Goal: Task Accomplishment & Management: Manage account settings

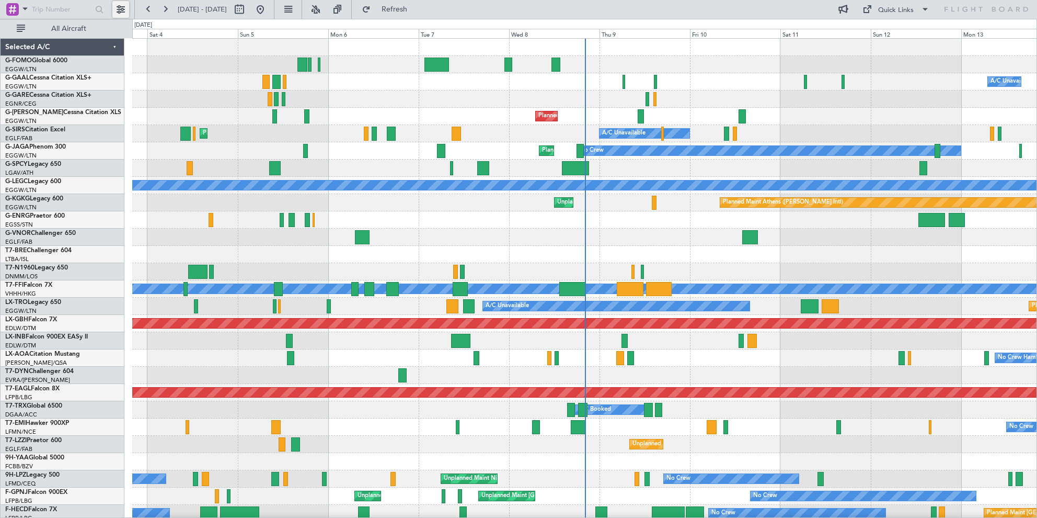
click at [119, 11] on button at bounding box center [120, 9] width 17 height 17
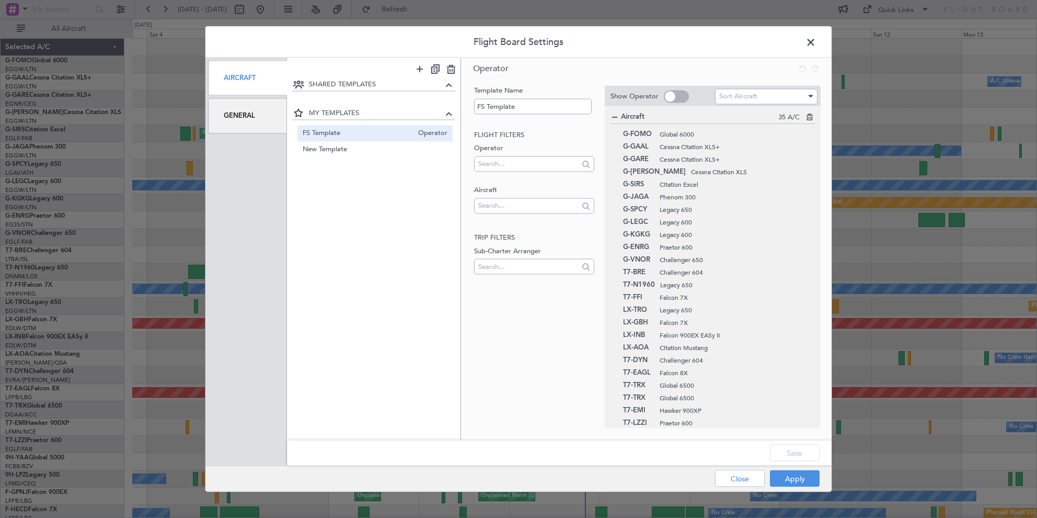
click at [261, 117] on div "General" at bounding box center [247, 115] width 79 height 35
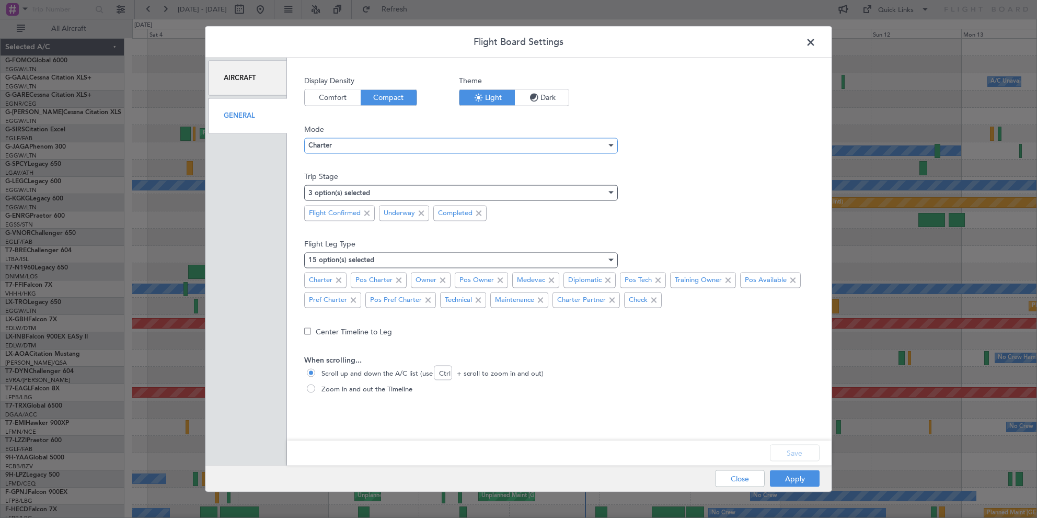
click at [371, 142] on div "Charter" at bounding box center [457, 145] width 298 height 16
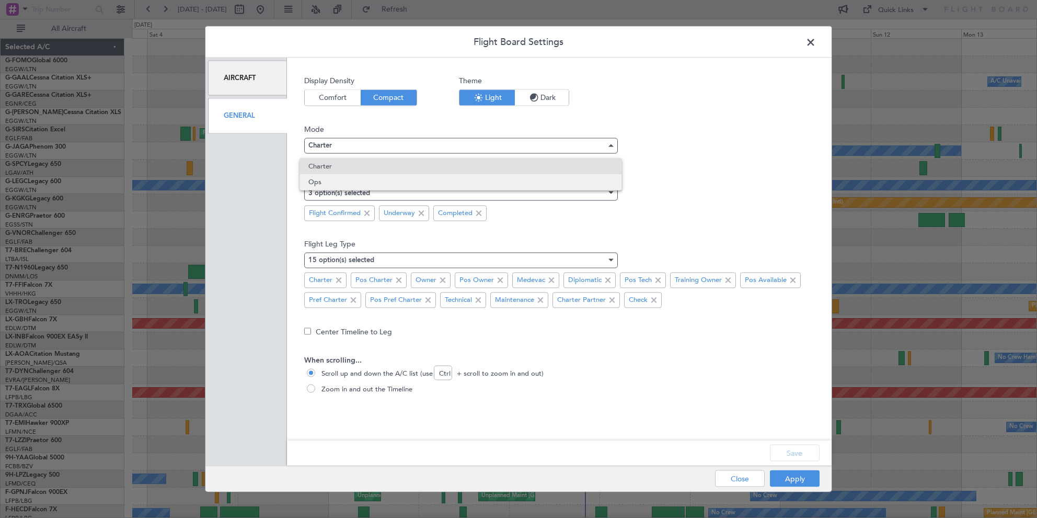
click at [339, 181] on span "Ops" at bounding box center [460, 182] width 304 height 16
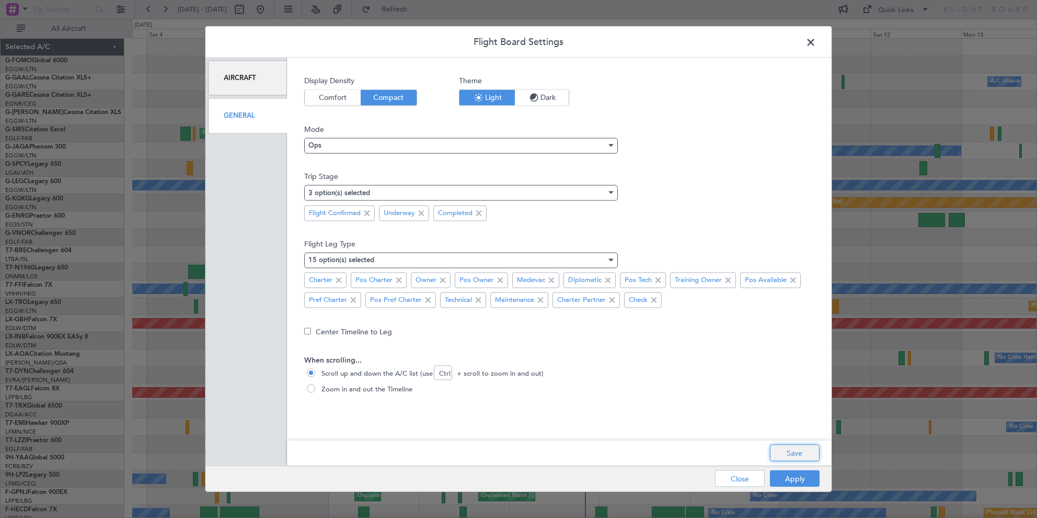
click at [786, 454] on button "Save" at bounding box center [795, 452] width 50 height 17
click at [783, 482] on div "Apply Close" at bounding box center [747, 479] width 152 height 26
click at [792, 472] on button "Apply" at bounding box center [795, 478] width 50 height 17
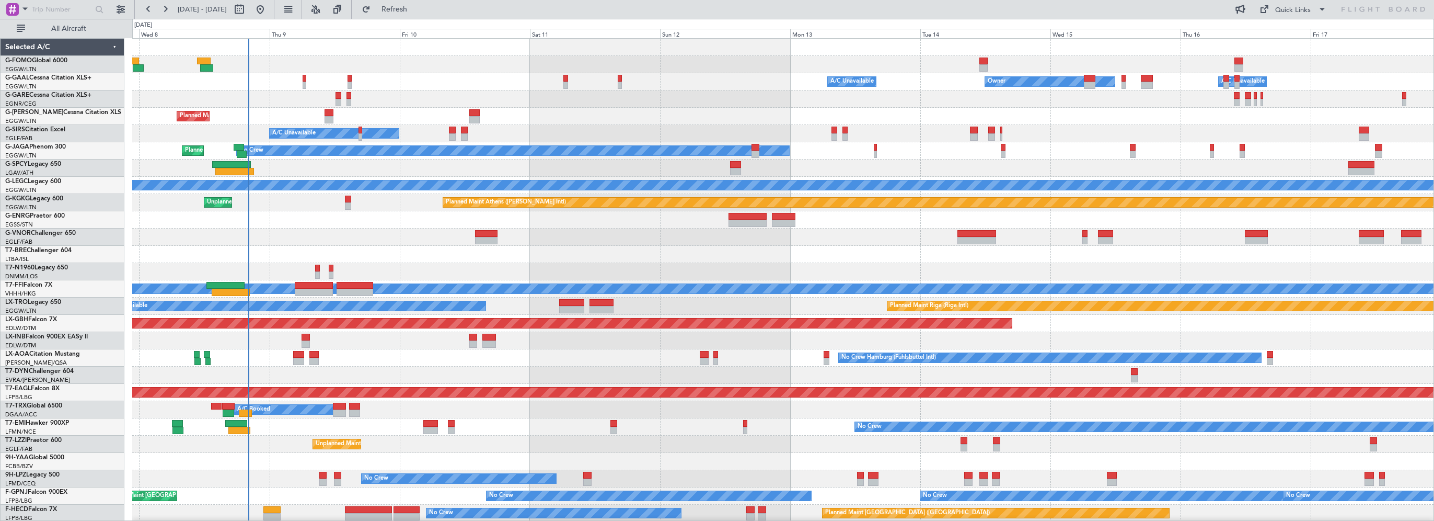
click at [295, 107] on div "A/C Unavailable Owner Owner A/C Unavailable Owner Planned Maint London (Luton) …" at bounding box center [783, 315] width 1302 height 552
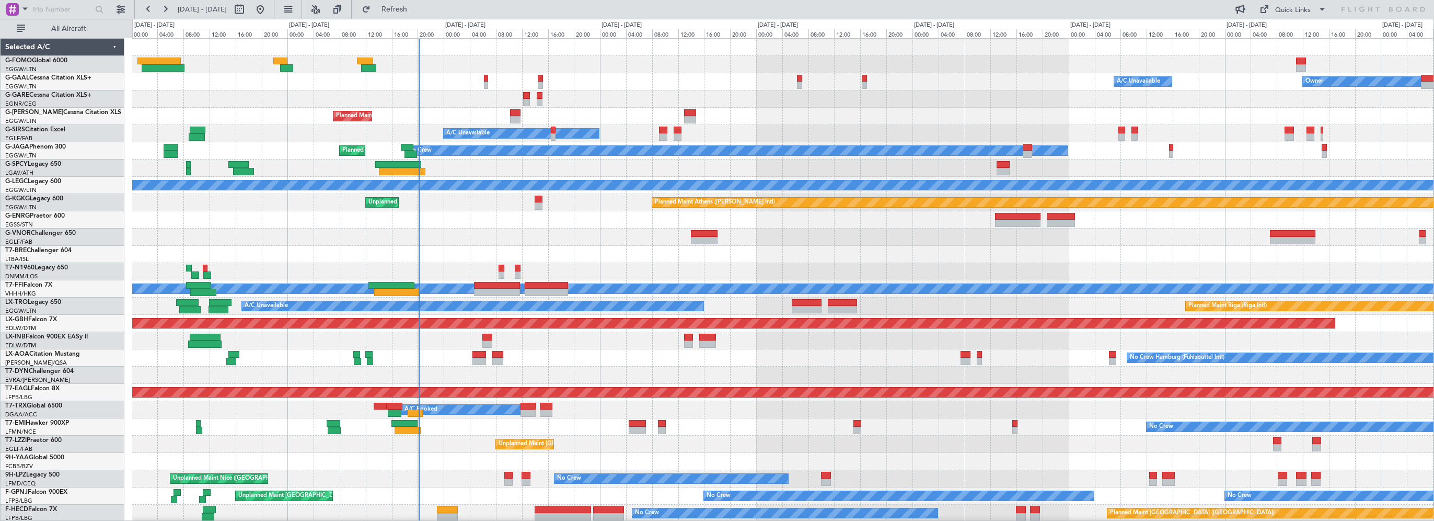
click at [611, 78] on div "Owner A/C Unavailable Owner A/C Unavailable Planned Maint London (Luton) A/C Un…" at bounding box center [783, 315] width 1302 height 552
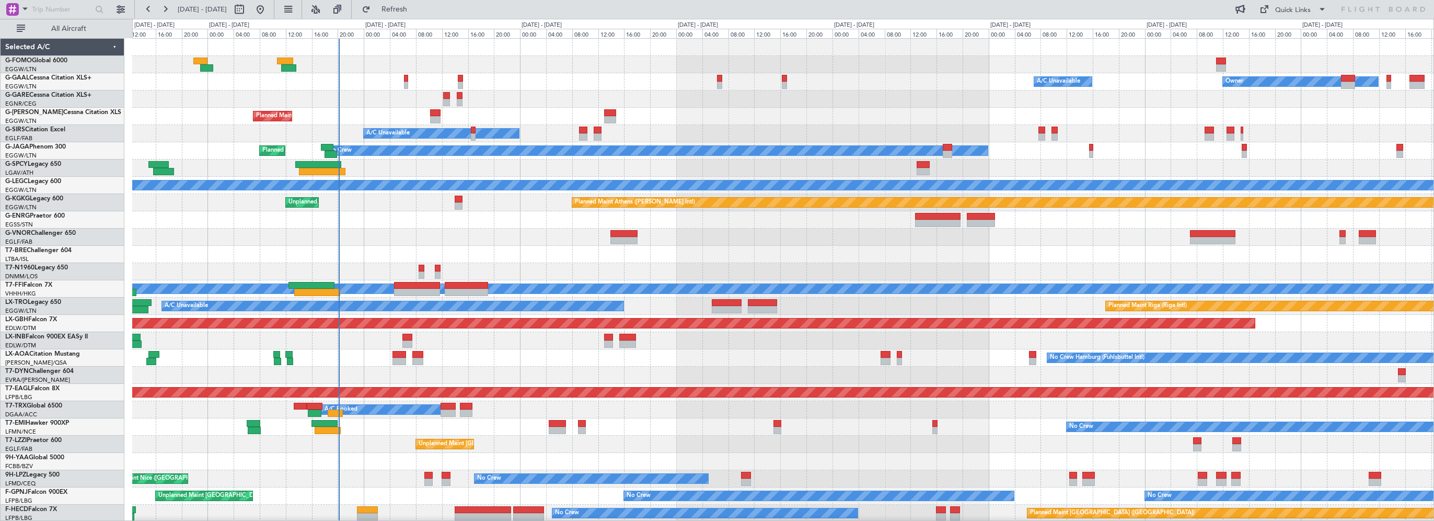
click at [598, 107] on div "Owner A/C Unavailable Owner A/C Unavailable Planned Maint London (Luton) A/C Un…" at bounding box center [783, 315] width 1302 height 552
click at [528, 244] on div at bounding box center [783, 236] width 1302 height 17
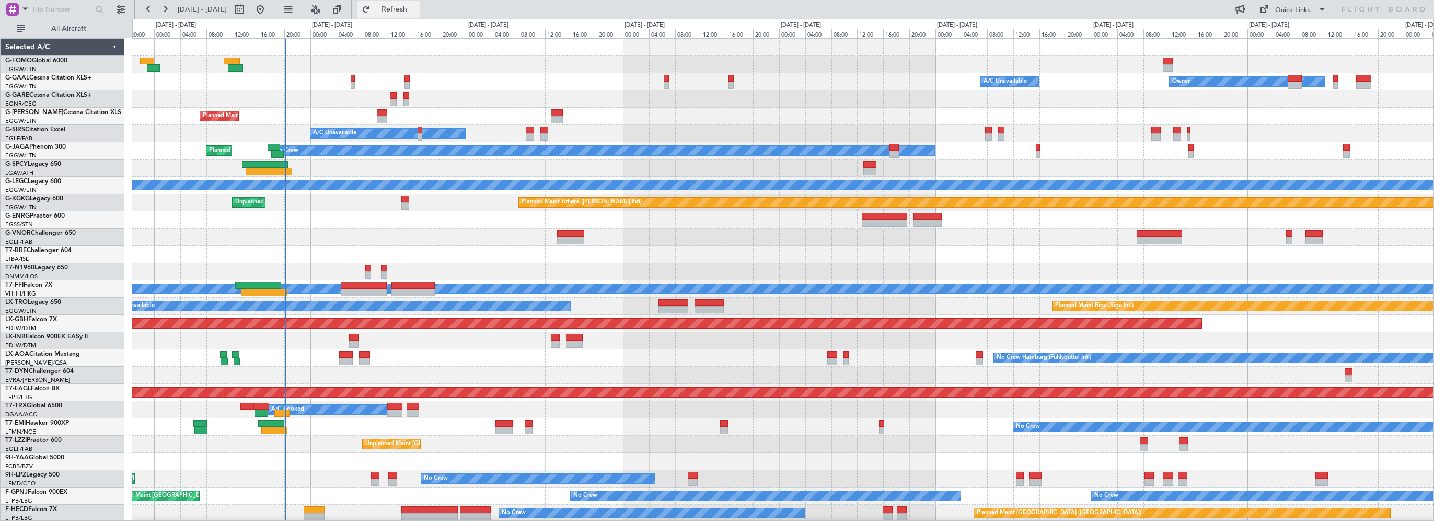
click at [417, 8] on span "Refresh" at bounding box center [395, 9] width 44 height 7
click at [468, 213] on div at bounding box center [783, 219] width 1302 height 17
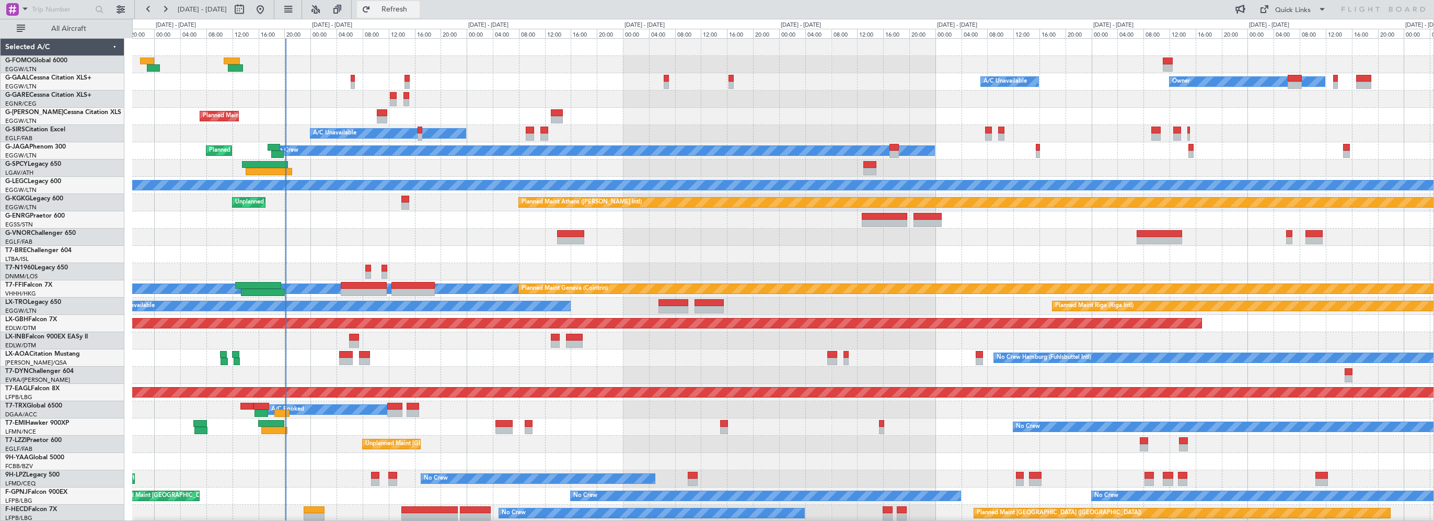
drag, startPoint x: 423, startPoint y: 10, endPoint x: 430, endPoint y: 15, distance: 8.3
click at [417, 10] on span "Refresh" at bounding box center [395, 9] width 44 height 7
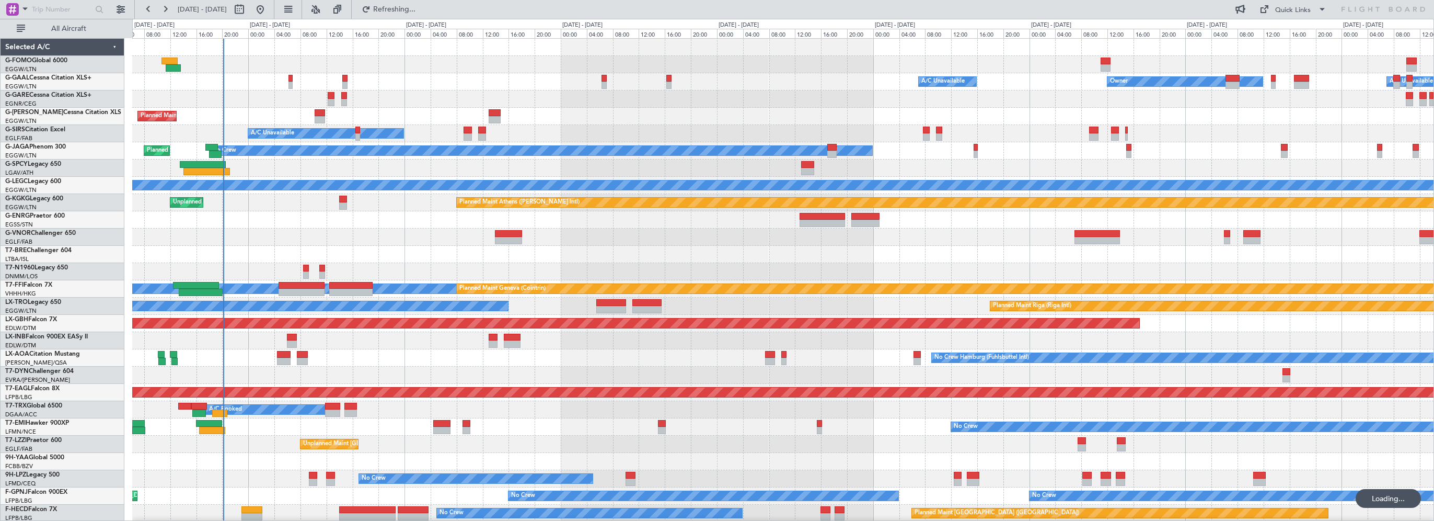
click at [469, 254] on div at bounding box center [783, 254] width 1302 height 17
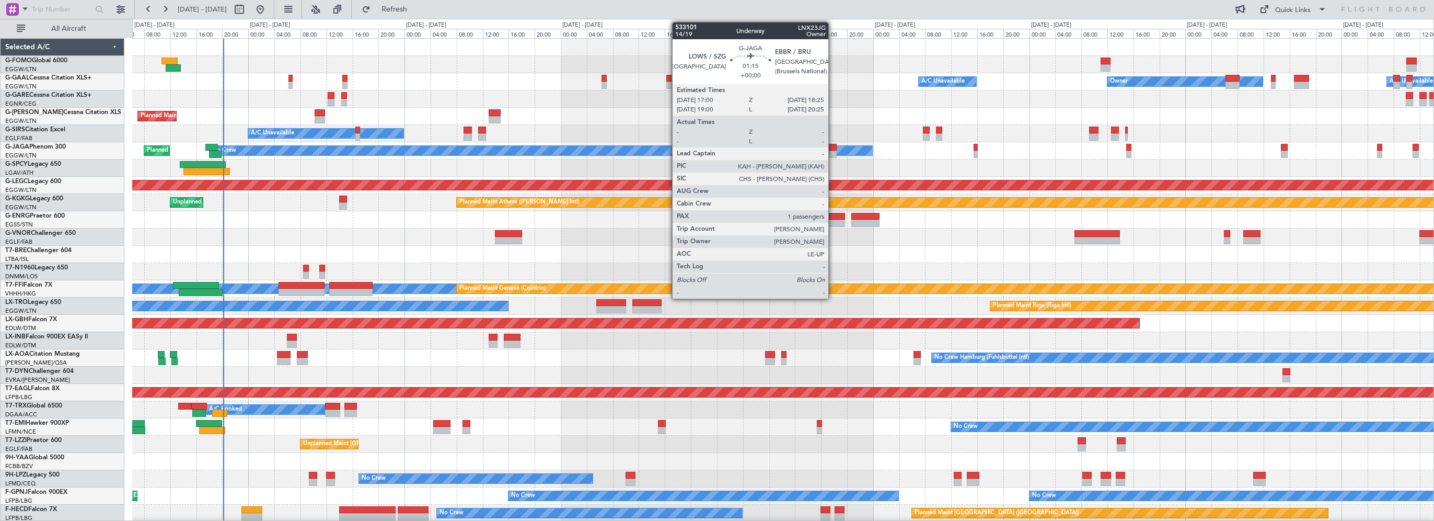
click at [832, 148] on div at bounding box center [832, 147] width 9 height 7
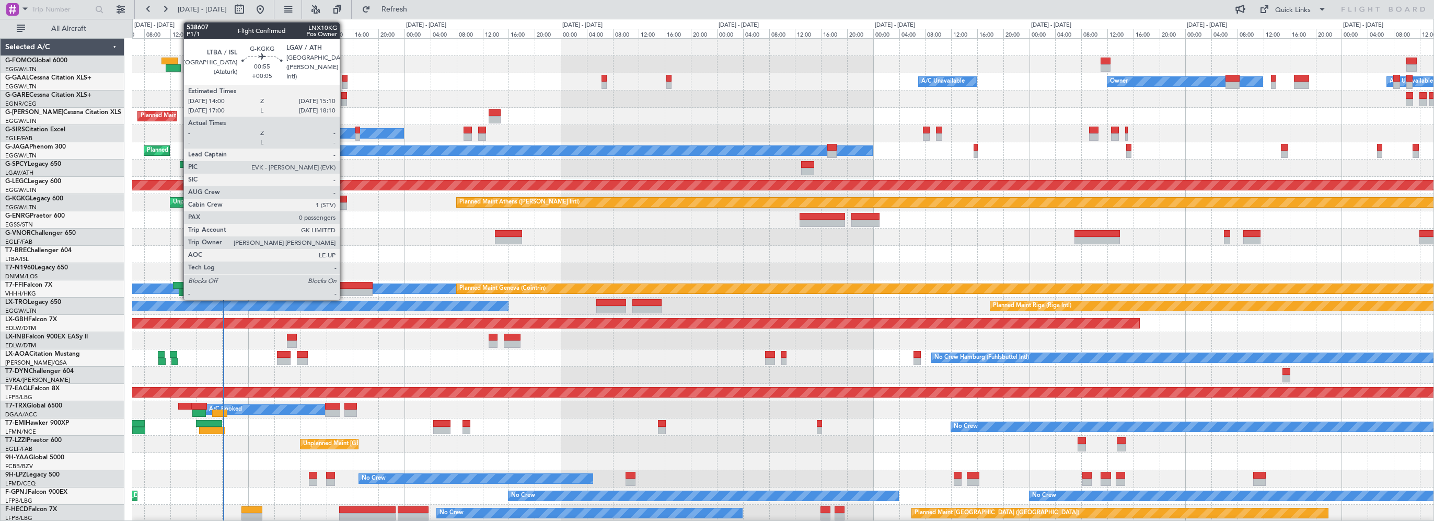
click at [343, 200] on div at bounding box center [343, 199] width 8 height 7
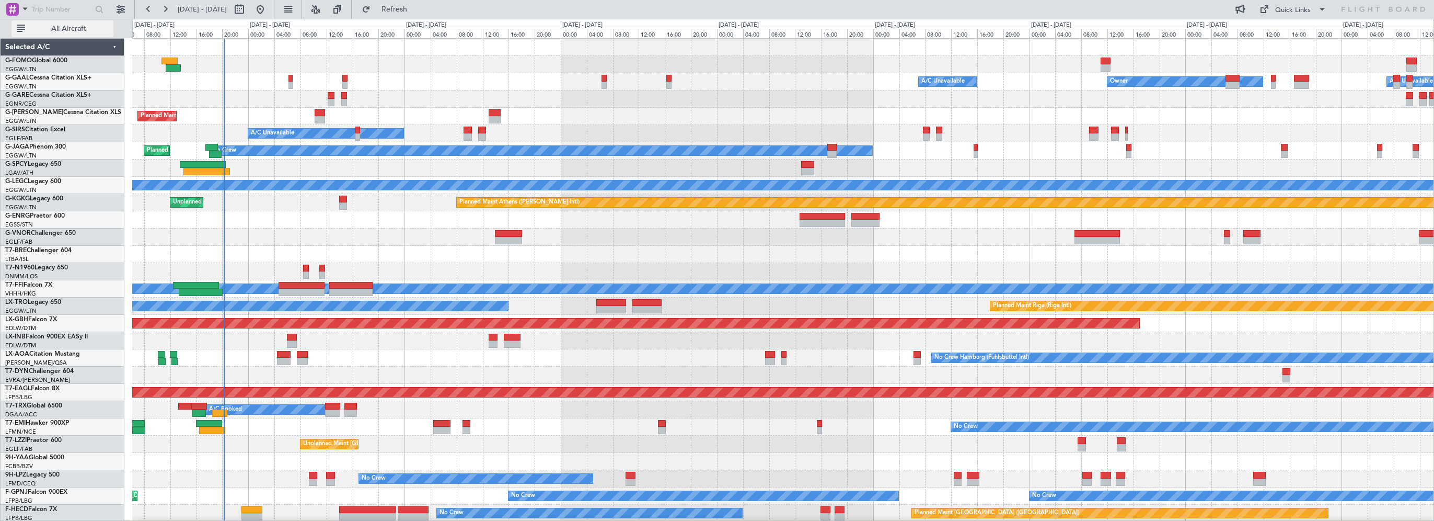
click at [70, 28] on span "All Aircraft" at bounding box center [68, 28] width 83 height 7
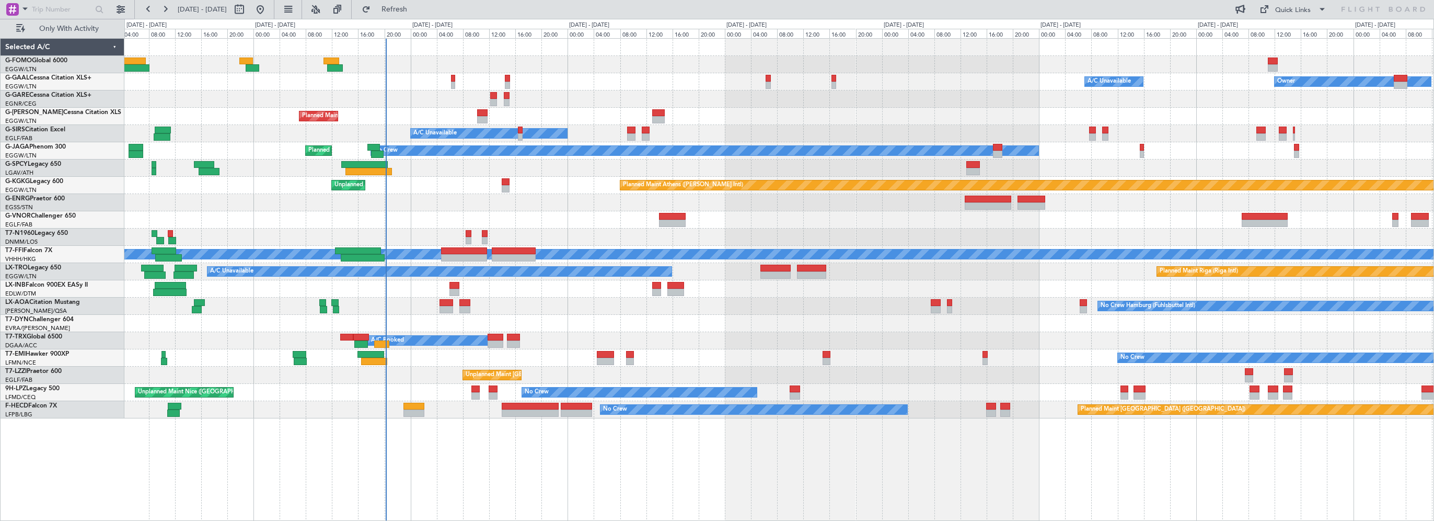
click at [622, 86] on div "Owner A/C Unavailable Owner A/C Unavailable" at bounding box center [779, 81] width 1310 height 17
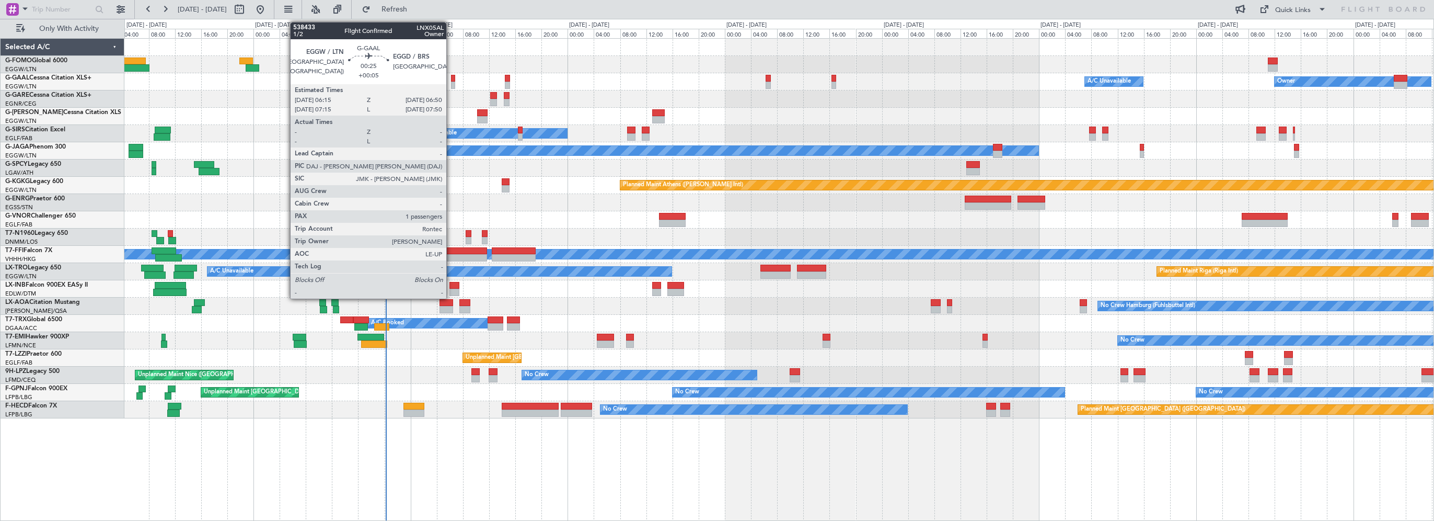
click at [451, 77] on div at bounding box center [453, 78] width 4 height 7
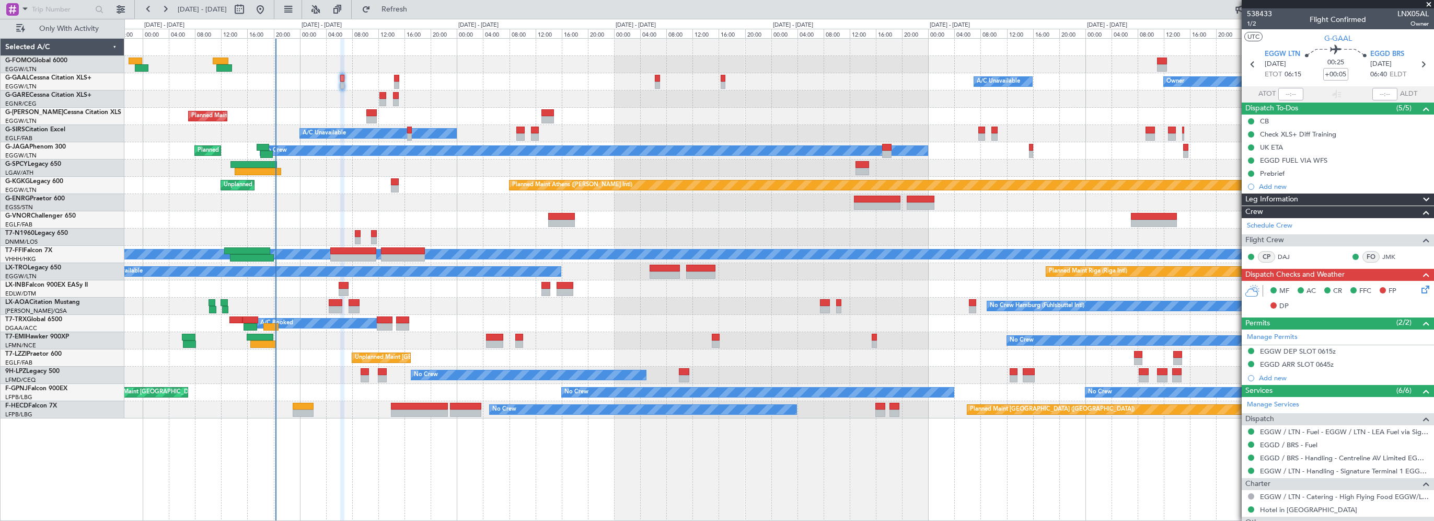
click at [571, 95] on div "Owner A/C Unavailable Owner A/C Unavailable Owner Planned Maint London (Luton) …" at bounding box center [779, 229] width 1310 height 380
click at [417, 10] on span "Refresh" at bounding box center [395, 9] width 44 height 7
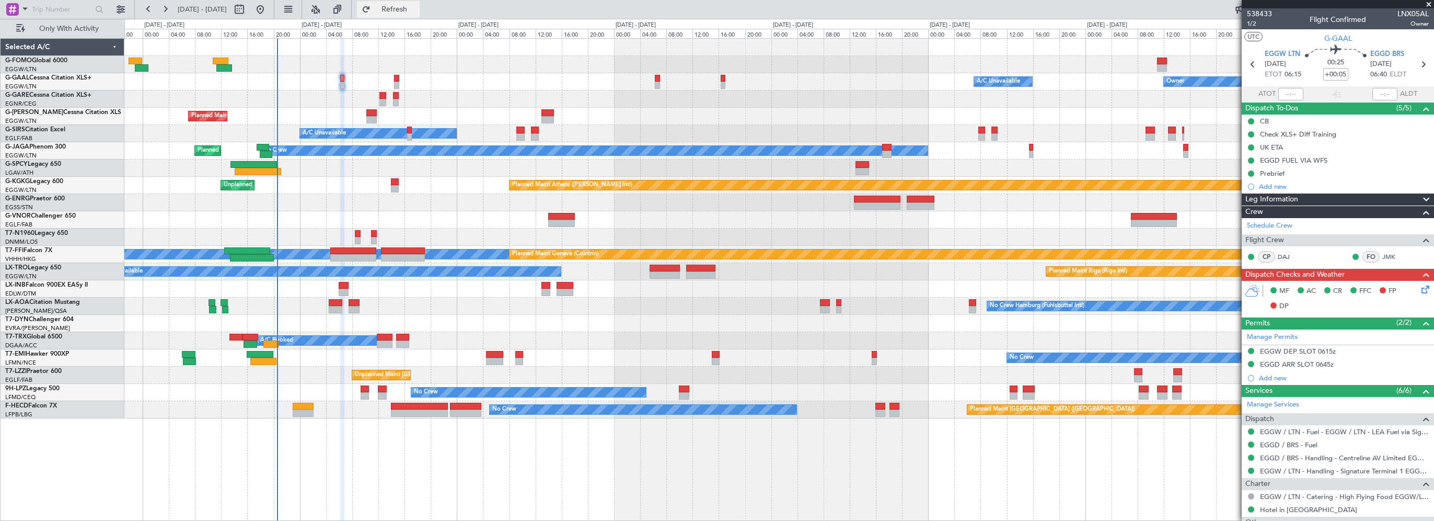
click at [417, 7] on span "Refresh" at bounding box center [395, 9] width 44 height 7
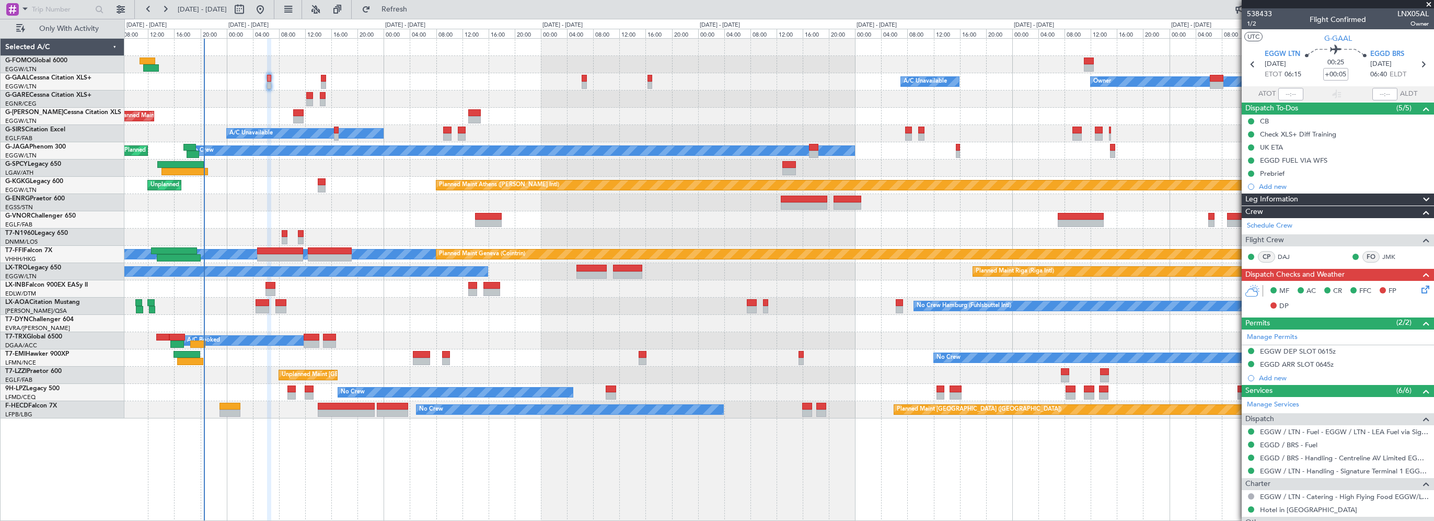
click at [495, 65] on div at bounding box center [779, 64] width 1310 height 17
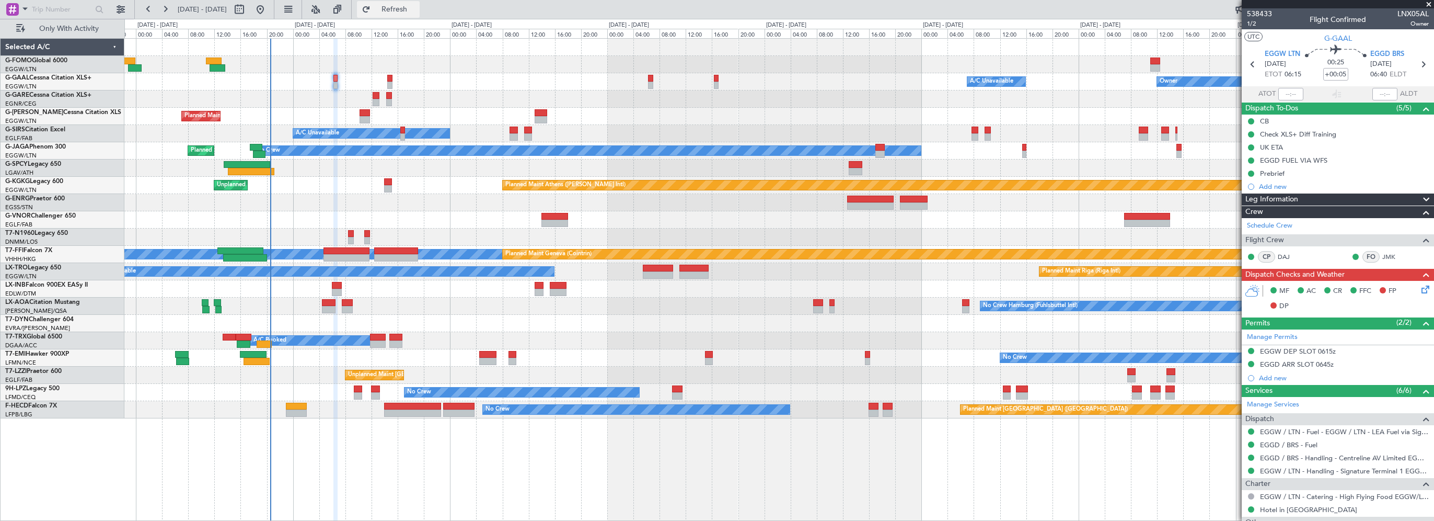
click at [420, 17] on button "Refresh" at bounding box center [388, 9] width 63 height 17
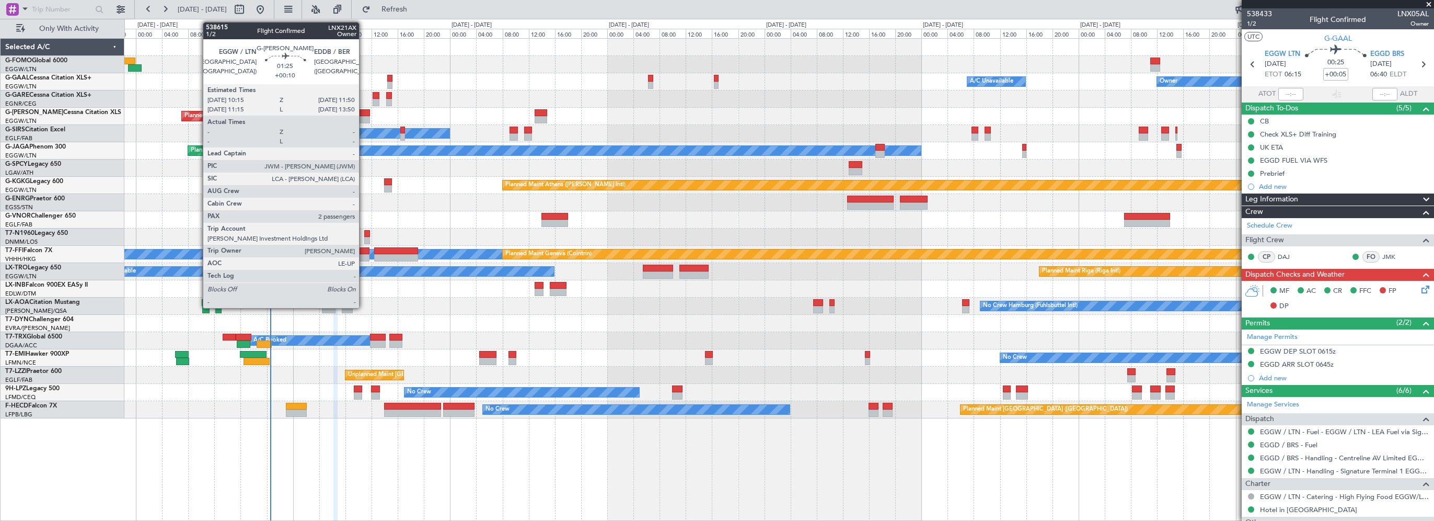
click at [364, 111] on div at bounding box center [365, 112] width 10 height 7
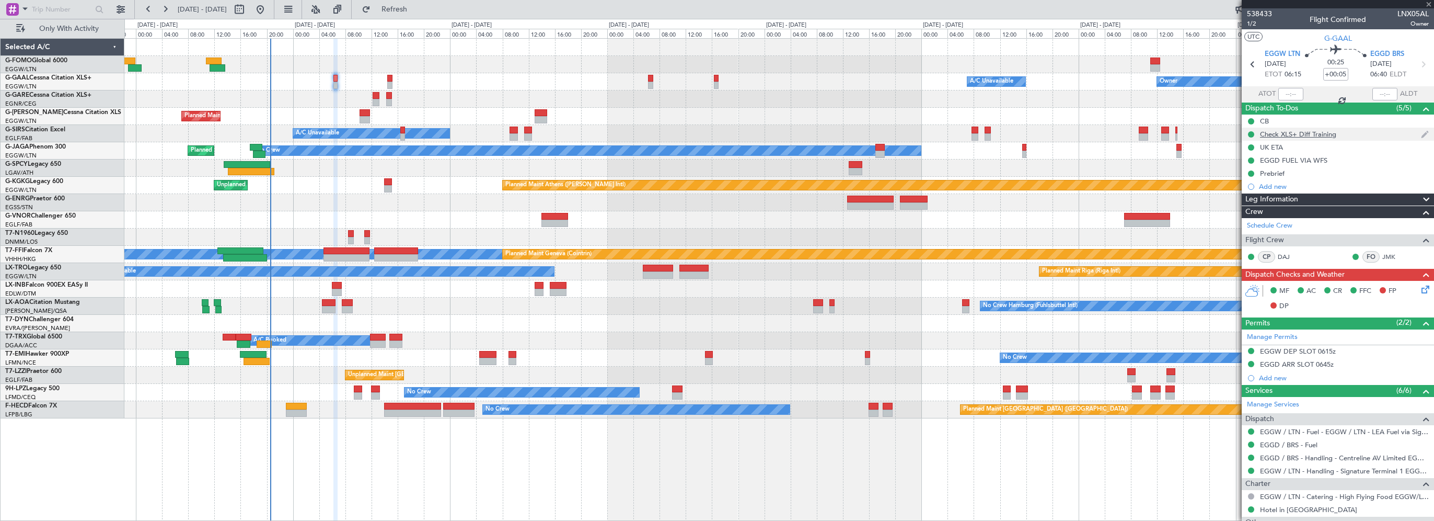
type input "+00:10"
type input "2"
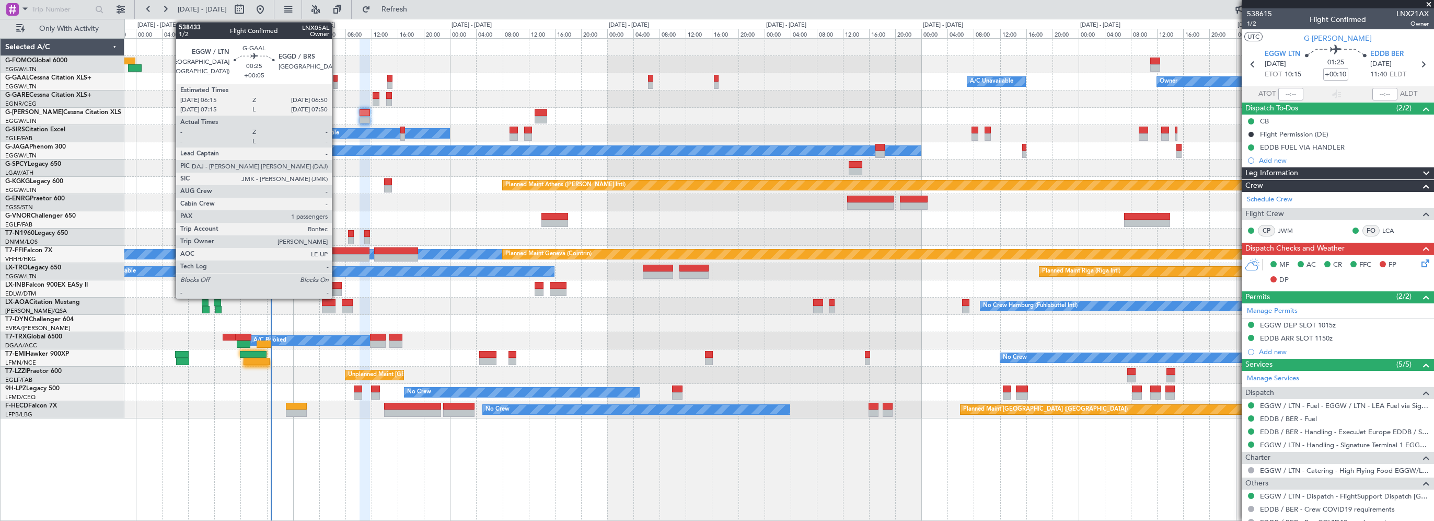
click at [337, 75] on div at bounding box center [336, 78] width 4 height 7
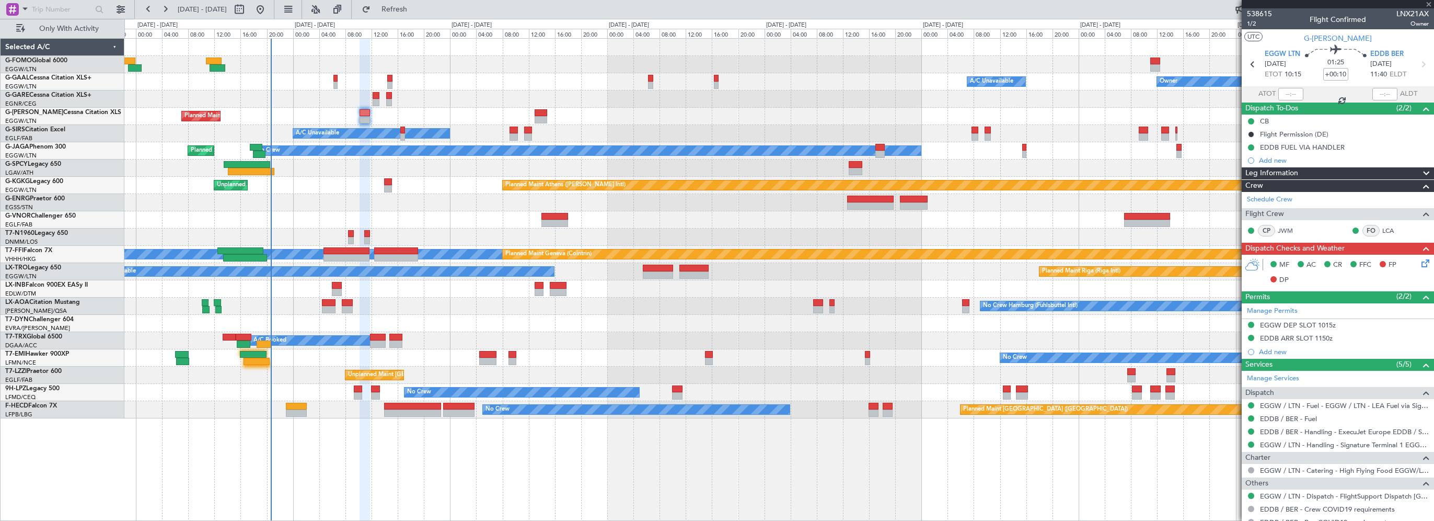
type input "+00:05"
type input "1"
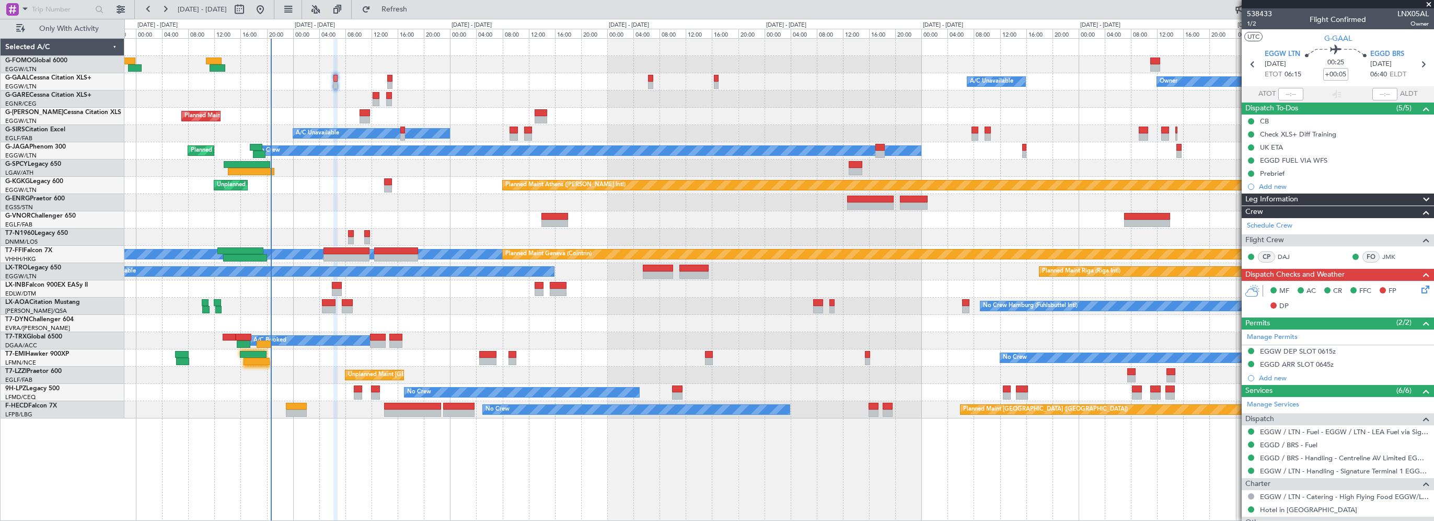
click at [304, 194] on div at bounding box center [779, 202] width 1310 height 17
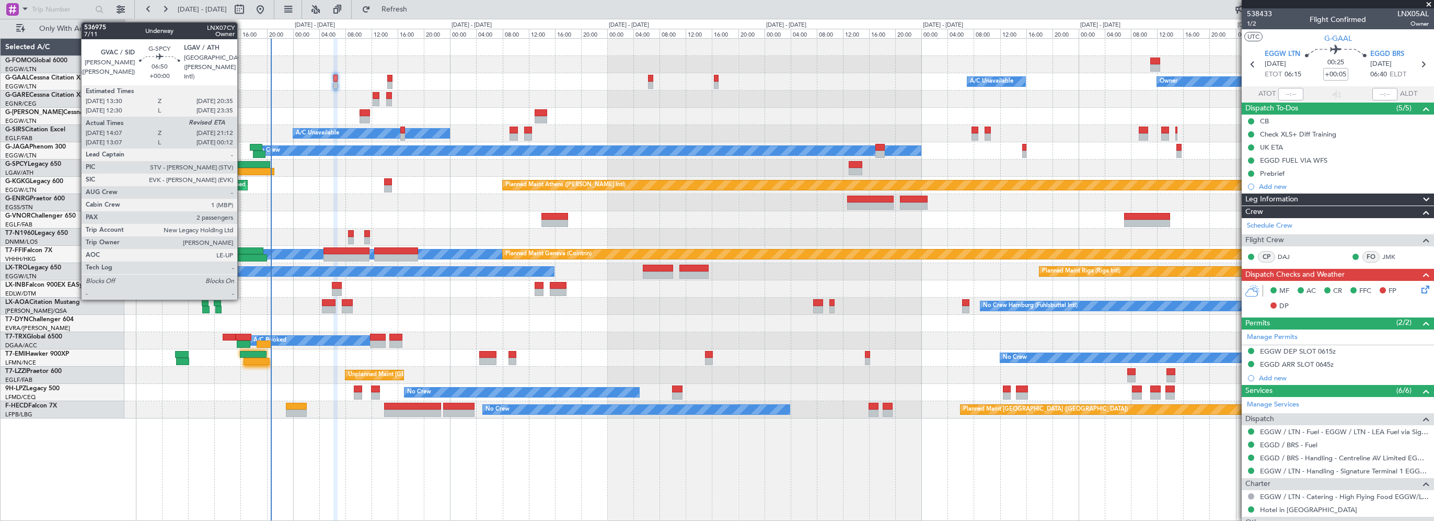
click at [242, 168] on div at bounding box center [251, 171] width 47 height 7
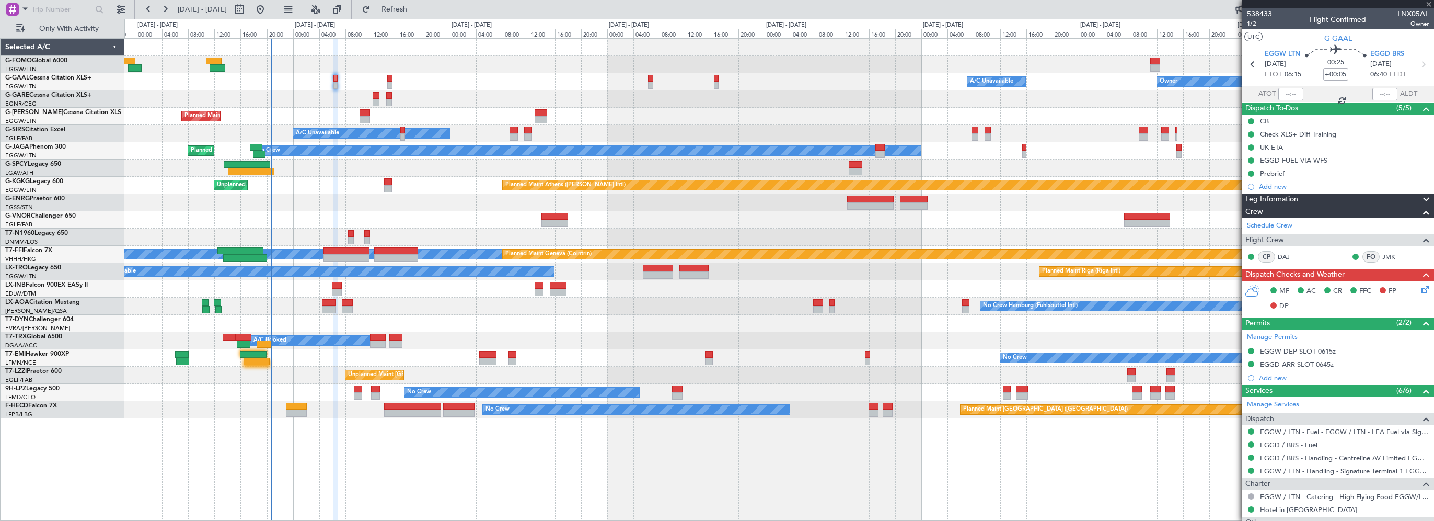
type input "14:07"
type input "2"
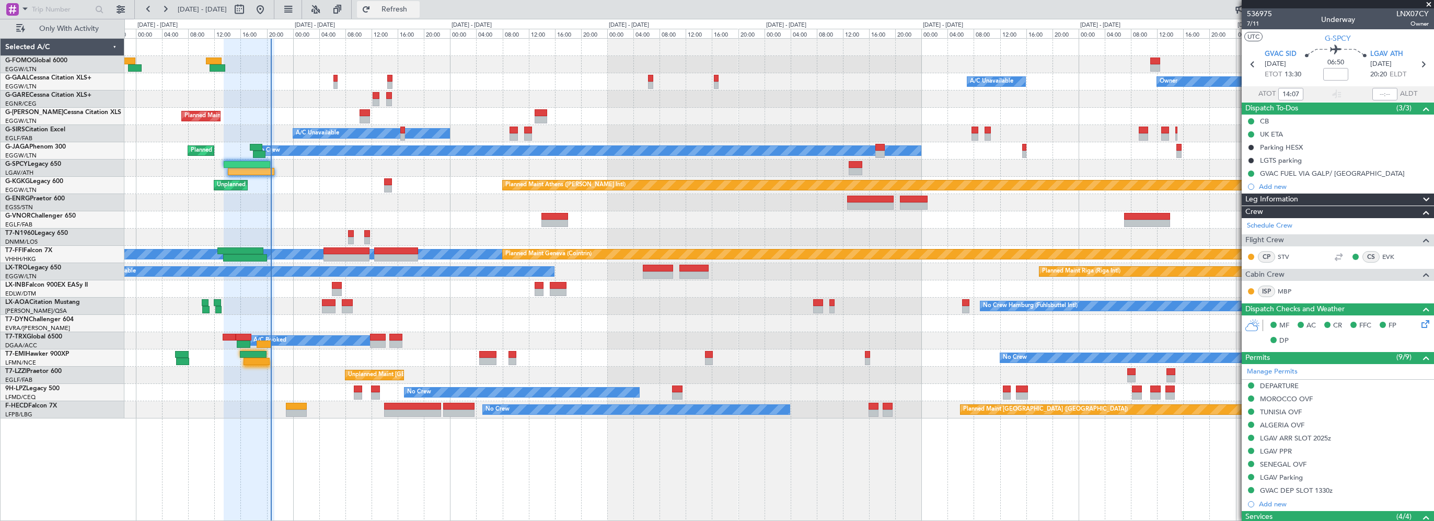
click at [412, 10] on span "Refresh" at bounding box center [395, 9] width 44 height 7
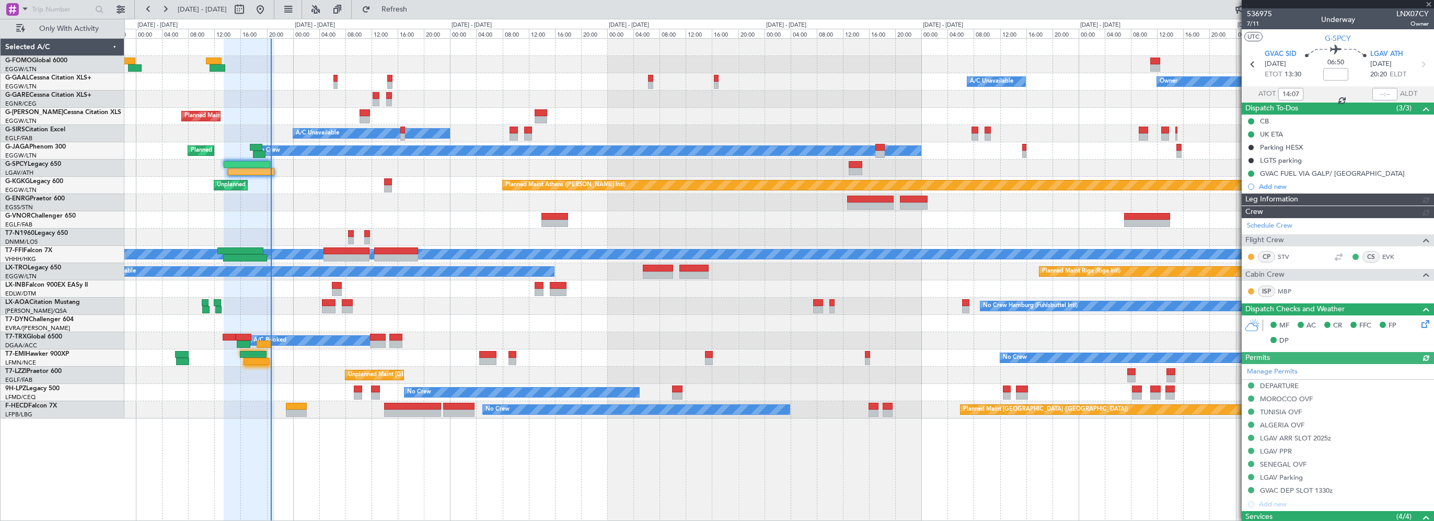
type input "20:33"
click at [375, 117] on div "Owner A/C Unavailable Owner A/C Unavailable Owner Planned Maint London (Luton) …" at bounding box center [779, 229] width 1310 height 380
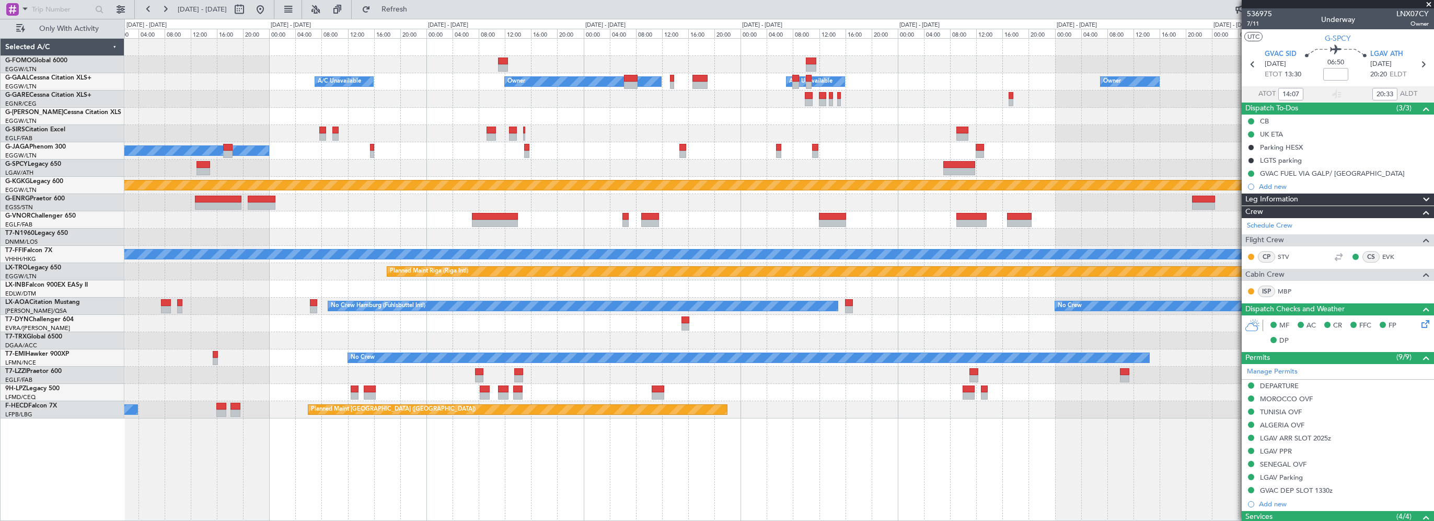
click at [390, 122] on div at bounding box center [779, 116] width 1310 height 17
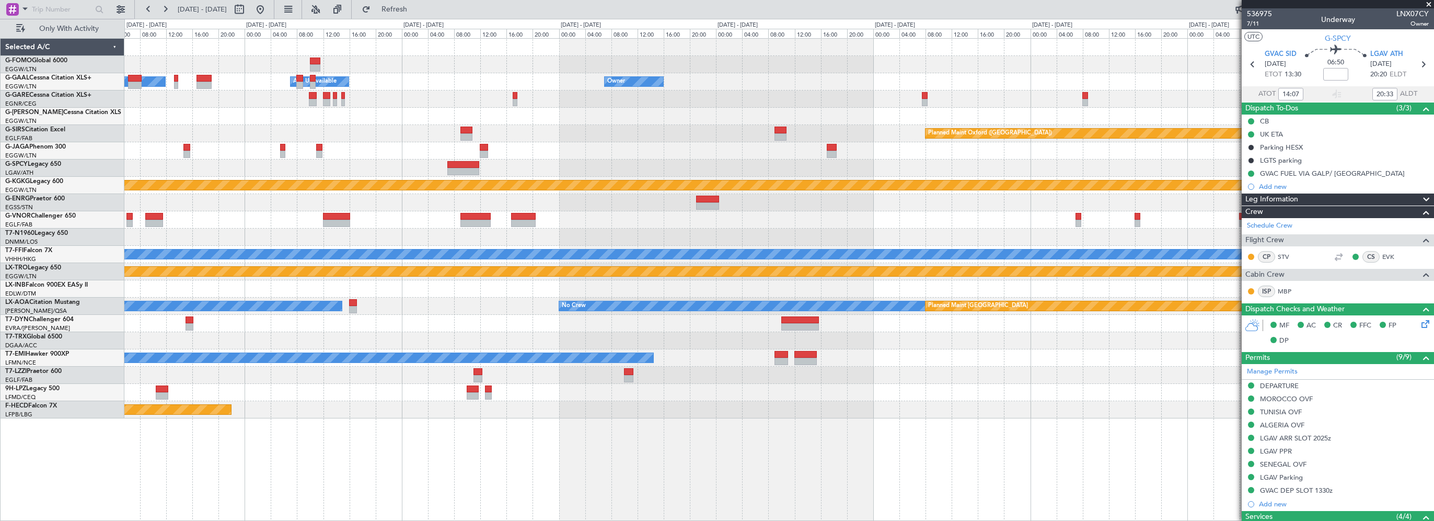
click at [342, 127] on div "Owner Owner A/C Unavailable Owner A/C Unavailable Owner Planned Maint Oxford (K…" at bounding box center [779, 229] width 1310 height 380
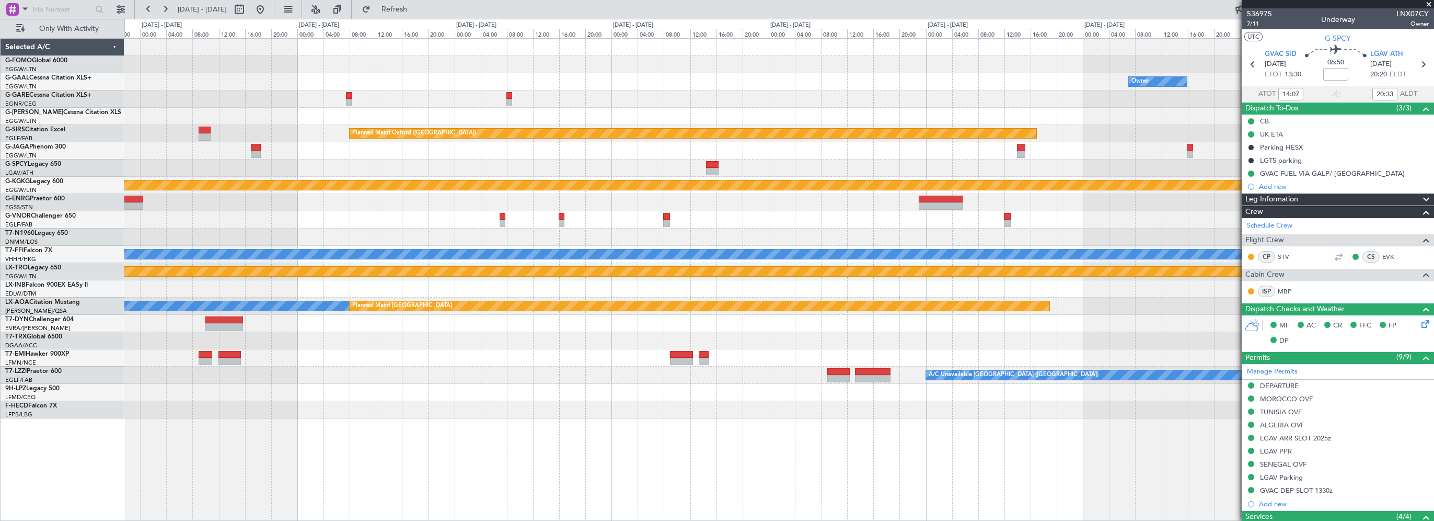
click at [299, 135] on div "Owner Owner Planned Maint Oxford (Kidlington) Planned Maint Athens (Eleftherios…" at bounding box center [779, 229] width 1310 height 380
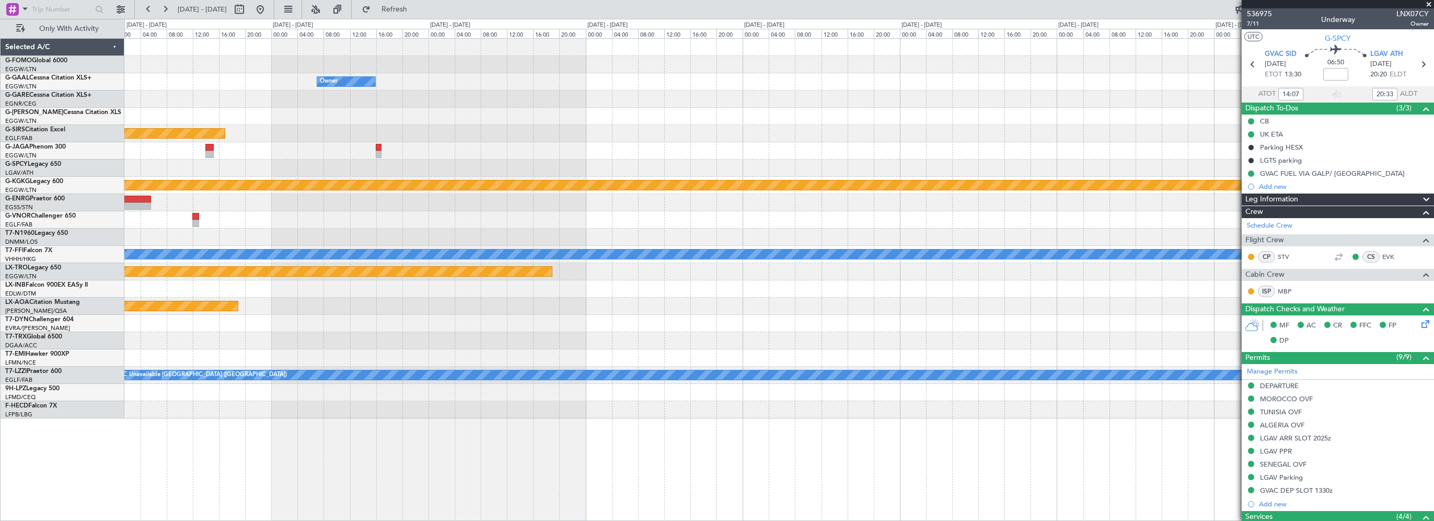
click at [282, 141] on div "Planned Maint Oxford (Kidlington)" at bounding box center [779, 133] width 1310 height 17
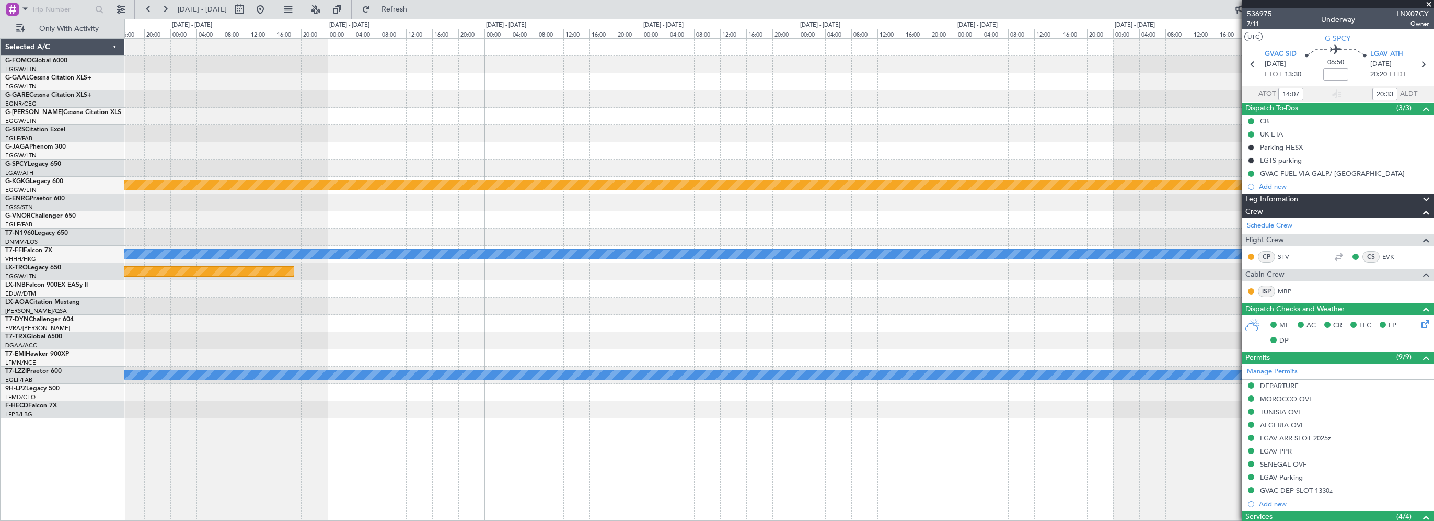
click at [359, 135] on div "Owner Planned Maint Oxford (Kidlington) Planned Maint Athens (Eleftherios Veniz…" at bounding box center [779, 229] width 1310 height 380
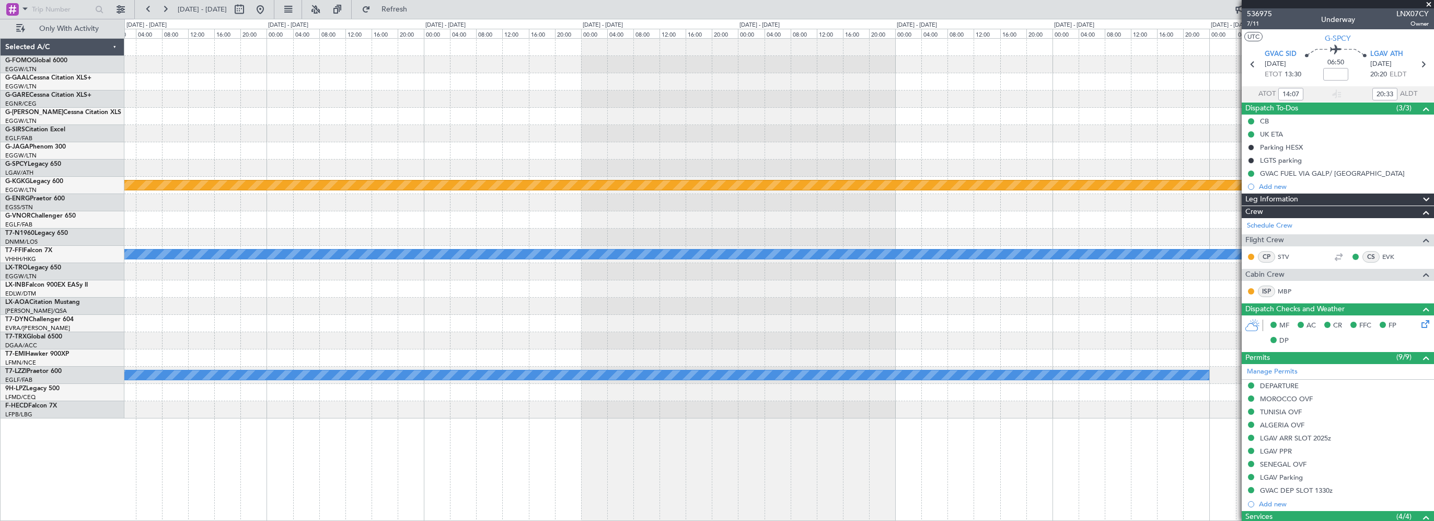
click at [393, 150] on div "Planned Maint Athens (Eleftherios Venizelos Intl) Planned Maint Geneva (Cointri…" at bounding box center [779, 229] width 1310 height 380
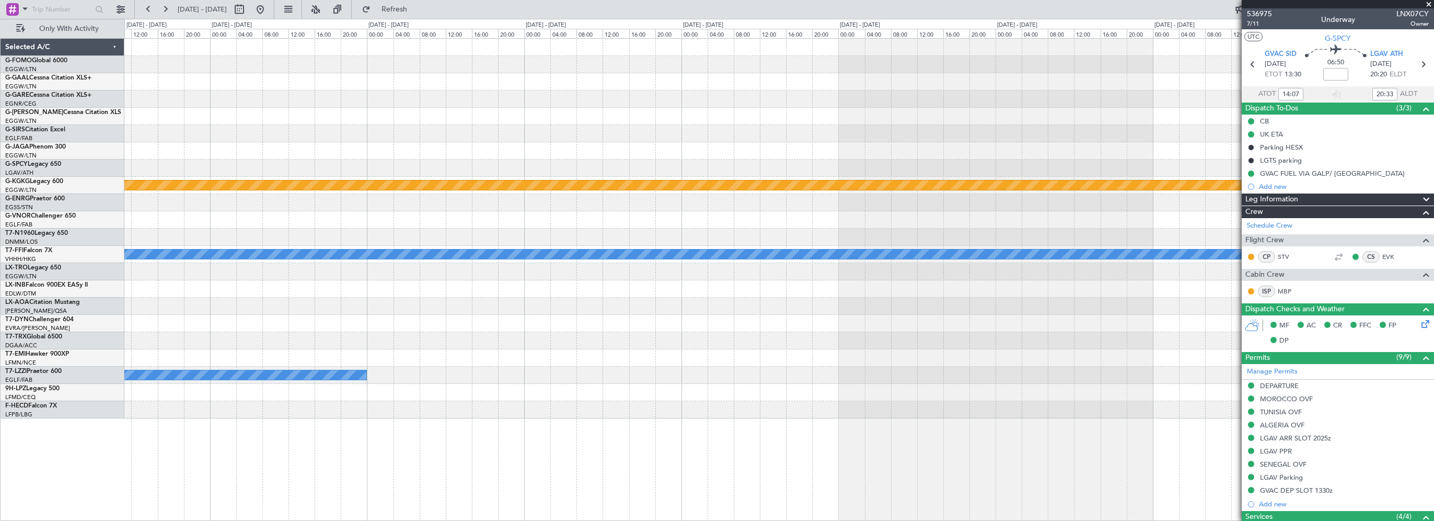
click at [518, 154] on div at bounding box center [779, 150] width 1310 height 17
click at [542, 151] on div "Planned Maint Athens (Eleftherios Venizelos Intl) Planned Maint Geneva (Cointri…" at bounding box center [779, 229] width 1310 height 380
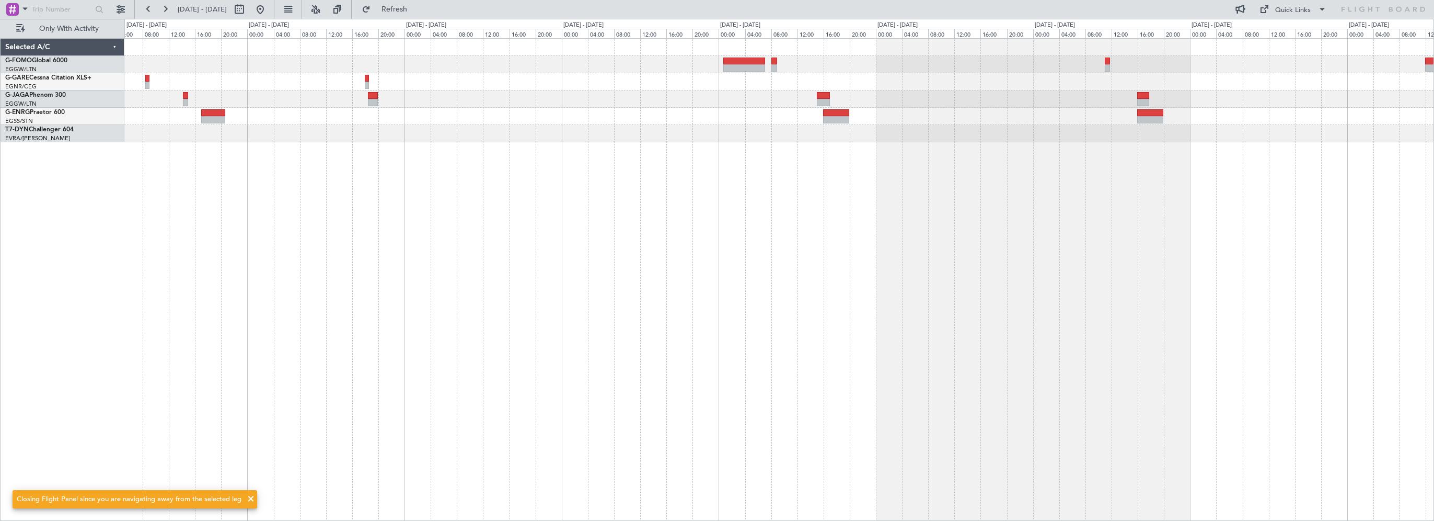
click at [349, 247] on div at bounding box center [779, 279] width 1310 height 483
click at [300, 259] on div at bounding box center [779, 279] width 1310 height 483
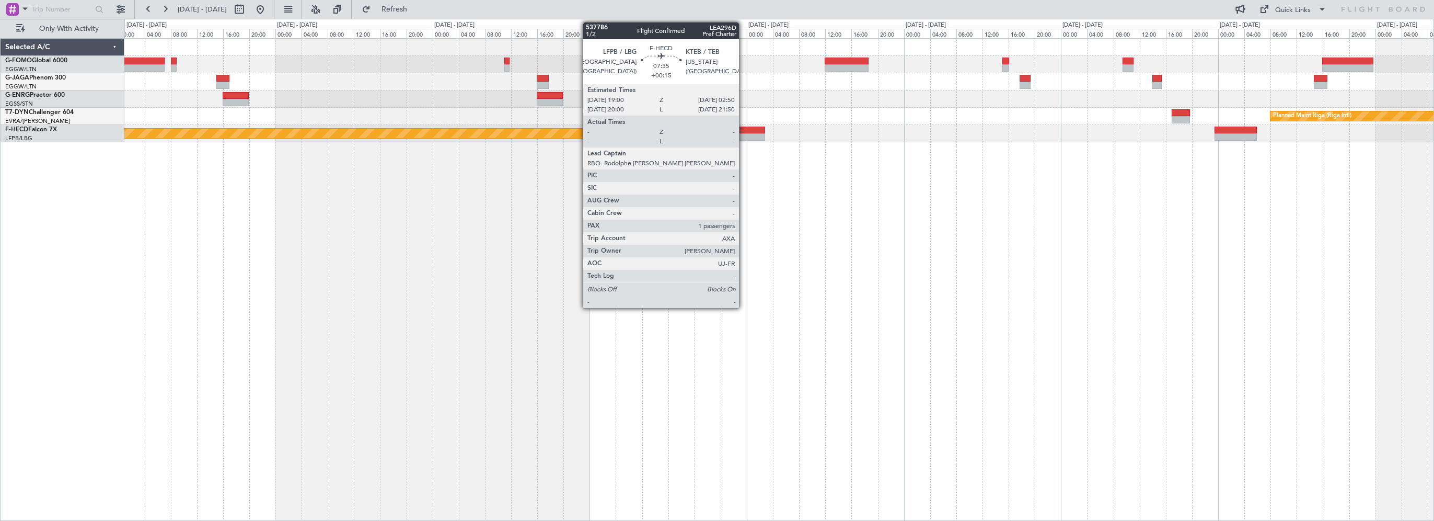
click at [744, 130] on div at bounding box center [740, 130] width 52 height 7
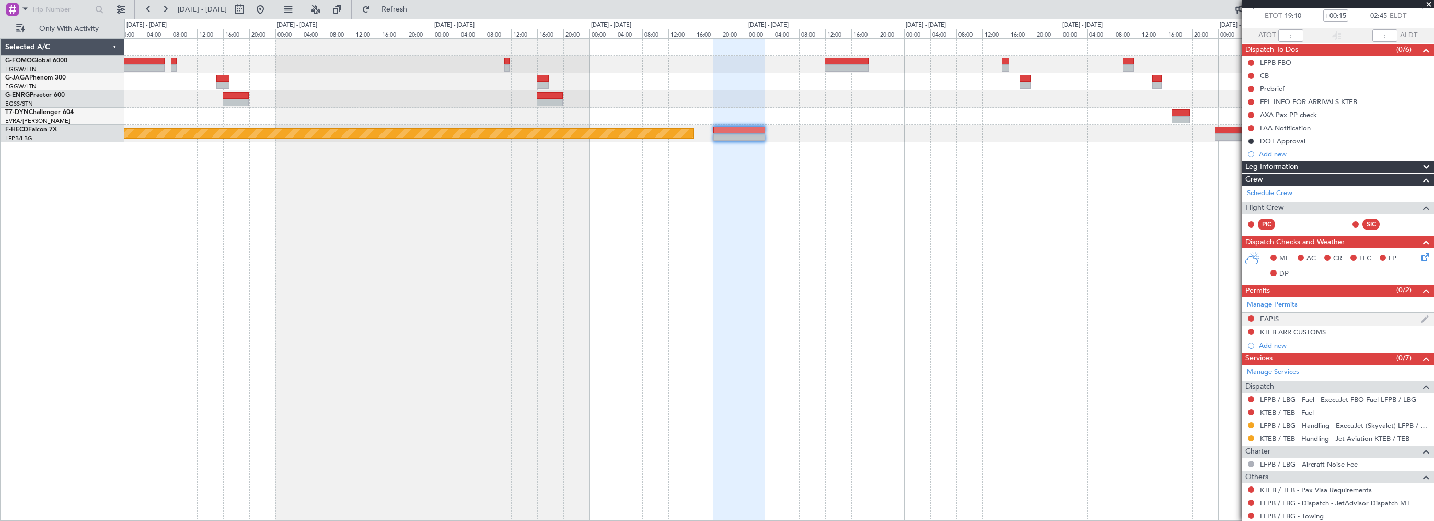
scroll to position [111, 0]
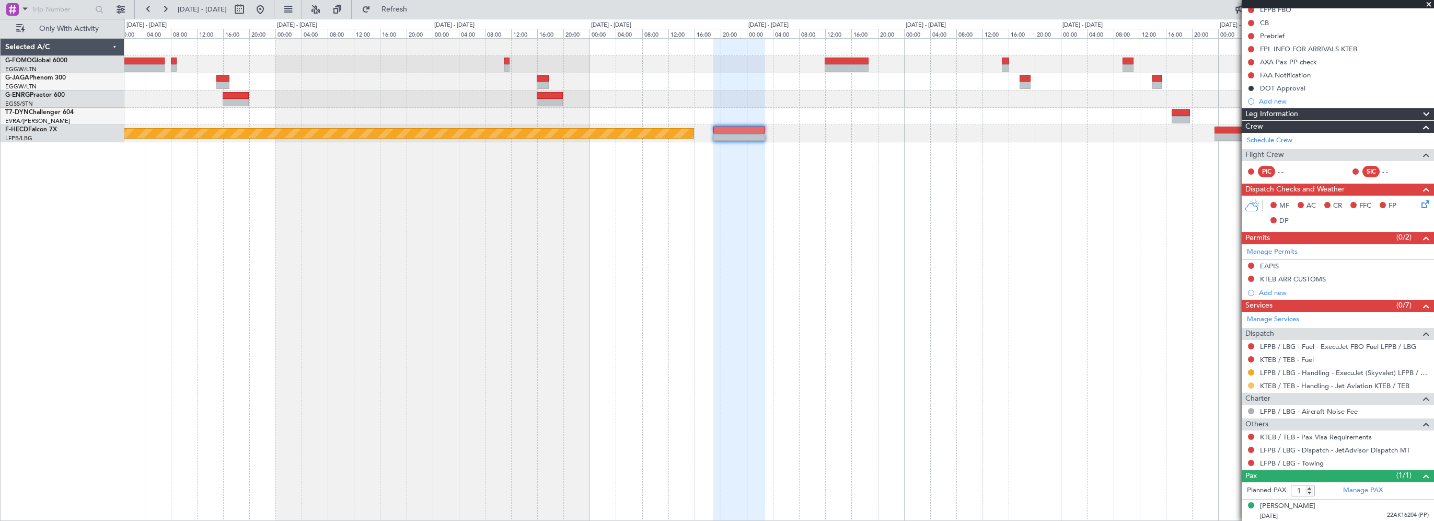
click at [1037, 383] on button at bounding box center [1251, 385] width 6 height 6
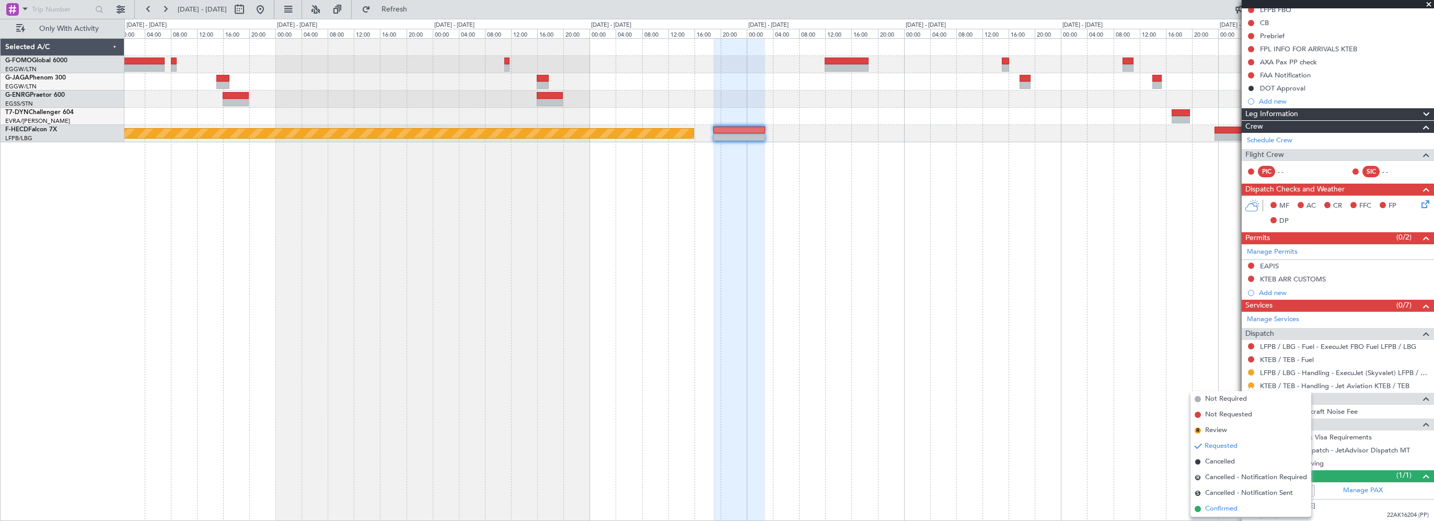
click at [1037, 508] on li "Confirmed" at bounding box center [1251, 509] width 121 height 16
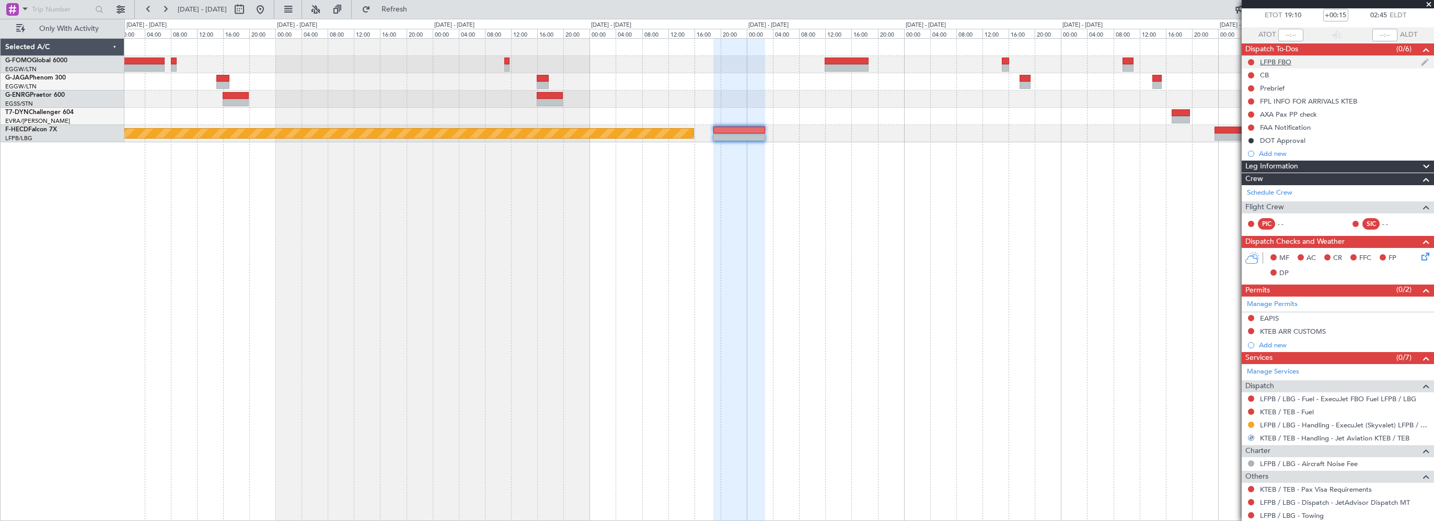
scroll to position [0, 0]
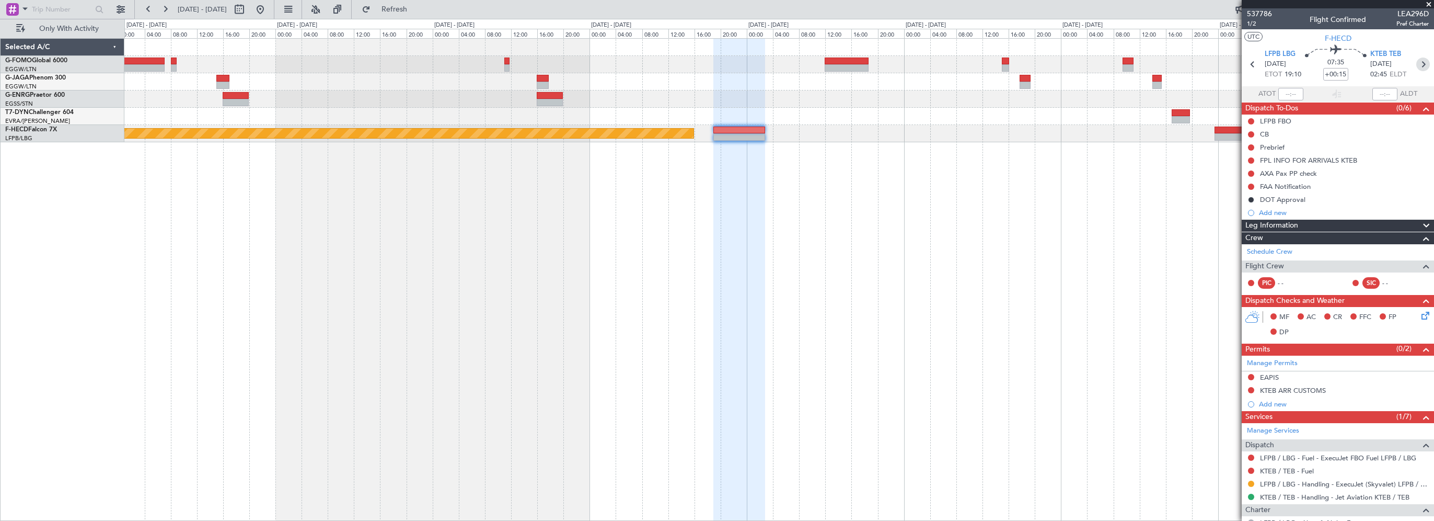
click at [1037, 66] on icon at bounding box center [1424, 65] width 14 height 14
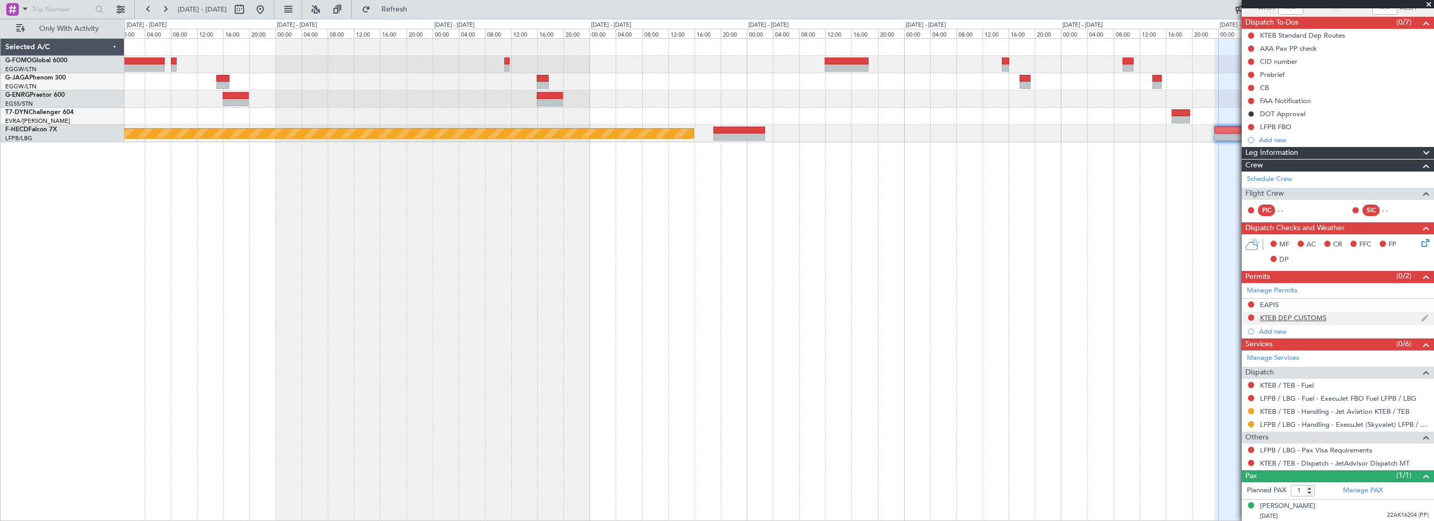
scroll to position [86, 0]
click at [1037, 408] on button at bounding box center [1251, 411] width 6 height 6
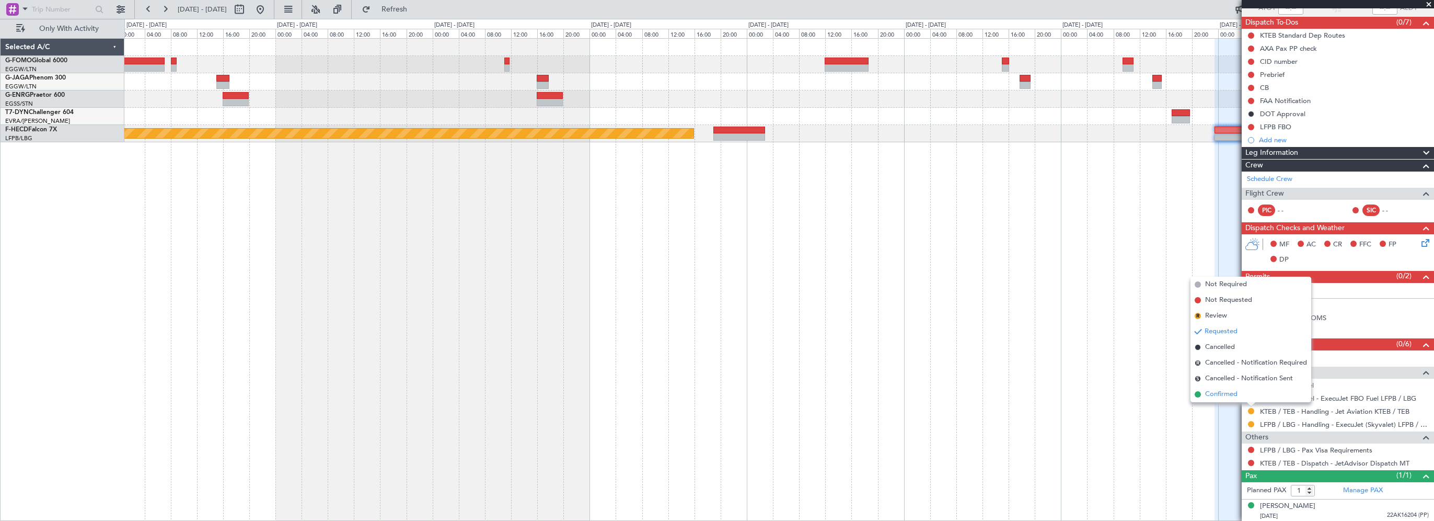
click at [1037, 389] on span "Confirmed" at bounding box center [1221, 394] width 32 height 10
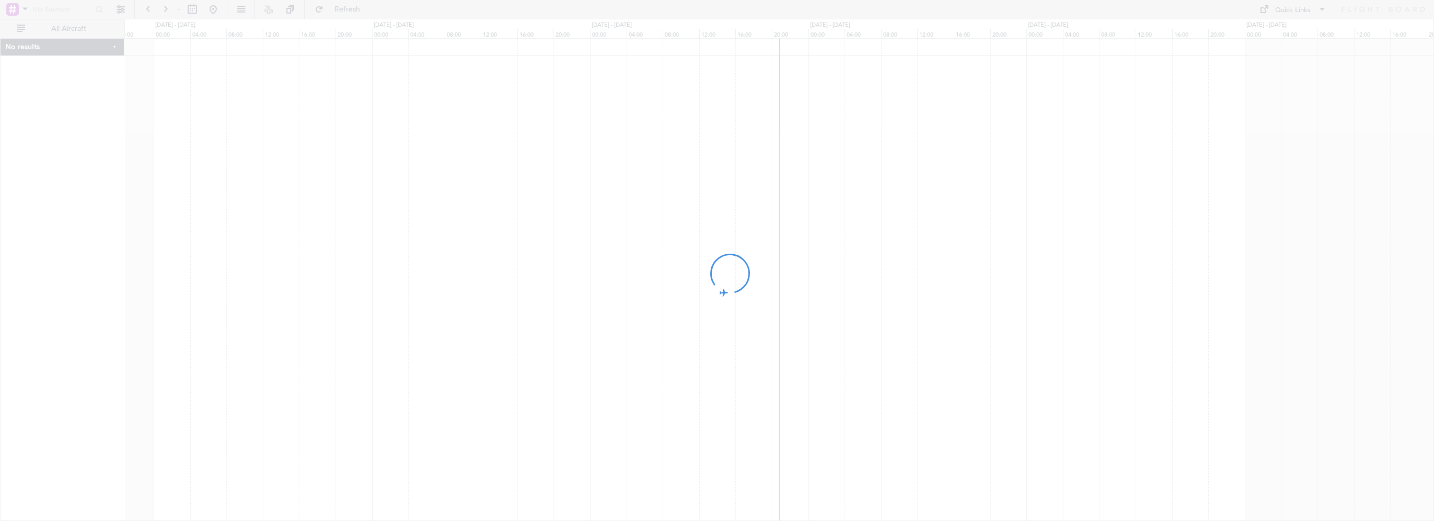
drag, startPoint x: 1089, startPoint y: 225, endPoint x: 548, endPoint y: 272, distance: 543.6
click at [548, 272] on div at bounding box center [717, 260] width 1434 height 521
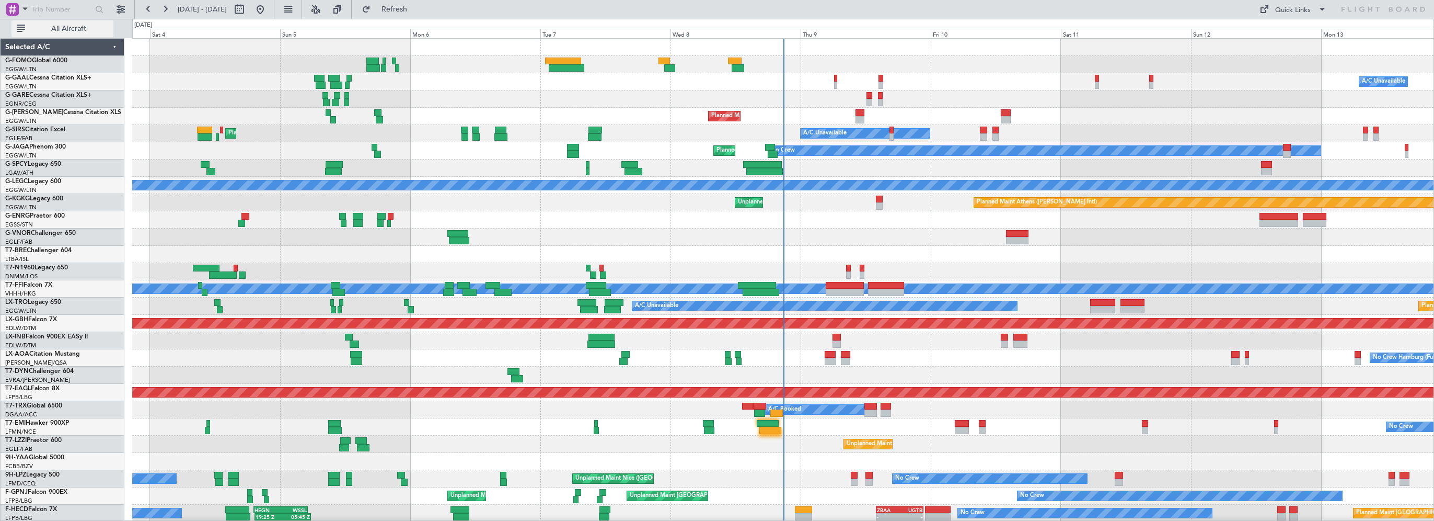
click at [93, 25] on span "All Aircraft" at bounding box center [68, 28] width 83 height 7
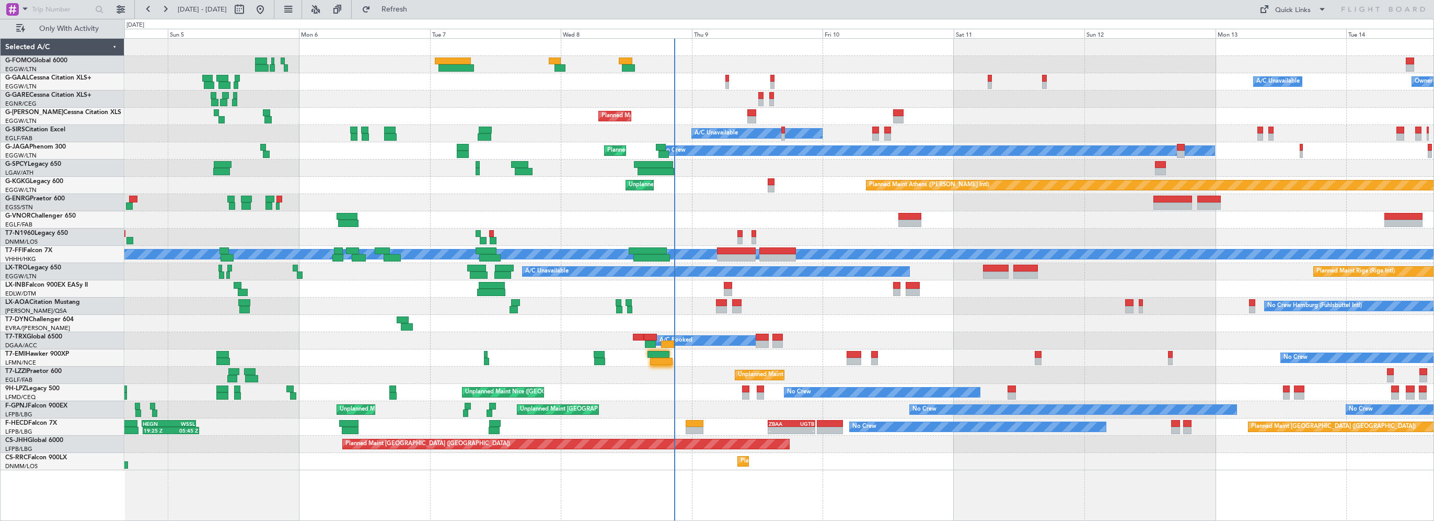
click at [832, 220] on div at bounding box center [779, 219] width 1310 height 17
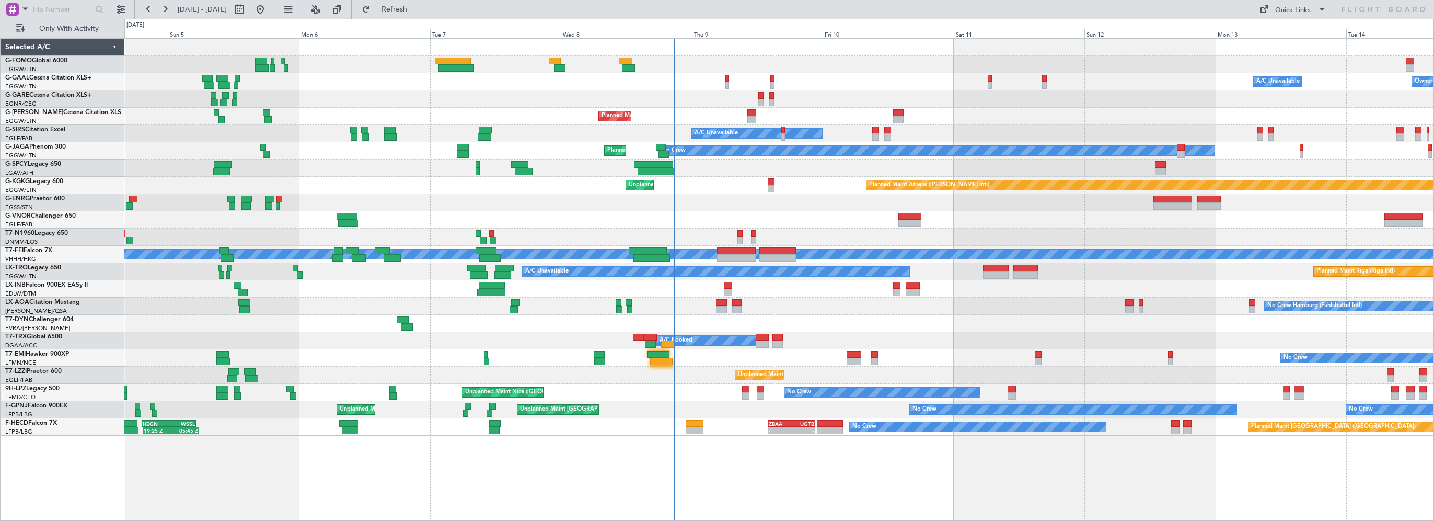
click at [656, 320] on div "A/C Unavailable Owner Owner A/C Unavailable Planned Maint London (Luton) A/C Un…" at bounding box center [779, 237] width 1310 height 397
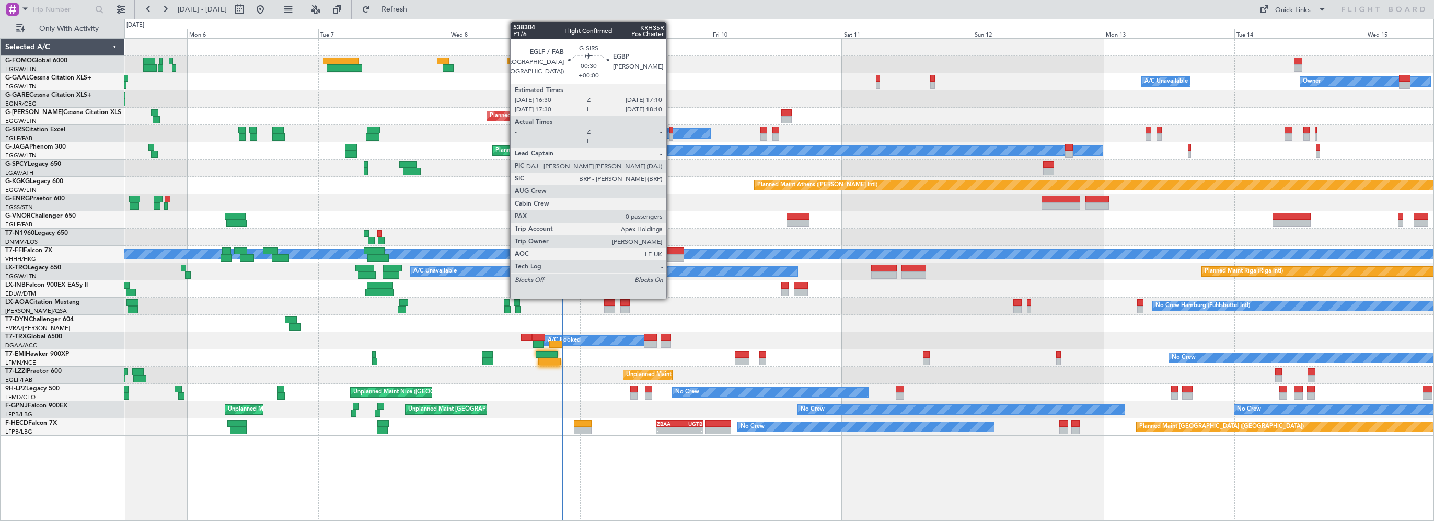
click at [671, 130] on div at bounding box center [672, 130] width 4 height 7
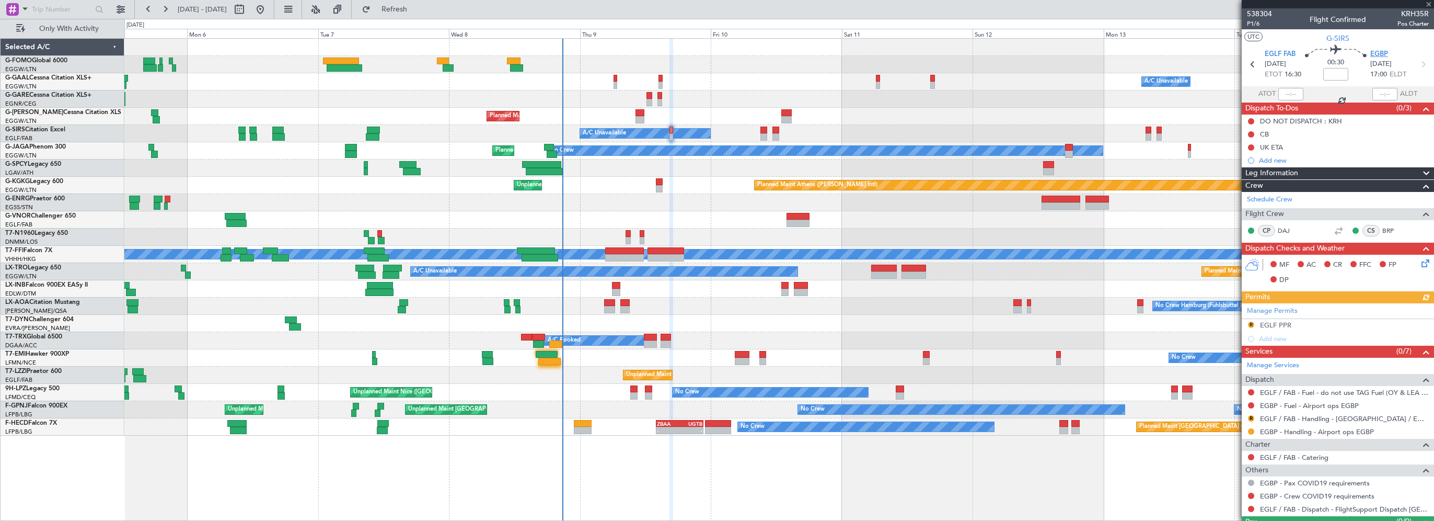
click at [1375, 53] on span "EGBP" at bounding box center [1380, 54] width 18 height 10
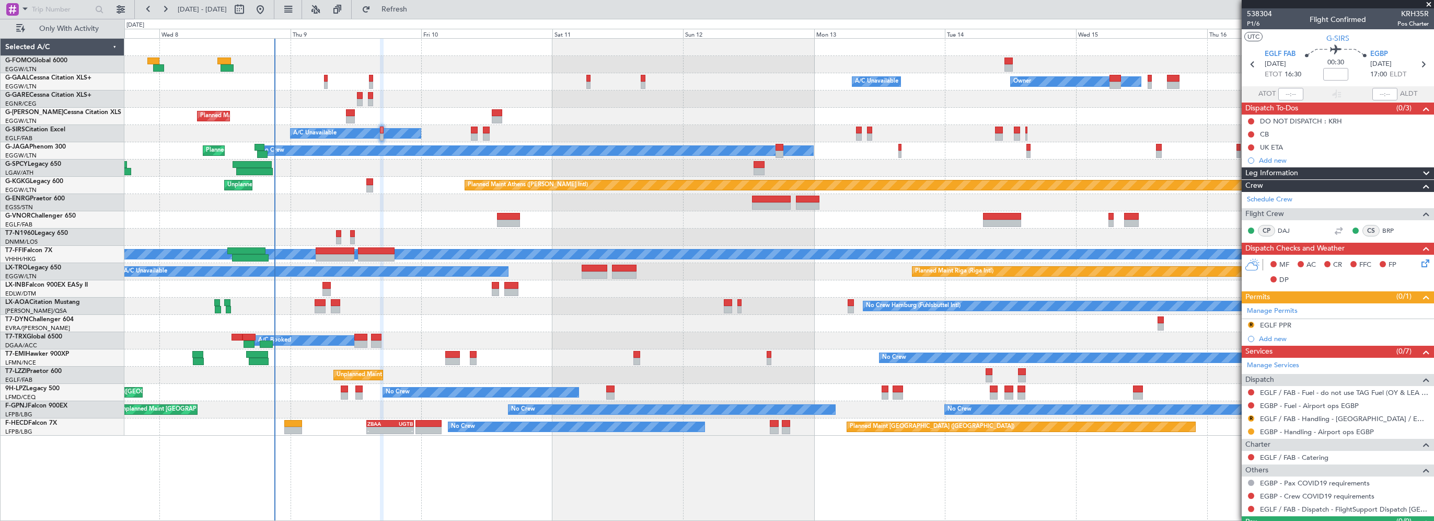
click at [626, 134] on div "A/C Unavailable" at bounding box center [779, 133] width 1310 height 17
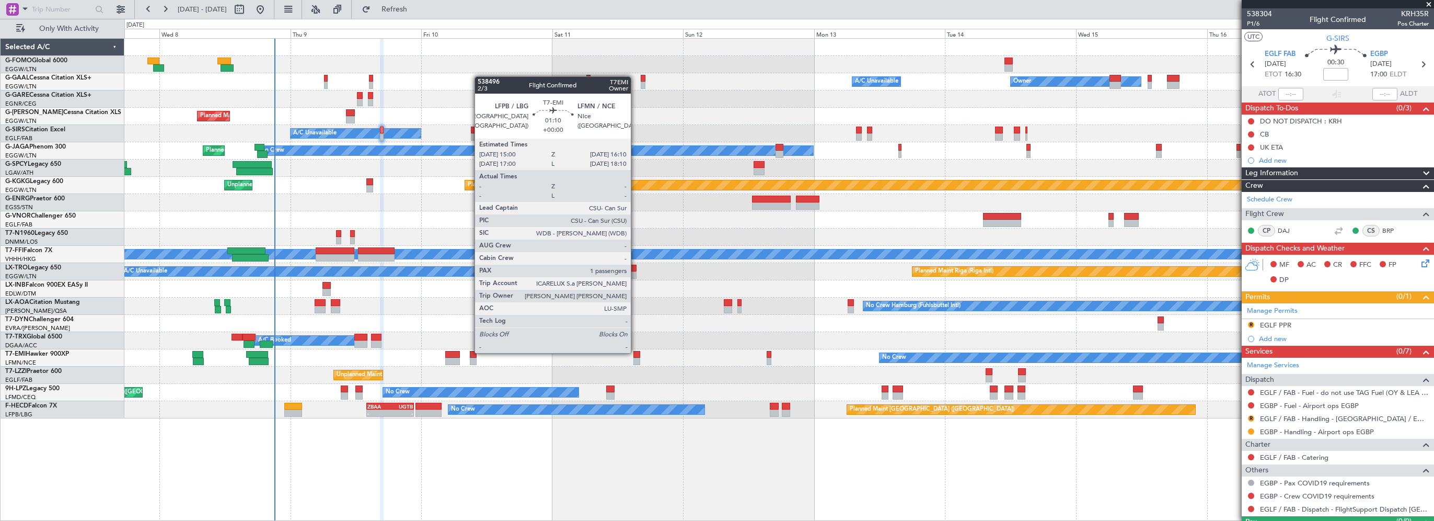
click at [636, 352] on div at bounding box center [637, 354] width 7 height 7
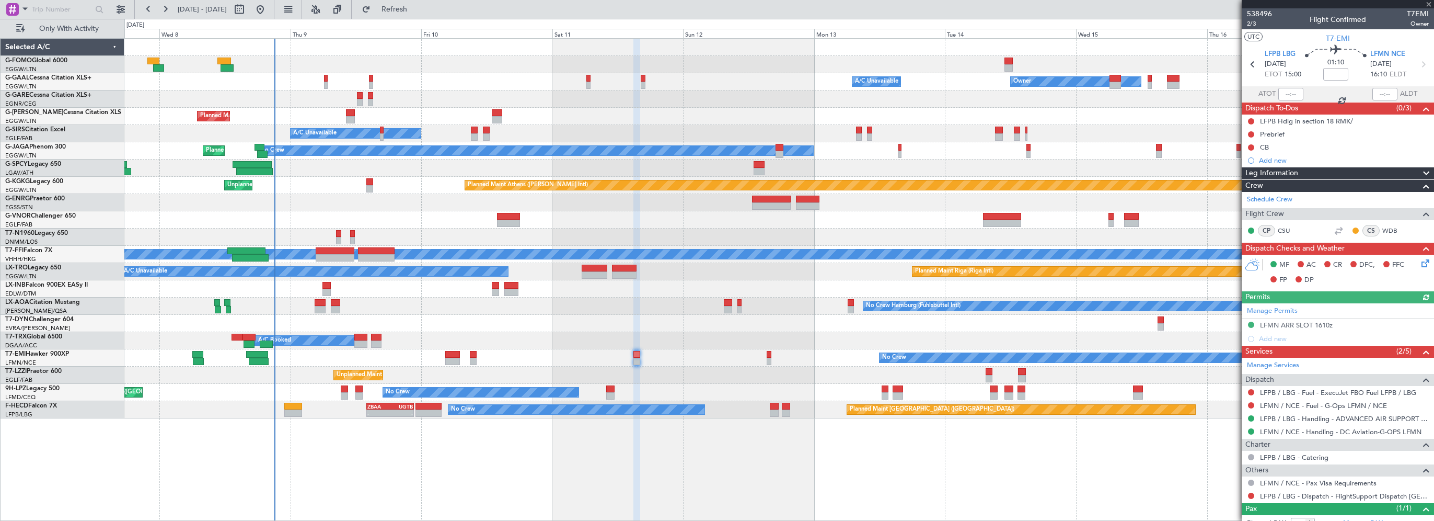
click at [1313, 324] on div "Manage Permits LFMN ARR SLOT 1610z Add new" at bounding box center [1338, 324] width 192 height 42
click at [1301, 323] on div "LFMN ARR SLOT 1610z" at bounding box center [1296, 324] width 73 height 9
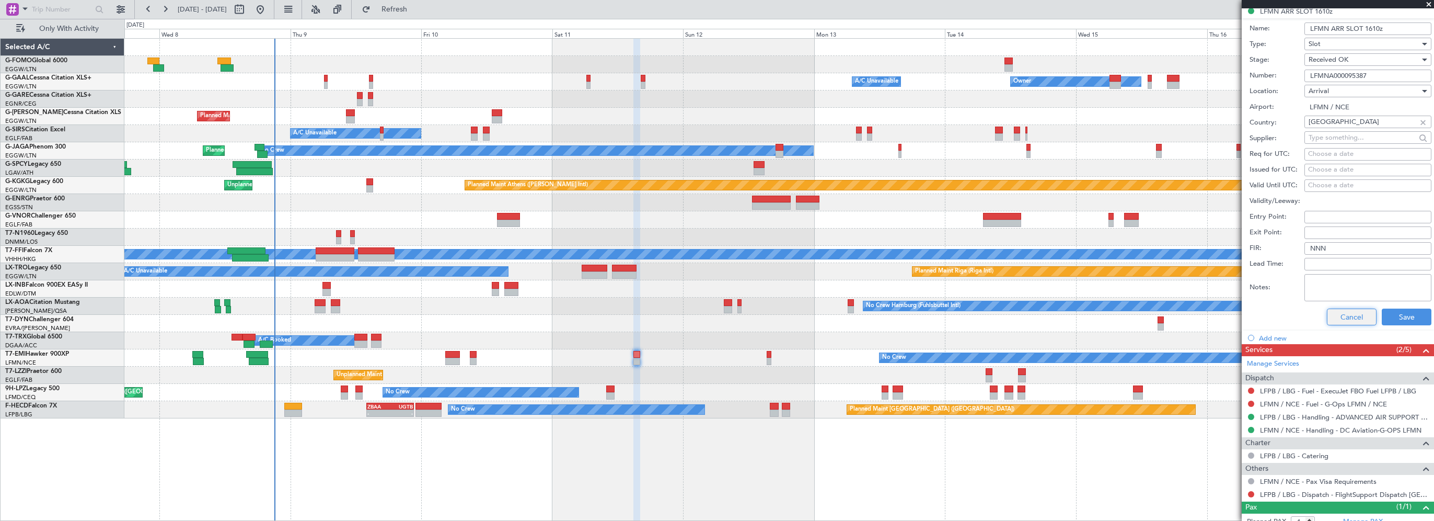
click at [1348, 319] on button "Cancel" at bounding box center [1352, 316] width 50 height 17
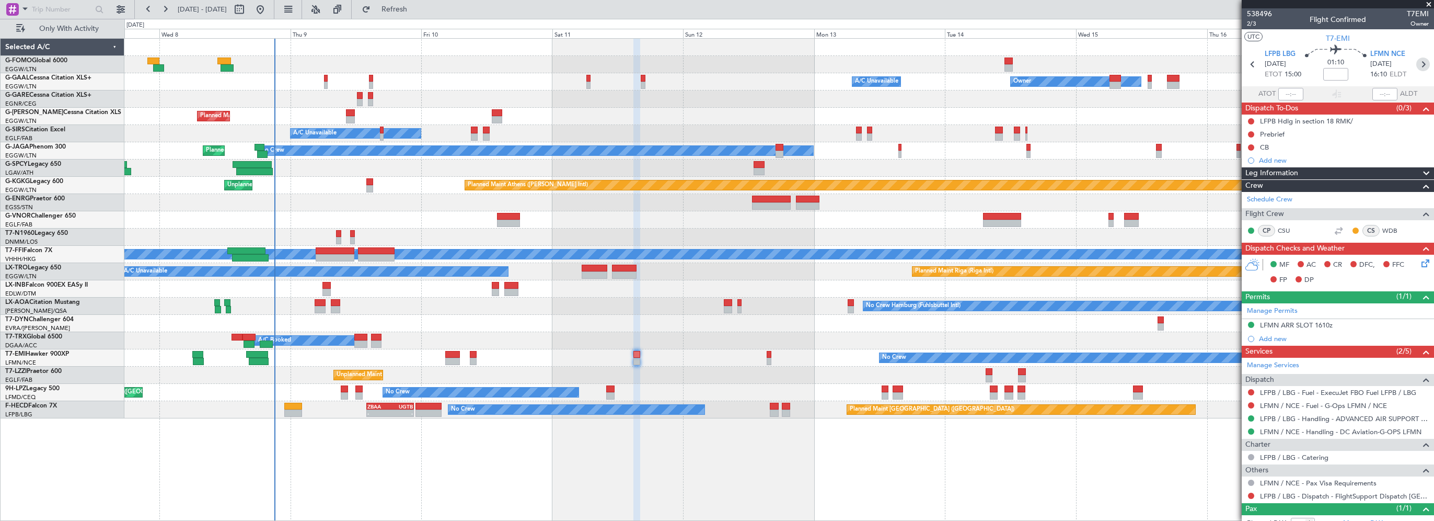
click at [1419, 62] on icon at bounding box center [1424, 65] width 14 height 14
type input "0"
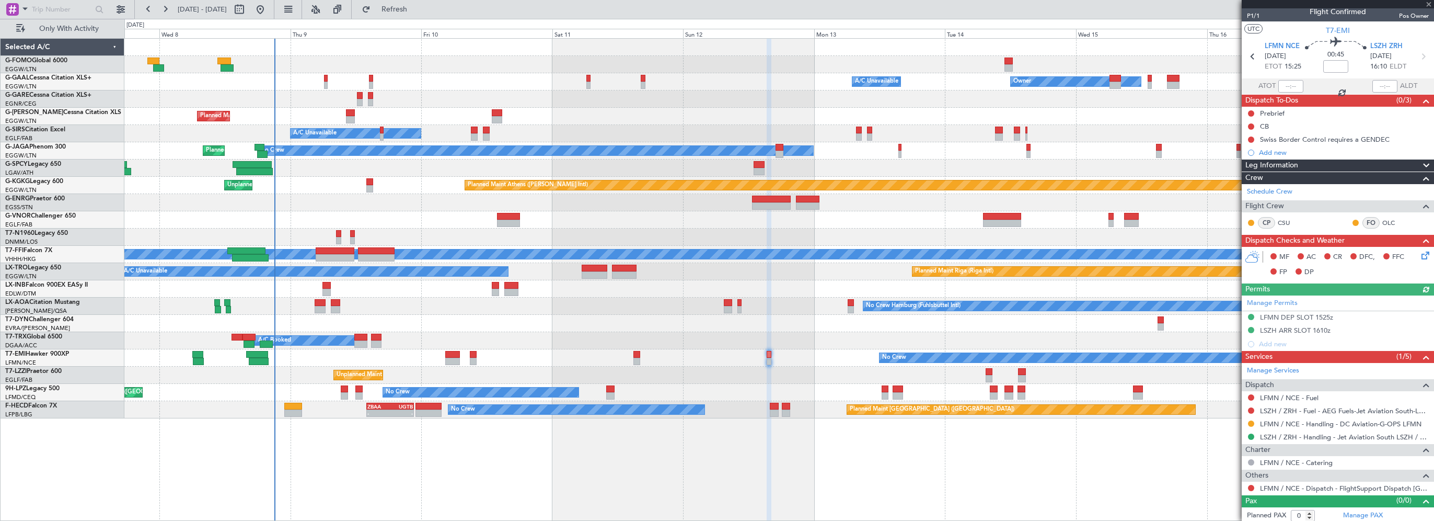
scroll to position [9, 0]
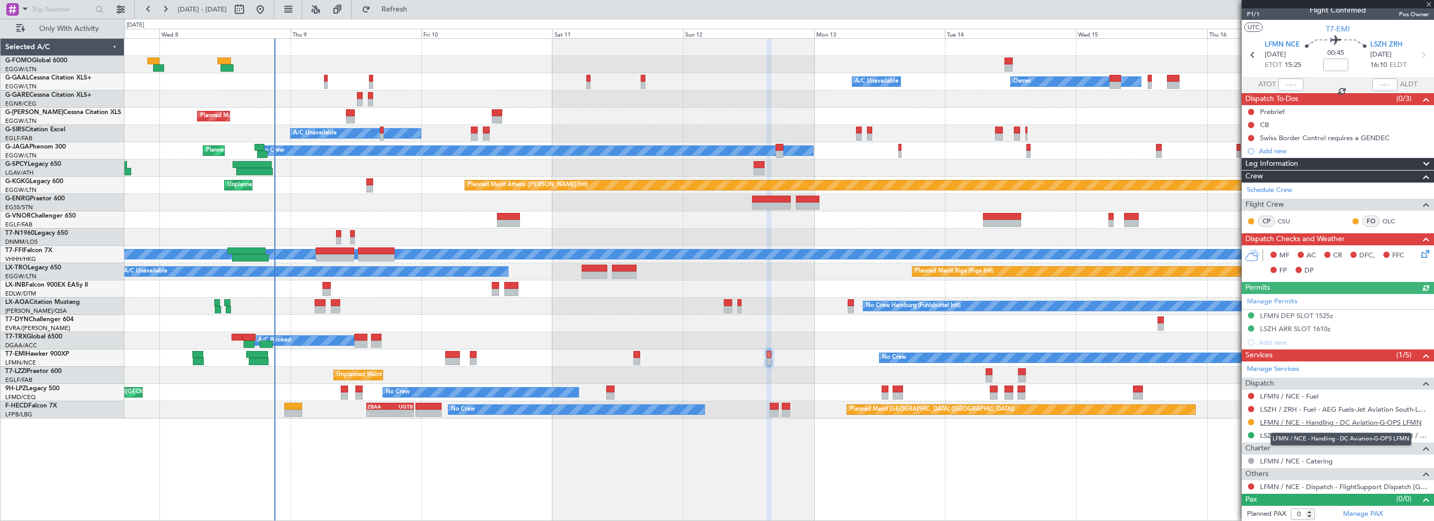
click at [1300, 421] on link "LFMN / NCE - Handling - DC Aviation-G-OPS LFMN" at bounding box center [1341, 422] width 162 height 9
click at [1251, 420] on button at bounding box center [1251, 422] width 6 height 6
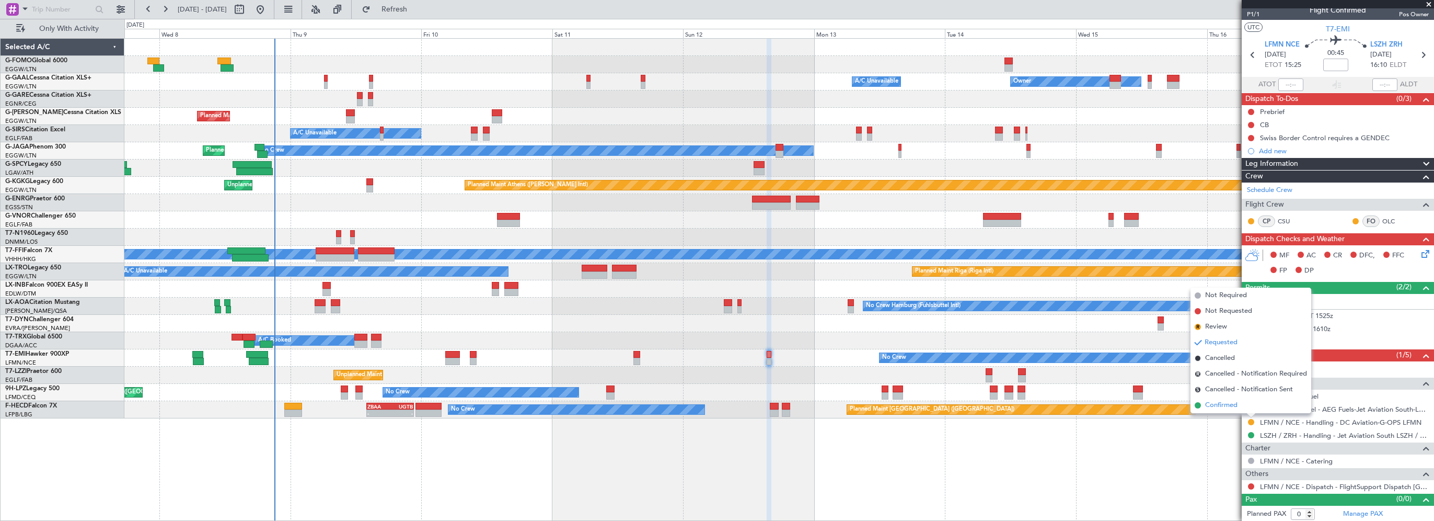
click at [1222, 406] on span "Confirmed" at bounding box center [1221, 405] width 32 height 10
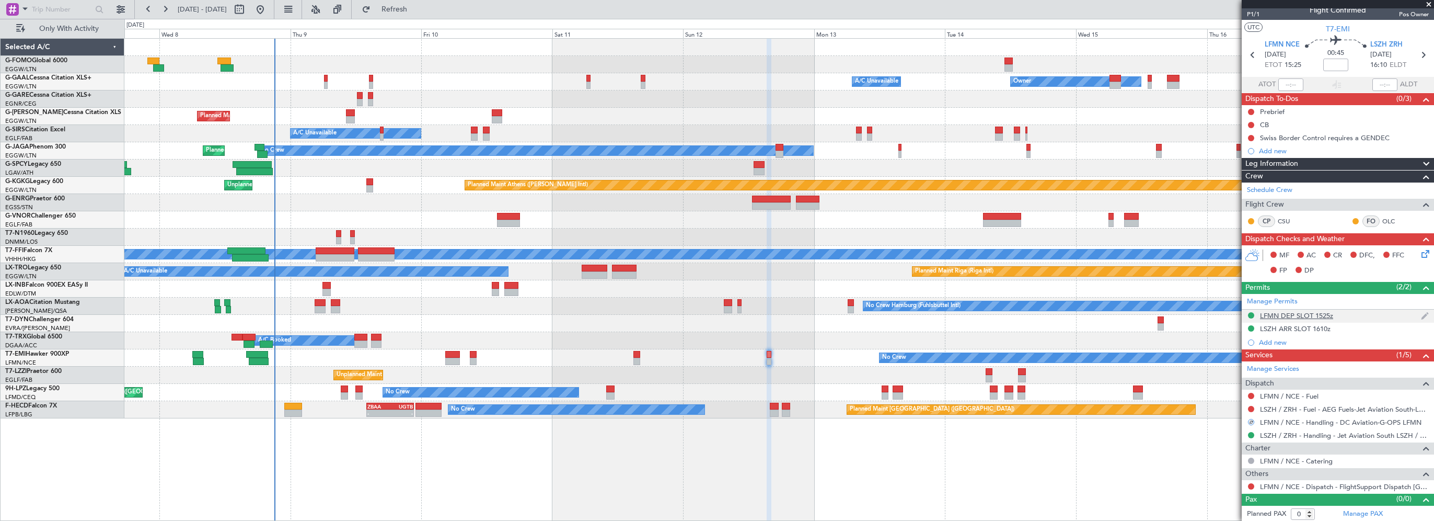
click at [1295, 319] on div "LFMN DEP SLOT 1525z" at bounding box center [1338, 315] width 192 height 13
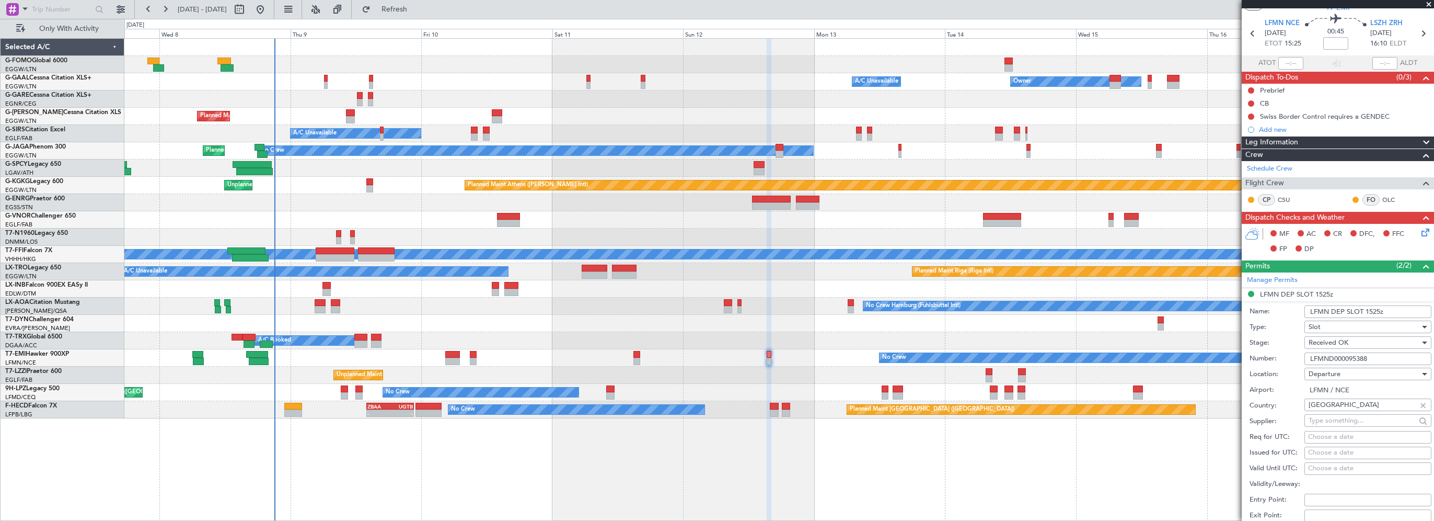
scroll to position [0, 0]
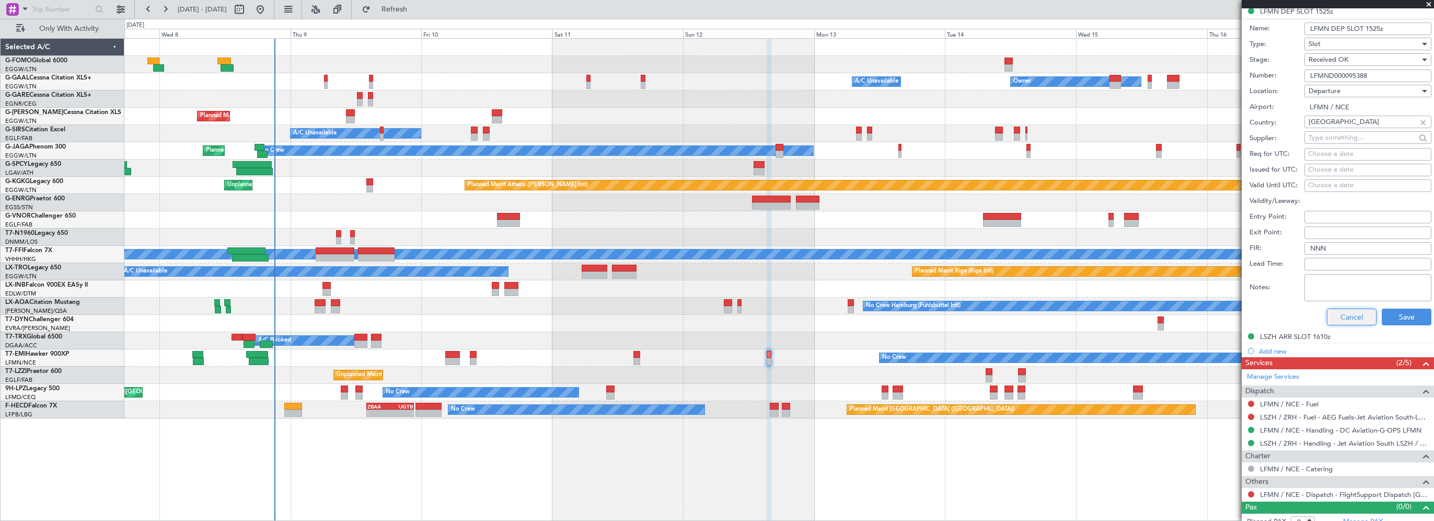
click at [1359, 312] on button "Cancel" at bounding box center [1352, 316] width 50 height 17
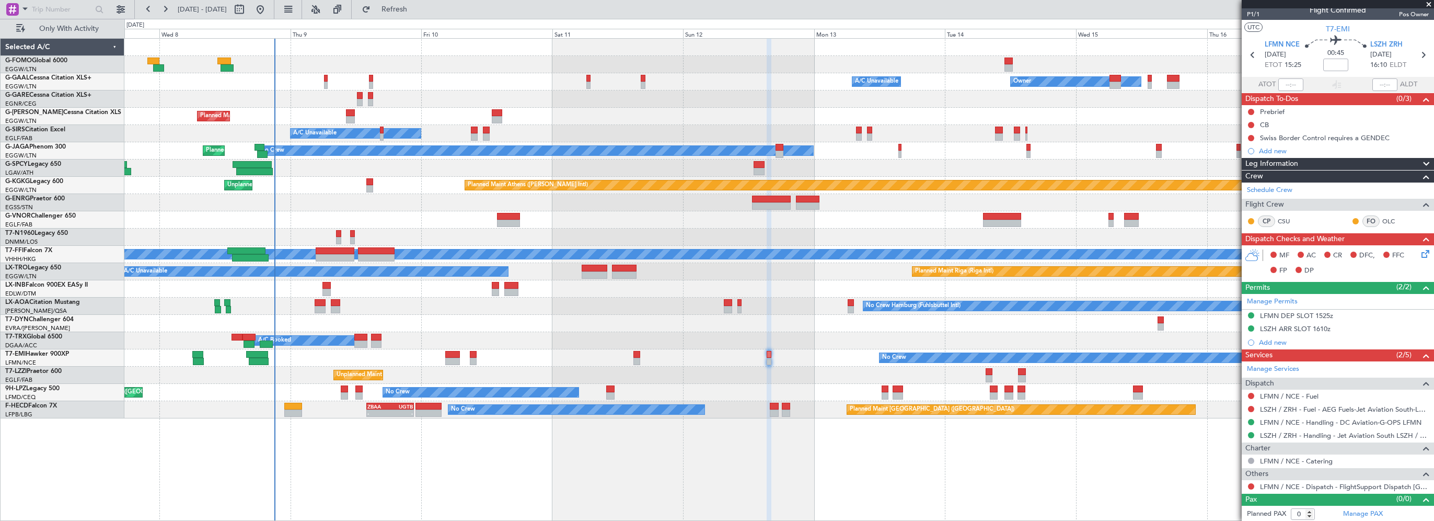
click at [603, 124] on div "Planned Maint [GEOGRAPHIC_DATA] ([GEOGRAPHIC_DATA])" at bounding box center [779, 116] width 1310 height 17
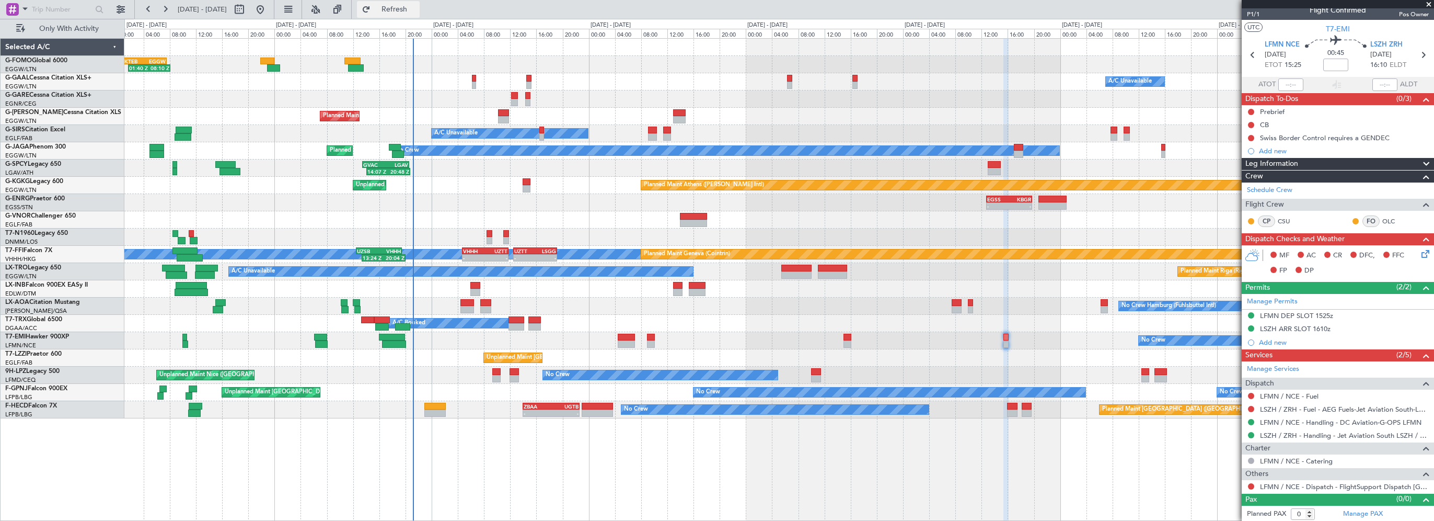
click at [420, 2] on button "Refresh" at bounding box center [388, 9] width 63 height 17
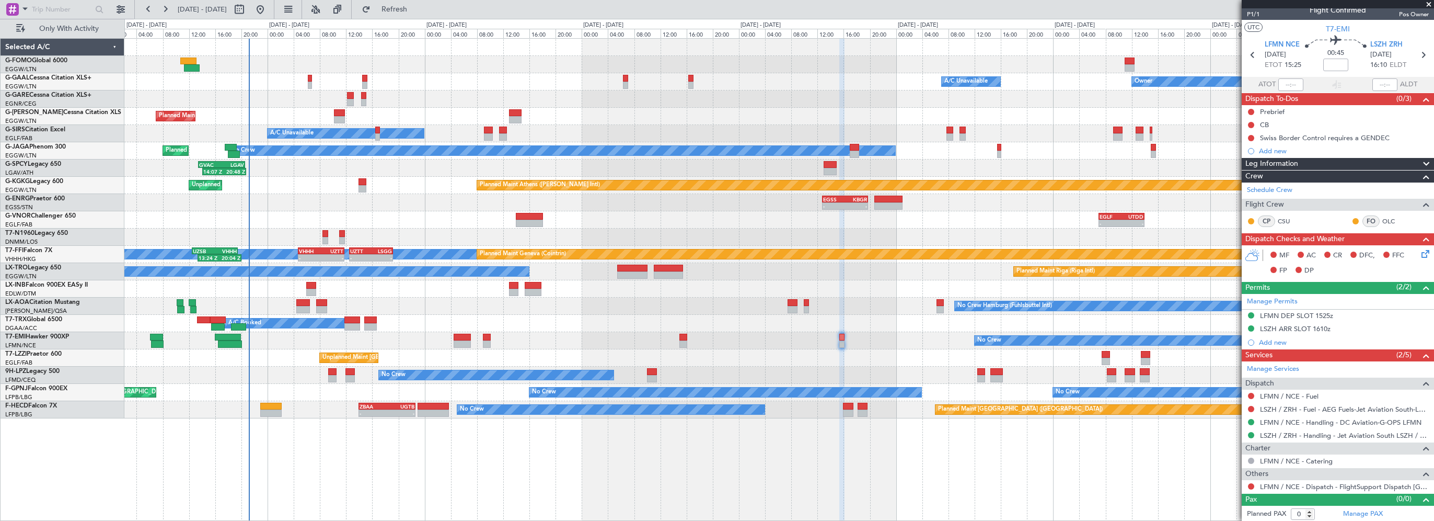
click at [418, 208] on div "- - EGSS 12:45 Z KBGR 19:45 Z" at bounding box center [779, 202] width 1310 height 17
click at [417, 8] on span "Refresh" at bounding box center [395, 9] width 44 height 7
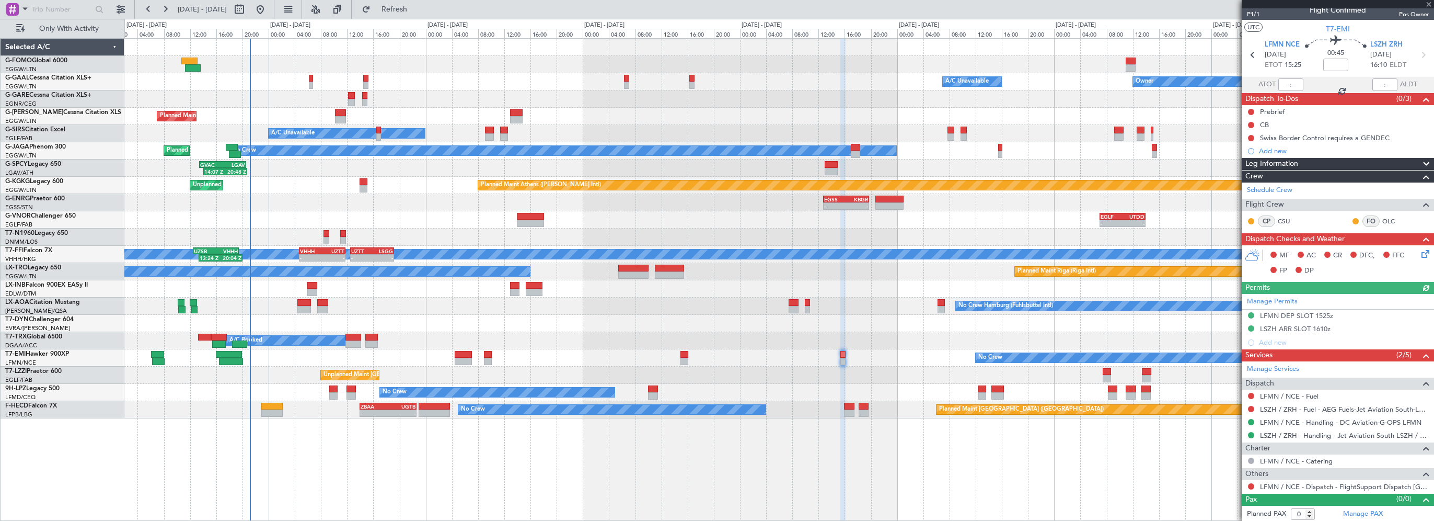
click at [1427, 3] on div at bounding box center [1338, 4] width 192 height 8
click at [1429, 2] on span at bounding box center [1429, 4] width 10 height 9
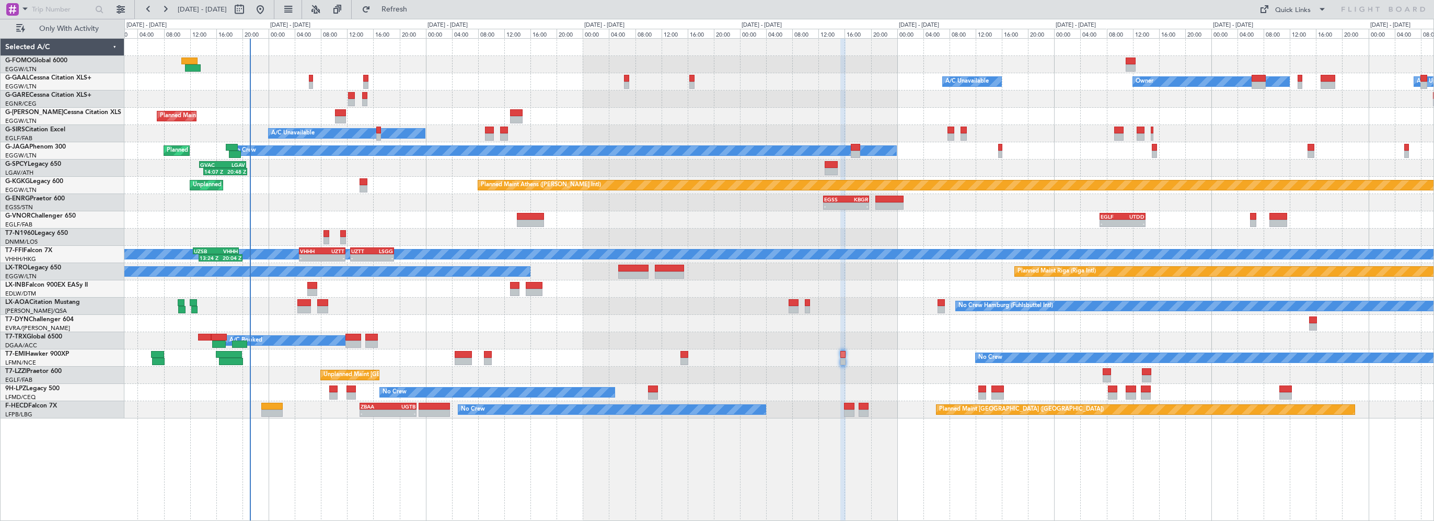
scroll to position [0, 0]
click at [454, 313] on div "No Crew Hamburg (Fuhlsbuttel Intl) No Crew" at bounding box center [779, 305] width 1310 height 17
click at [374, 430] on div "01:40 Z 08:10 Z KTEB 01:00 Z EGGW 07:35 Z Owner Owner A/C Unavailable A/C Unava…" at bounding box center [779, 279] width 1310 height 483
click at [389, 304] on div "01:40 Z 08:10 Z KTEB 01:00 Z EGGW 07:35 Z Owner Owner A/C Unavailable A/C Unava…" at bounding box center [779, 229] width 1310 height 380
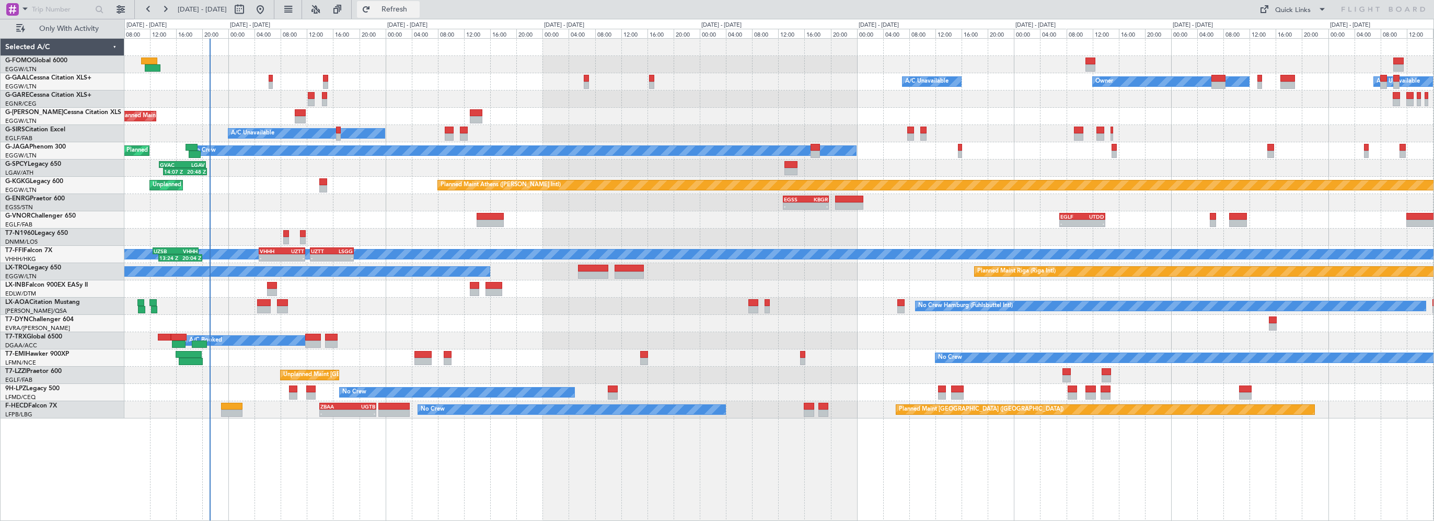
click at [417, 7] on span "Refresh" at bounding box center [395, 9] width 44 height 7
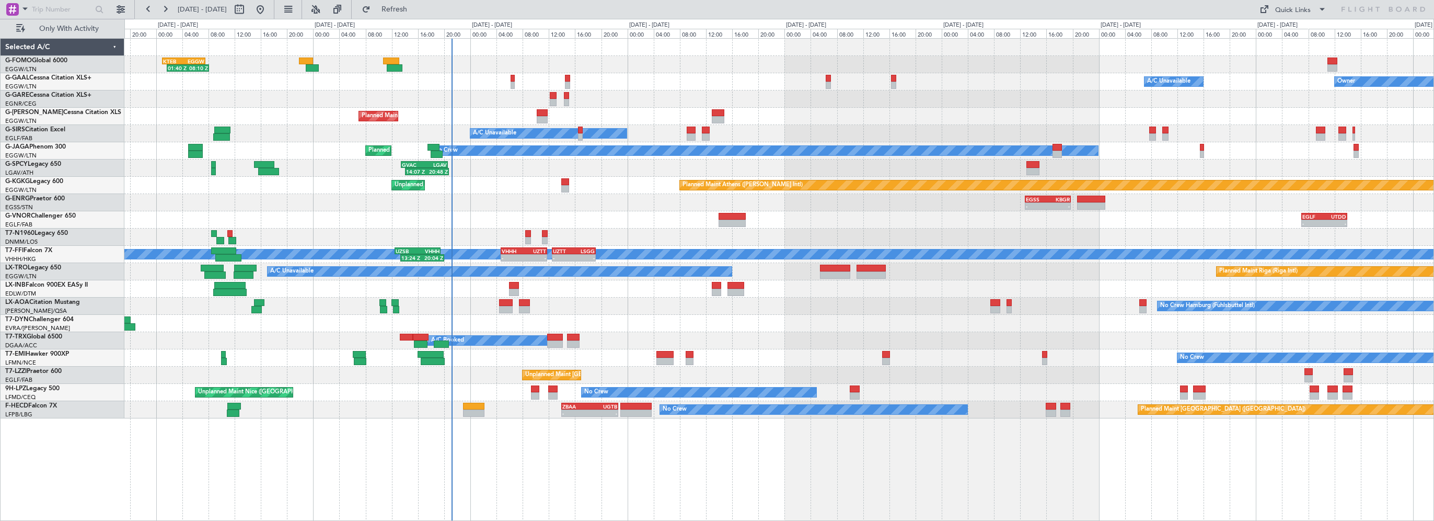
click at [710, 89] on div "KTEB 01:00 Z EGGW 07:35 Z 01:40 Z 08:10 Z Owner A/C Unavailable Owner A/C Unava…" at bounding box center [779, 229] width 1310 height 380
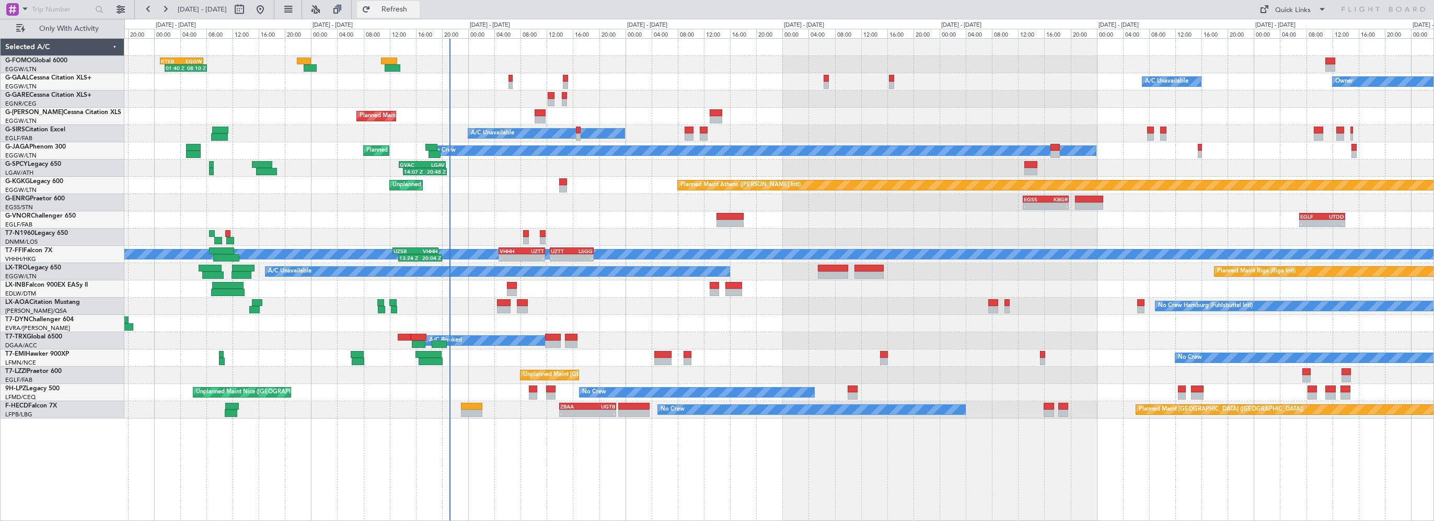
click at [417, 8] on span "Refresh" at bounding box center [395, 9] width 44 height 7
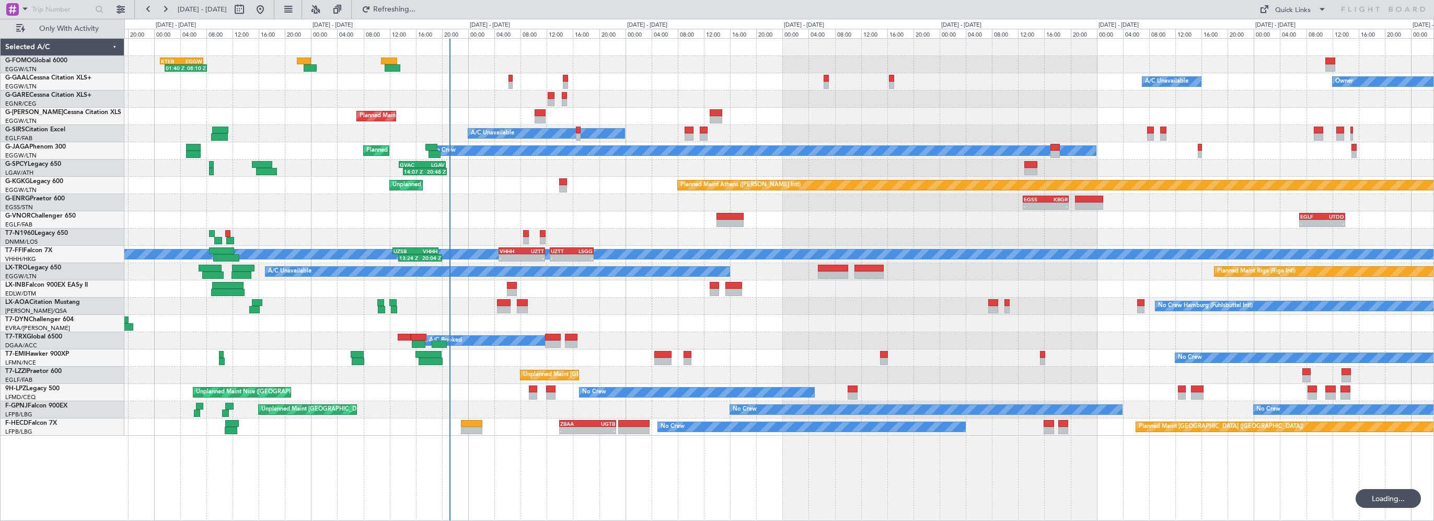
click at [690, 216] on div "KTEB 01:00 Z EGGW 07:35 Z 01:40 Z 08:10 Z Owner A/C Unavailable Owner A/C Unava…" at bounding box center [779, 237] width 1310 height 397
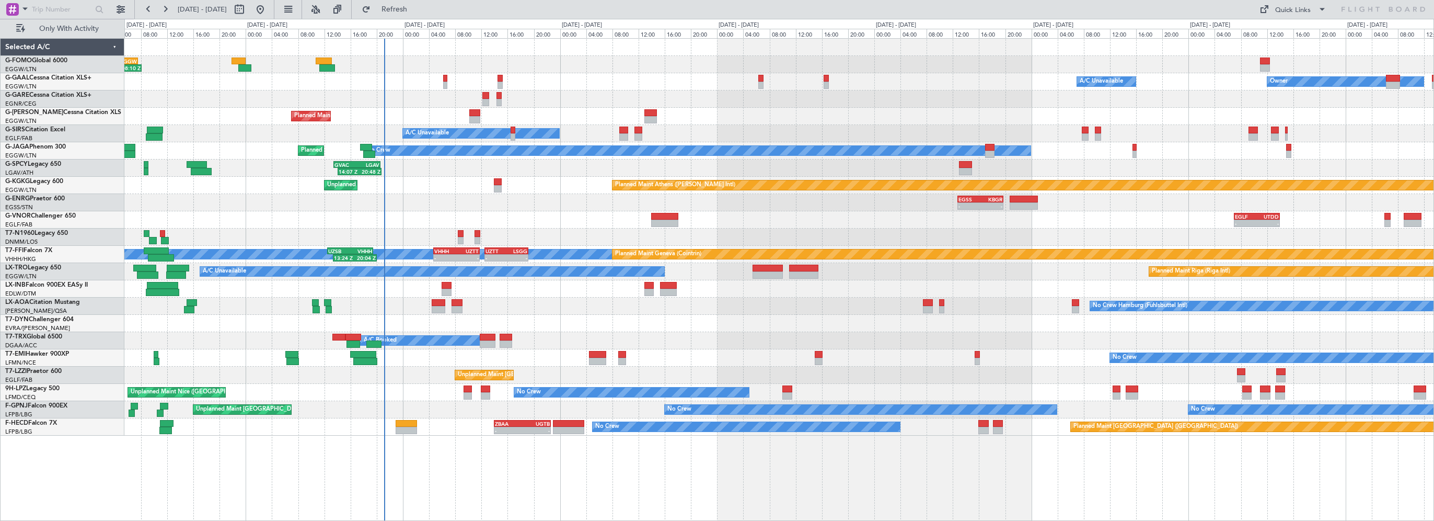
click at [450, 203] on div "- - EGSS 12:45 Z KBGR 19:45 Z" at bounding box center [779, 202] width 1310 height 17
click at [417, 10] on span "Refresh" at bounding box center [395, 9] width 44 height 7
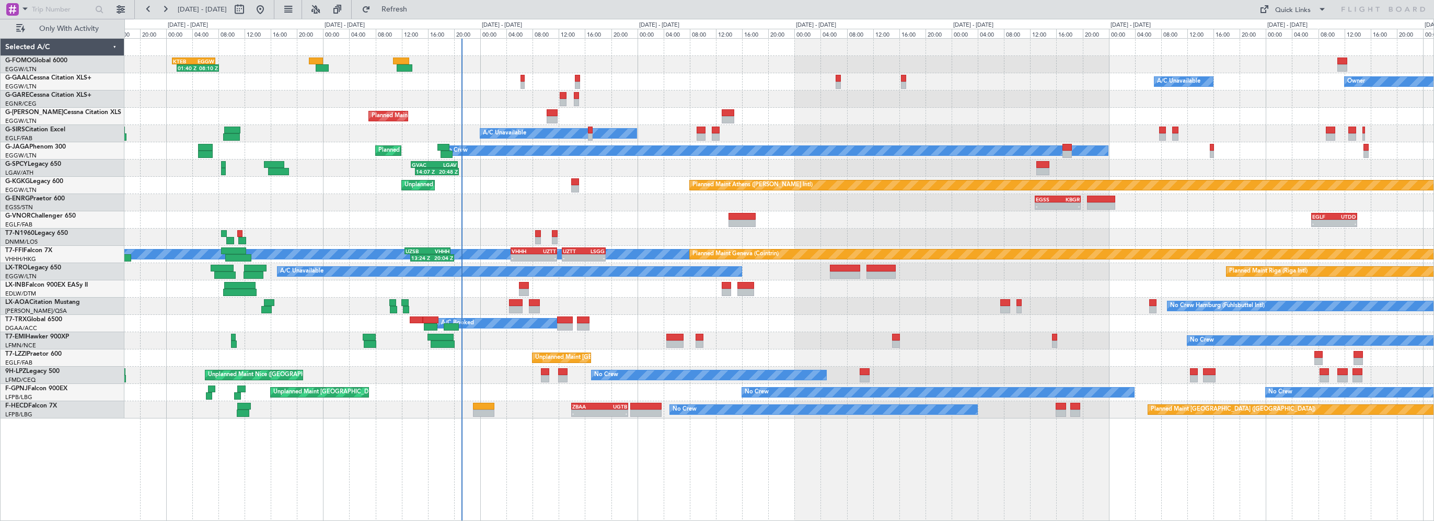
click at [621, 200] on div "01:40 Z 08:10 Z KTEB 01:00 Z EGGW 07:35 Z Owner A/C Unavailable Owner A/C Unava…" at bounding box center [779, 229] width 1310 height 380
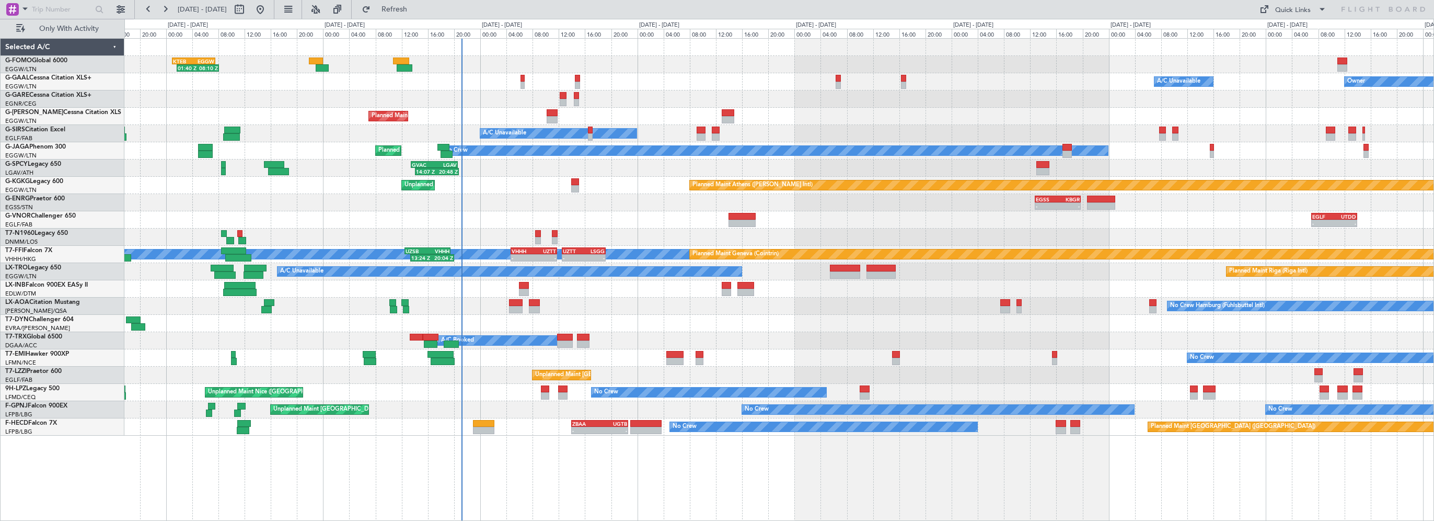
click at [523, 77] on div "Owner A/C Unavailable Owner A/C Unavailable" at bounding box center [779, 81] width 1310 height 17
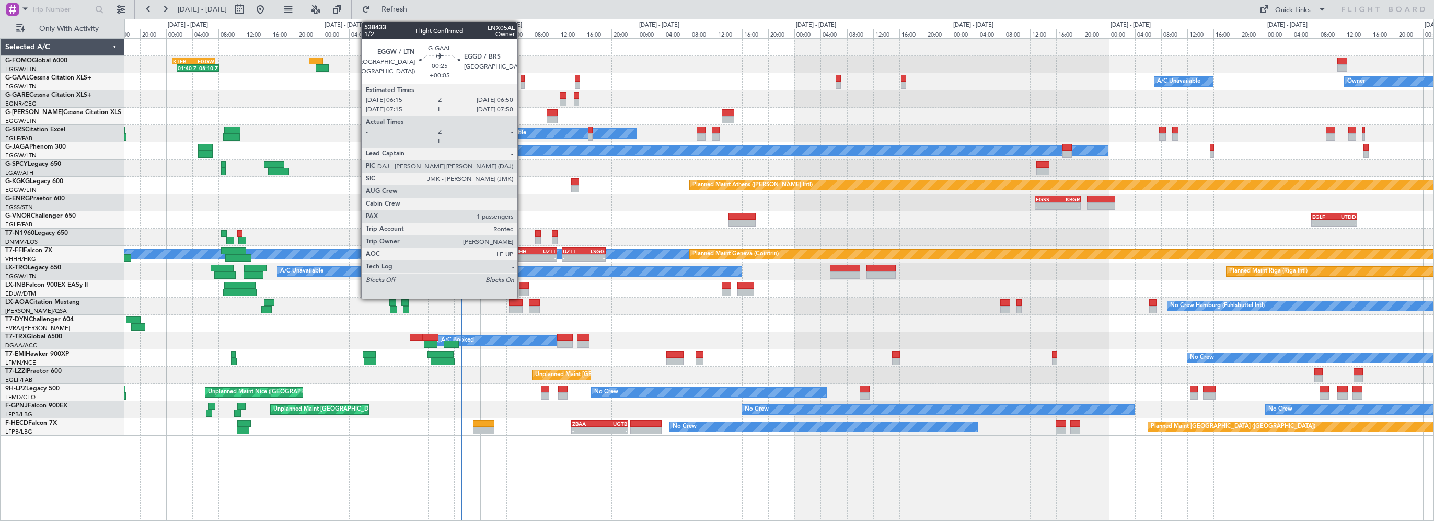
click at [522, 77] on div at bounding box center [523, 78] width 4 height 7
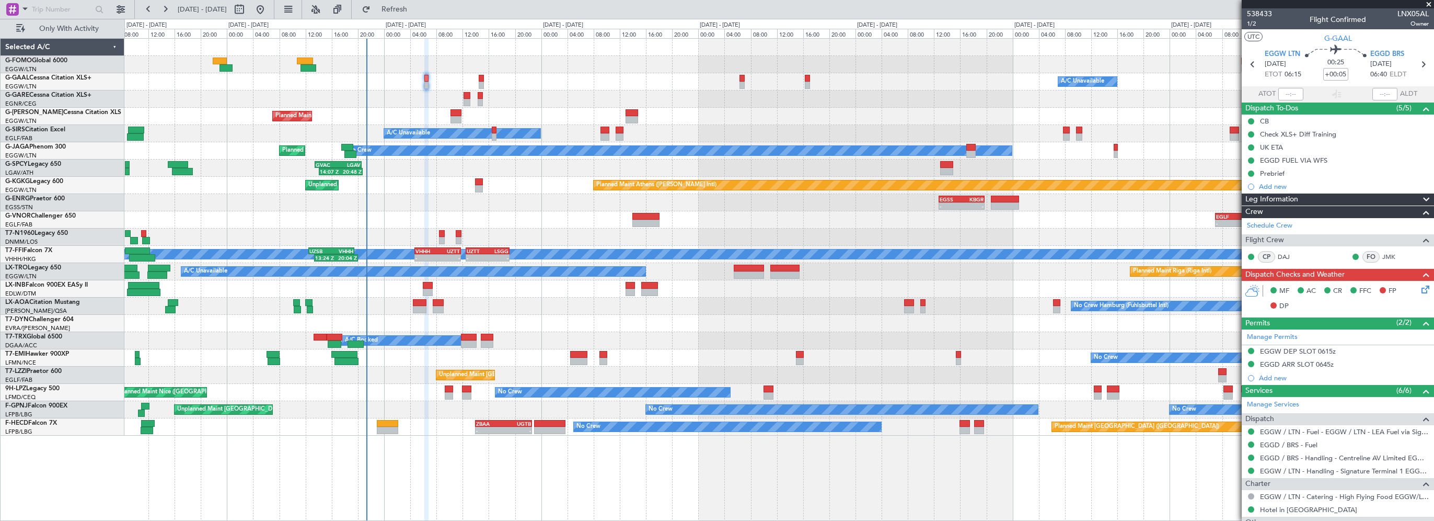
click at [532, 224] on div "KTEB 01:00 Z EGGW 07:35 Z 01:40 Z 08:10 Z Owner A/C Unavailable Owner A/C Unava…" at bounding box center [779, 237] width 1310 height 397
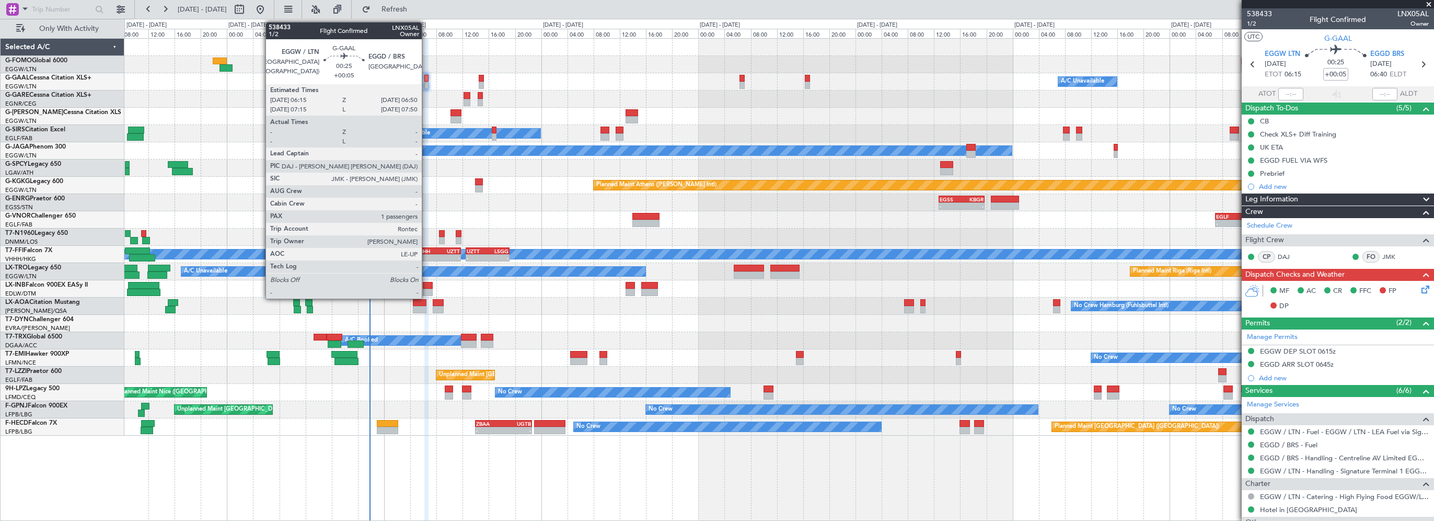
click at [427, 77] on div at bounding box center [426, 78] width 4 height 7
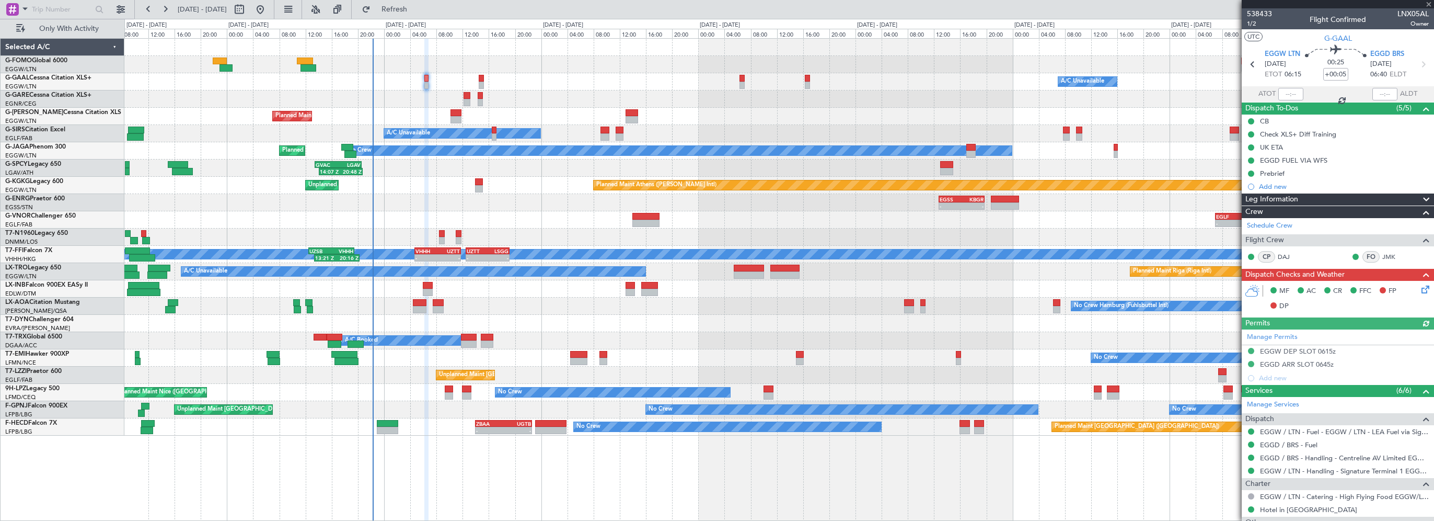
click at [1428, 2] on div at bounding box center [1338, 4] width 192 height 8
click at [1429, 5] on span at bounding box center [1429, 4] width 10 height 9
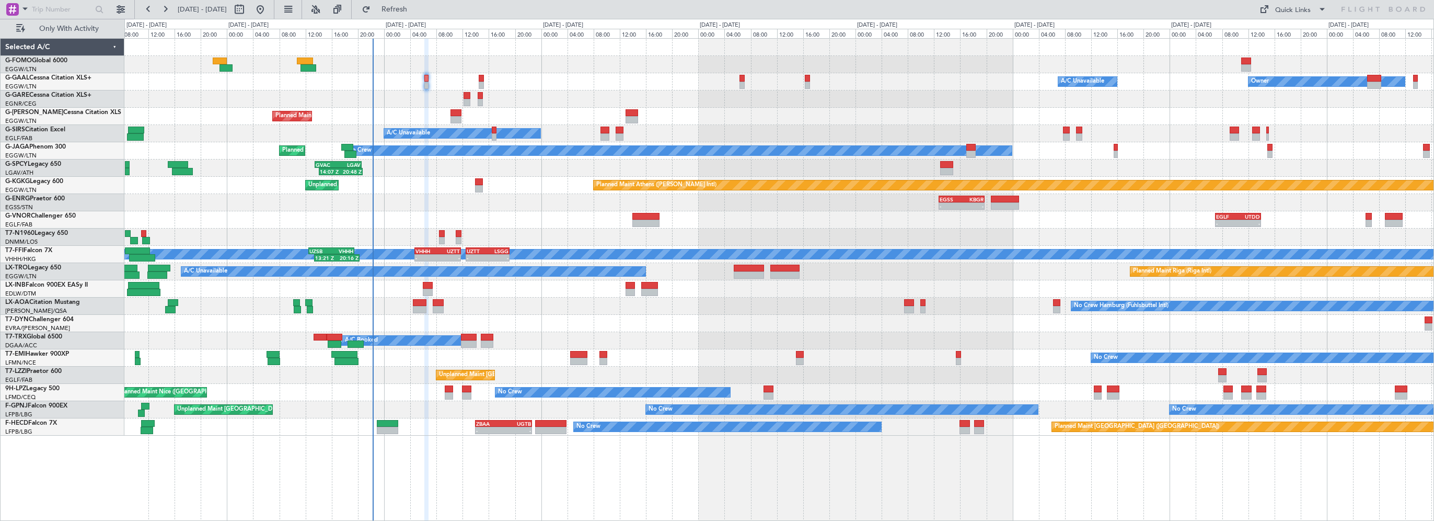
type input "0"
click at [417, 8] on span "Refresh" at bounding box center [395, 9] width 44 height 7
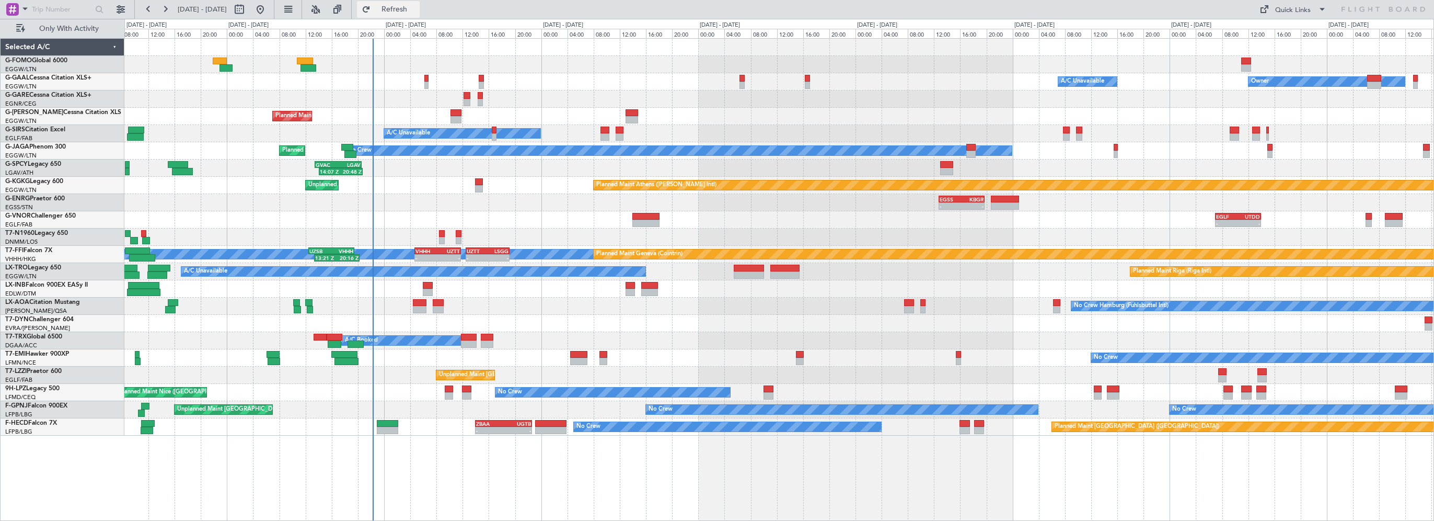
click at [417, 10] on span "Refresh" at bounding box center [395, 9] width 44 height 7
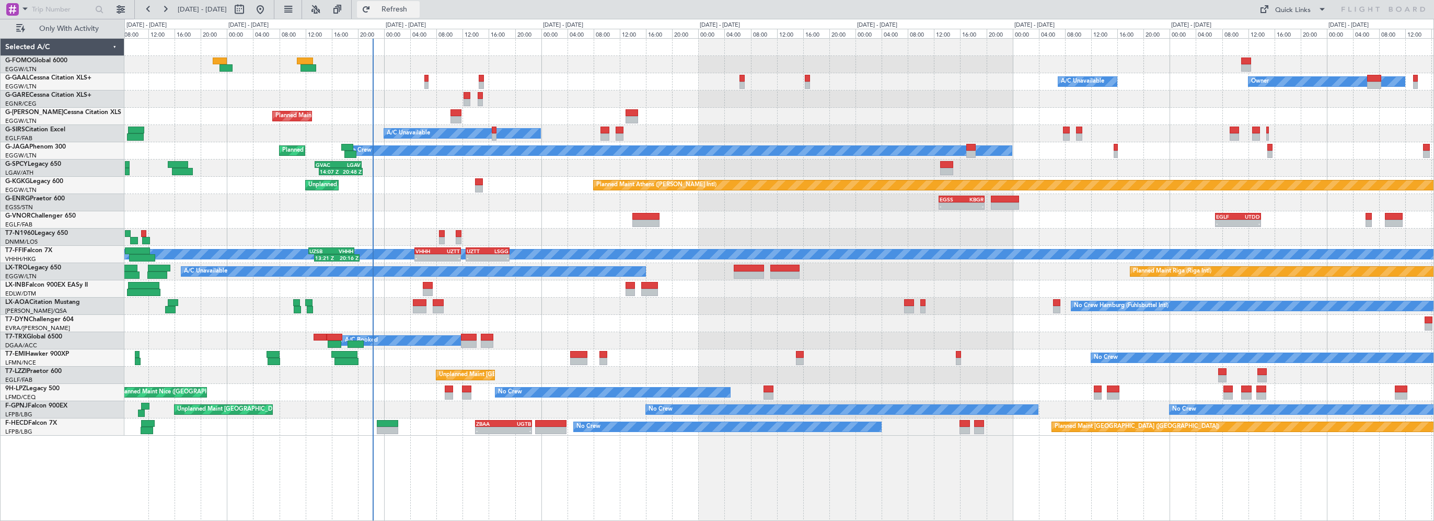
click at [420, 3] on button "Refresh" at bounding box center [388, 9] width 63 height 17
click at [512, 295] on div at bounding box center [779, 288] width 1310 height 17
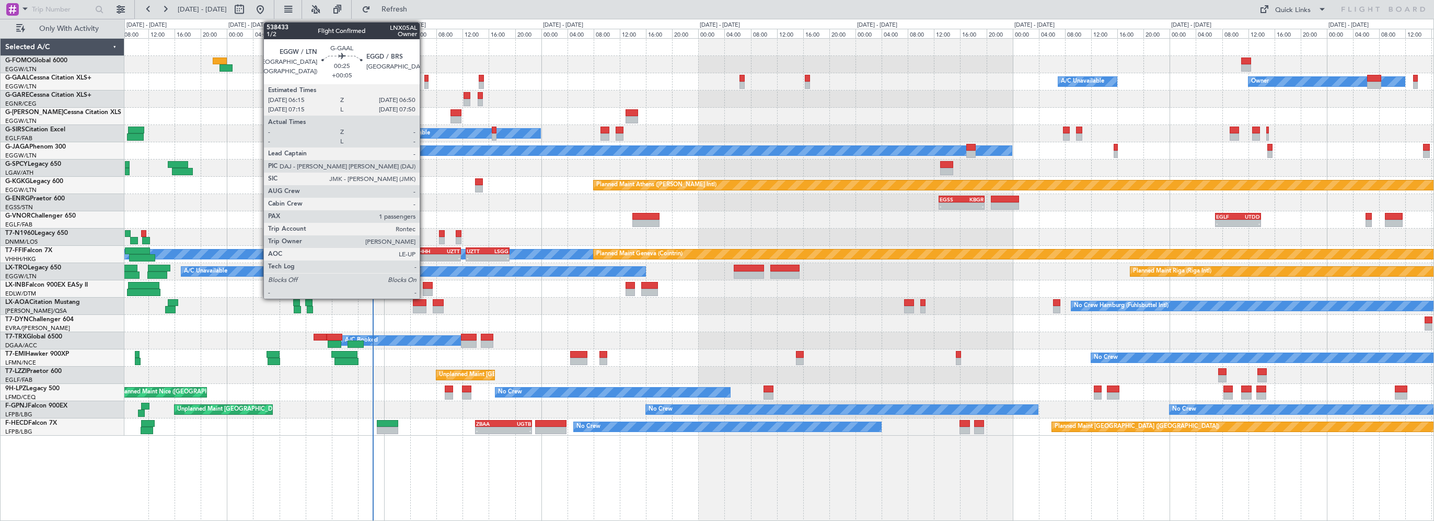
click at [424, 78] on div at bounding box center [426, 78] width 4 height 7
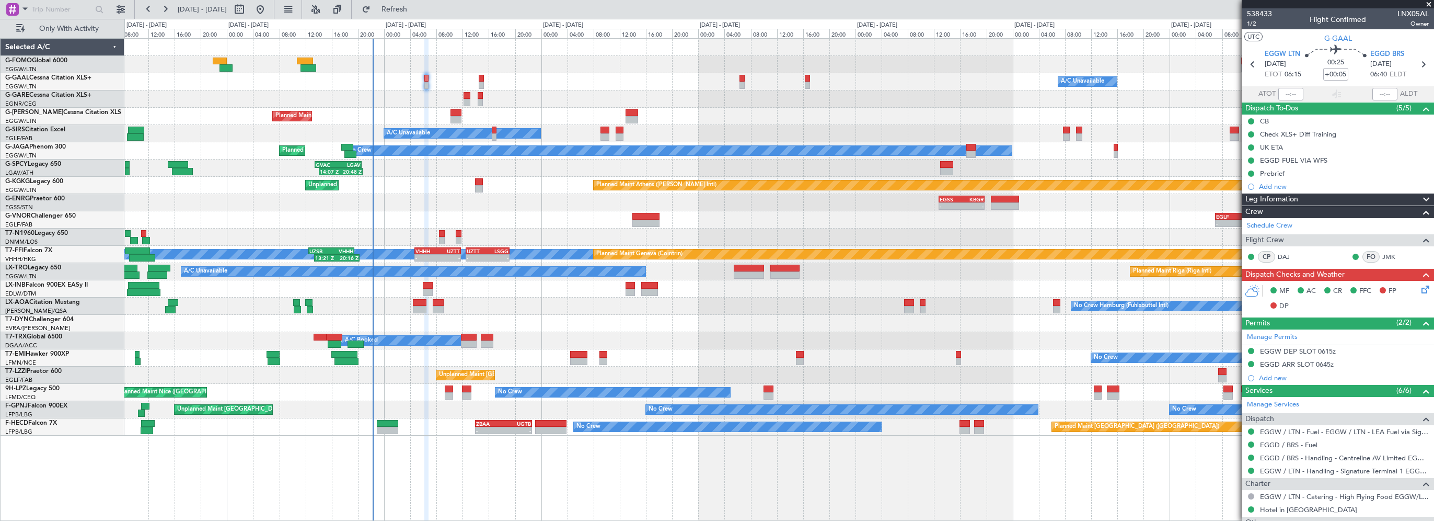
click at [1429, 2] on span at bounding box center [1429, 4] width 10 height 9
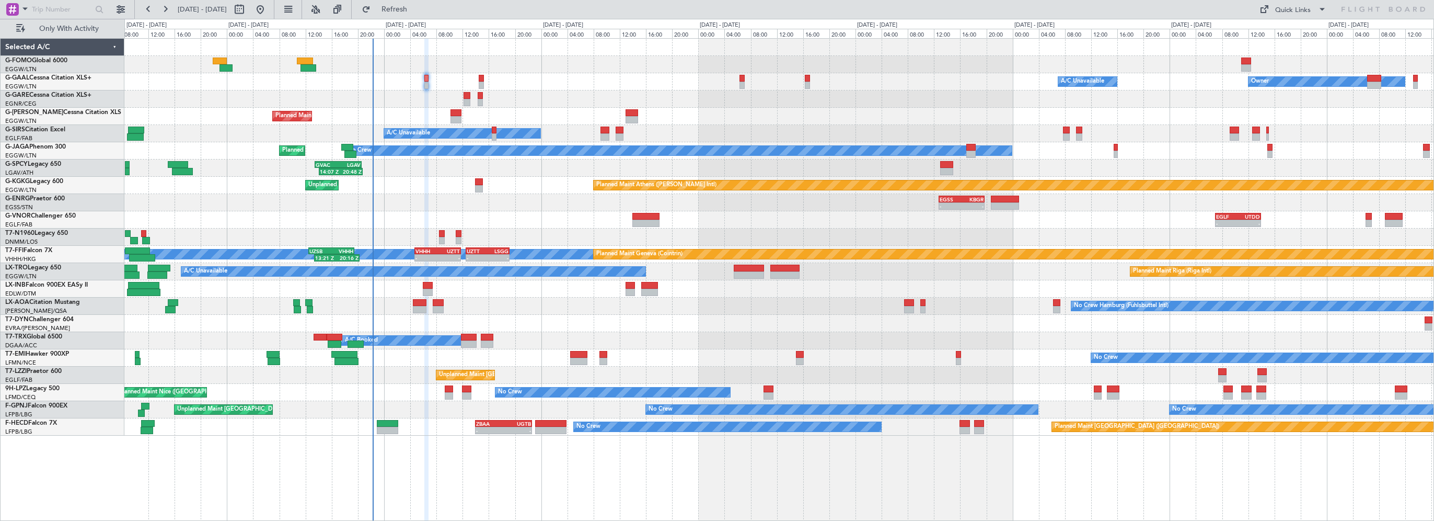
type input "0"
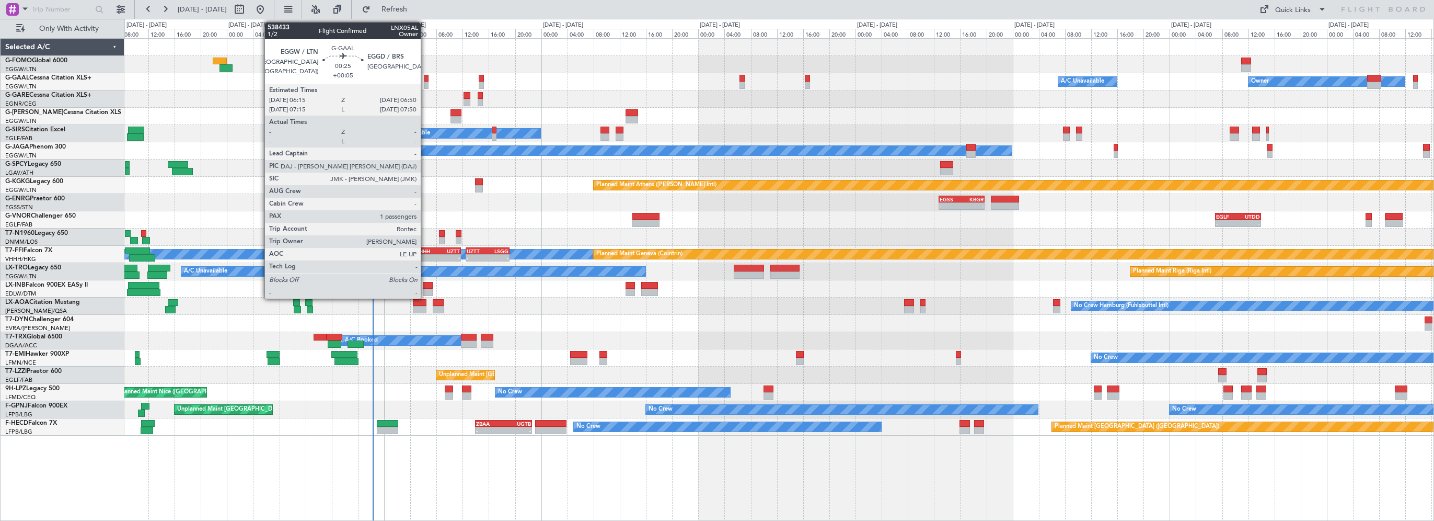
click at [426, 75] on div at bounding box center [426, 78] width 4 height 7
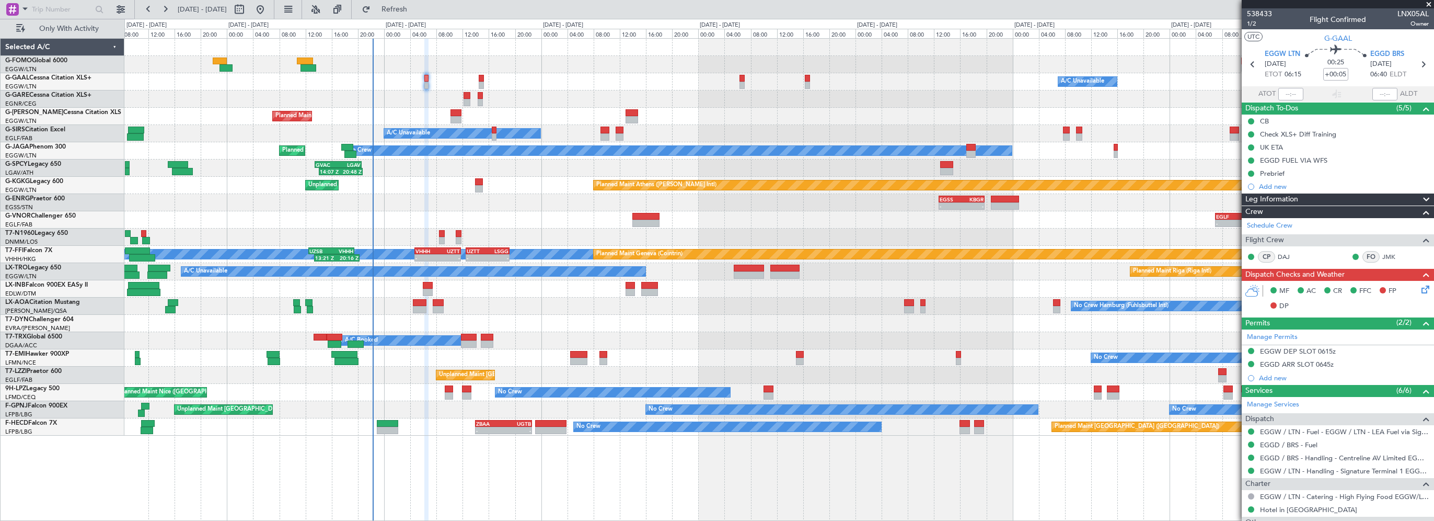
click at [1299, 200] on div "Leg Information" at bounding box center [1338, 199] width 192 height 12
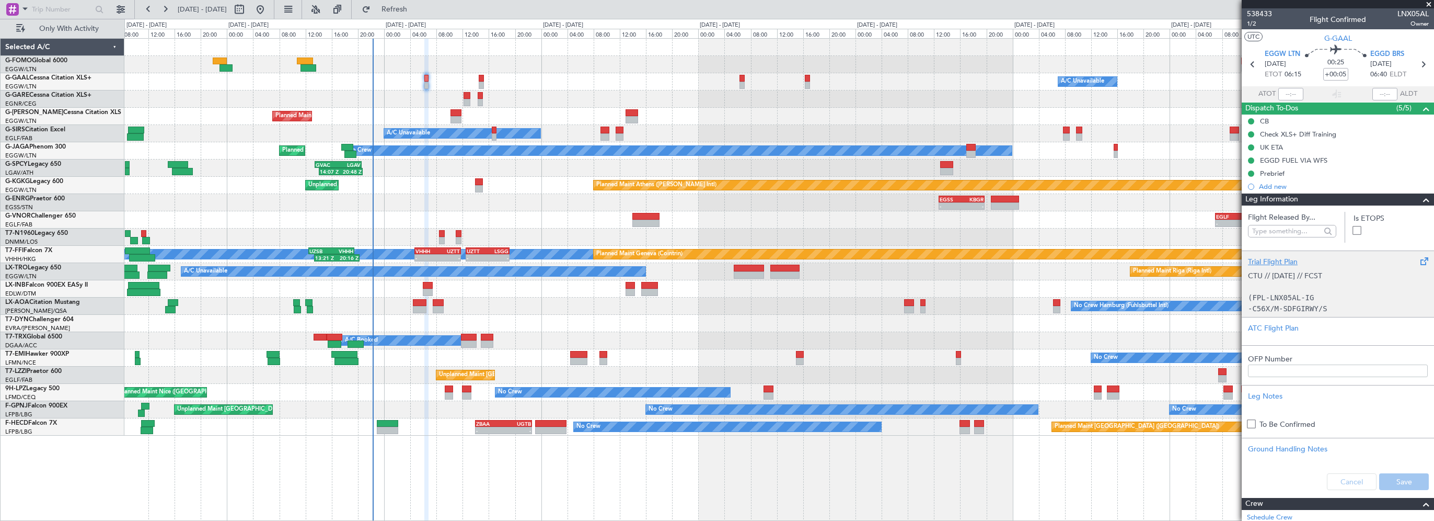
click at [1283, 260] on div "Trial Flight Plan" at bounding box center [1338, 261] width 180 height 11
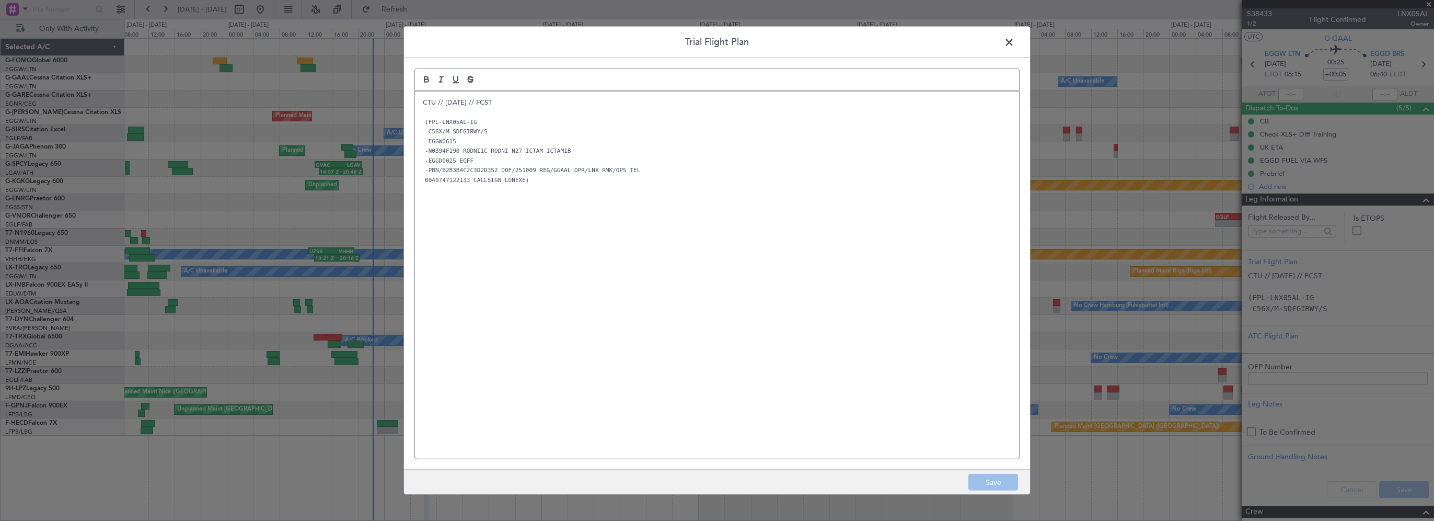
click at [1015, 44] on span at bounding box center [1015, 45] width 0 height 21
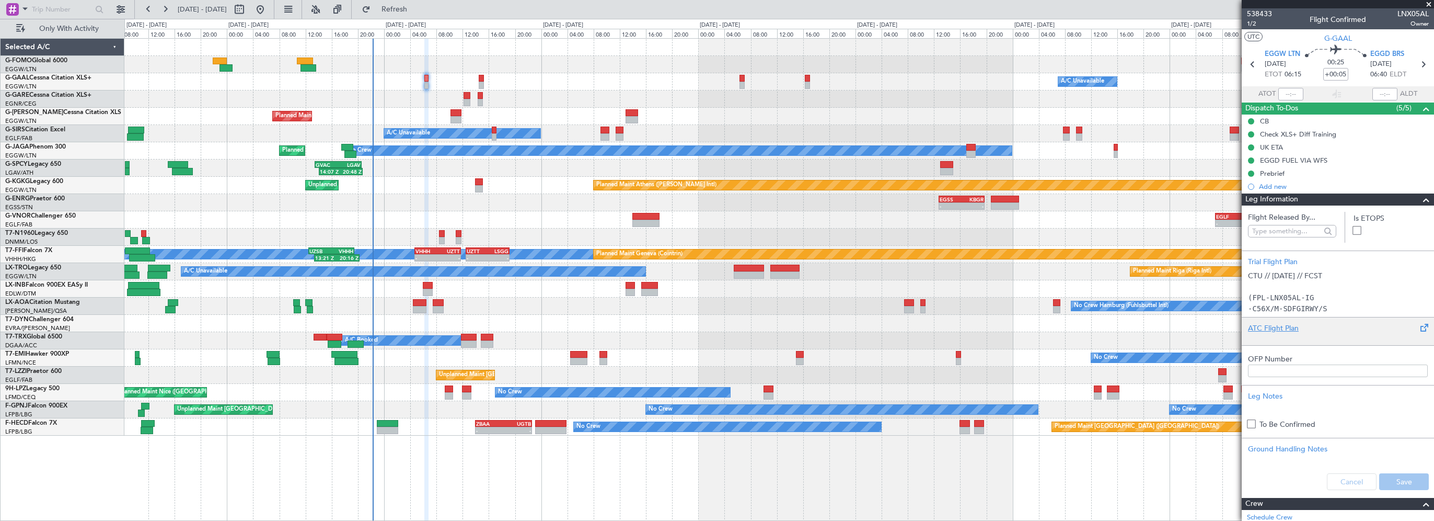
click at [1272, 329] on div "ATC Flight Plan" at bounding box center [1338, 328] width 180 height 11
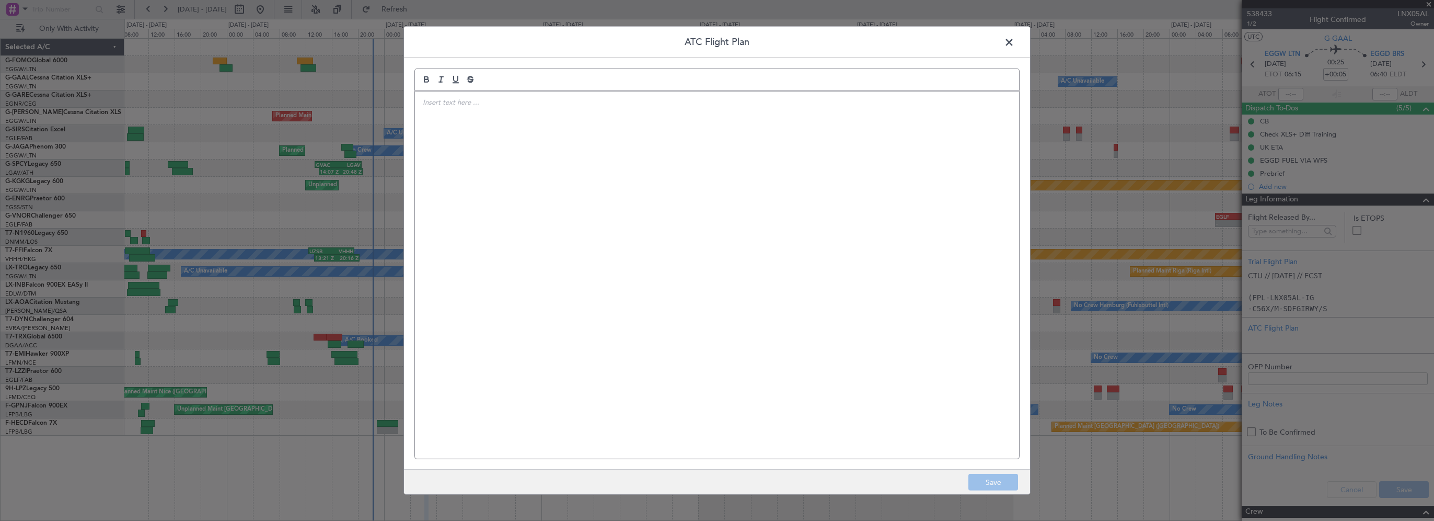
click at [560, 140] on div at bounding box center [717, 274] width 604 height 367
click at [725, 352] on div "(FPL-LNX05AL-IG -C56X/M-SDFGIRWY/S -EGGW0615 -N0394F190 RODNI1C RODNI N27 ICTAM…" at bounding box center [717, 274] width 604 height 367
click at [993, 482] on button "Save" at bounding box center [994, 482] width 50 height 17
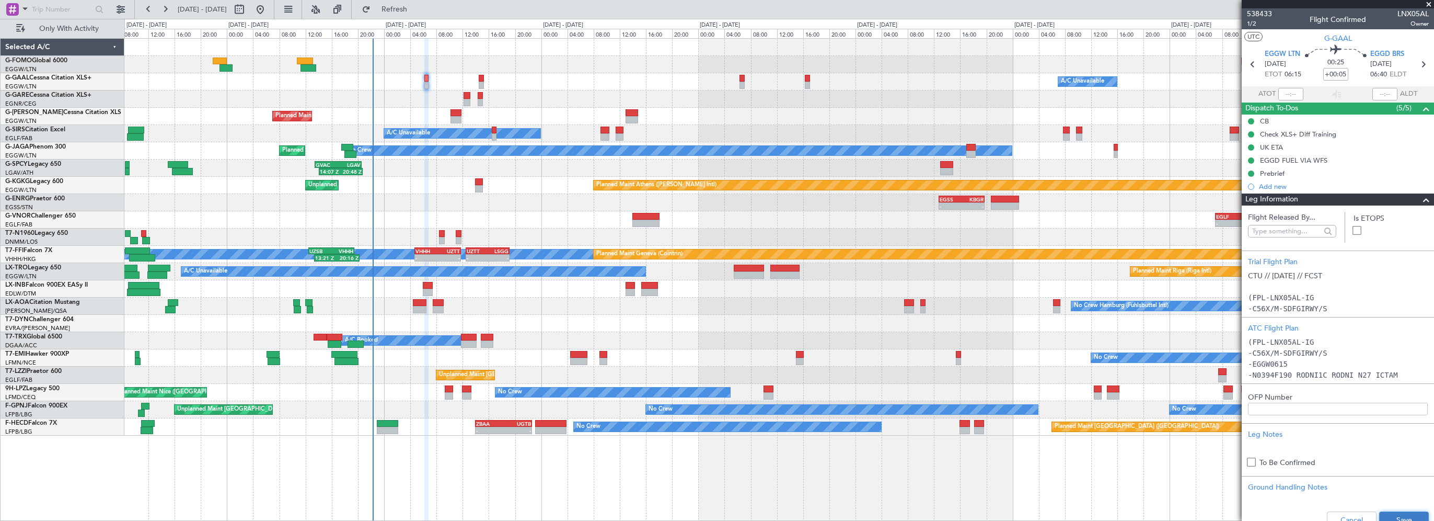
click at [1388, 514] on button "Save" at bounding box center [1405, 519] width 50 height 17
click at [1420, 193] on span at bounding box center [1426, 199] width 13 height 13
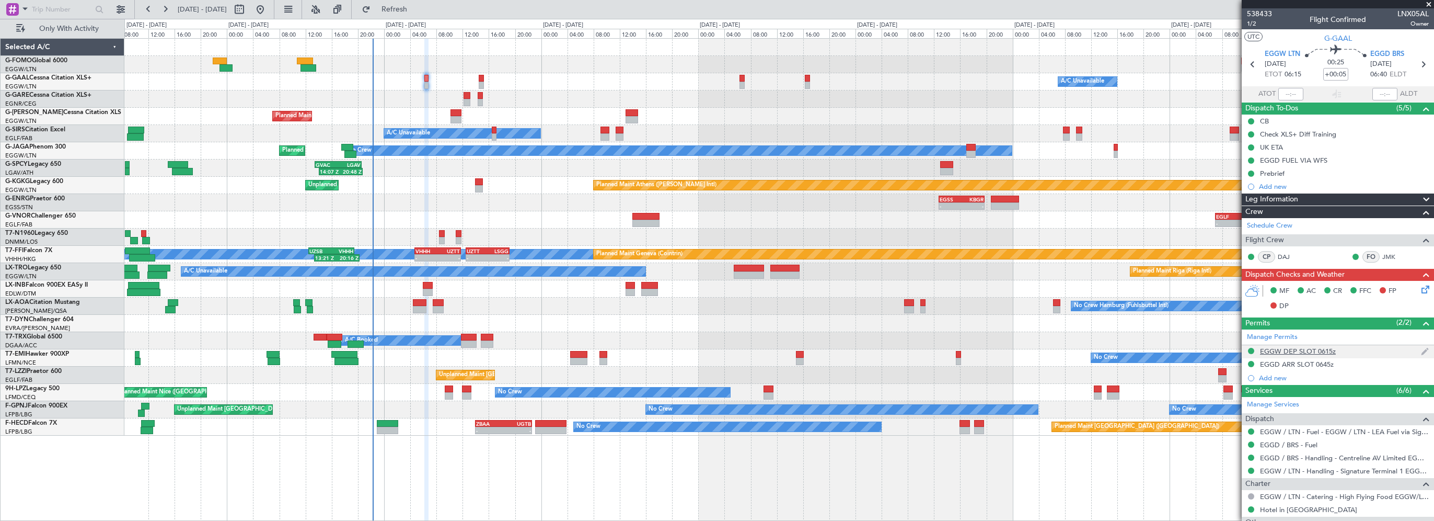
click at [1294, 348] on div "EGGW DEP SLOT 0615z" at bounding box center [1298, 351] width 76 height 9
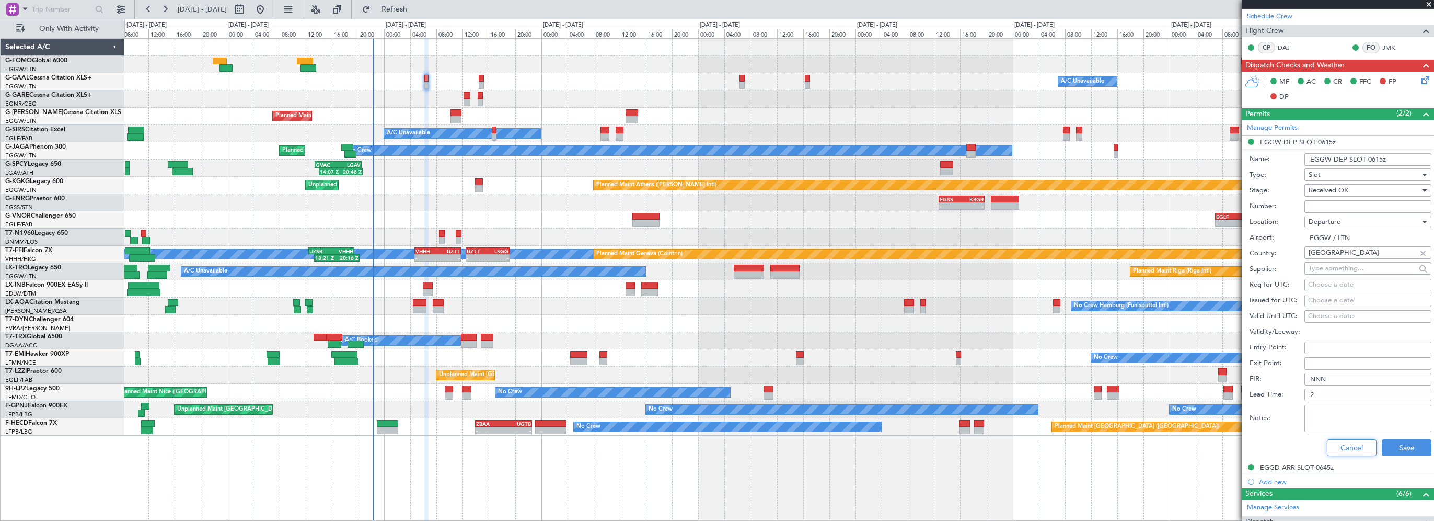
click at [1365, 445] on button "Cancel" at bounding box center [1352, 447] width 50 height 17
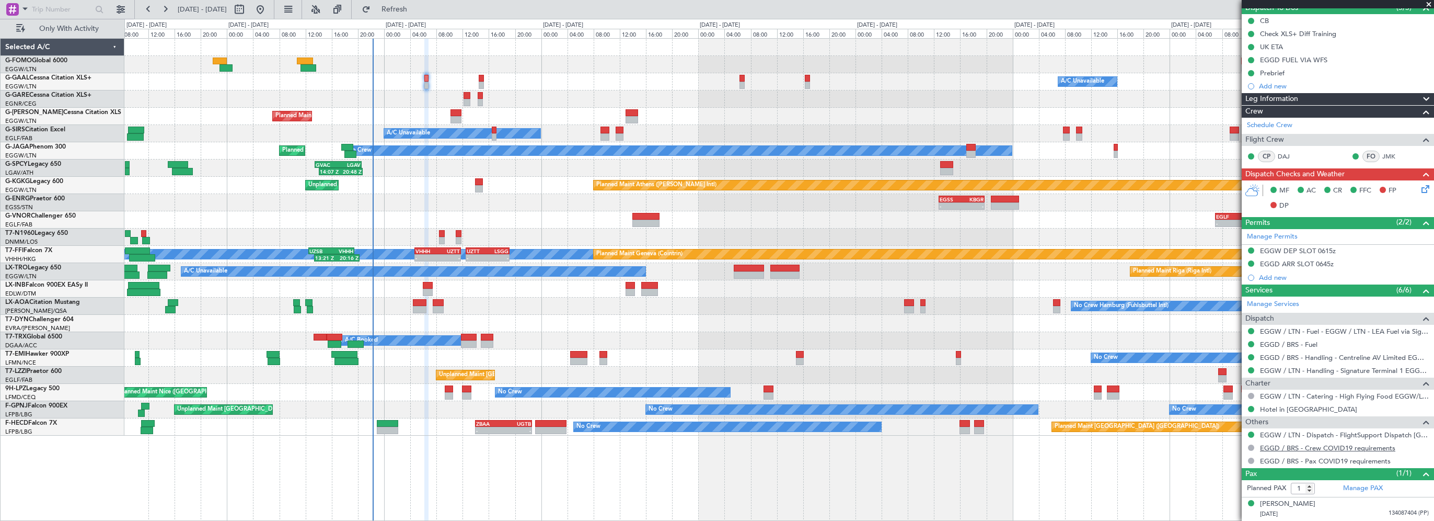
scroll to position [98, 0]
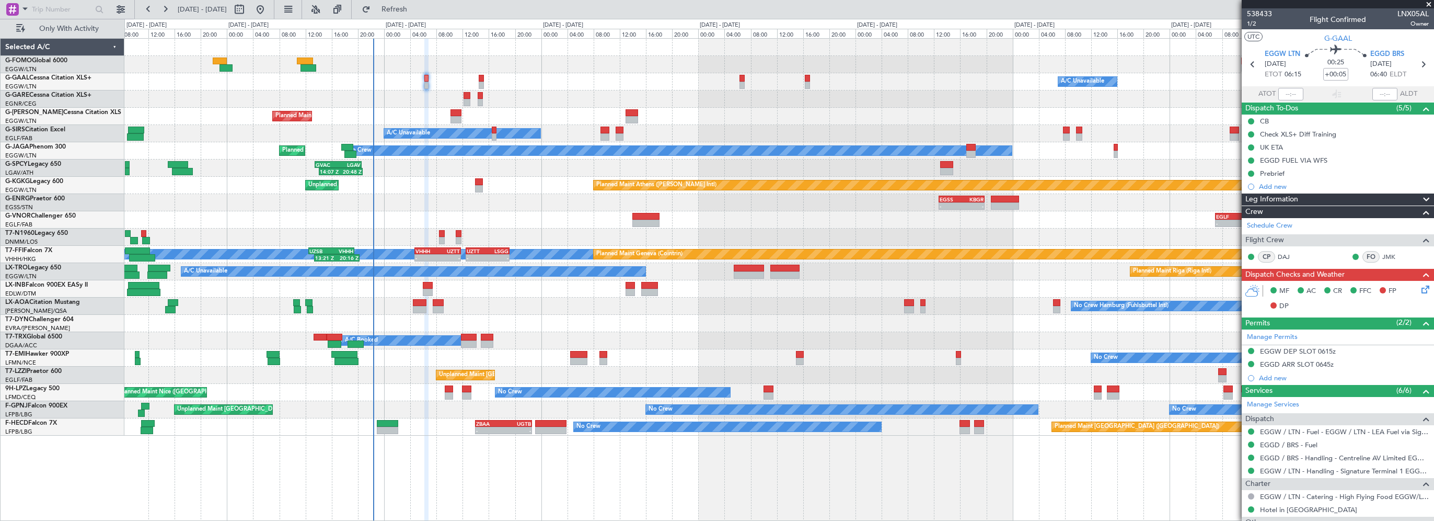
scroll to position [98, 0]
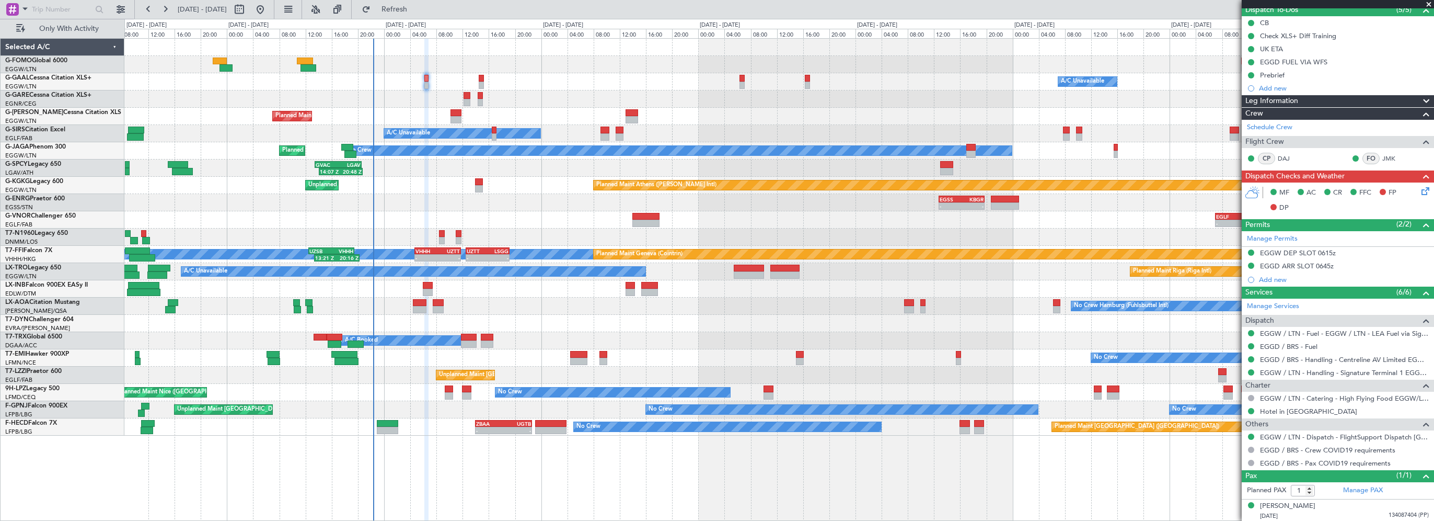
drag, startPoint x: 1345, startPoint y: 98, endPoint x: 1354, endPoint y: 97, distance: 9.4
click at [1345, 98] on div "Leg Information" at bounding box center [1338, 101] width 192 height 12
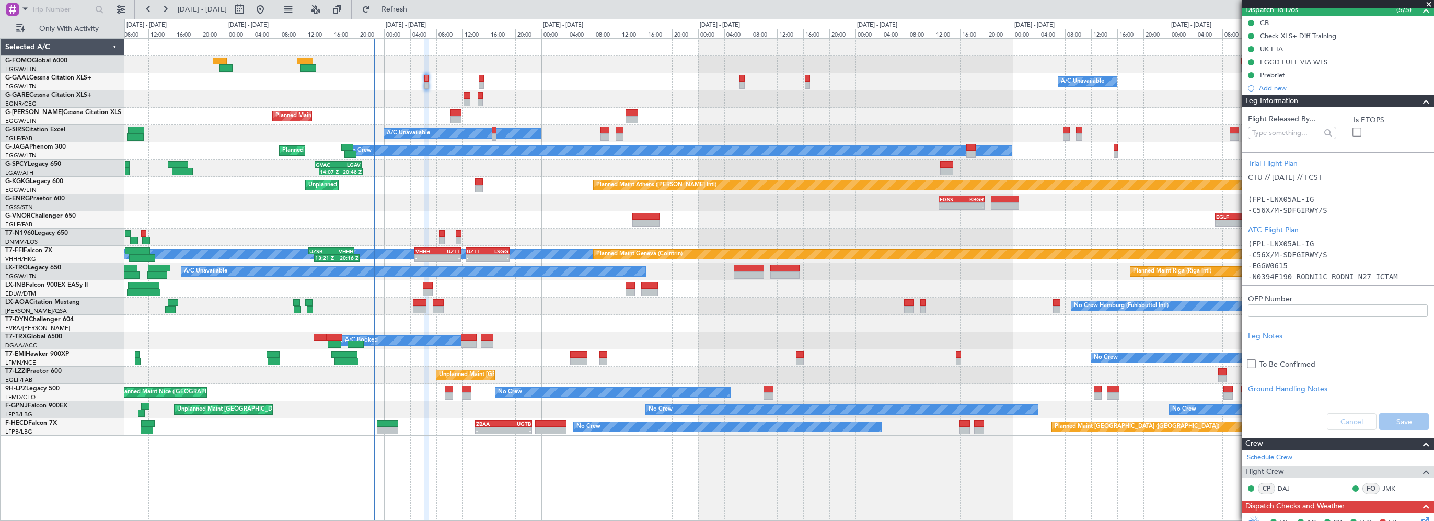
click at [1420, 99] on span at bounding box center [1426, 101] width 13 height 13
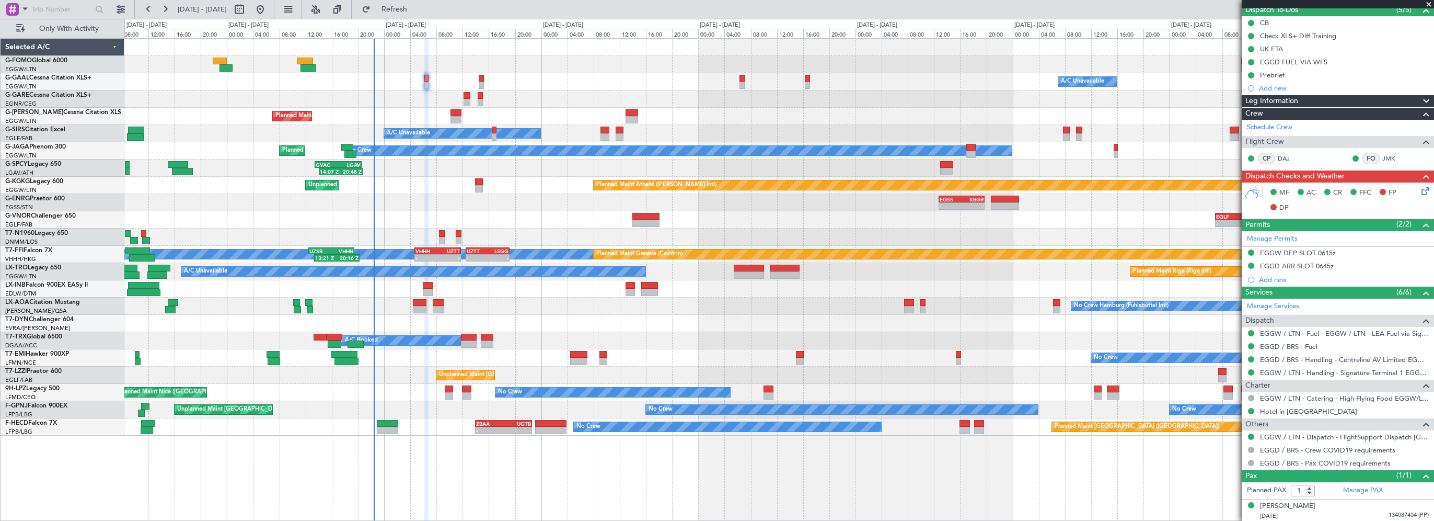
scroll to position [0, 0]
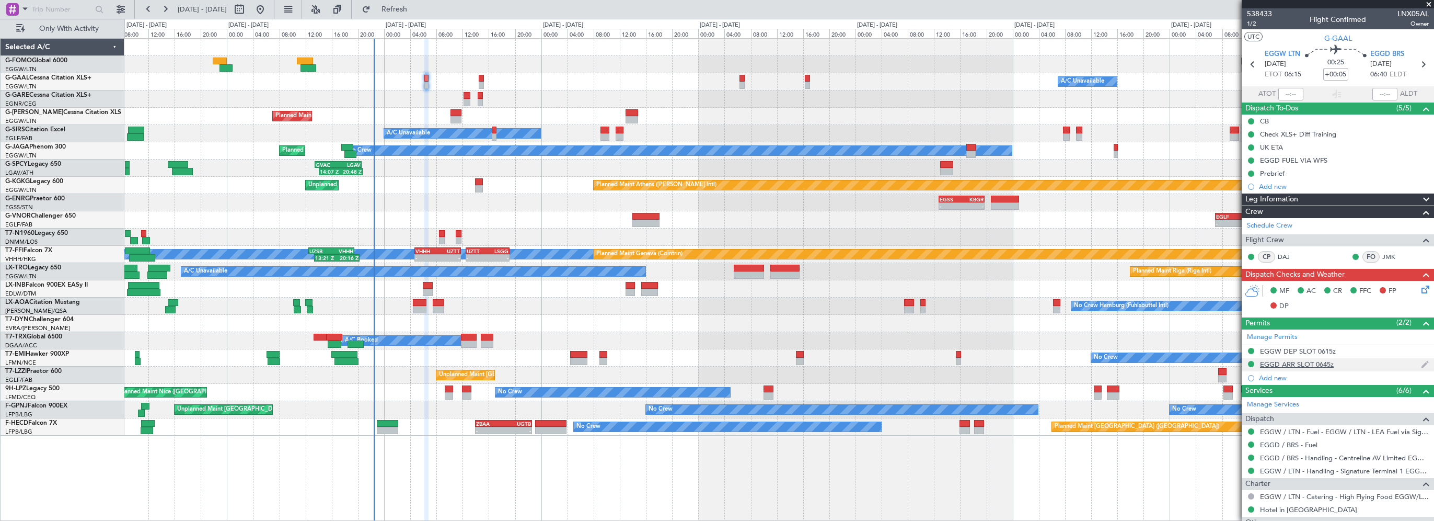
click at [1290, 366] on div "EGGD ARR SLOT 0645z" at bounding box center [1297, 364] width 74 height 9
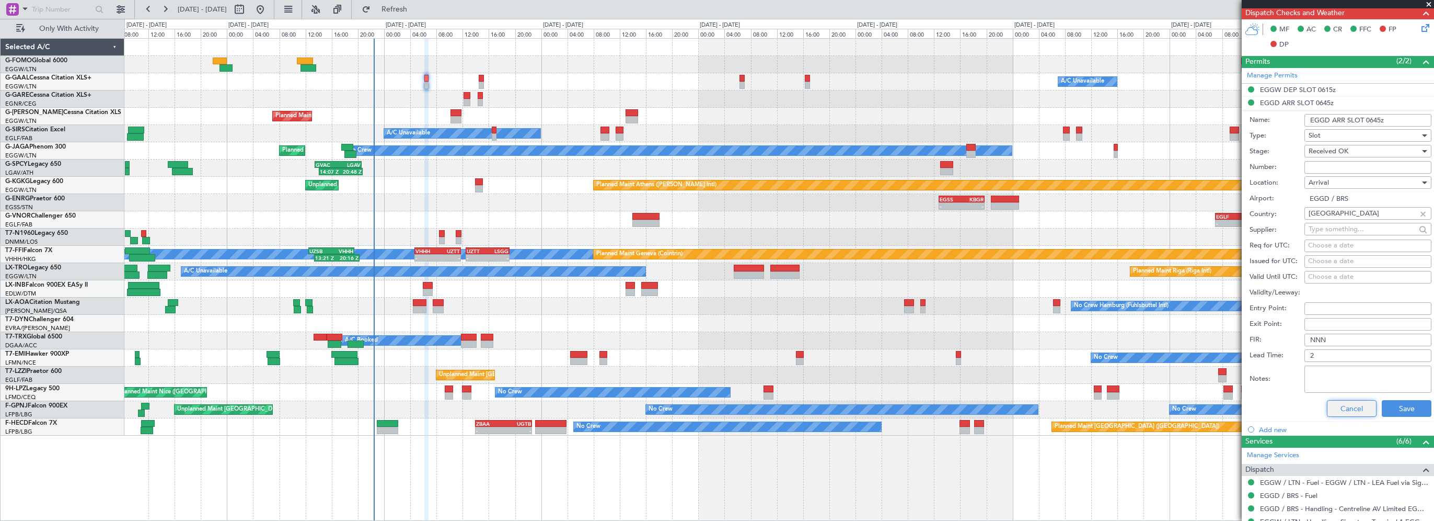
click at [1346, 408] on button "Cancel" at bounding box center [1352, 408] width 50 height 17
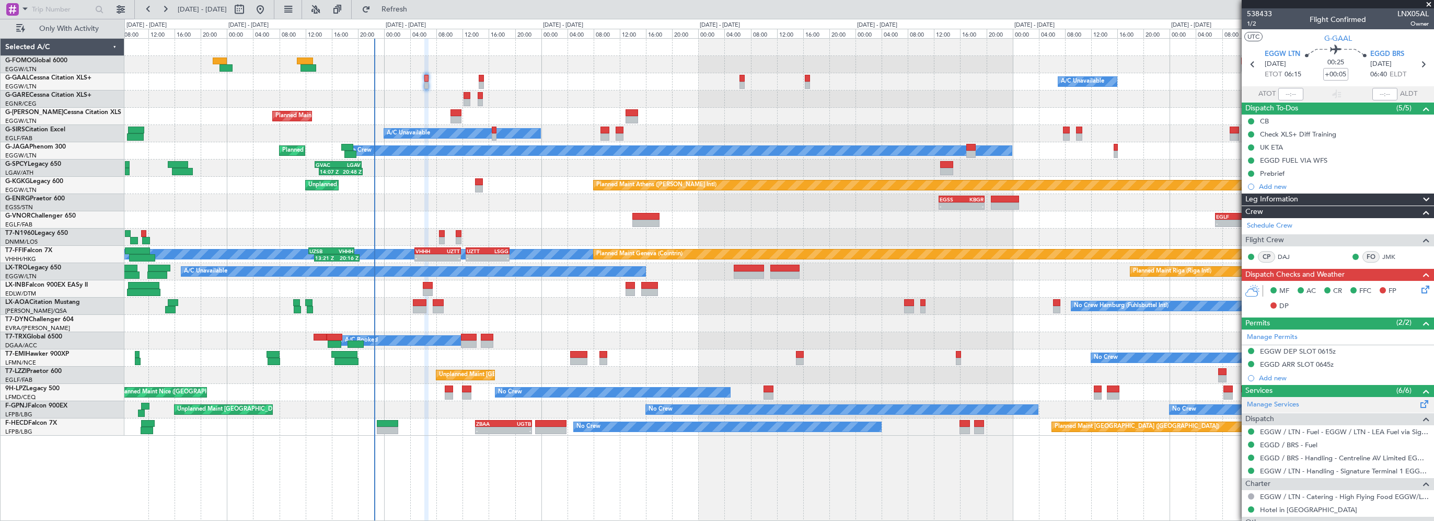
click at [1395, 376] on div "538433 1/2 Flight Confirmed LNX05AL Owner UTC G-GAAL EGGW LTN [DATE] ETOT 06:15…" at bounding box center [1338, 314] width 192 height 613
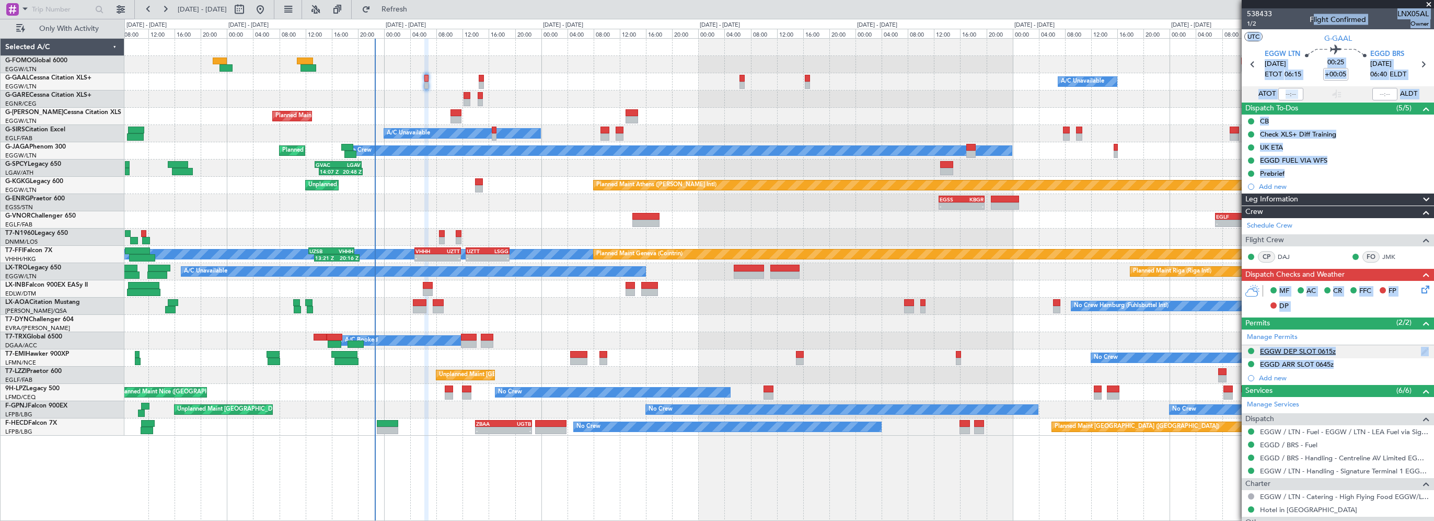
click at [1361, 355] on div "EGGW DEP SLOT 0615z" at bounding box center [1338, 351] width 192 height 13
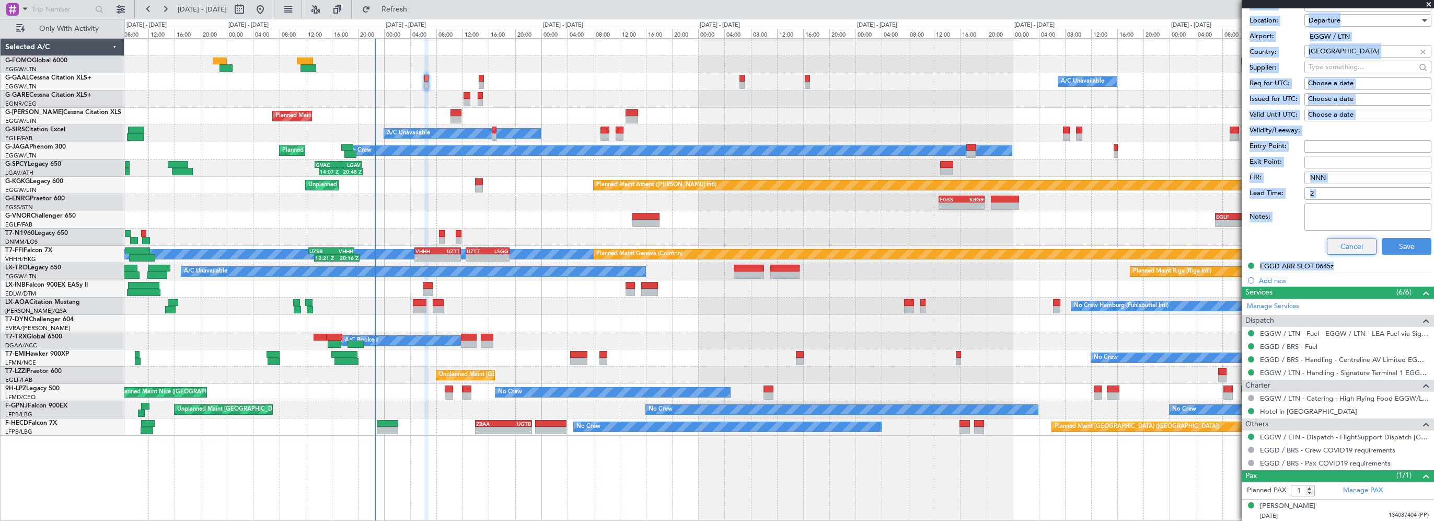
click at [1345, 245] on button "Cancel" at bounding box center [1352, 246] width 50 height 17
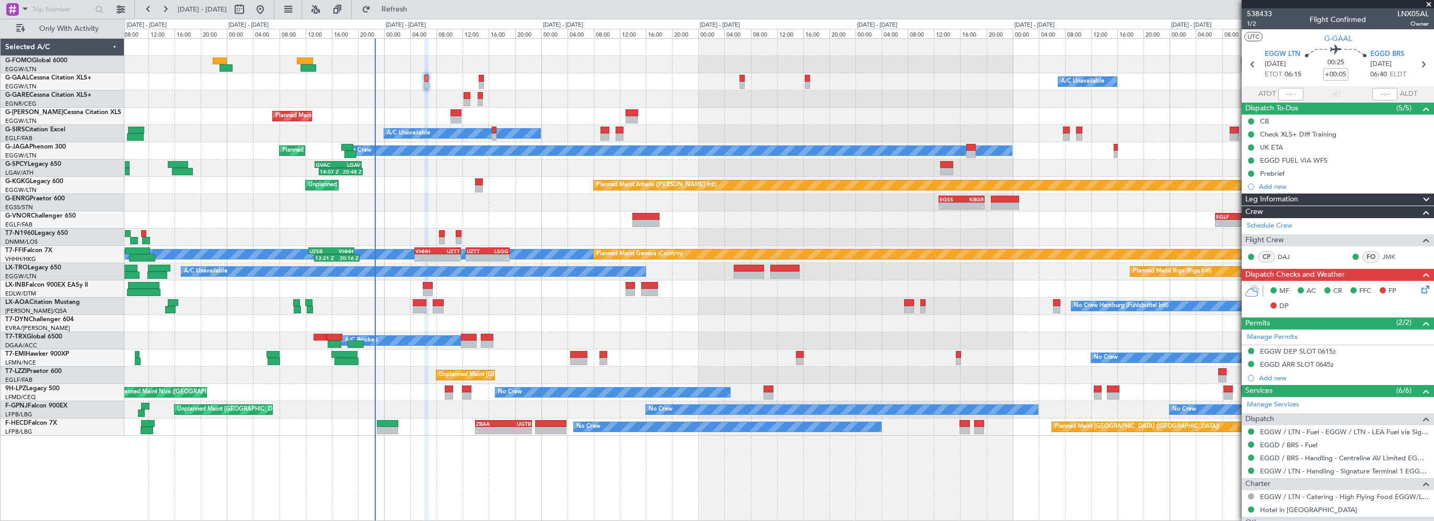
click at [1372, 15] on div "538433 1/2 Flight Confirmed LNX05AL Owner" at bounding box center [1338, 18] width 192 height 21
click at [1325, 199] on div "Leg Information" at bounding box center [1338, 199] width 192 height 12
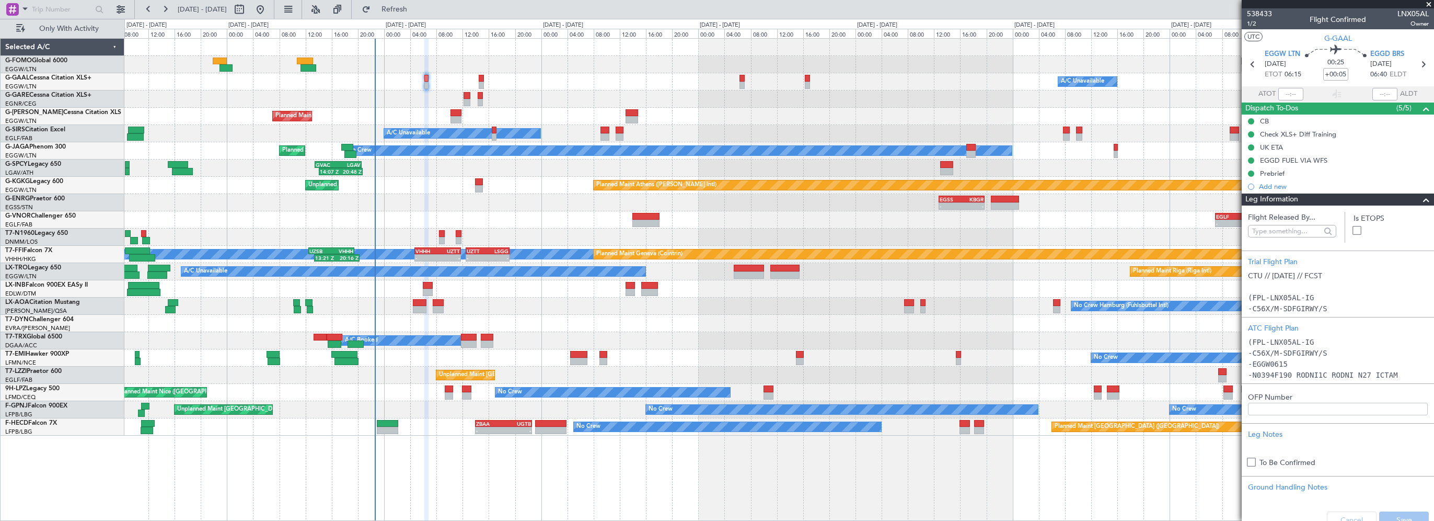
click at [1420, 202] on span at bounding box center [1426, 199] width 13 height 13
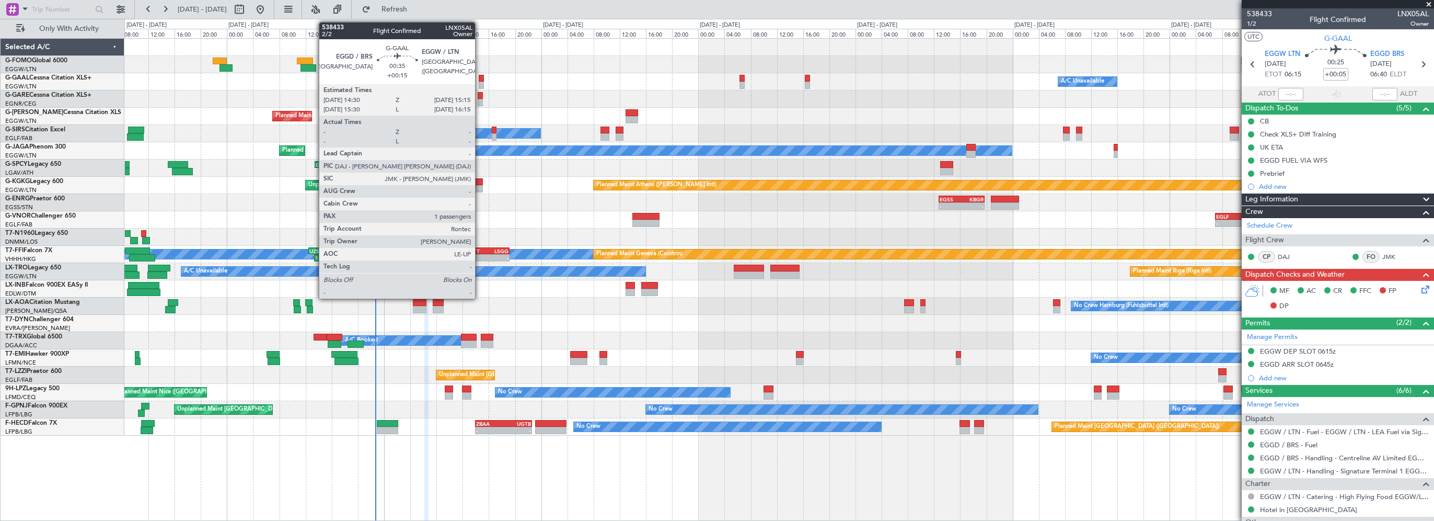
click at [480, 79] on div at bounding box center [481, 78] width 5 height 7
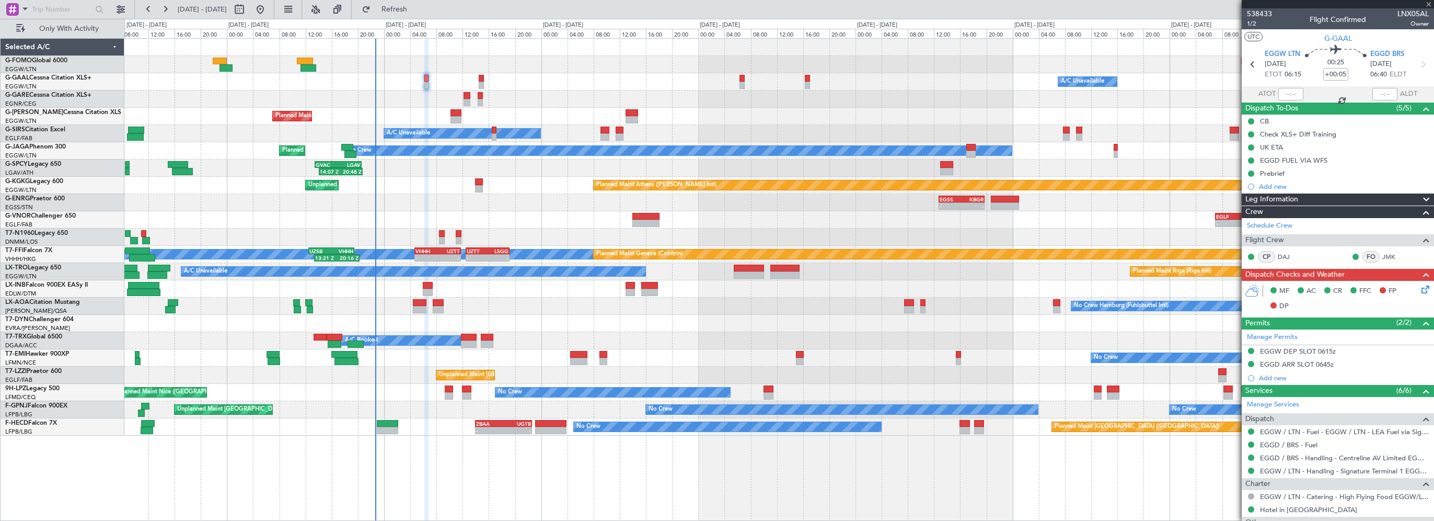
type input "+00:15"
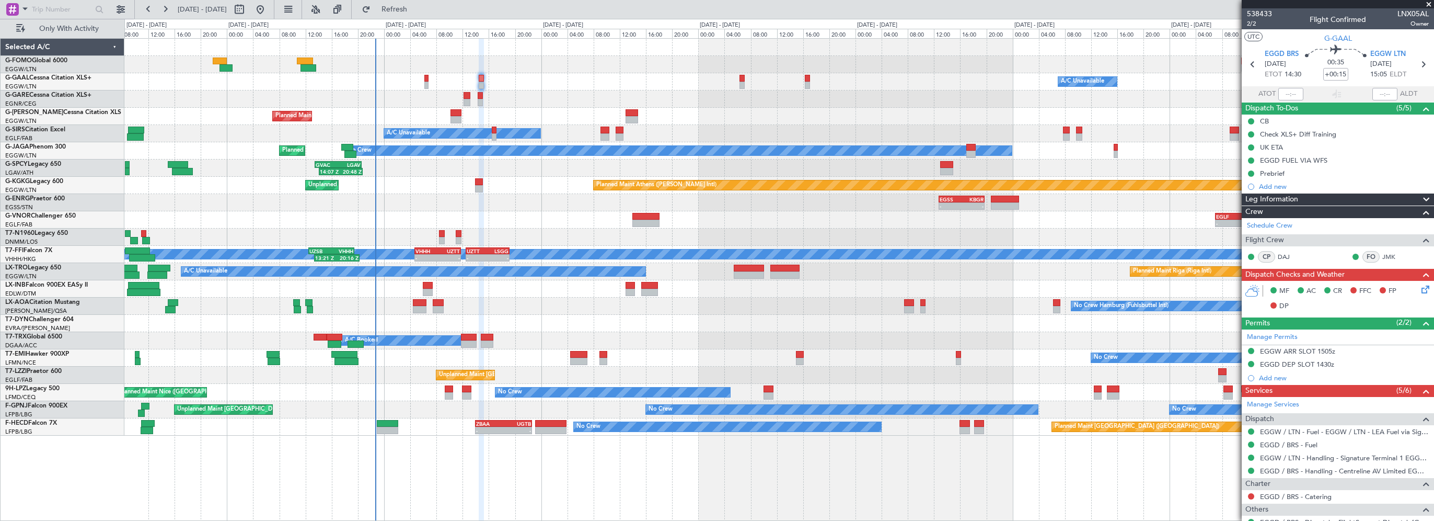
click at [1307, 198] on div "Leg Information" at bounding box center [1338, 199] width 192 height 12
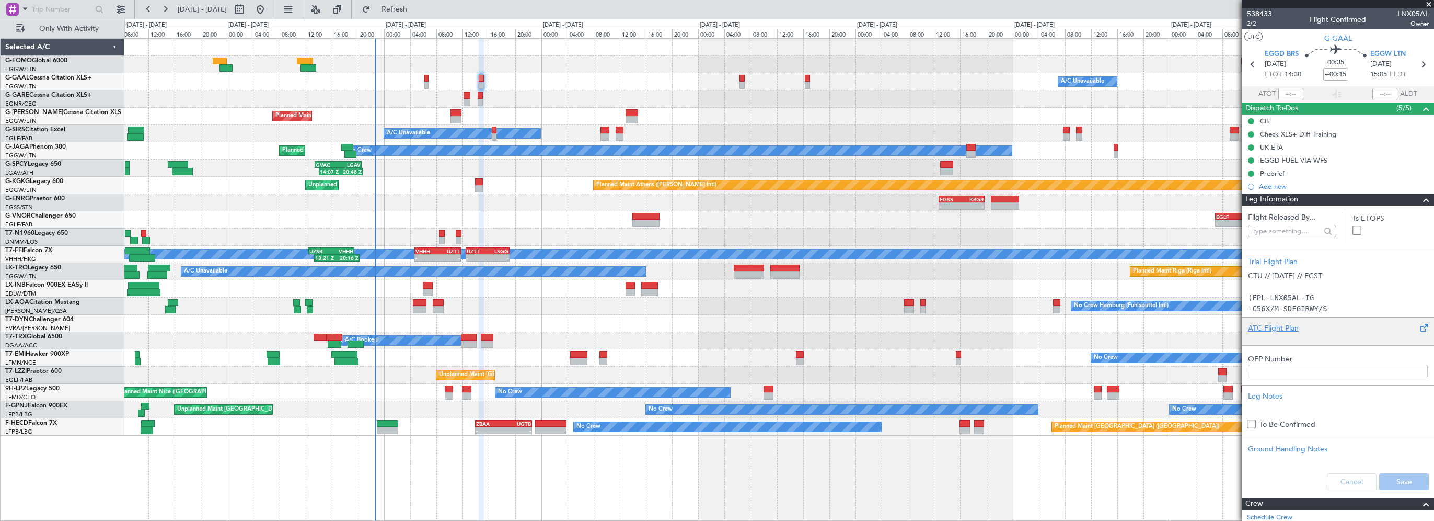
click at [1276, 332] on div "ATC Flight Plan" at bounding box center [1338, 328] width 180 height 11
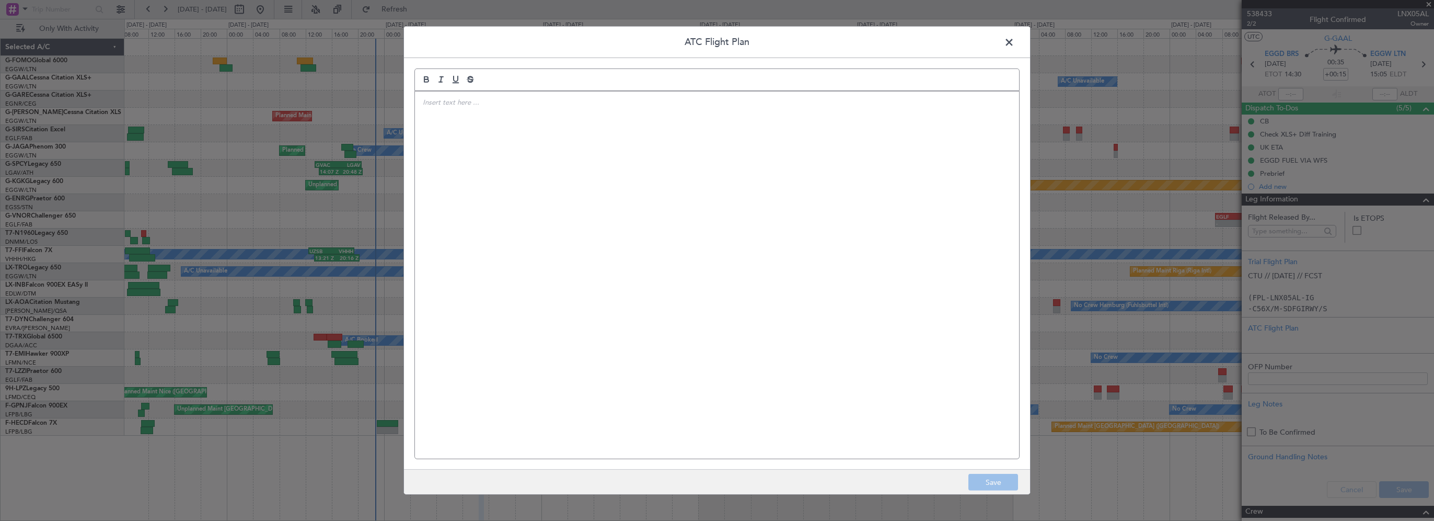
click at [797, 244] on div at bounding box center [717, 274] width 604 height 367
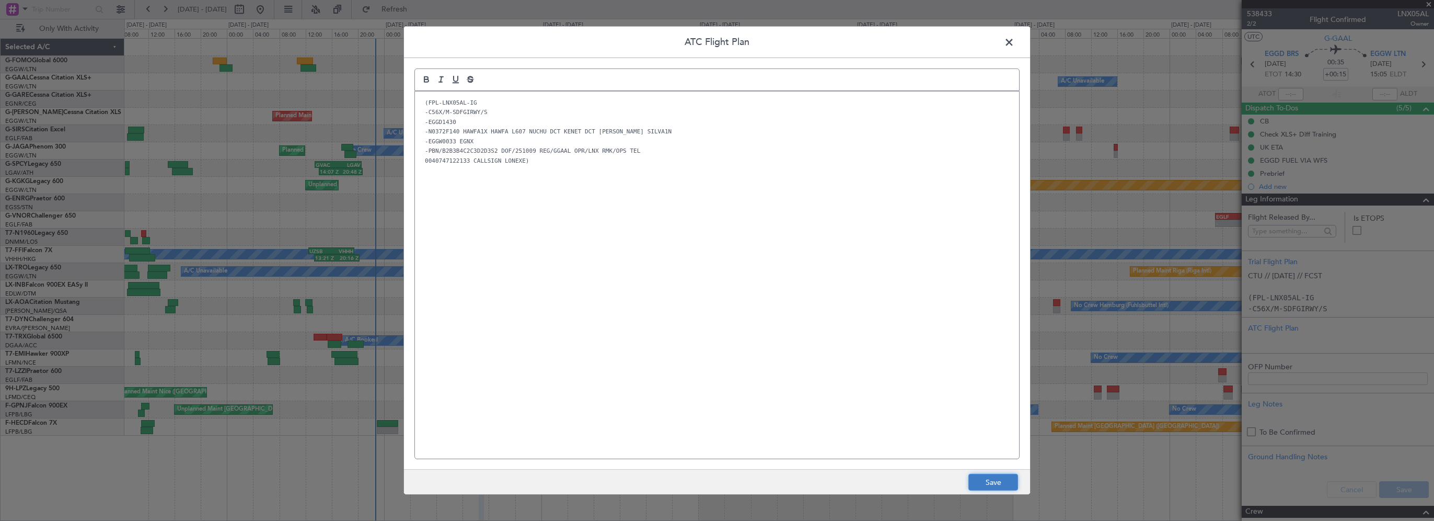
click at [989, 483] on button "Save" at bounding box center [994, 482] width 50 height 17
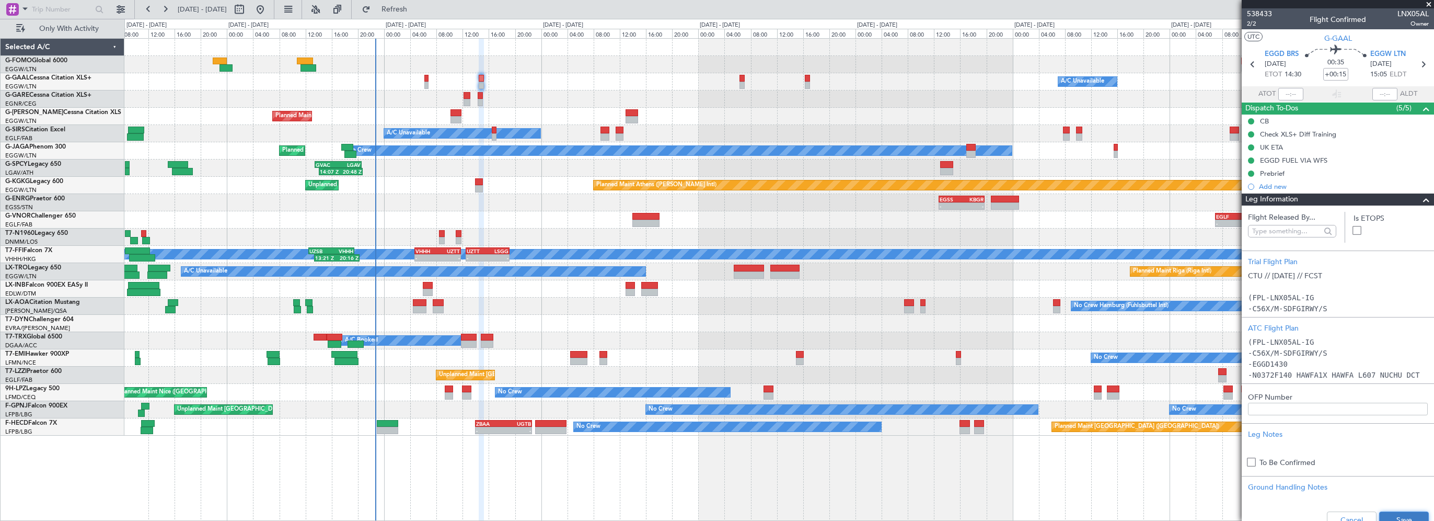
click at [1407, 514] on button "Save" at bounding box center [1405, 519] width 50 height 17
click at [1422, 200] on span at bounding box center [1426, 199] width 13 height 13
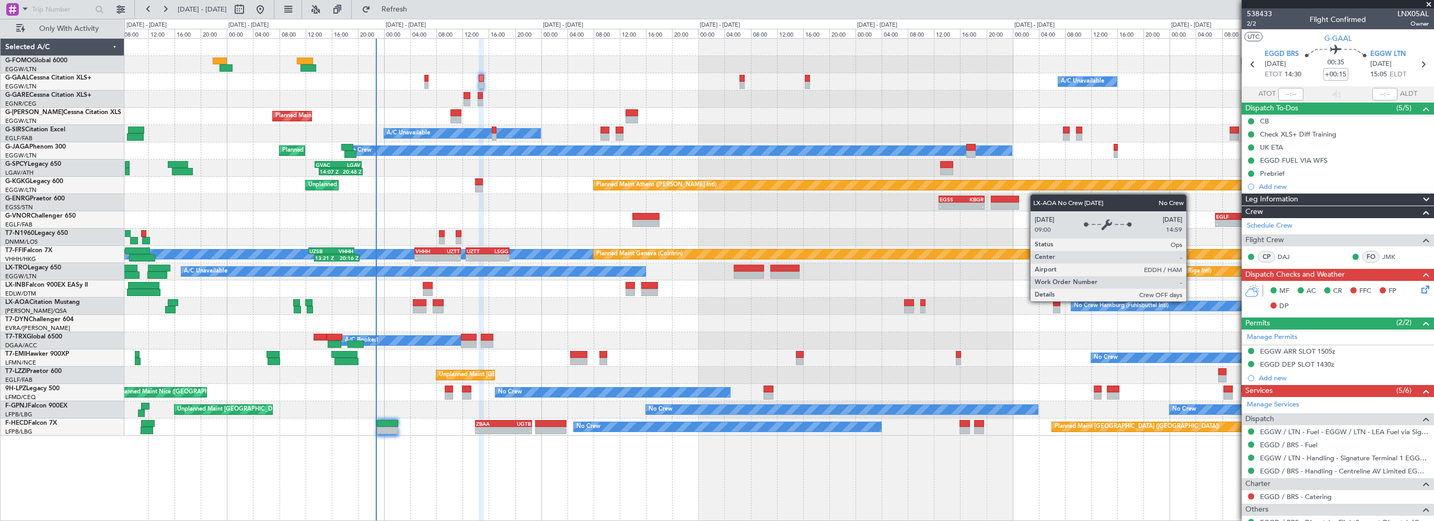
click at [1191, 301] on div "No Crew Hamburg (Fuhlsbuttel Intl)" at bounding box center [1327, 305] width 510 height 9
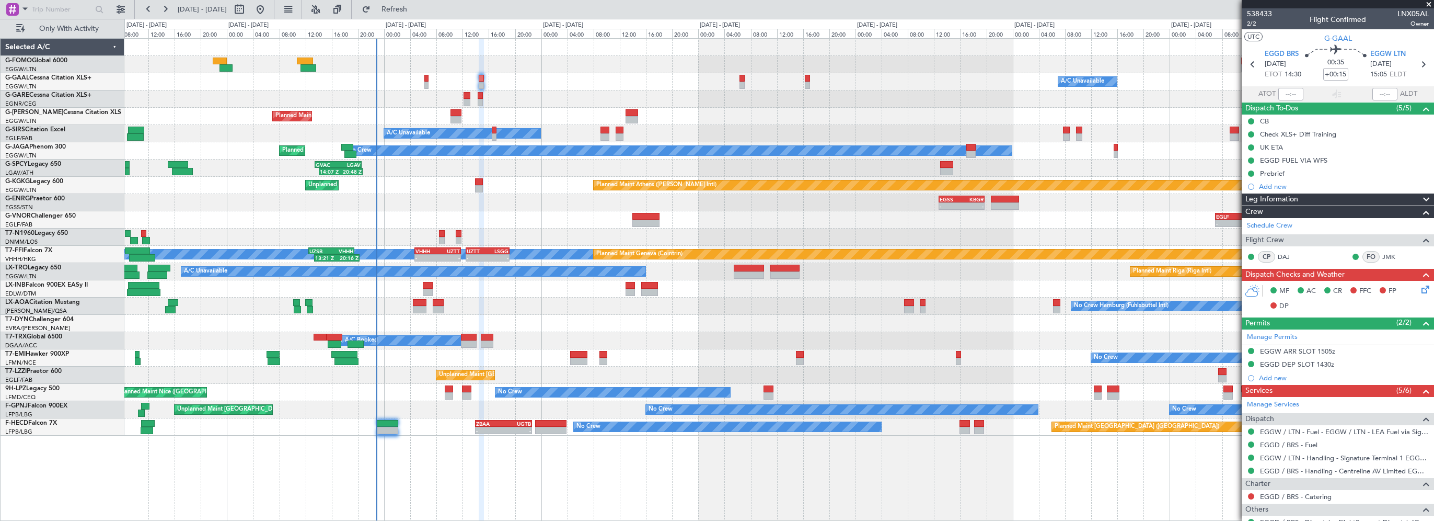
click at [1309, 196] on div "Leg Information" at bounding box center [1338, 199] width 192 height 12
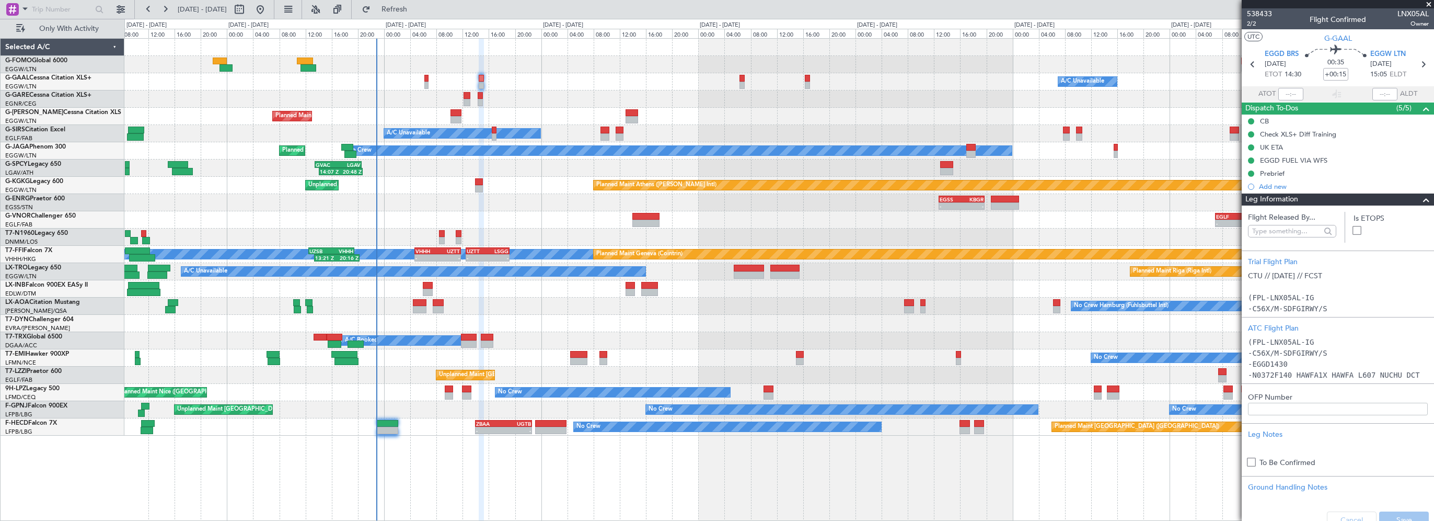
drag, startPoint x: 1430, startPoint y: 4, endPoint x: 1378, endPoint y: 13, distance: 53.0
click at [1430, 4] on span at bounding box center [1429, 4] width 10 height 9
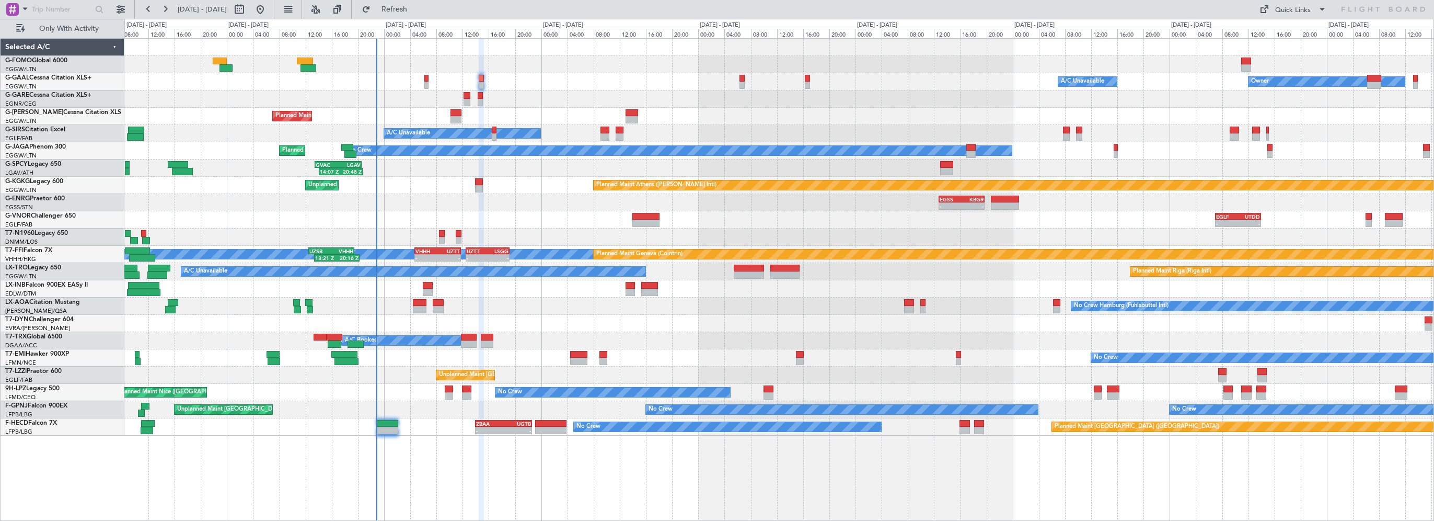
type input "0"
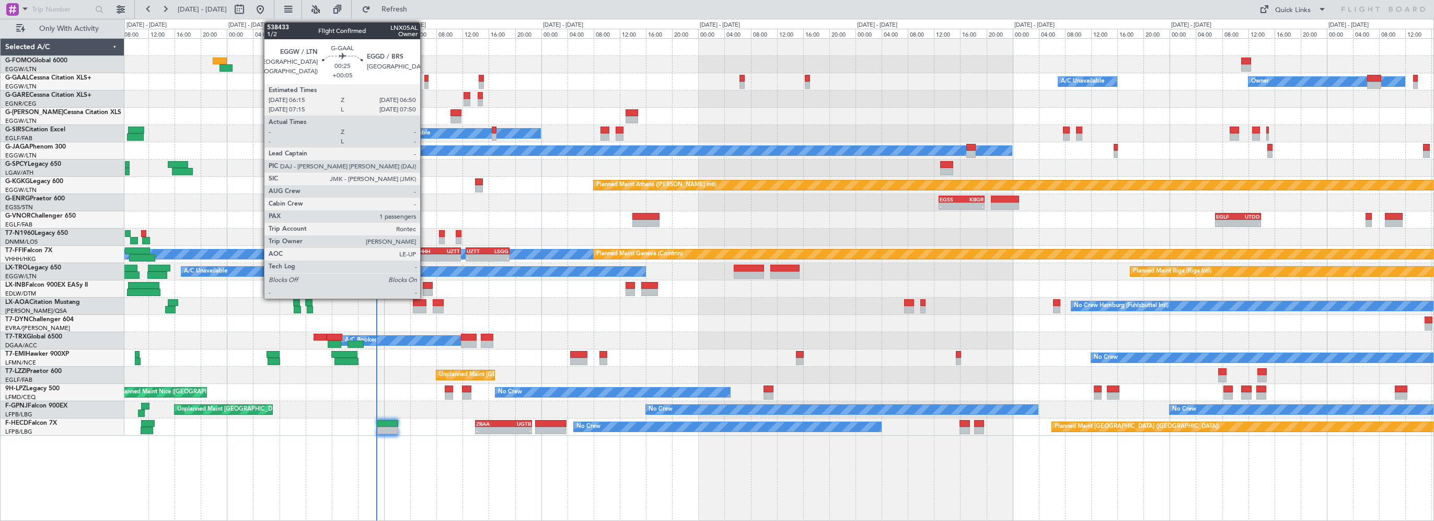
click at [425, 77] on div at bounding box center [426, 78] width 4 height 7
click at [426, 81] on div at bounding box center [426, 78] width 4 height 7
click at [427, 79] on div at bounding box center [426, 78] width 4 height 7
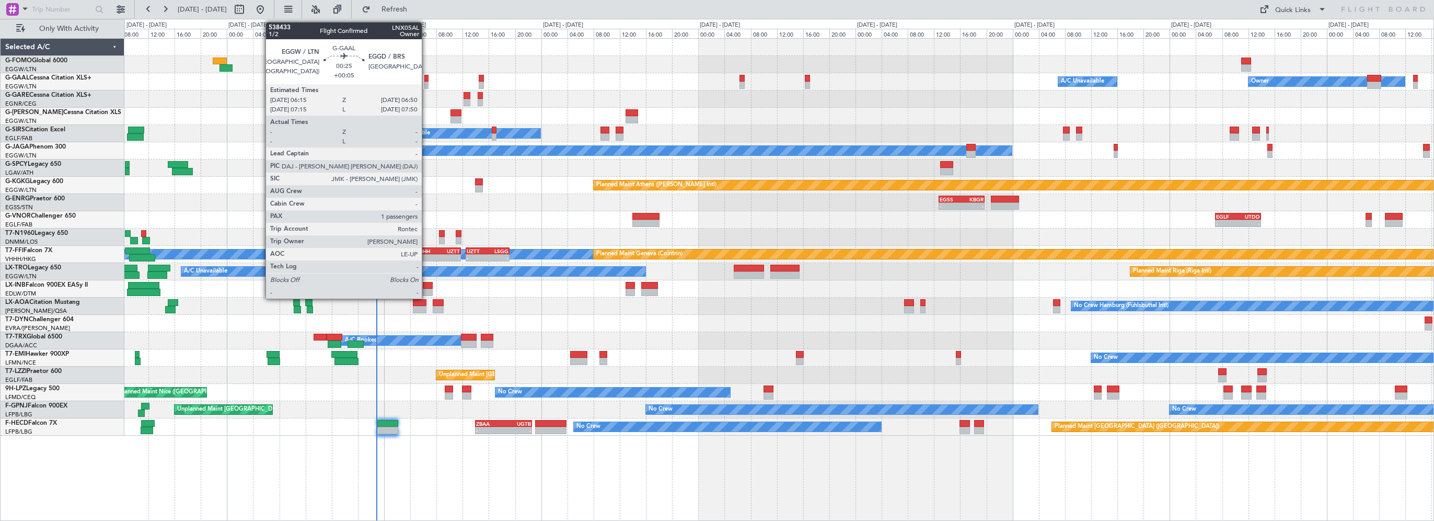
click at [427, 79] on div at bounding box center [426, 78] width 4 height 7
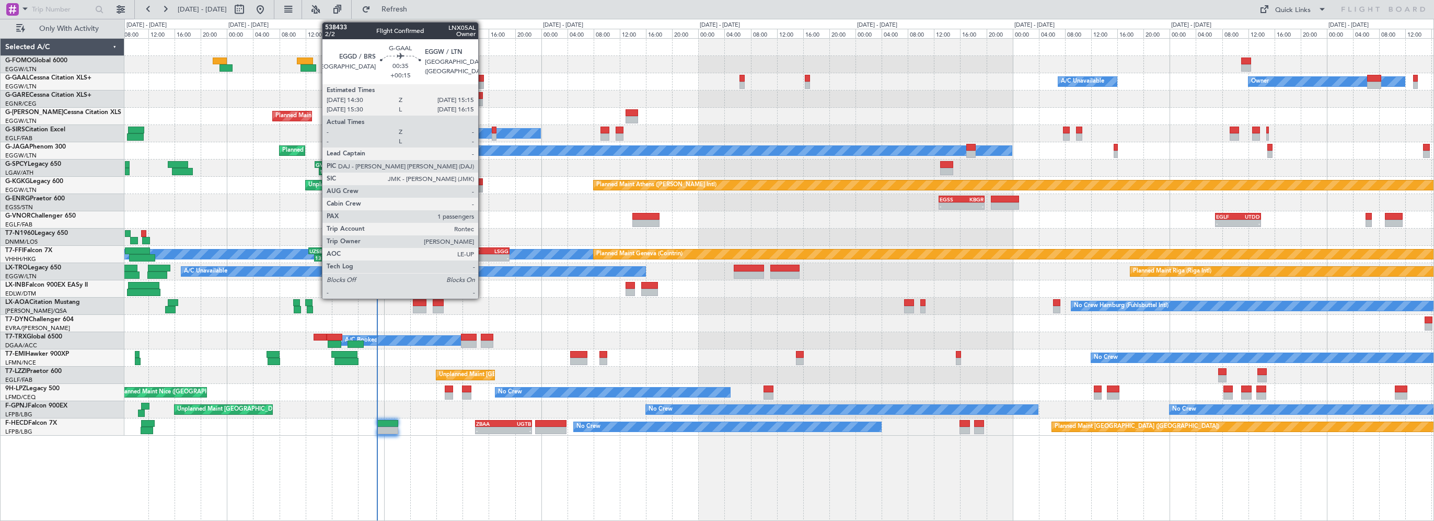
click at [483, 82] on div at bounding box center [481, 85] width 5 height 7
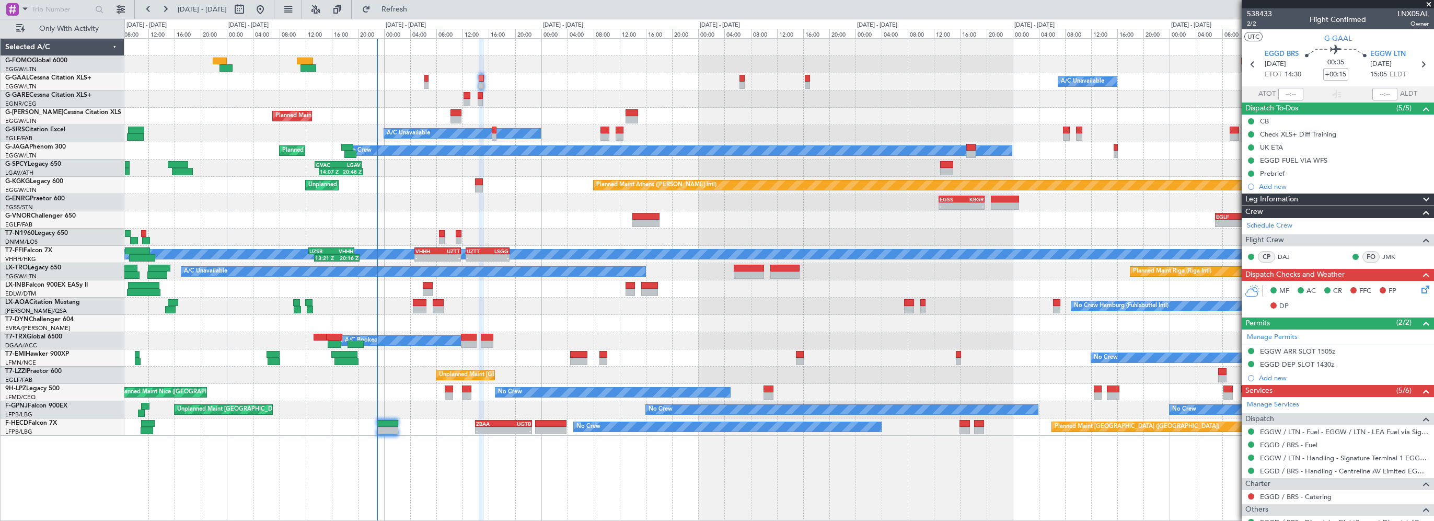
click at [1420, 289] on icon at bounding box center [1424, 287] width 8 height 8
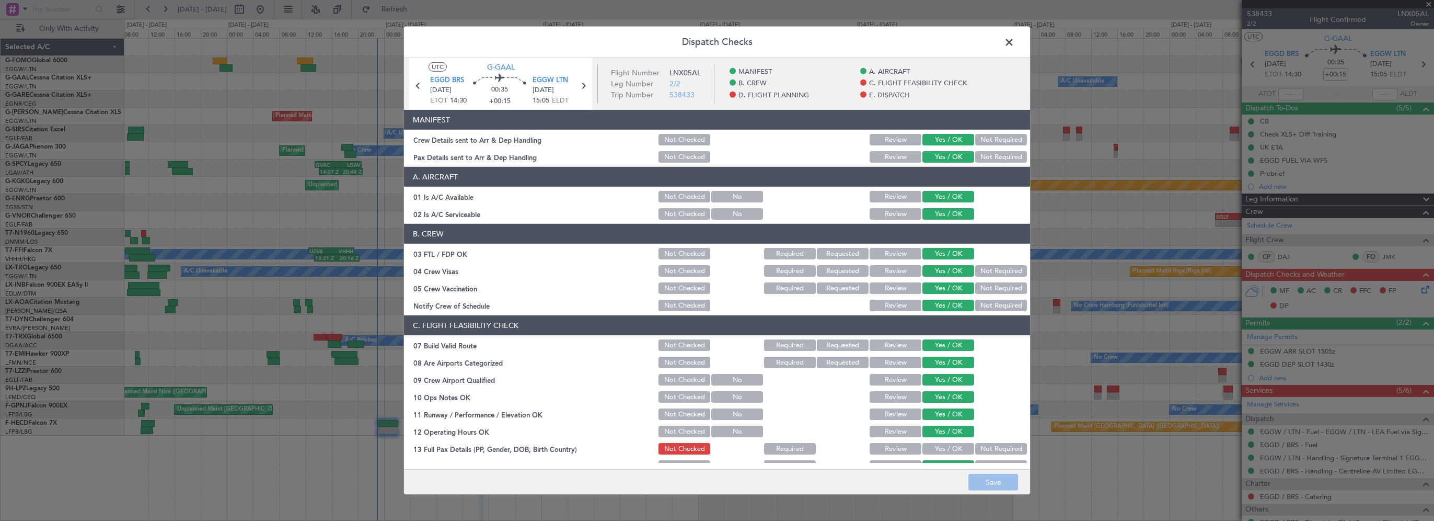
scroll to position [209, 0]
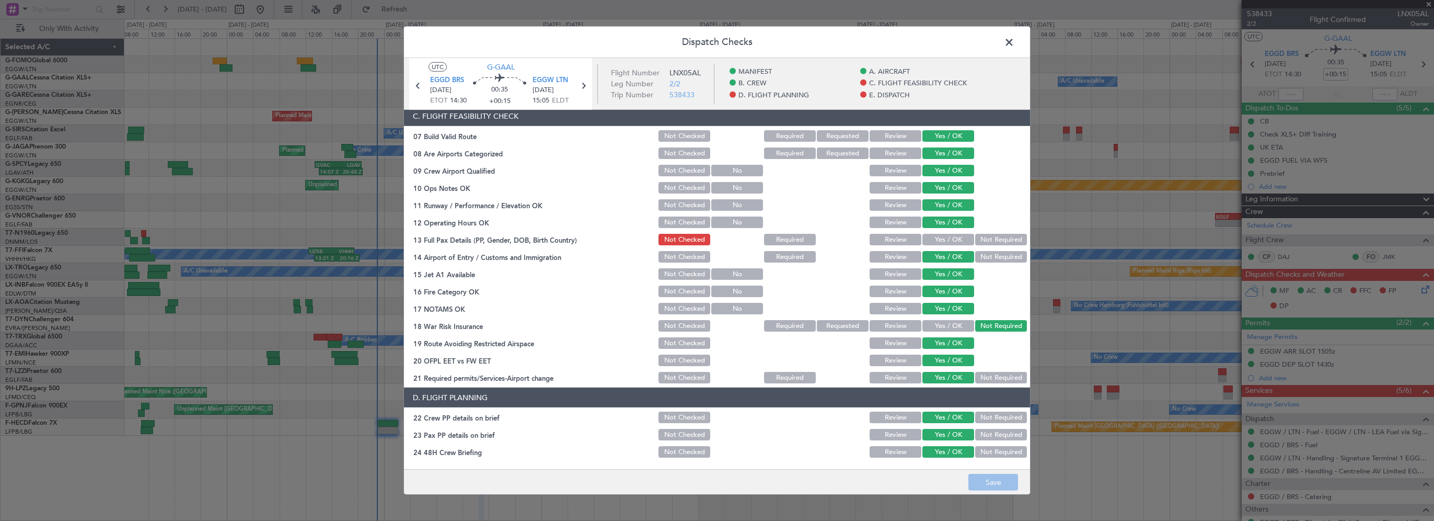
click at [935, 238] on button "Yes / OK" at bounding box center [949, 240] width 52 height 12
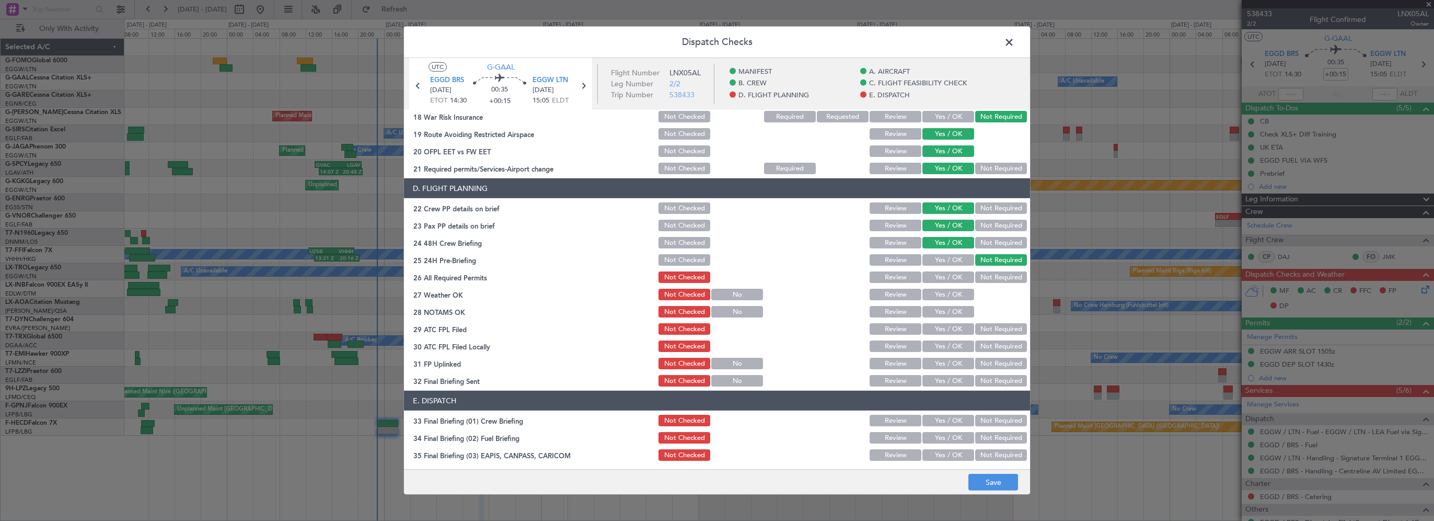
click at [932, 275] on button "Yes / OK" at bounding box center [949, 277] width 52 height 12
click at [933, 303] on section "D. FLIGHT PLANNING 22 Crew PP details on brief Not Checked Review Yes / OK Not …" at bounding box center [717, 283] width 626 height 210
click at [938, 293] on button "Yes / OK" at bounding box center [949, 295] width 52 height 12
click at [936, 308] on button "Yes / OK" at bounding box center [949, 312] width 52 height 12
click at [934, 325] on button "Yes / OK" at bounding box center [949, 329] width 52 height 12
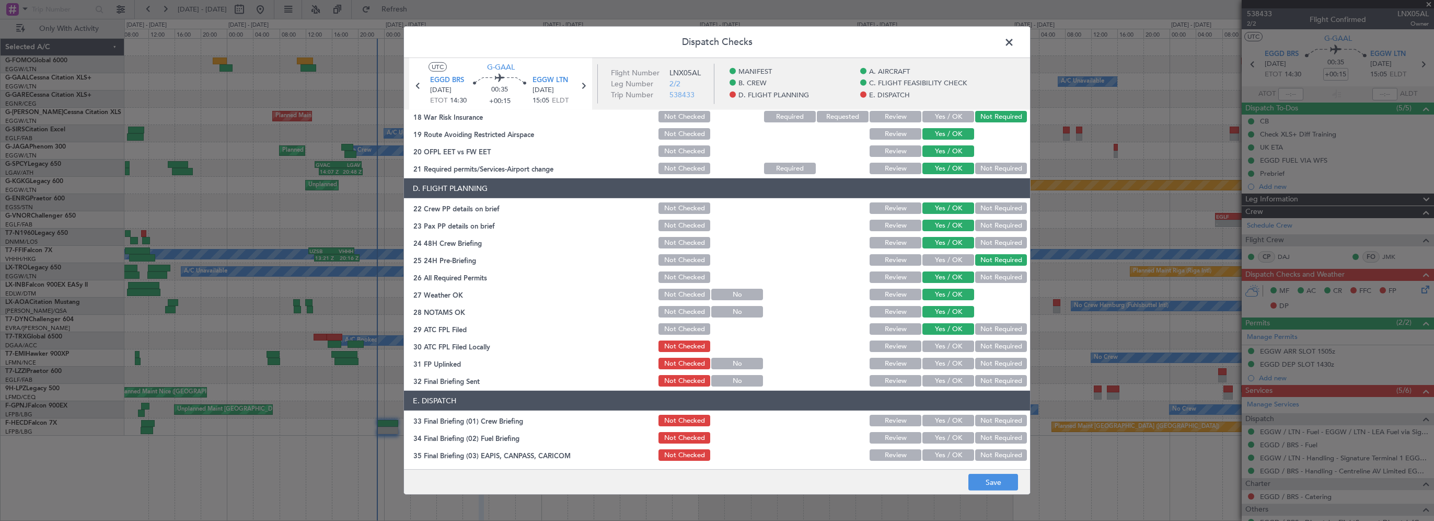
drag, startPoint x: 983, startPoint y: 342, endPoint x: 981, endPoint y: 349, distance: 7.1
click at [983, 344] on button "Not Required" at bounding box center [1001, 346] width 52 height 12
click at [947, 361] on button "Yes / OK" at bounding box center [949, 364] width 52 height 12
click at [943, 378] on button "Yes / OK" at bounding box center [949, 381] width 52 height 12
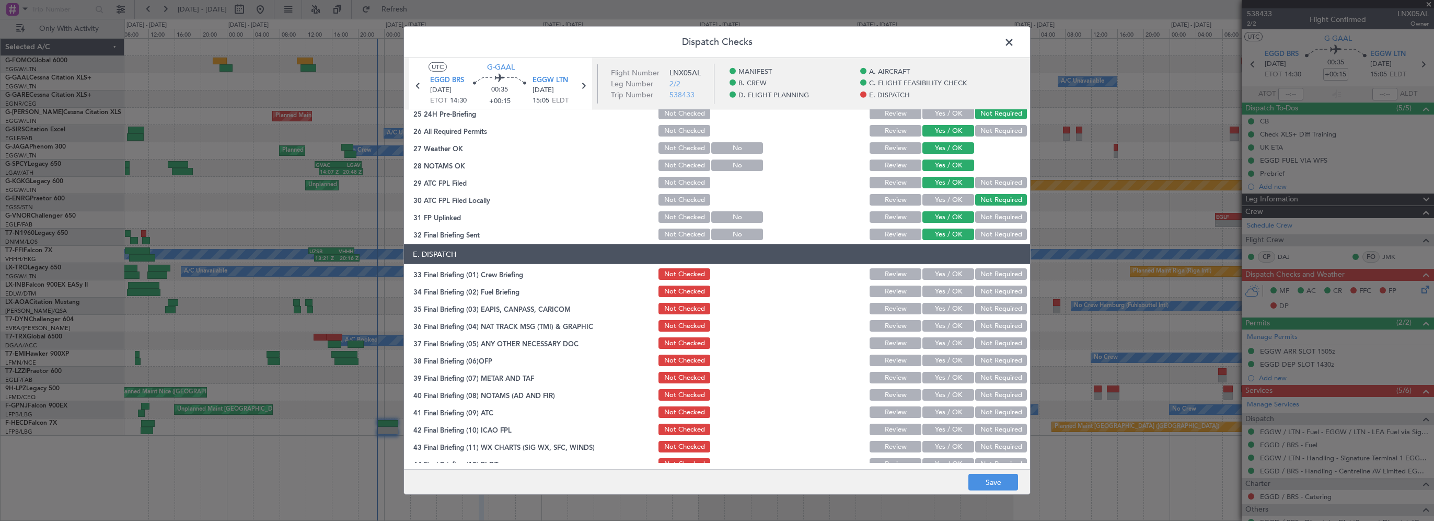
scroll to position [575, 0]
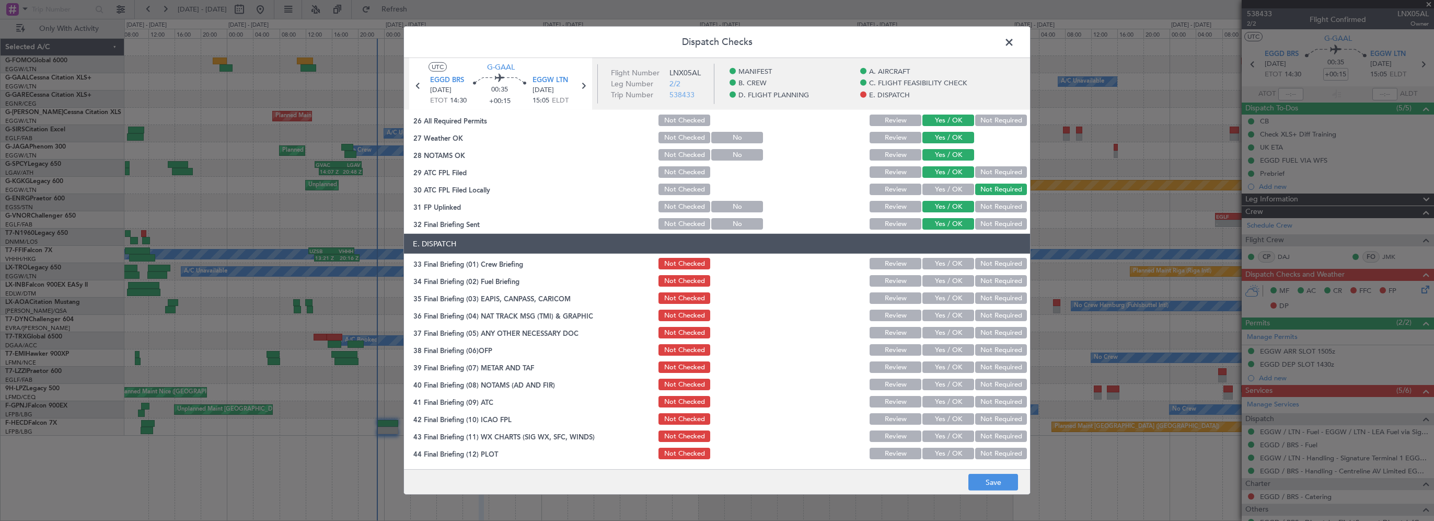
click at [954, 268] on button "Yes / OK" at bounding box center [949, 264] width 52 height 12
click at [954, 284] on button "Yes / OK" at bounding box center [949, 281] width 52 height 12
click at [987, 301] on button "Not Required" at bounding box center [1001, 298] width 52 height 12
drag, startPoint x: 982, startPoint y: 314, endPoint x: 977, endPoint y: 330, distance: 16.5
click at [981, 314] on button "Not Required" at bounding box center [1001, 315] width 52 height 12
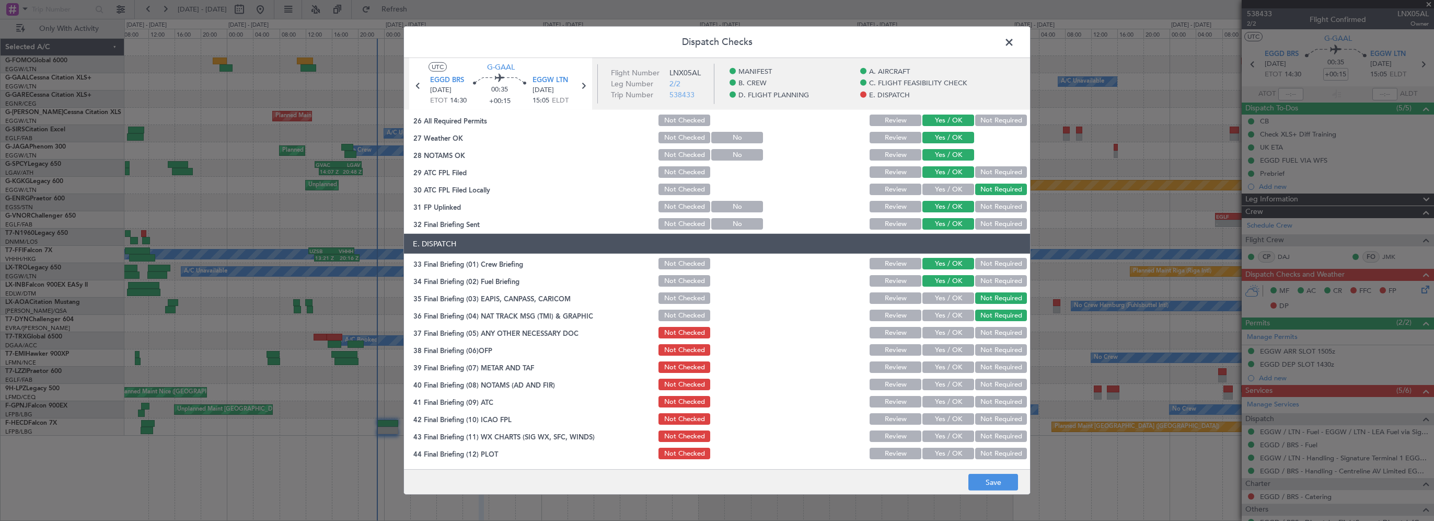
click at [978, 332] on button "Not Required" at bounding box center [1001, 333] width 52 height 12
click at [949, 349] on button "Yes / OK" at bounding box center [949, 350] width 52 height 12
click at [948, 366] on button "Yes / OK" at bounding box center [949, 367] width 52 height 12
click at [939, 382] on button "Yes / OK" at bounding box center [949, 384] width 52 height 12
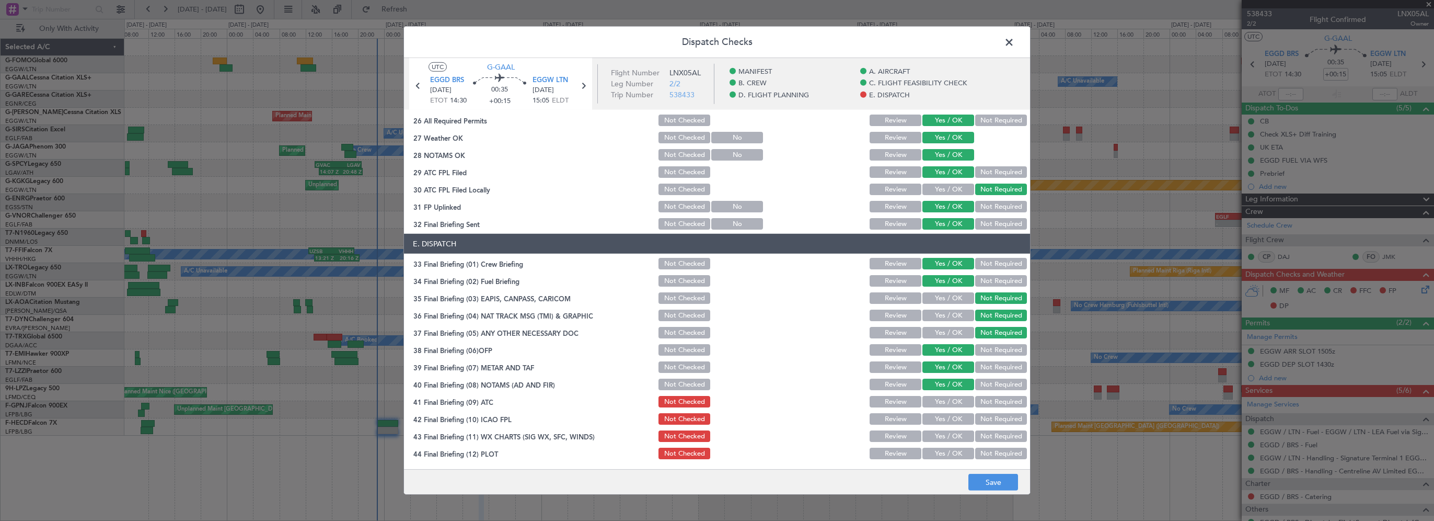
click at [937, 399] on button "Yes / OK" at bounding box center [949, 402] width 52 height 12
click at [936, 419] on button "Yes / OK" at bounding box center [949, 419] width 52 height 12
drag, startPoint x: 935, startPoint y: 433, endPoint x: 935, endPoint y: 445, distance: 11.5
click at [935, 435] on button "Yes / OK" at bounding box center [949, 436] width 52 height 12
click at [933, 453] on button "Yes / OK" at bounding box center [949, 453] width 52 height 12
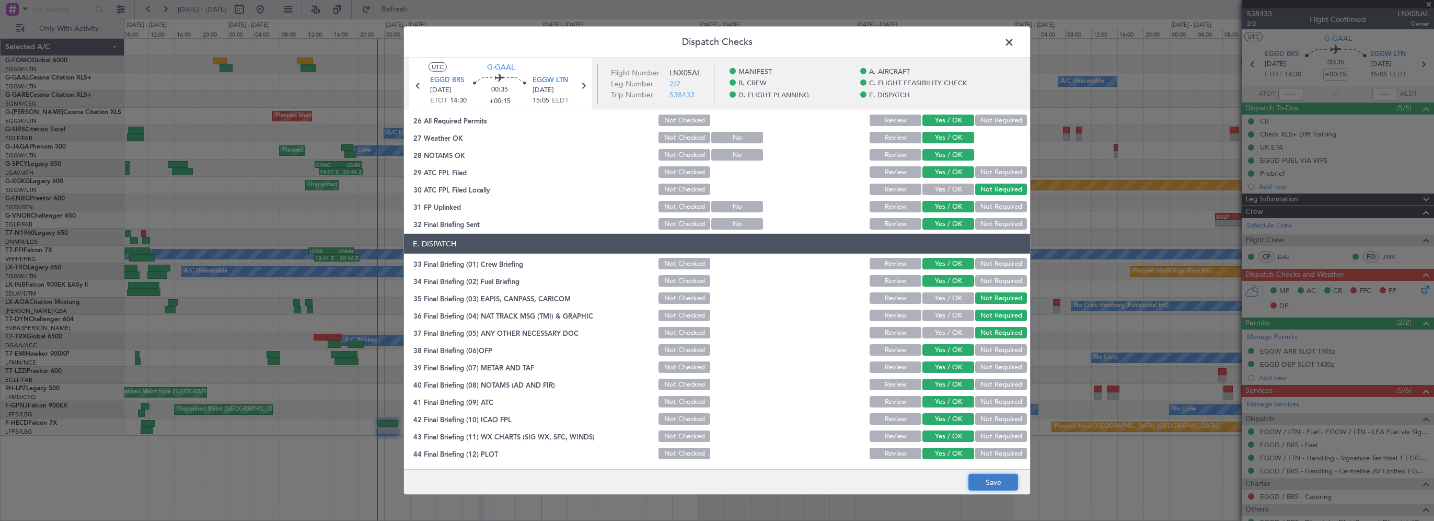
click at [985, 483] on button "Save" at bounding box center [994, 482] width 50 height 17
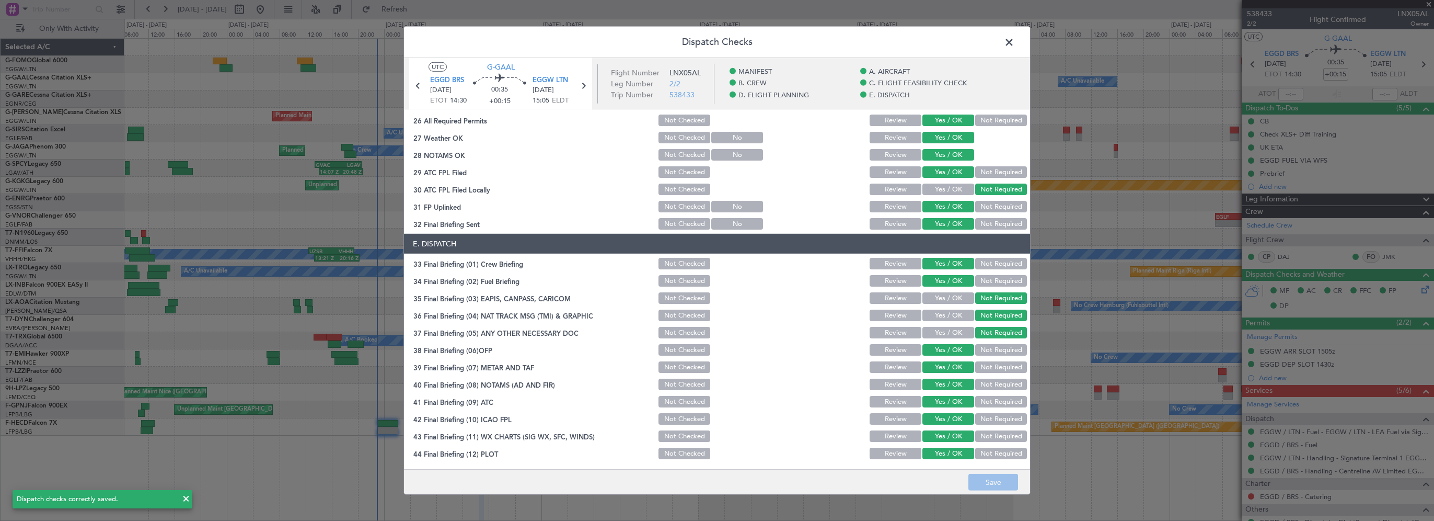
click at [1015, 42] on span at bounding box center [1015, 45] width 0 height 21
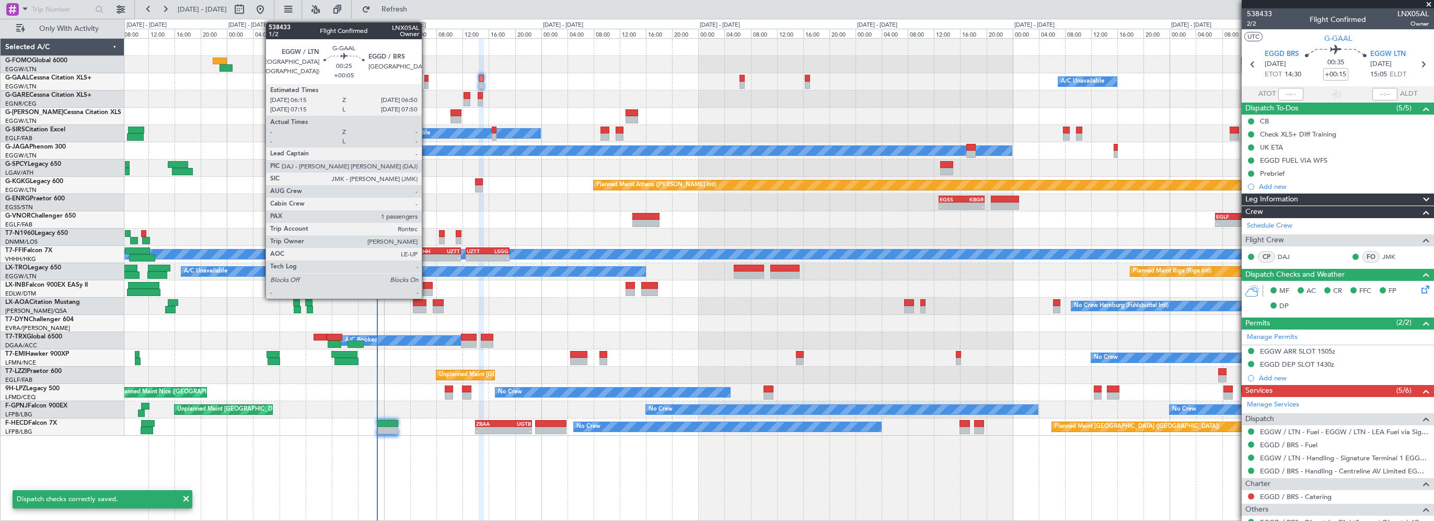
click at [427, 78] on div at bounding box center [426, 78] width 4 height 7
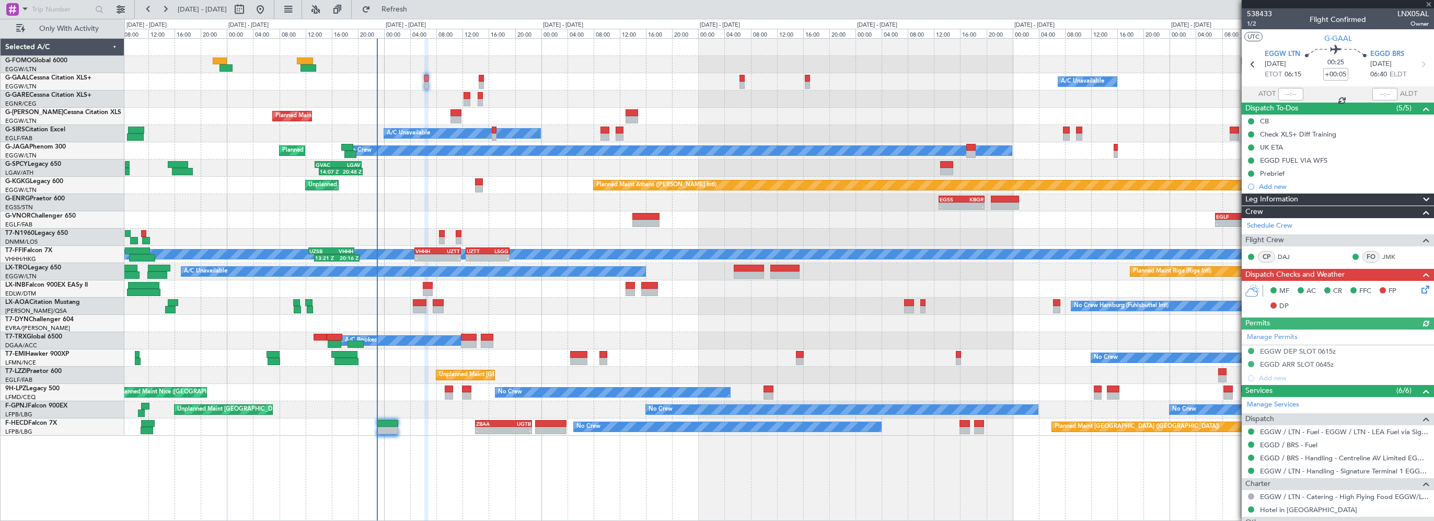
click at [1420, 289] on icon at bounding box center [1424, 287] width 8 height 8
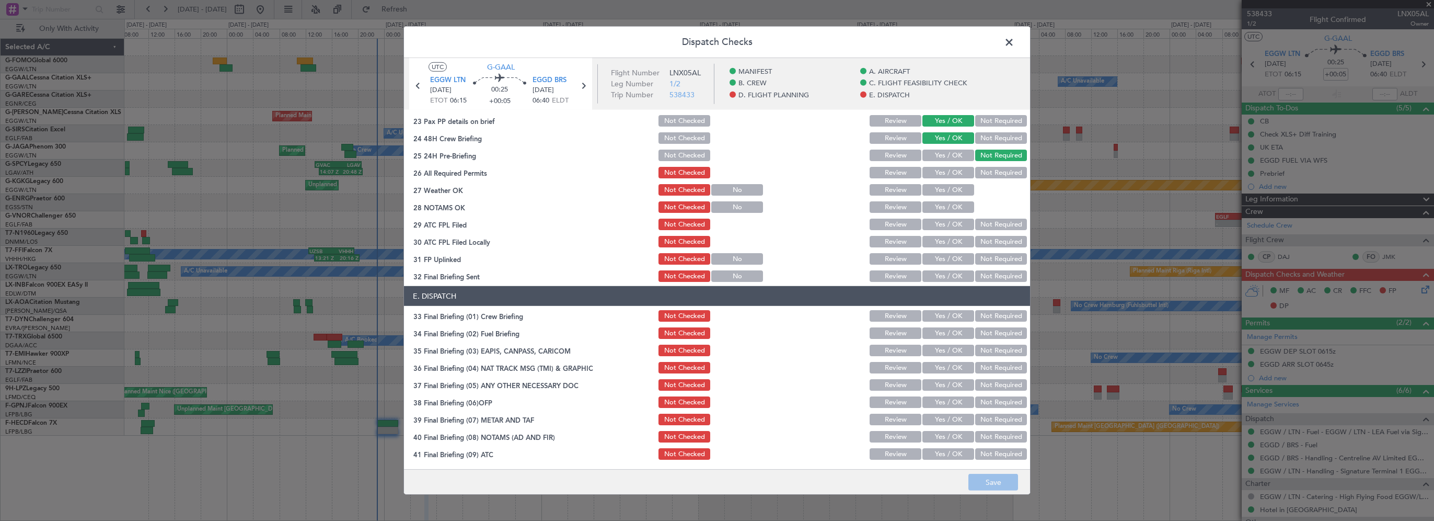
scroll to position [470, 0]
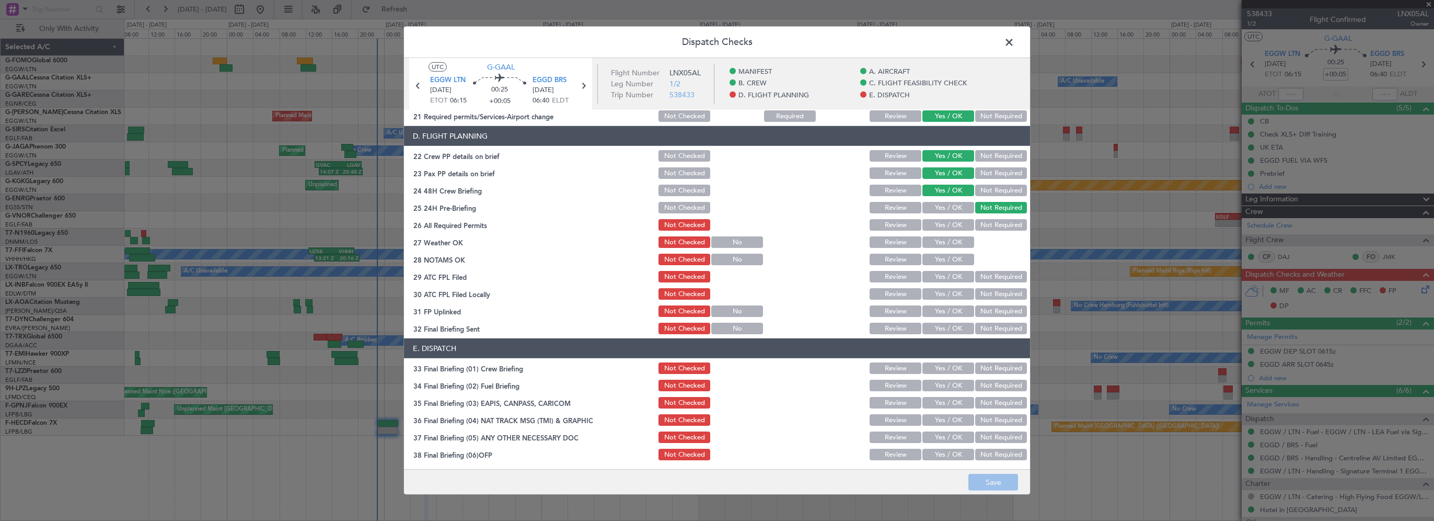
click at [928, 223] on button "Yes / OK" at bounding box center [949, 225] width 52 height 12
click at [926, 239] on button "Yes / OK" at bounding box center [949, 242] width 52 height 12
click at [933, 268] on section "D. FLIGHT PLANNING 22 Crew PP details on brief Not Checked Review Yes / OK Not …" at bounding box center [717, 231] width 626 height 210
click at [941, 276] on button "Yes / OK" at bounding box center [949, 277] width 52 height 12
click at [938, 255] on button "Yes / OK" at bounding box center [949, 260] width 52 height 12
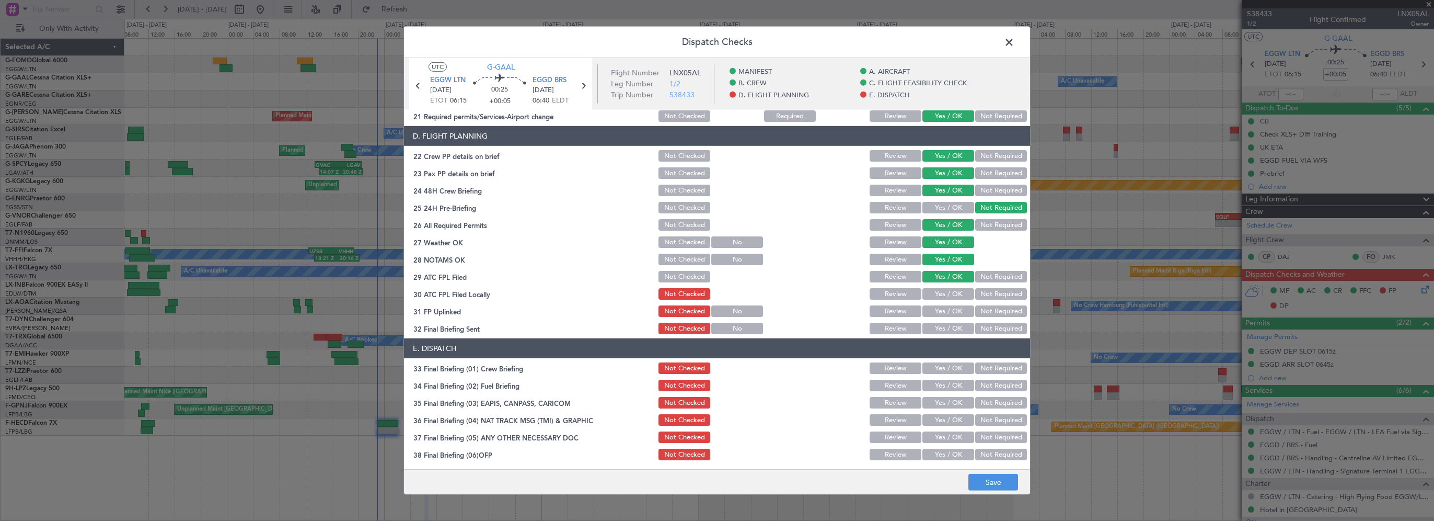
drag, startPoint x: 990, startPoint y: 296, endPoint x: 936, endPoint y: 316, distance: 57.4
click at [989, 296] on button "Not Required" at bounding box center [1001, 294] width 52 height 12
click at [922, 318] on section "D. FLIGHT PLANNING 22 Crew PP details on brief Not Checked Review Yes / OK Not …" at bounding box center [717, 231] width 626 height 210
click at [928, 311] on button "Yes / OK" at bounding box center [949, 311] width 52 height 12
drag, startPoint x: 928, startPoint y: 334, endPoint x: 928, endPoint y: 328, distance: 6.3
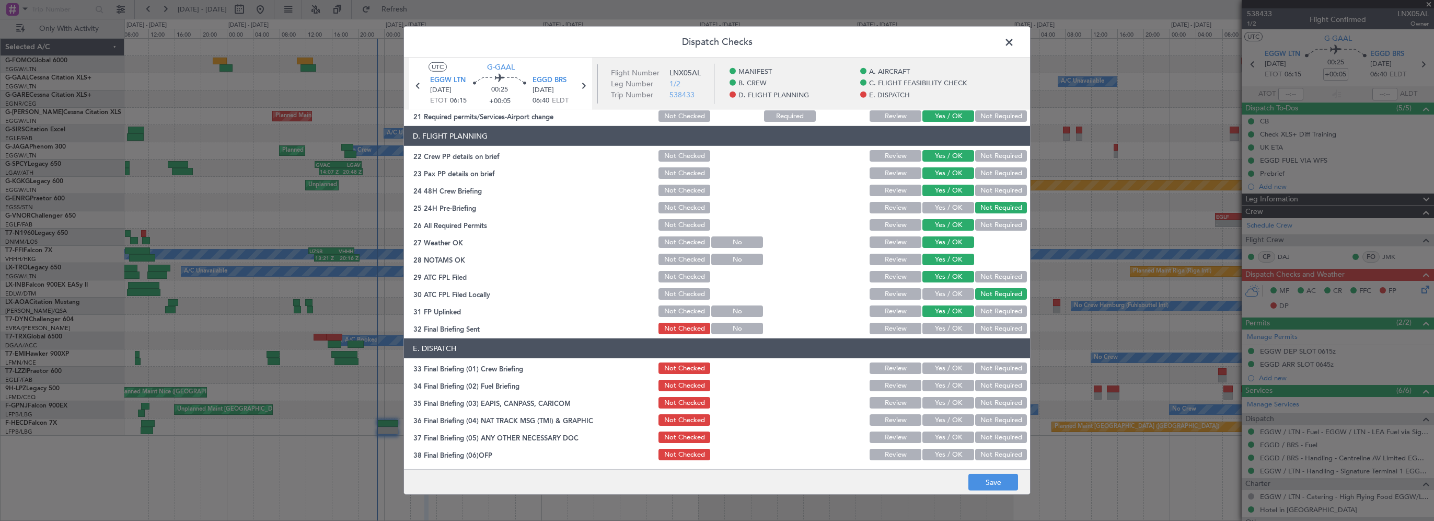
click at [927, 334] on div "Yes / OK" at bounding box center [947, 328] width 53 height 15
click at [928, 328] on button "Yes / OK" at bounding box center [949, 329] width 52 height 12
click at [940, 372] on button "Yes / OK" at bounding box center [949, 368] width 52 height 12
click at [935, 389] on button "Yes / OK" at bounding box center [949, 386] width 52 height 12
click at [983, 399] on button "Not Required" at bounding box center [1001, 403] width 52 height 12
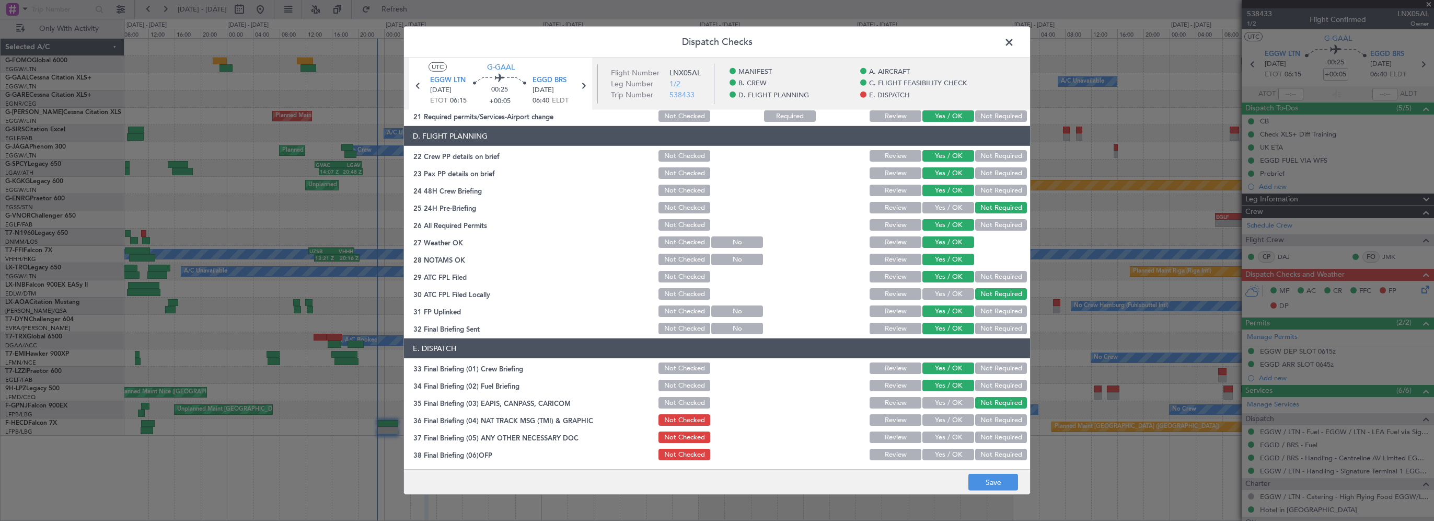
click at [984, 417] on button "Not Required" at bounding box center [1001, 420] width 52 height 12
click at [980, 436] on button "Not Required" at bounding box center [1001, 437] width 52 height 12
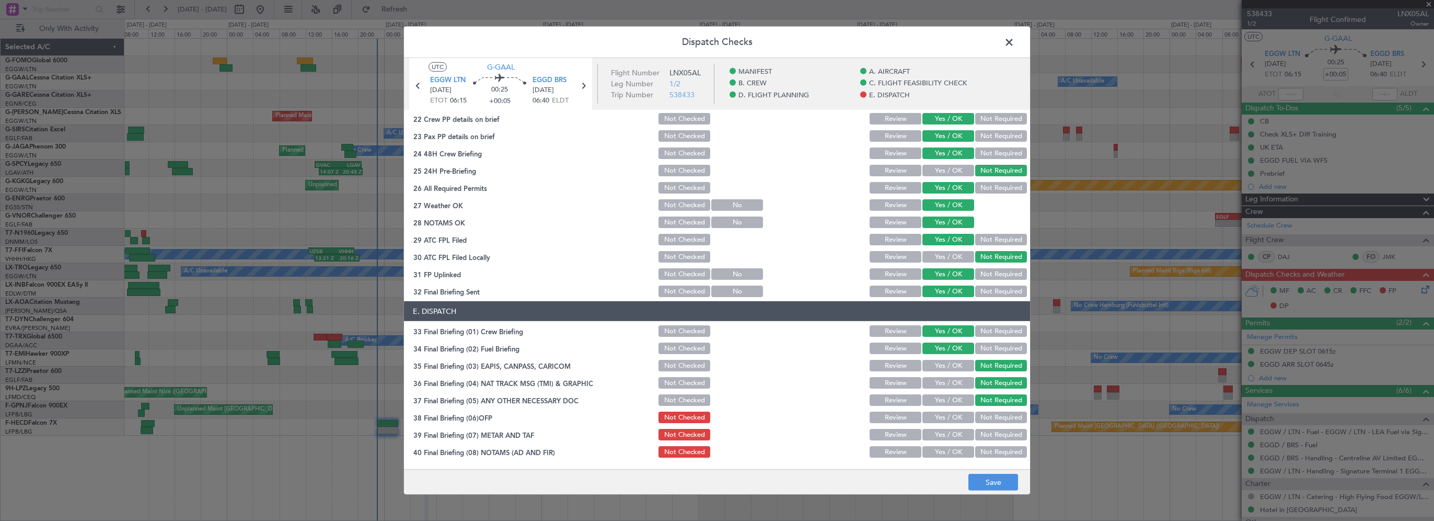
scroll to position [523, 0]
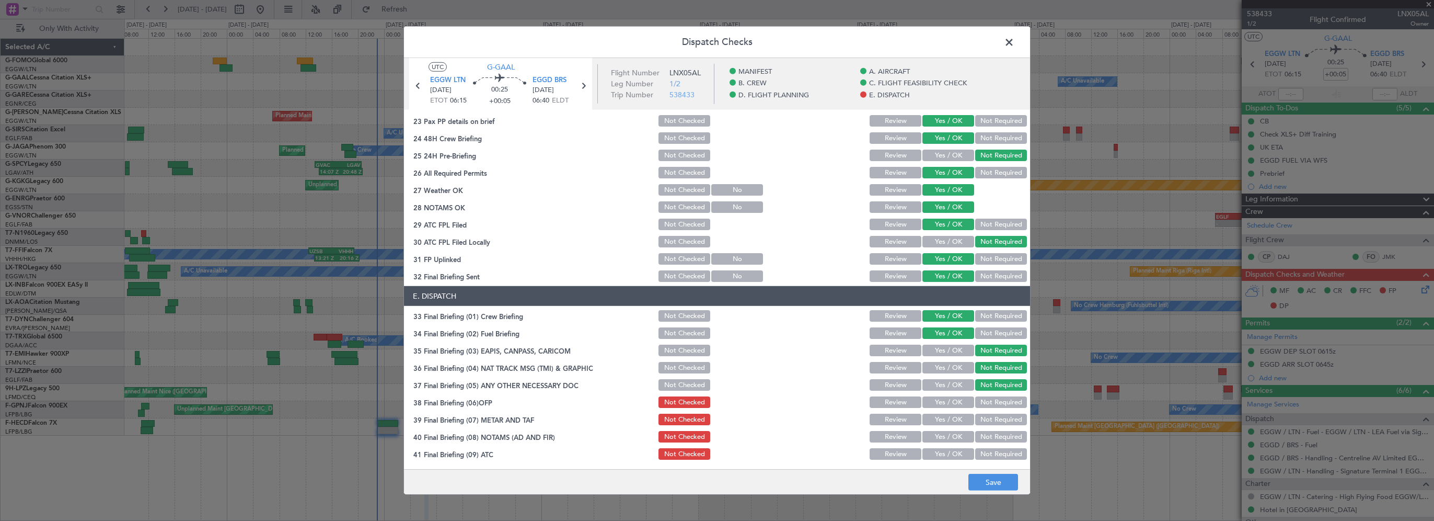
click at [928, 405] on button "Yes / OK" at bounding box center [949, 402] width 52 height 12
drag, startPoint x: 937, startPoint y: 416, endPoint x: 937, endPoint y: 434, distance: 17.8
click at [938, 416] on button "Yes / OK" at bounding box center [949, 420] width 52 height 12
click at [937, 434] on button "Yes / OK" at bounding box center [949, 437] width 52 height 12
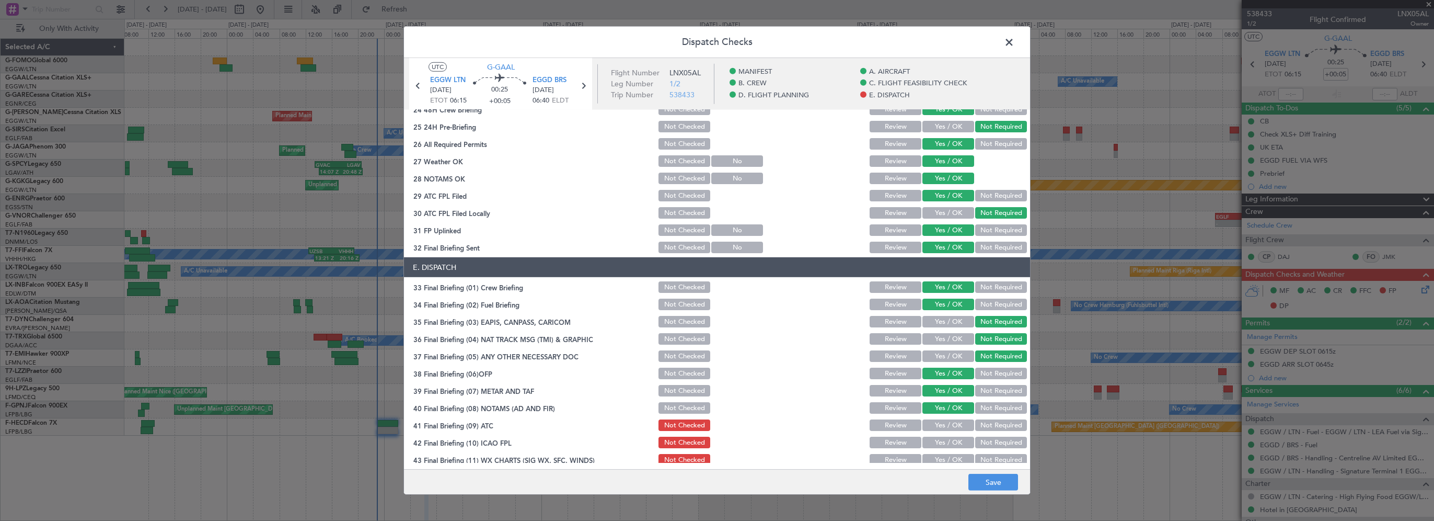
scroll to position [575, 0]
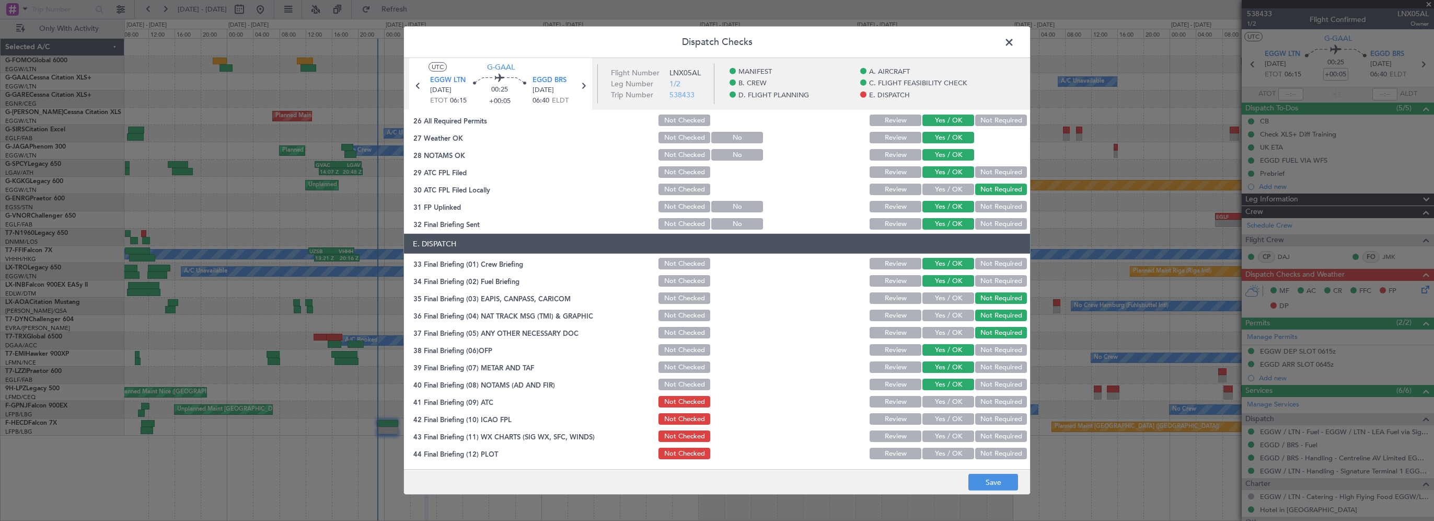
click at [938, 402] on button "Yes / OK" at bounding box center [949, 402] width 52 height 12
drag, startPoint x: 935, startPoint y: 419, endPoint x: 932, endPoint y: 430, distance: 11.4
click at [935, 420] on button "Yes / OK" at bounding box center [949, 419] width 52 height 12
drag, startPoint x: 932, startPoint y: 431, endPoint x: 932, endPoint y: 447, distance: 16.2
click at [932, 434] on button "Yes / OK" at bounding box center [949, 436] width 52 height 12
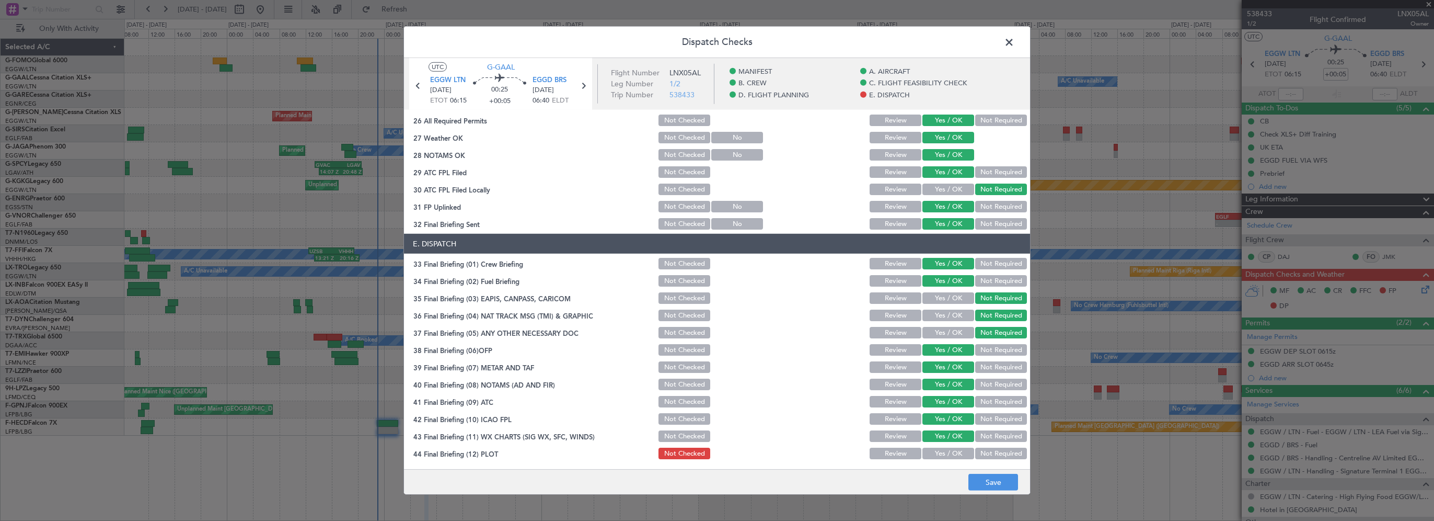
click at [931, 452] on button "Yes / OK" at bounding box center [949, 453] width 52 height 12
click at [991, 481] on button "Save" at bounding box center [994, 482] width 50 height 17
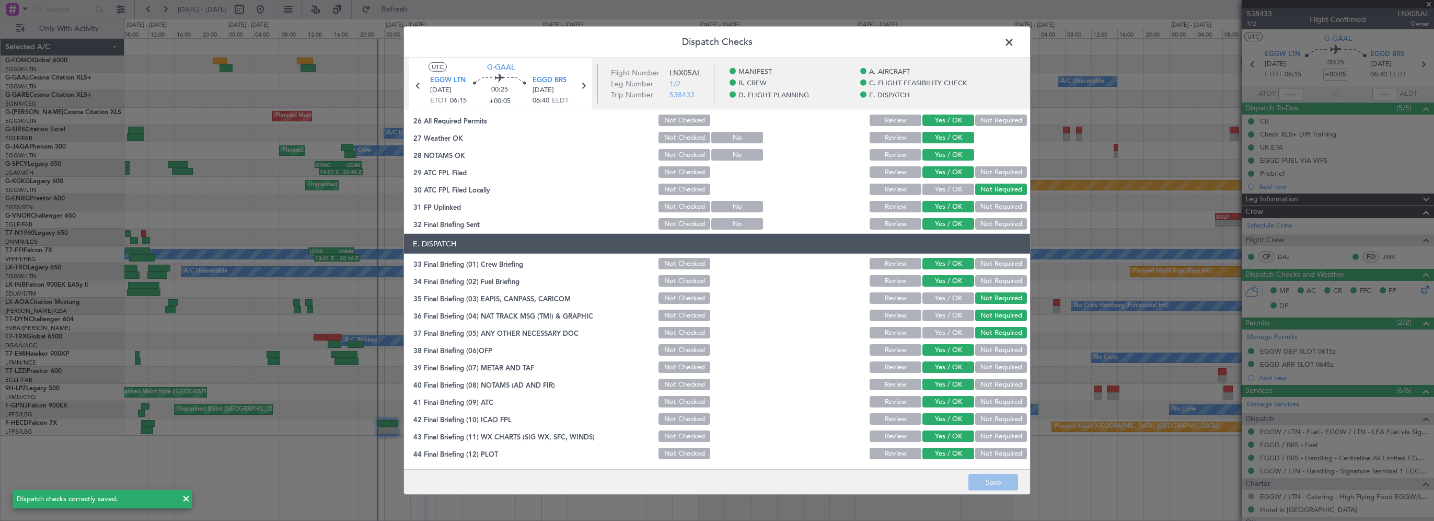
click at [1015, 43] on span at bounding box center [1015, 45] width 0 height 21
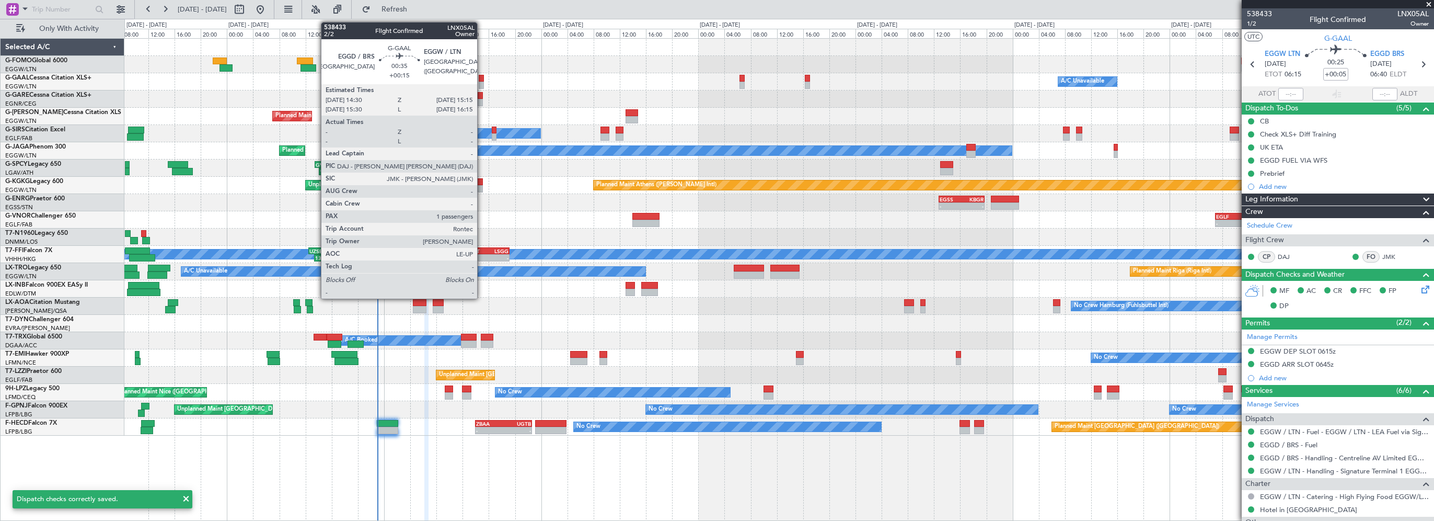
click at [481, 75] on div at bounding box center [481, 78] width 5 height 7
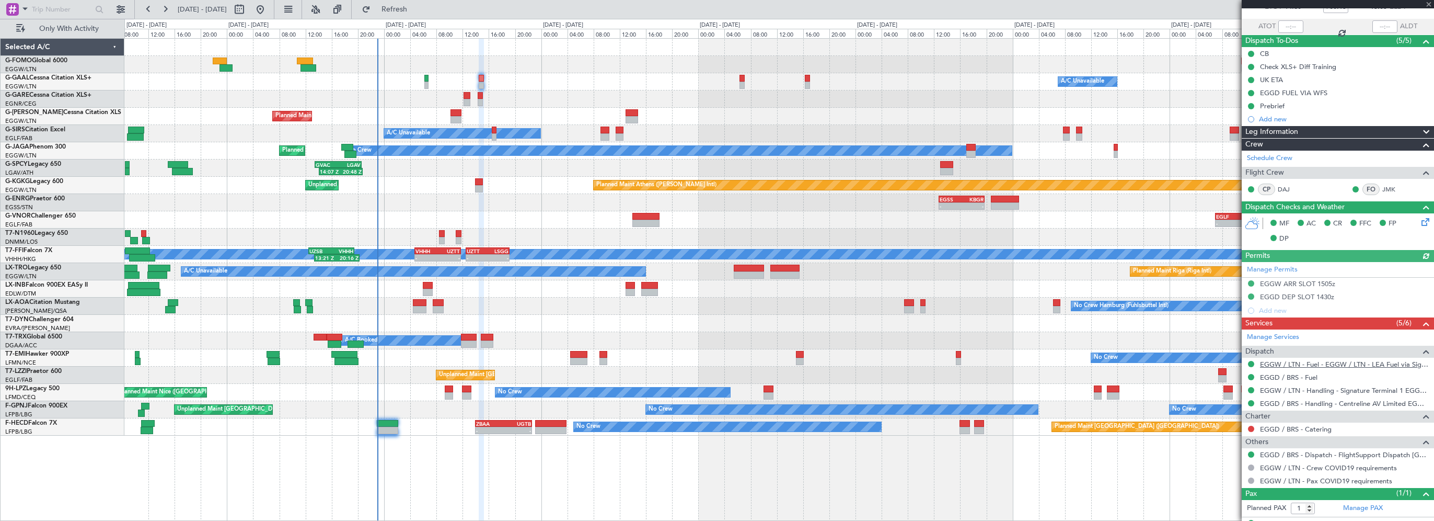
scroll to position [85, 0]
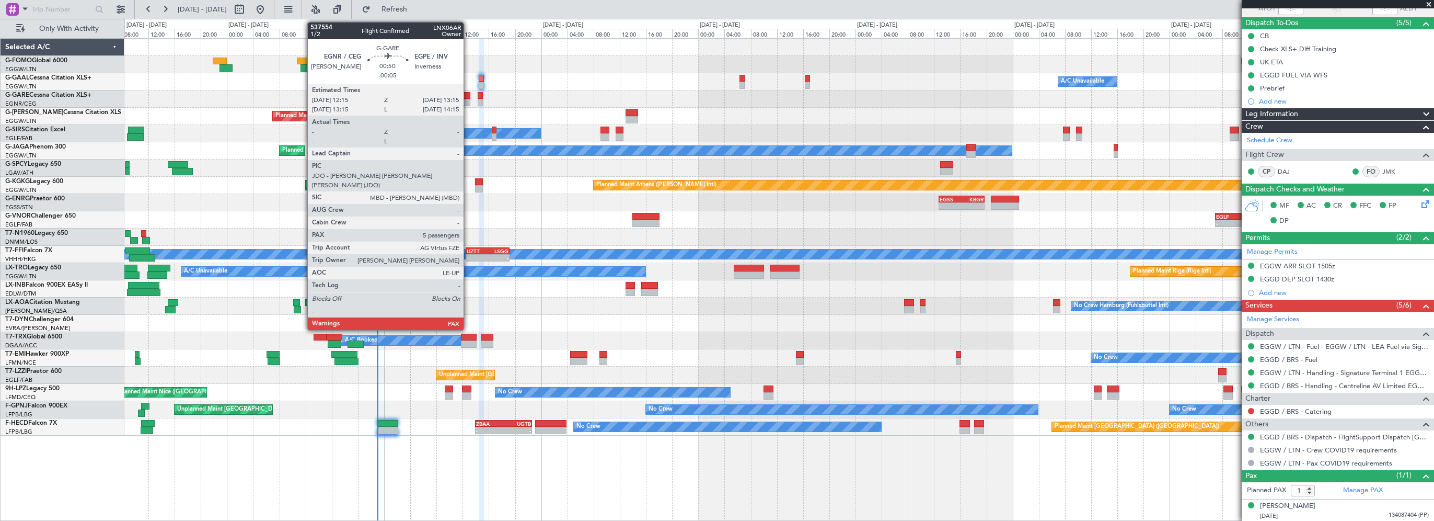
click at [468, 97] on div at bounding box center [467, 95] width 7 height 7
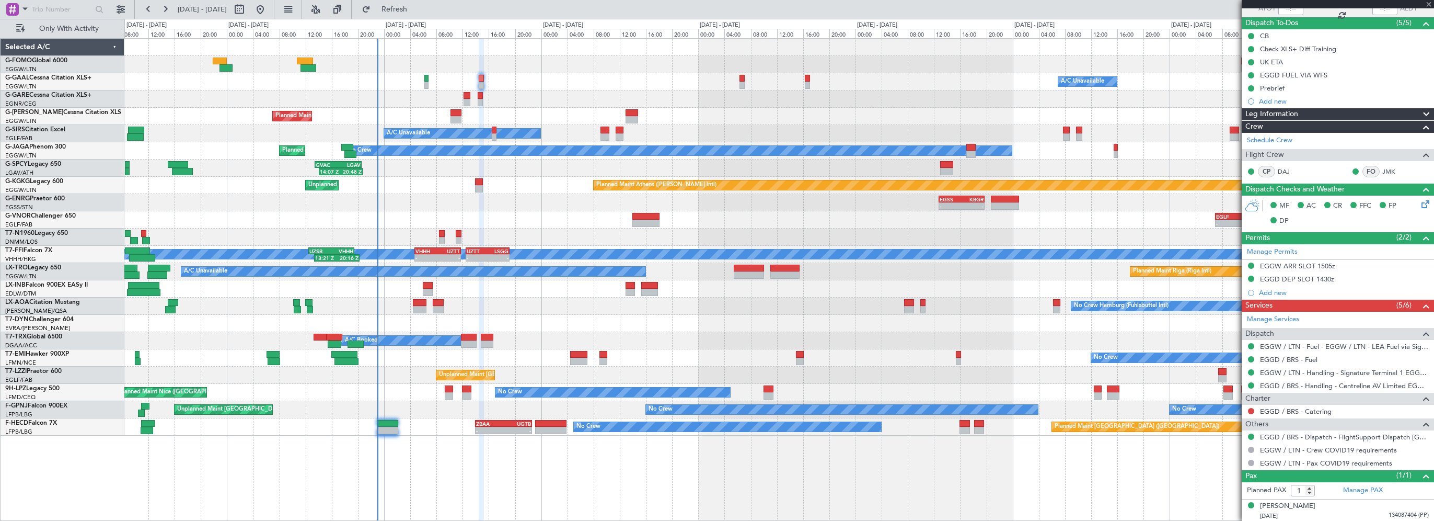
type input "-00:05"
type input "5"
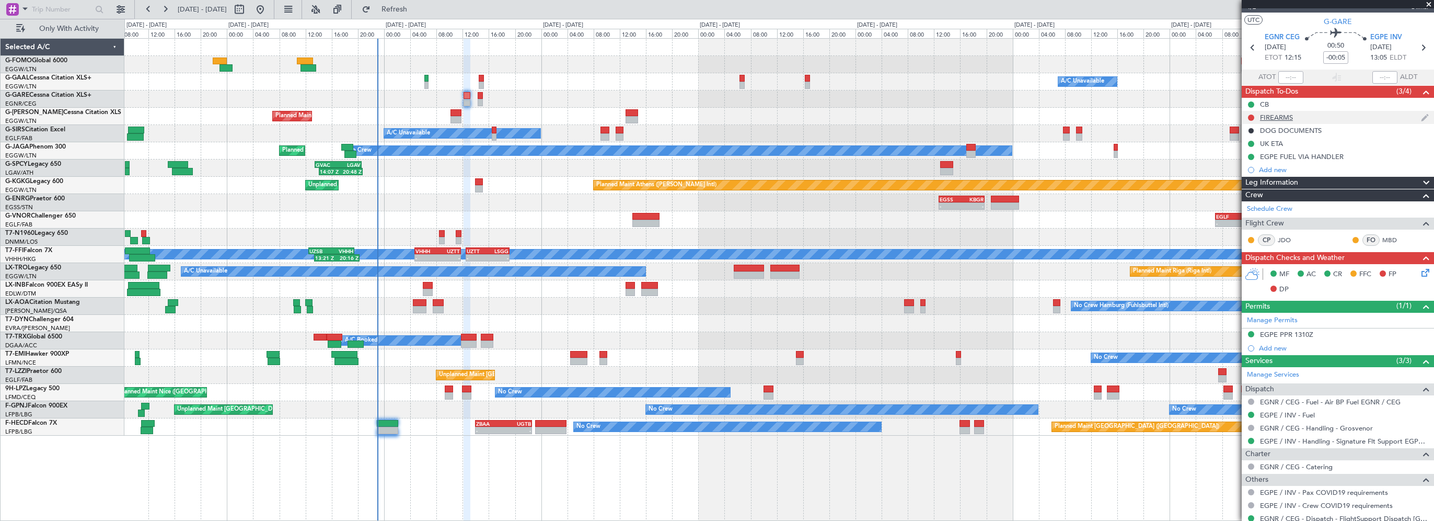
scroll to position [0, 0]
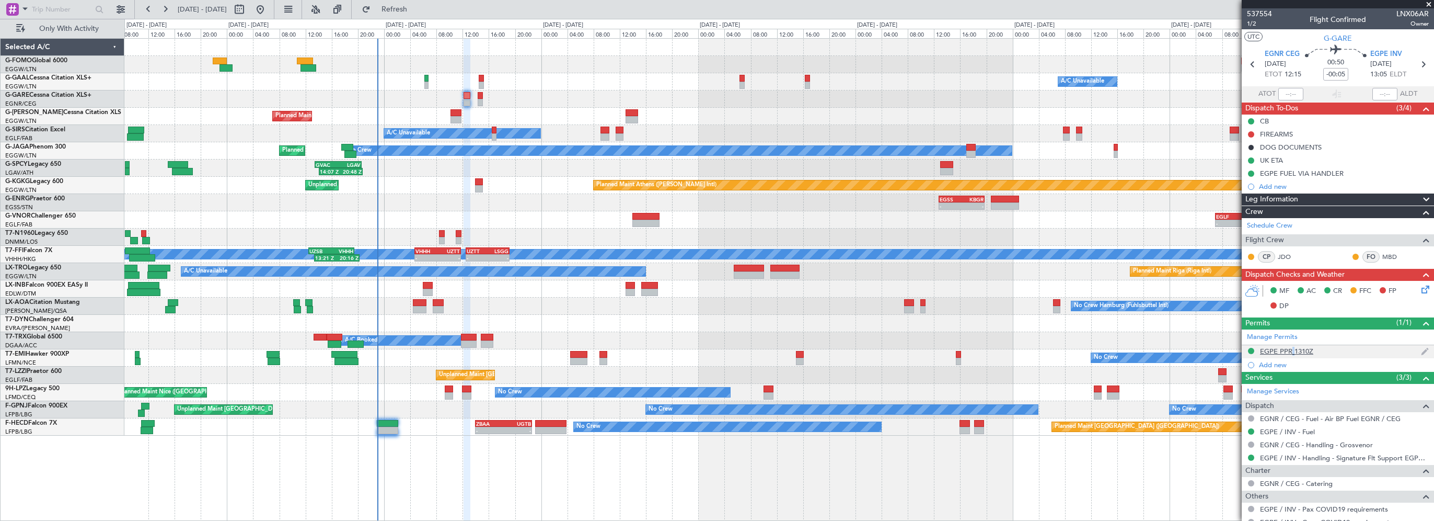
click at [1290, 347] on div "EGPE PPR 1310Z" at bounding box center [1286, 351] width 53 height 9
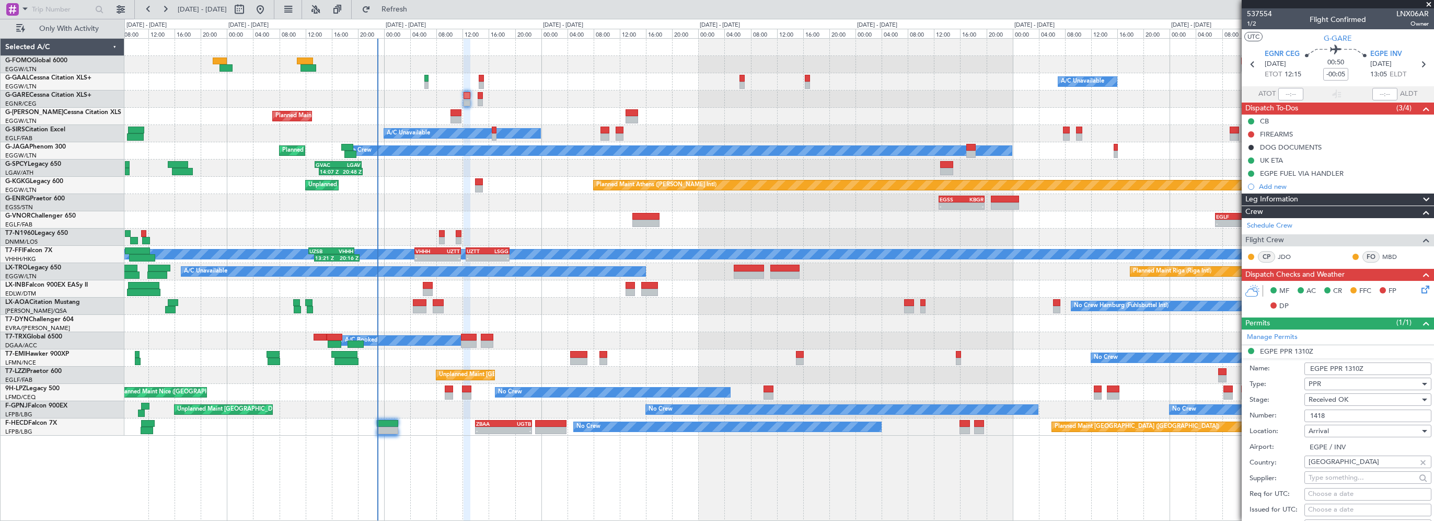
drag, startPoint x: 1340, startPoint y: 413, endPoint x: 1303, endPoint y: 411, distance: 37.7
click at [1299, 413] on div "Number: 1418" at bounding box center [1341, 416] width 182 height 16
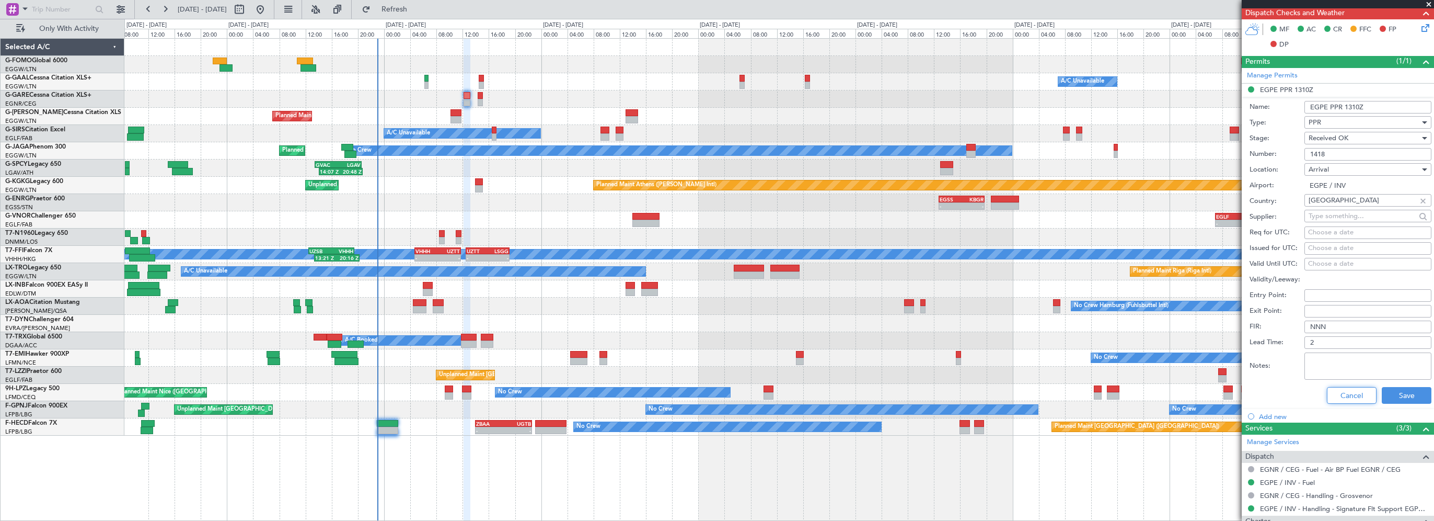
drag, startPoint x: 1340, startPoint y: 393, endPoint x: 1322, endPoint y: 338, distance: 57.9
click at [1340, 393] on button "Cancel" at bounding box center [1352, 395] width 50 height 17
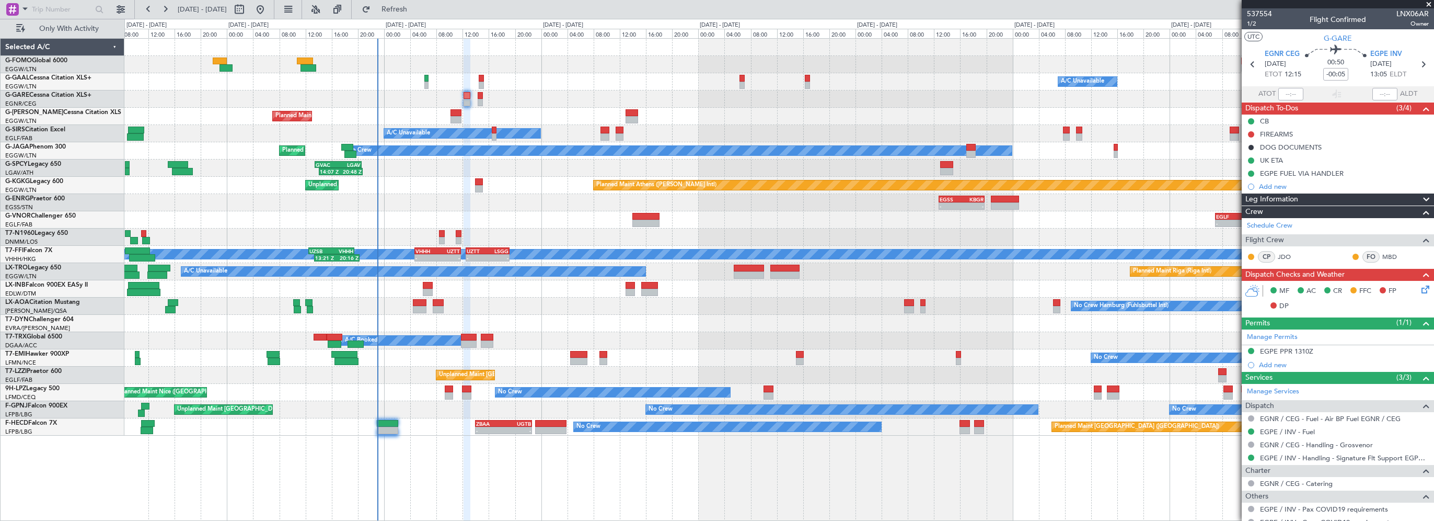
click at [1309, 199] on div "Leg Information" at bounding box center [1338, 199] width 192 height 12
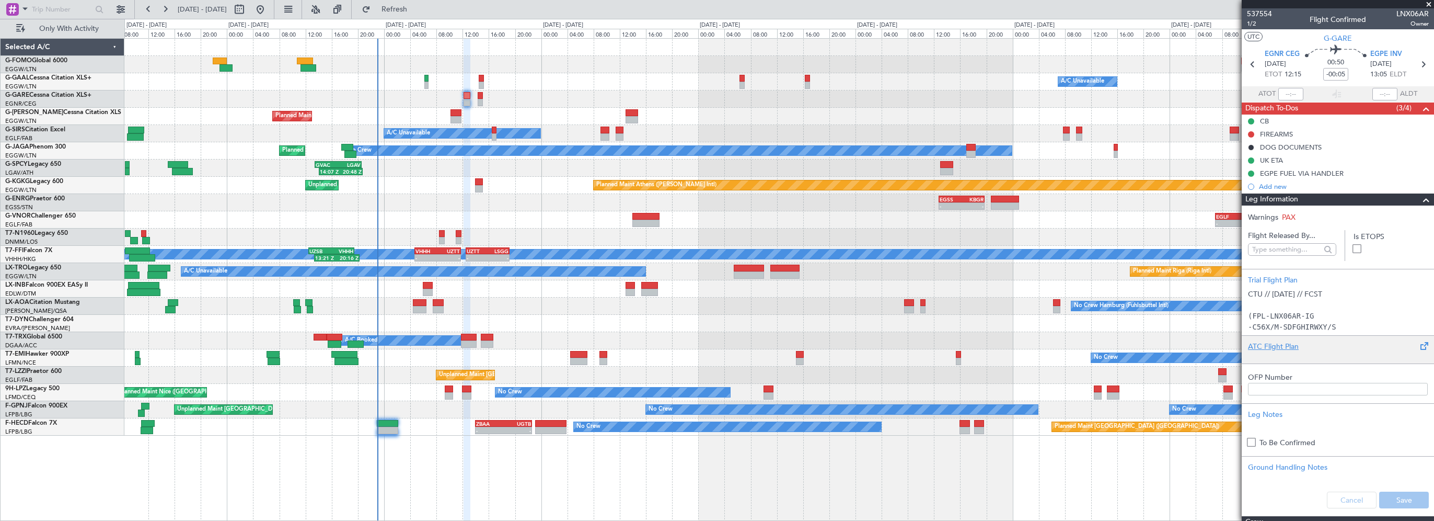
click at [1287, 343] on div "ATC Flight Plan" at bounding box center [1338, 346] width 180 height 11
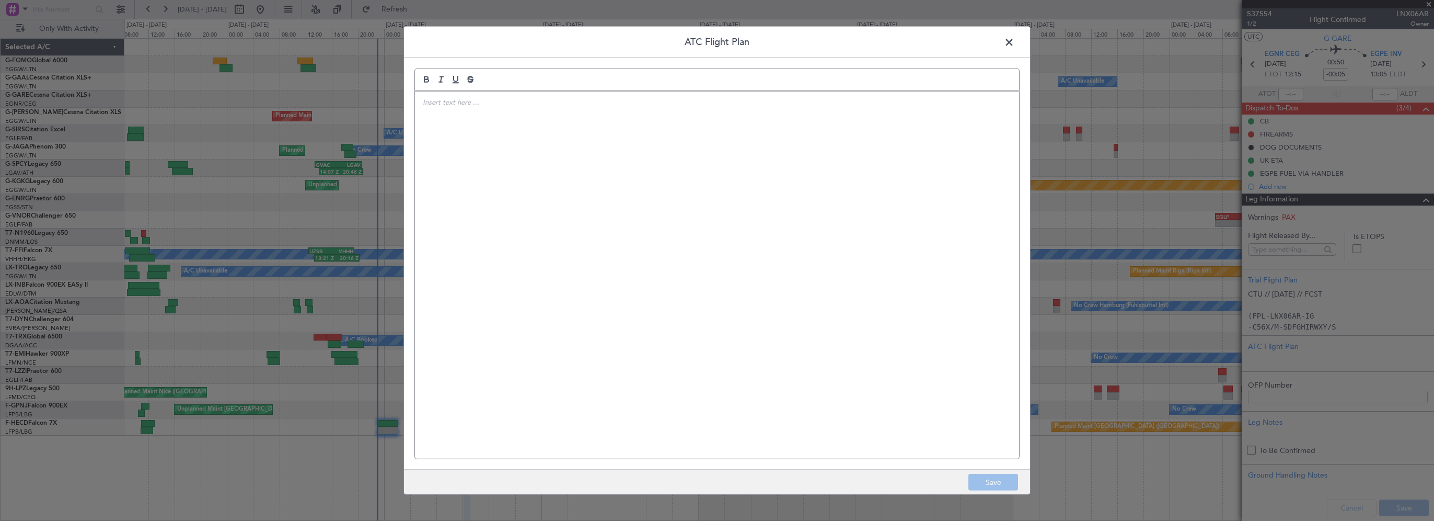
click at [593, 157] on div at bounding box center [717, 274] width 604 height 367
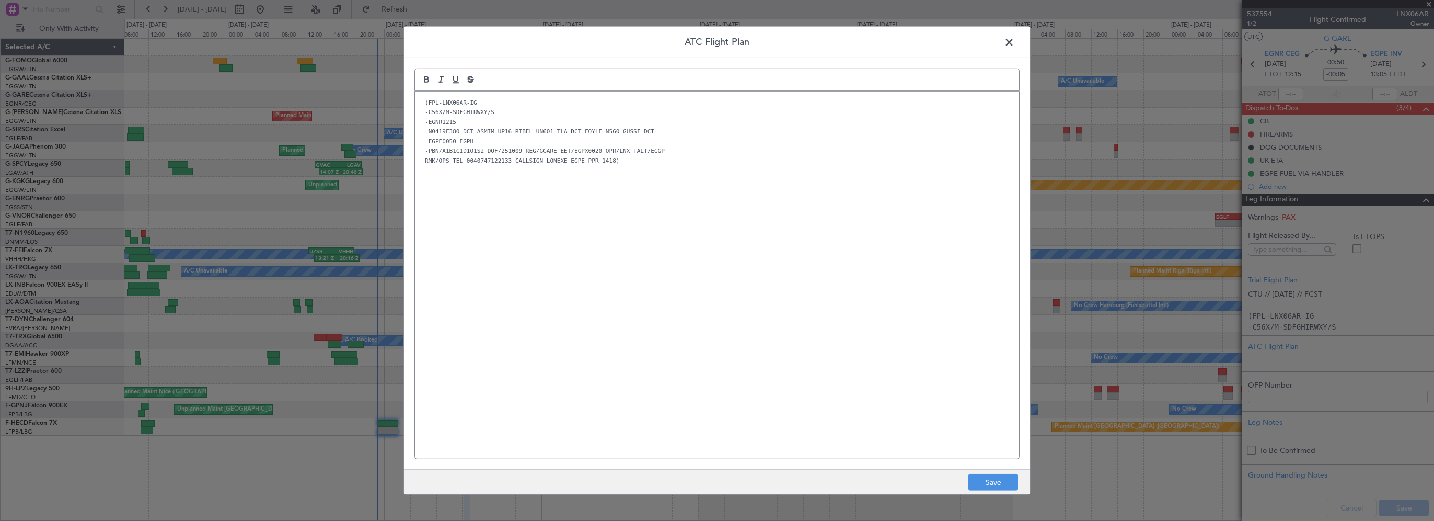
click at [782, 260] on div "(FPL-LNX06AR-IG -C56X/M-SDFGHIRWXY/S -EGNR1215 -N0419F380 DCT ASMIM UP16 RIBEL …" at bounding box center [717, 274] width 604 height 367
click at [1000, 487] on button "Save" at bounding box center [994, 482] width 50 height 17
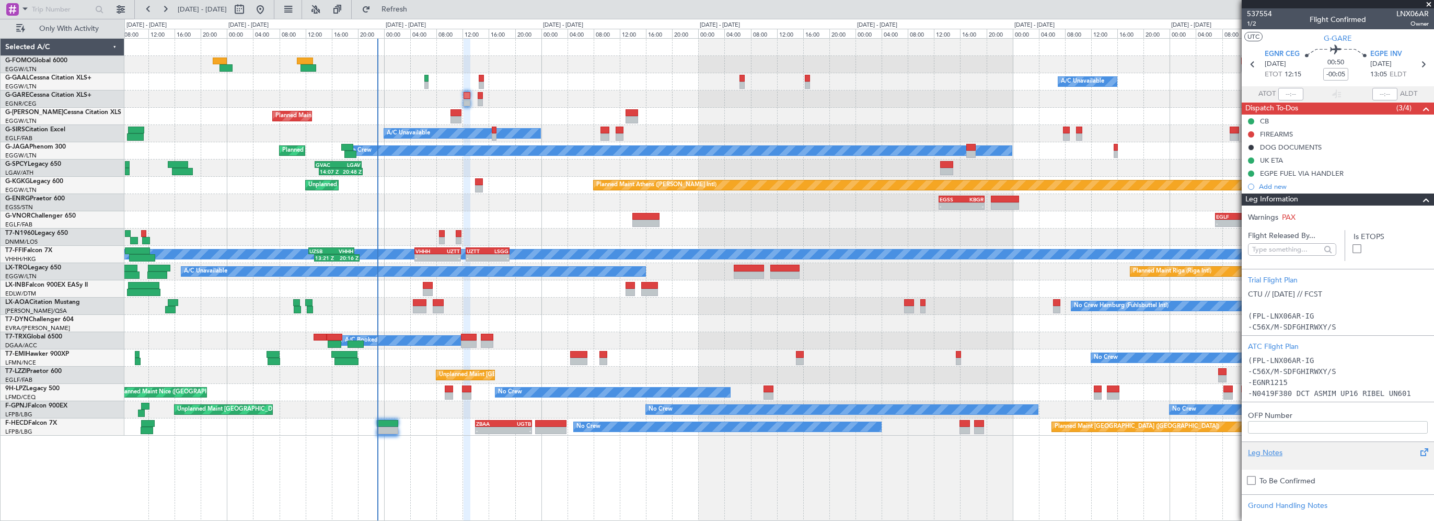
scroll to position [105, 0]
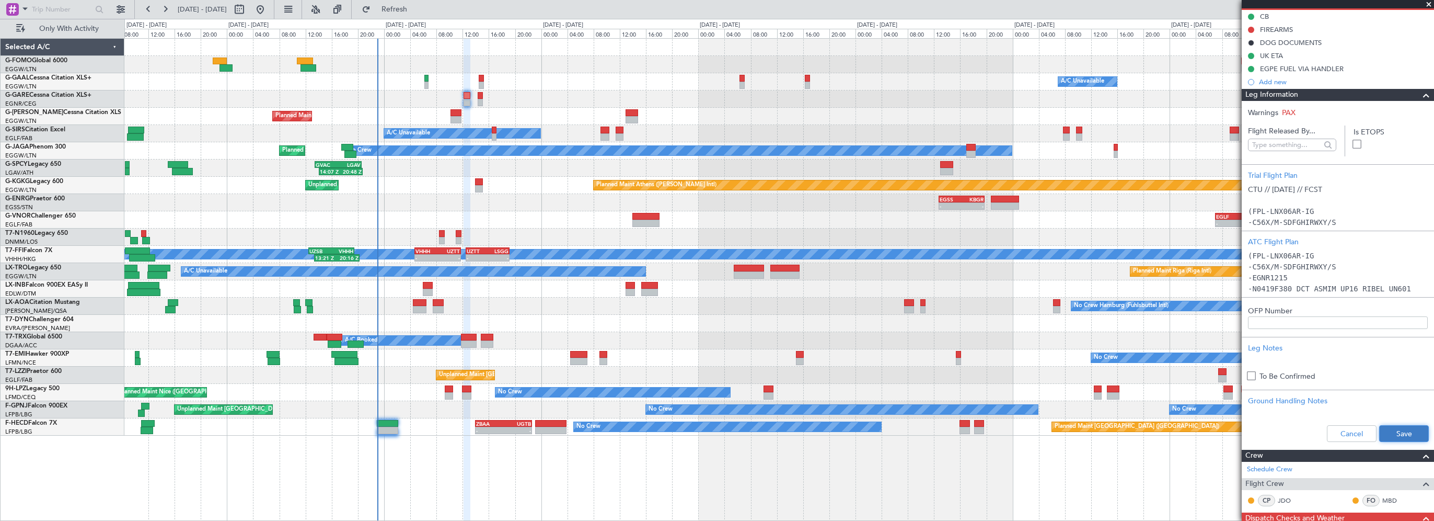
click at [1400, 435] on button "Save" at bounding box center [1405, 433] width 50 height 17
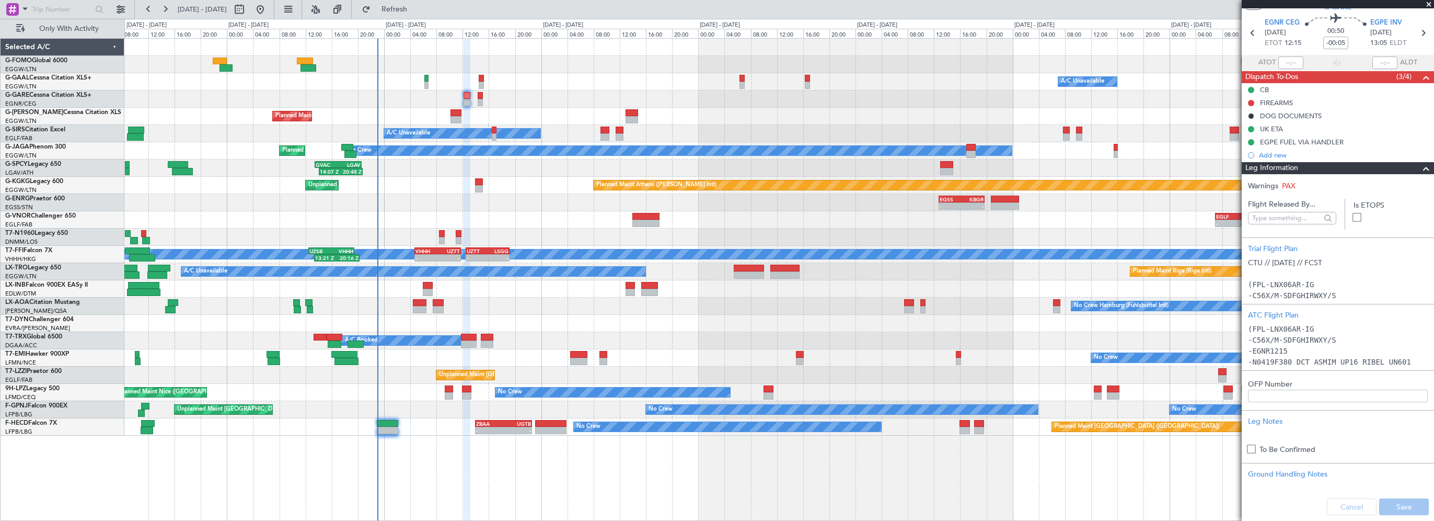
scroll to position [0, 0]
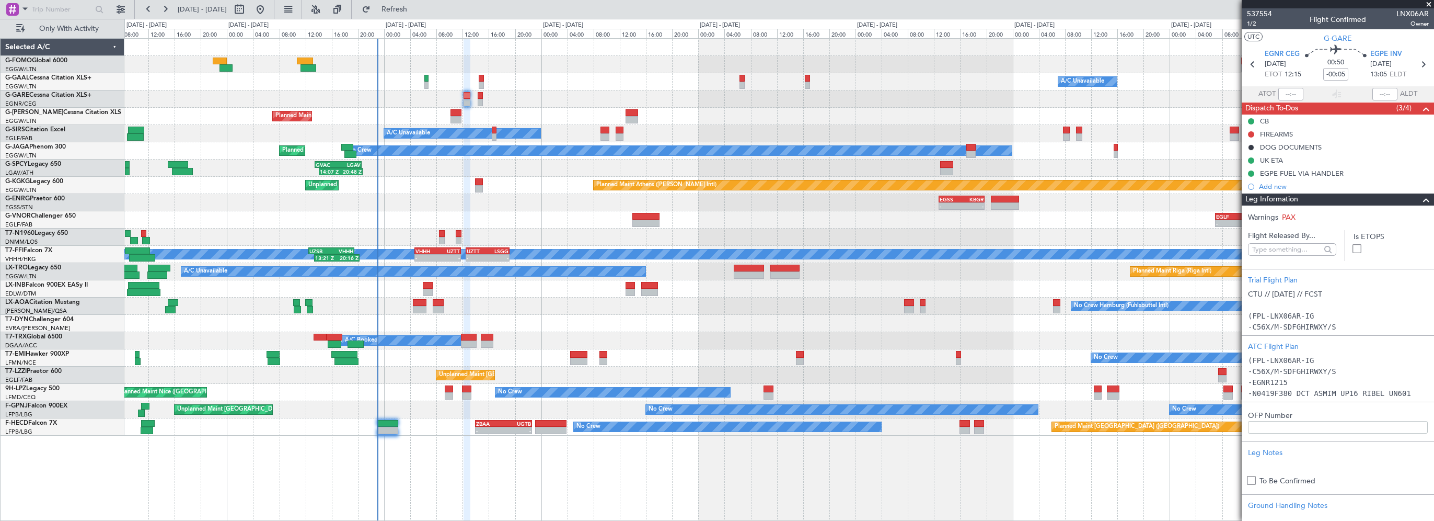
click at [728, 339] on div "A/C Booked A/C Booked A/C Booked" at bounding box center [779, 340] width 1310 height 17
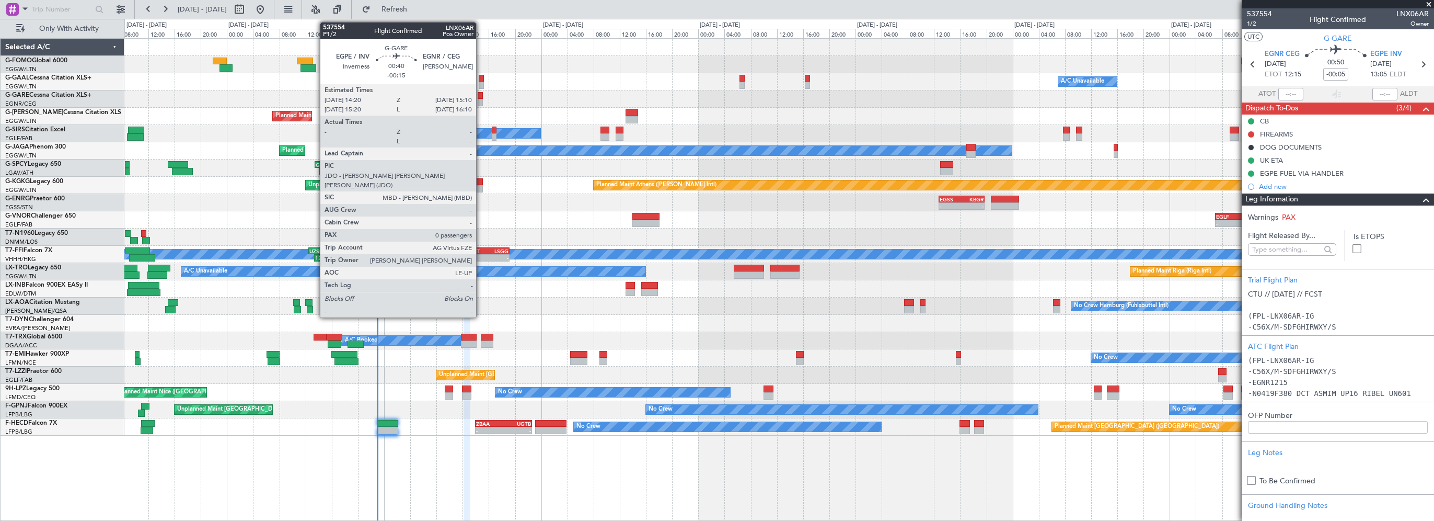
click at [481, 98] on div at bounding box center [481, 95] width 6 height 7
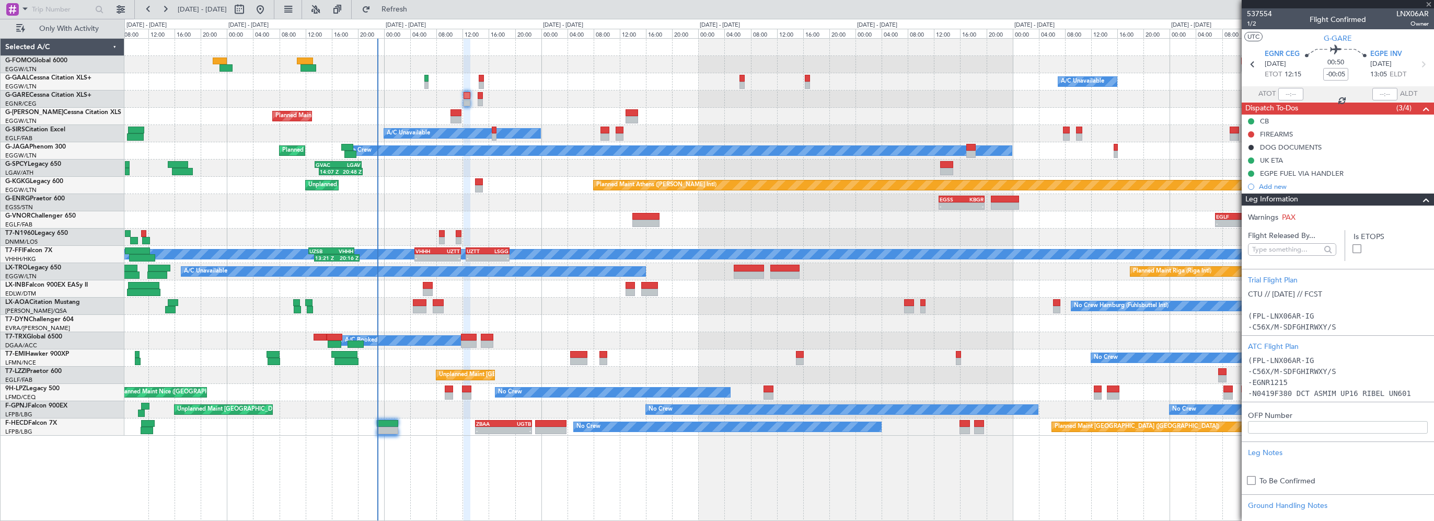
type input "-00:15"
type input "0"
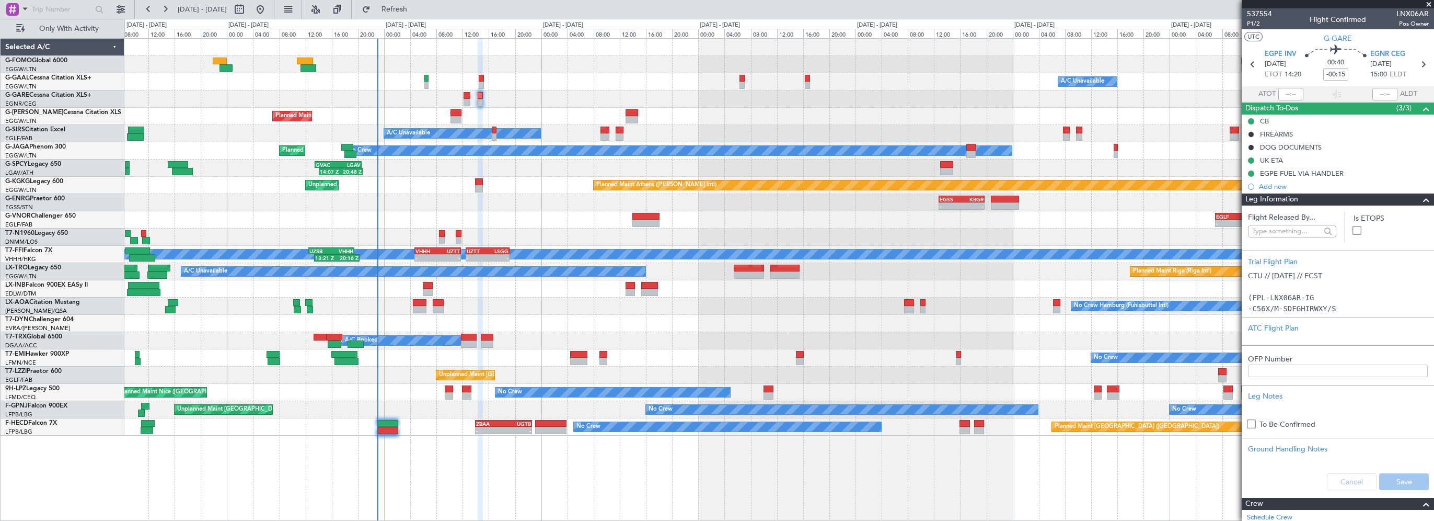
click at [1420, 195] on span at bounding box center [1426, 199] width 13 height 13
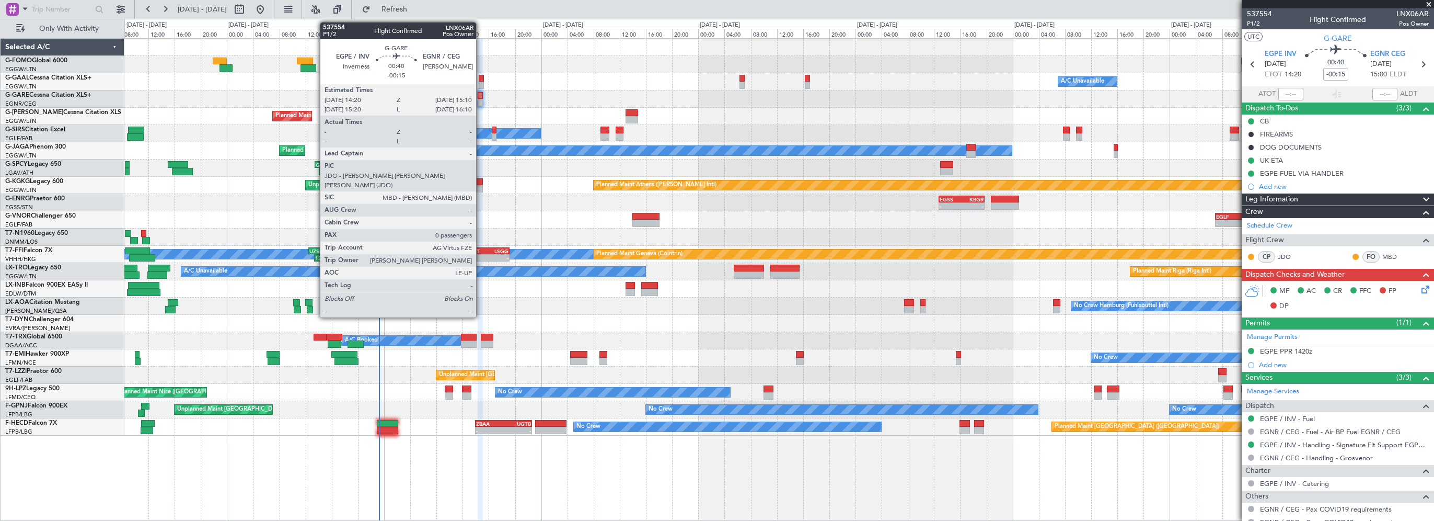
click at [481, 96] on div at bounding box center [481, 95] width 6 height 7
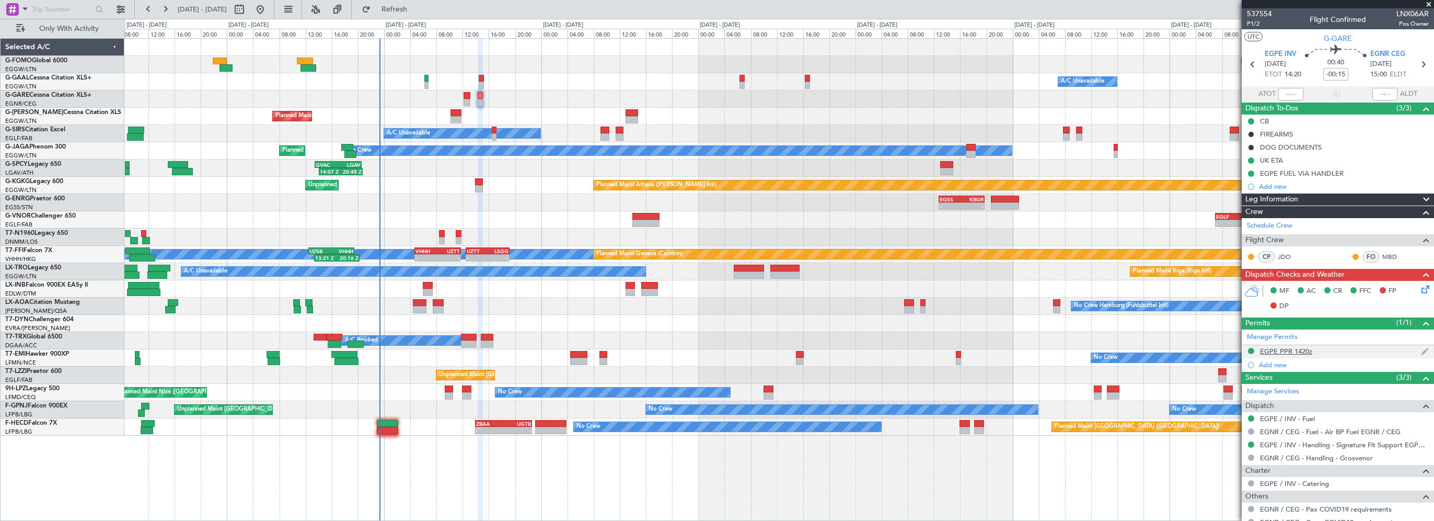
click at [1291, 350] on div "EGPE PPR 1420z" at bounding box center [1286, 351] width 52 height 9
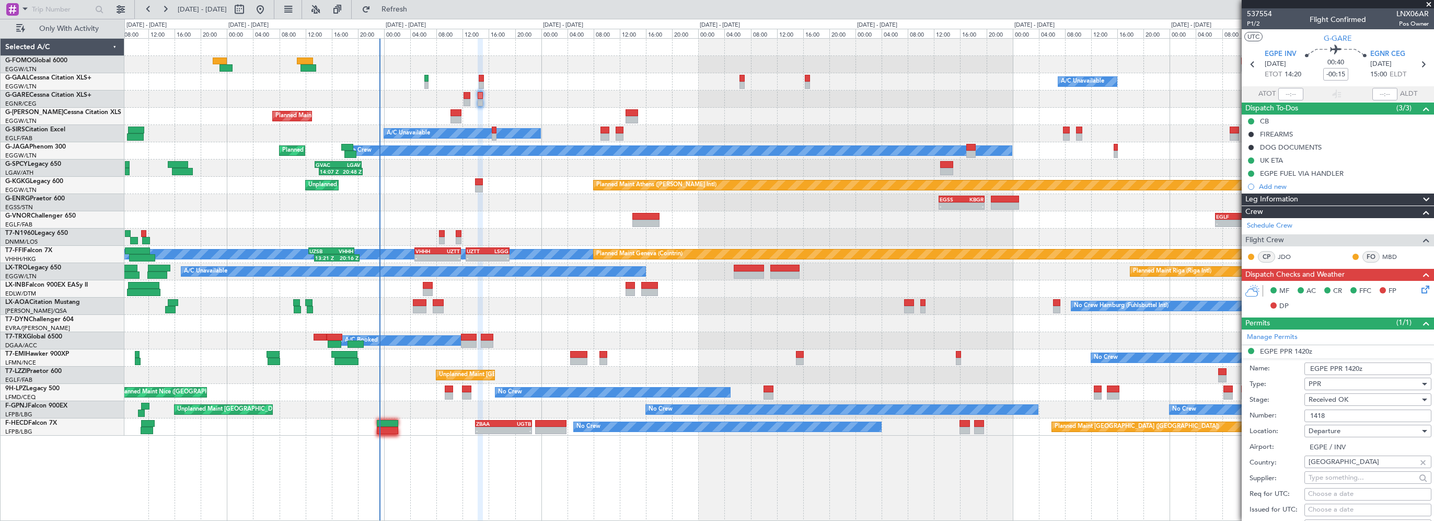
drag, startPoint x: 1345, startPoint y: 412, endPoint x: 1307, endPoint y: 414, distance: 37.7
click at [1307, 414] on input "1418" at bounding box center [1368, 415] width 127 height 13
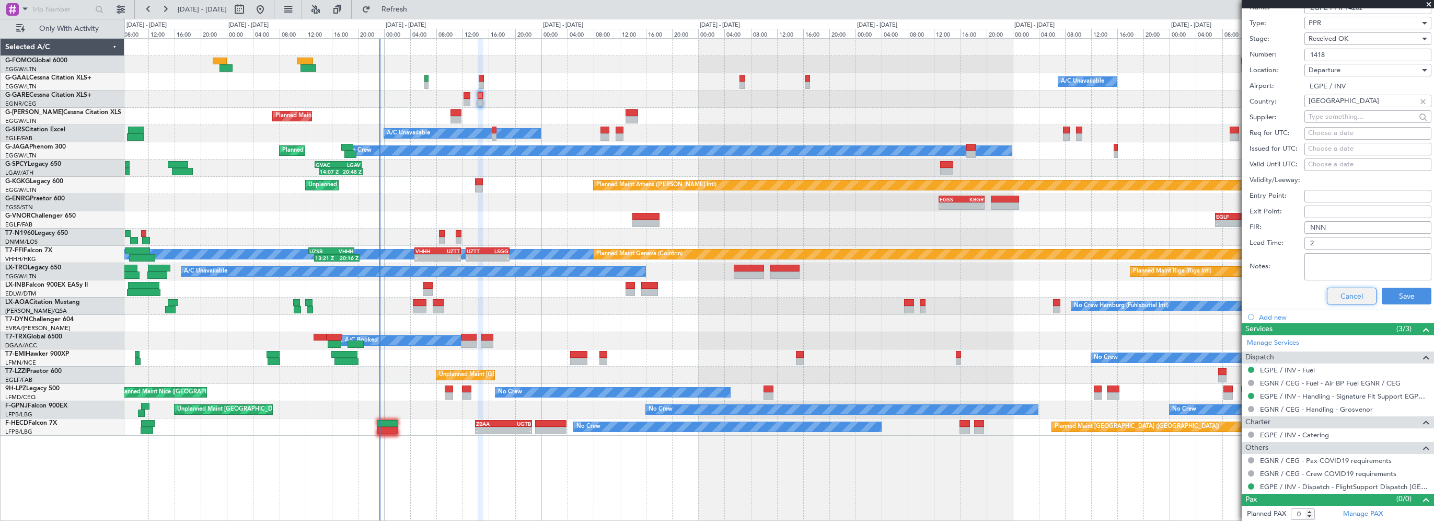
click at [1348, 297] on button "Cancel" at bounding box center [1352, 296] width 50 height 17
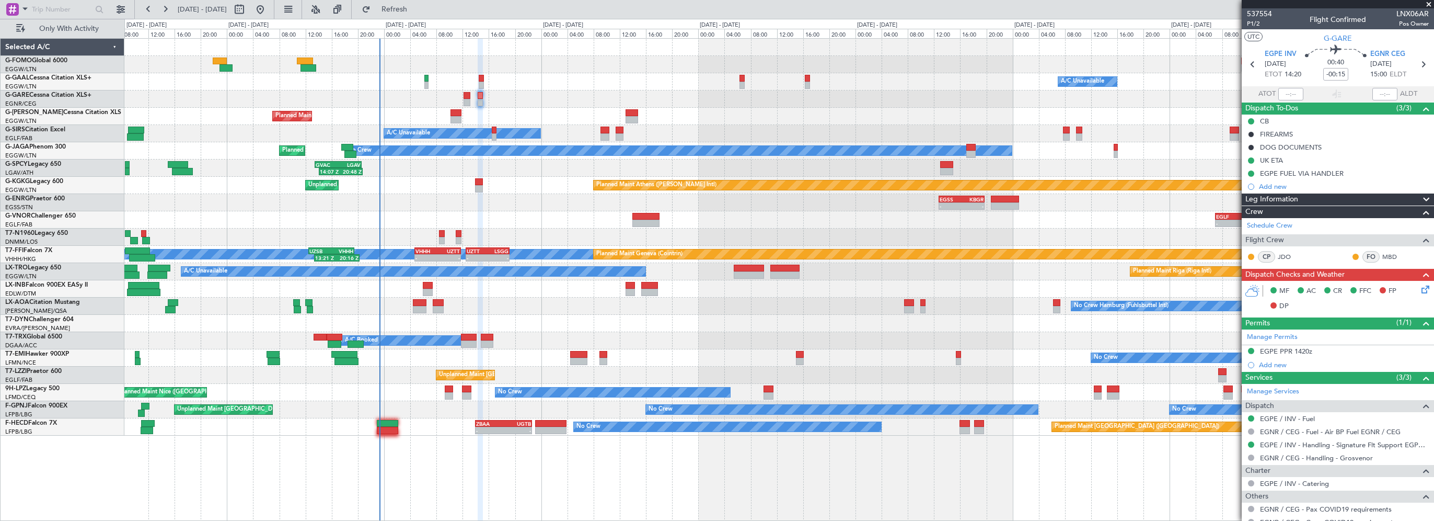
click at [1295, 201] on span "Leg Information" at bounding box center [1272, 199] width 53 height 12
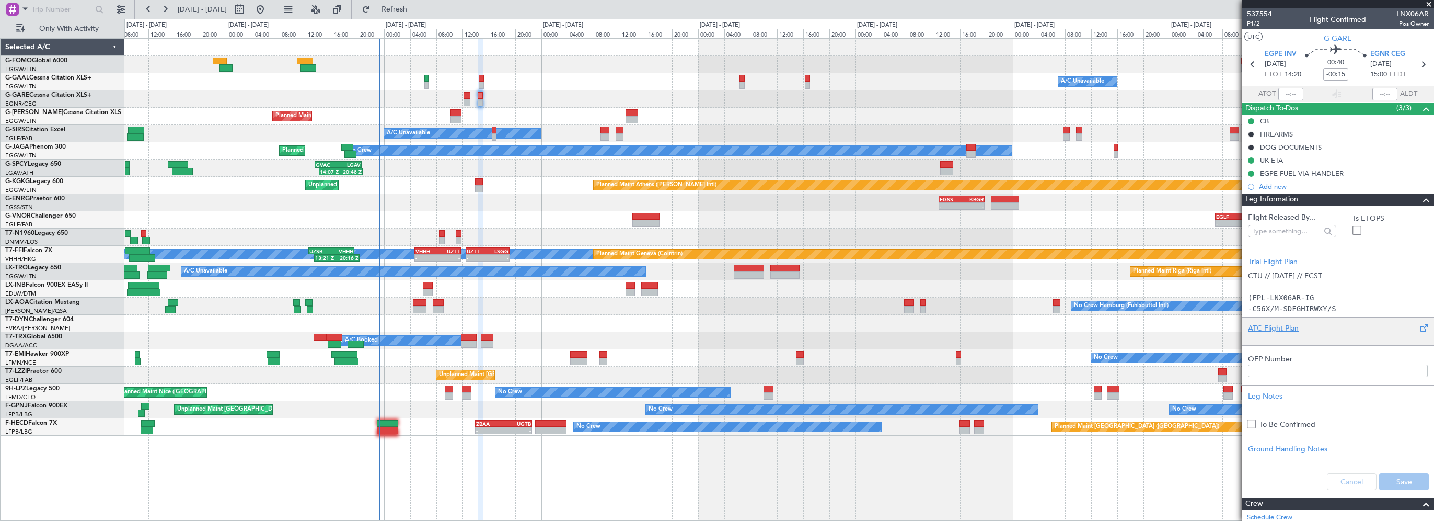
click at [1264, 330] on div "ATC Flight Plan" at bounding box center [1338, 328] width 180 height 11
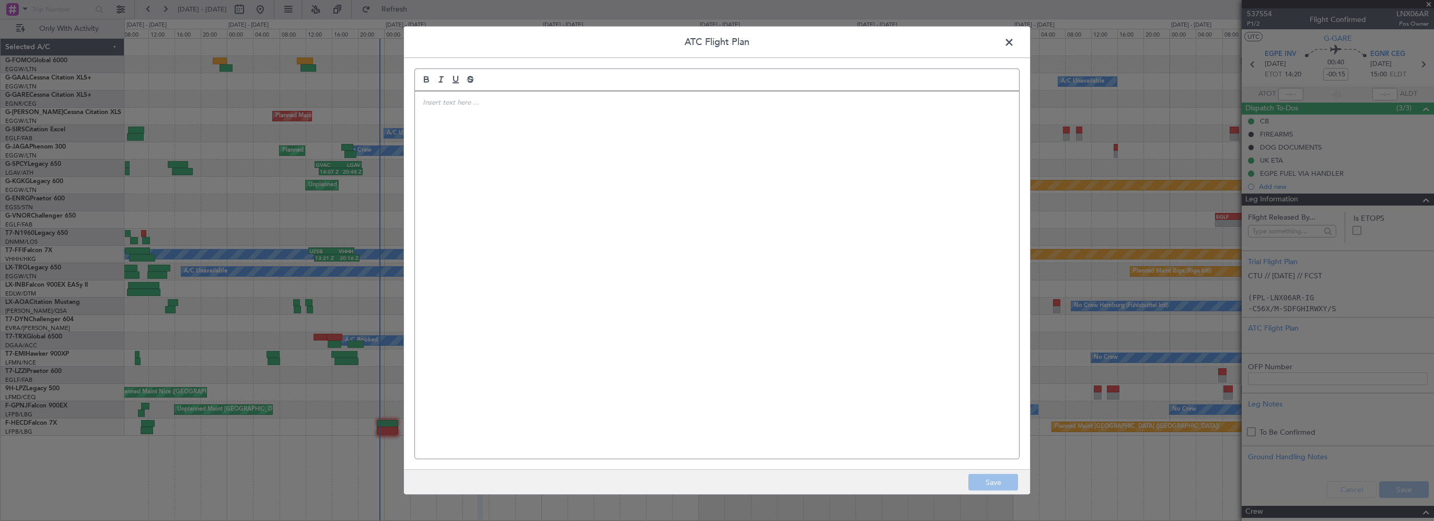
click at [784, 222] on div at bounding box center [717, 274] width 604 height 367
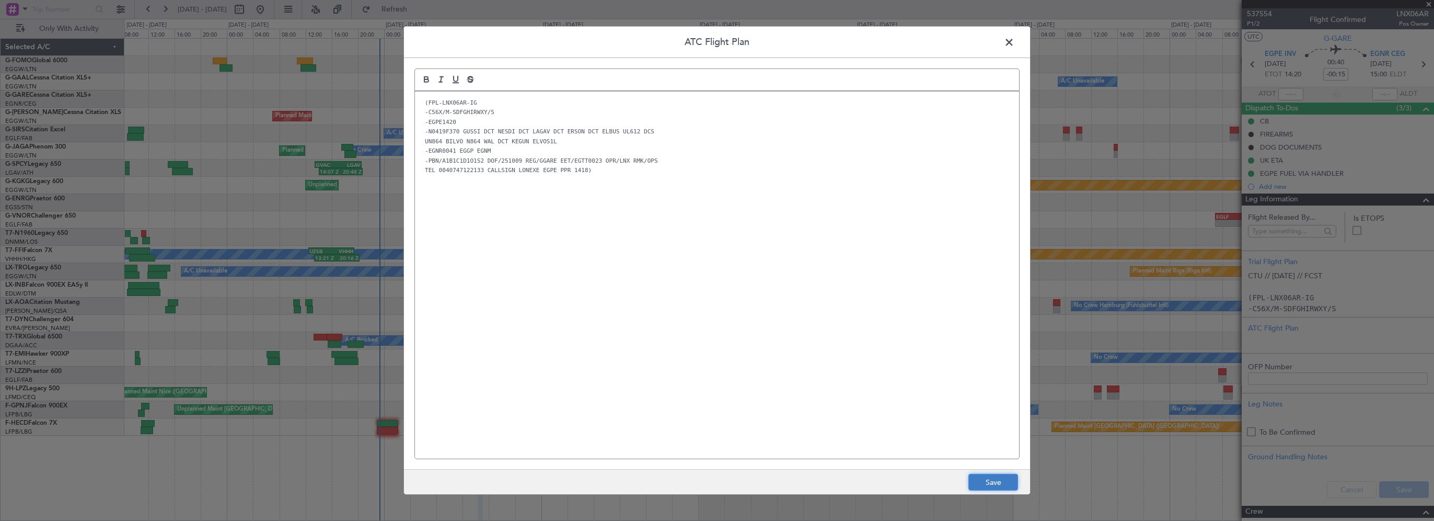
click at [979, 480] on button "Save" at bounding box center [994, 482] width 50 height 17
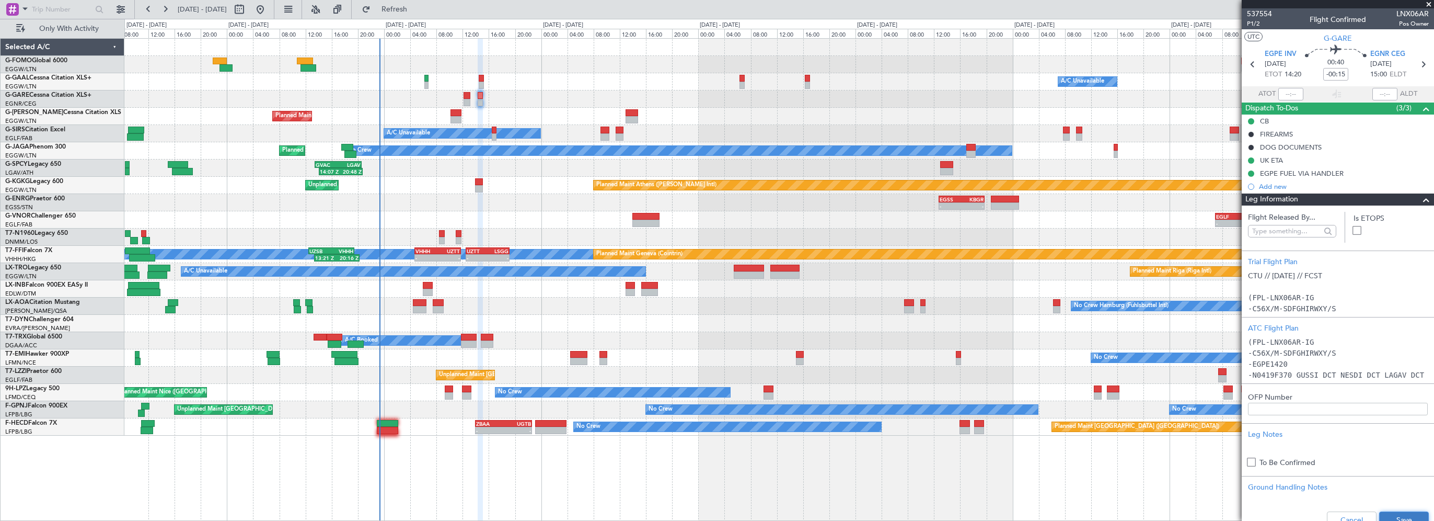
click at [1389, 511] on button "Save" at bounding box center [1405, 519] width 50 height 17
click at [578, 91] on div at bounding box center [779, 98] width 1310 height 17
click at [1420, 196] on span at bounding box center [1426, 199] width 13 height 13
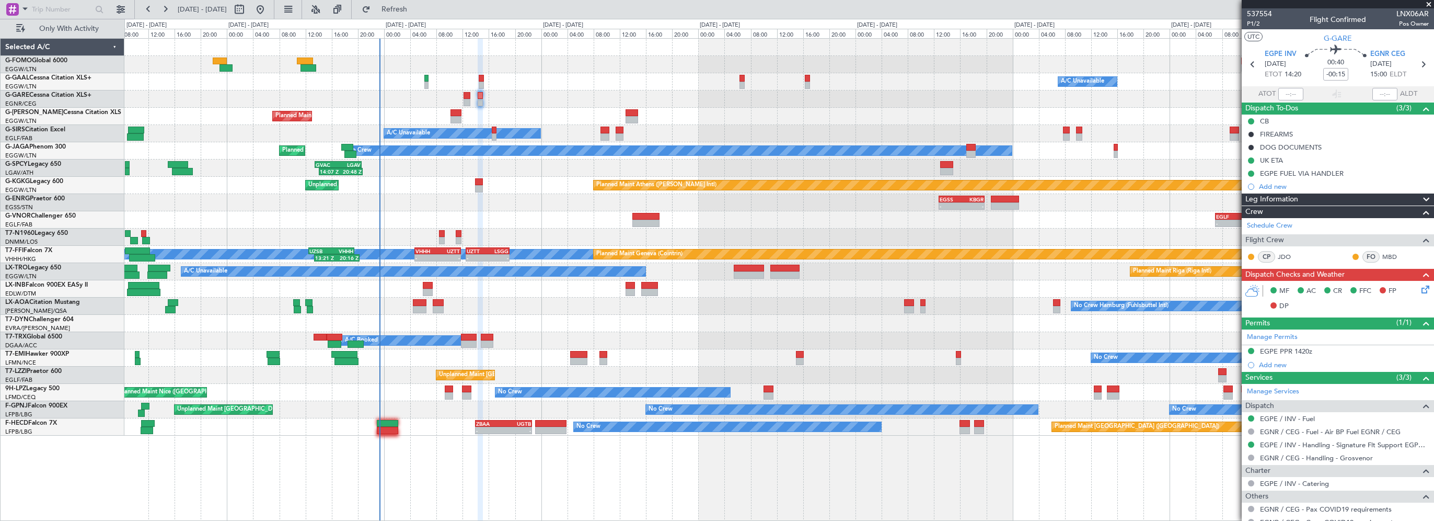
click at [1420, 289] on icon at bounding box center [1424, 287] width 8 height 8
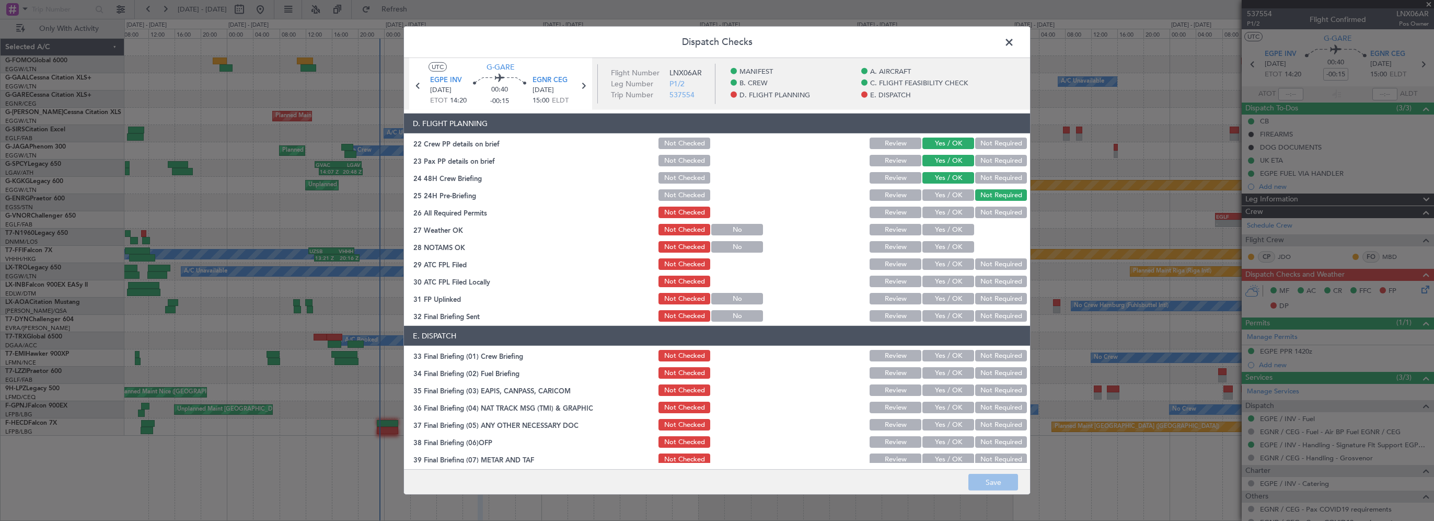
scroll to position [418, 0]
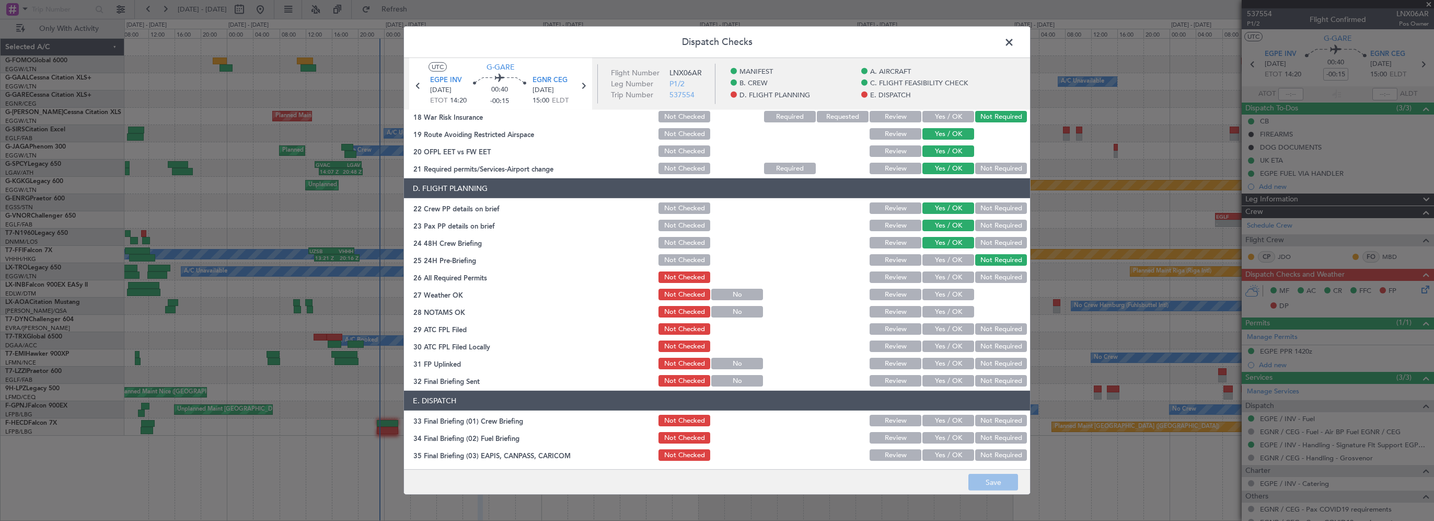
drag, startPoint x: 924, startPoint y: 275, endPoint x: 928, endPoint y: 286, distance: 11.6
click at [924, 274] on button "Yes / OK" at bounding box center [949, 277] width 52 height 12
drag, startPoint x: 928, startPoint y: 286, endPoint x: 926, endPoint y: 301, distance: 14.8
click at [928, 287] on div "Yes / OK" at bounding box center [947, 294] width 53 height 15
click at [926, 300] on div "Yes / OK" at bounding box center [947, 294] width 53 height 15
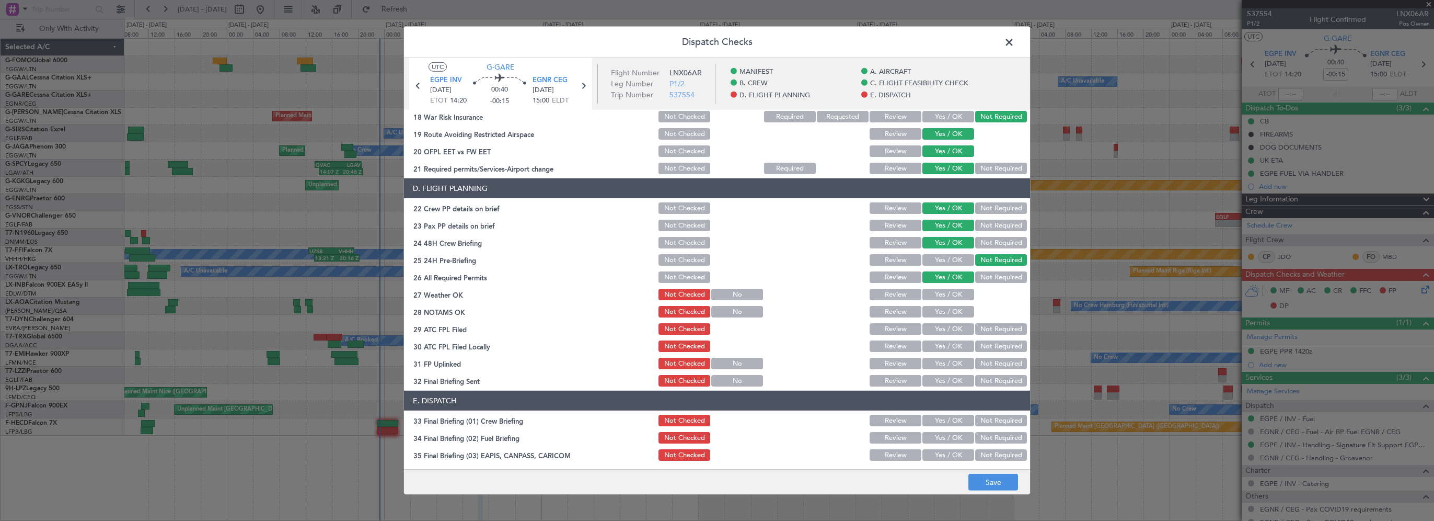
click at [932, 294] on button "Yes / OK" at bounding box center [949, 295] width 52 height 12
click at [931, 308] on button "Yes / OK" at bounding box center [949, 312] width 52 height 12
click at [931, 331] on button "Yes / OK" at bounding box center [949, 329] width 52 height 12
click at [981, 345] on button "Not Required" at bounding box center [1001, 346] width 52 height 12
click at [923, 363] on button "Yes / OK" at bounding box center [949, 364] width 52 height 12
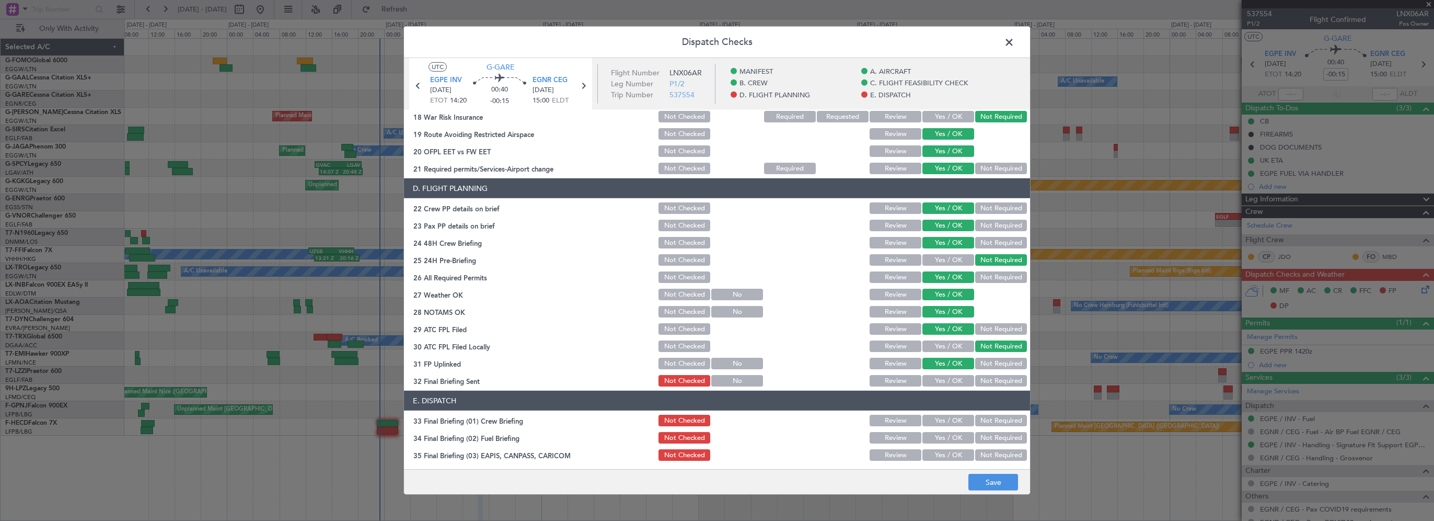
click at [926, 380] on button "Yes / OK" at bounding box center [949, 381] width 52 height 12
click at [934, 418] on button "Yes / OK" at bounding box center [949, 421] width 52 height 12
click at [943, 441] on button "Yes / OK" at bounding box center [949, 438] width 52 height 12
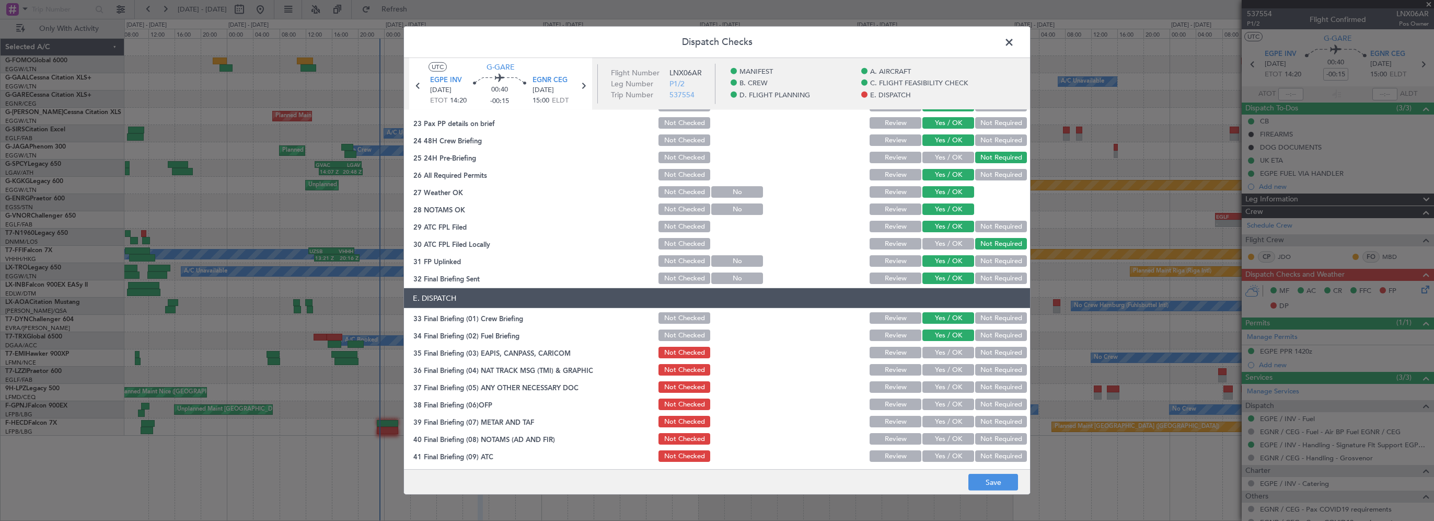
scroll to position [575, 0]
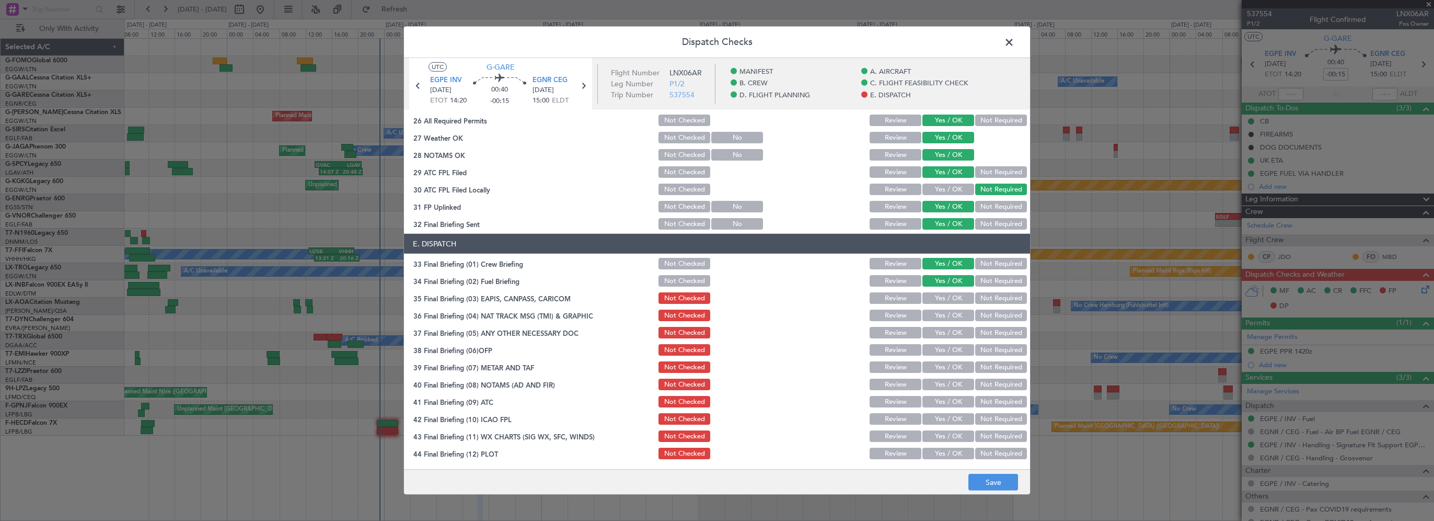
click at [993, 302] on button "Not Required" at bounding box center [1001, 298] width 52 height 12
click at [987, 314] on button "Not Required" at bounding box center [1001, 315] width 52 height 12
click at [977, 331] on button "Not Required" at bounding box center [1001, 333] width 52 height 12
drag, startPoint x: 943, startPoint y: 346, endPoint x: 935, endPoint y: 362, distance: 17.5
click at [943, 347] on button "Yes / OK" at bounding box center [949, 350] width 52 height 12
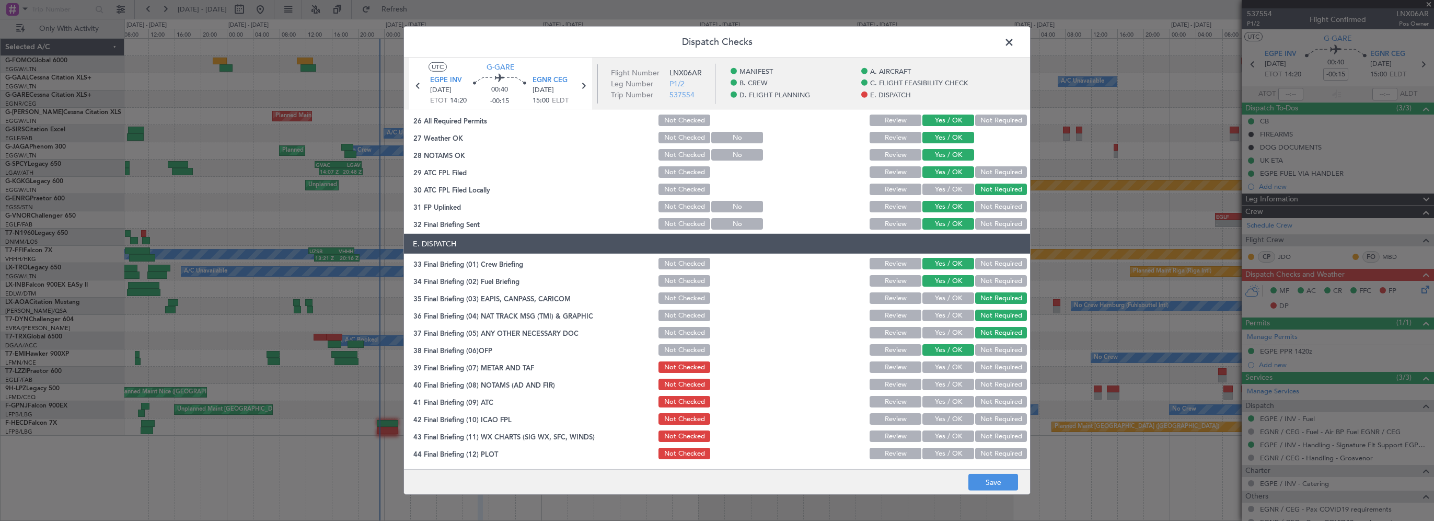
click at [933, 368] on button "Yes / OK" at bounding box center [949, 367] width 52 height 12
click at [931, 381] on button "Yes / OK" at bounding box center [949, 384] width 52 height 12
drag, startPoint x: 932, startPoint y: 399, endPoint x: 932, endPoint y: 412, distance: 13.1
click at [932, 399] on button "Yes / OK" at bounding box center [949, 402] width 52 height 12
click at [932, 424] on div "Yes / OK" at bounding box center [947, 418] width 53 height 15
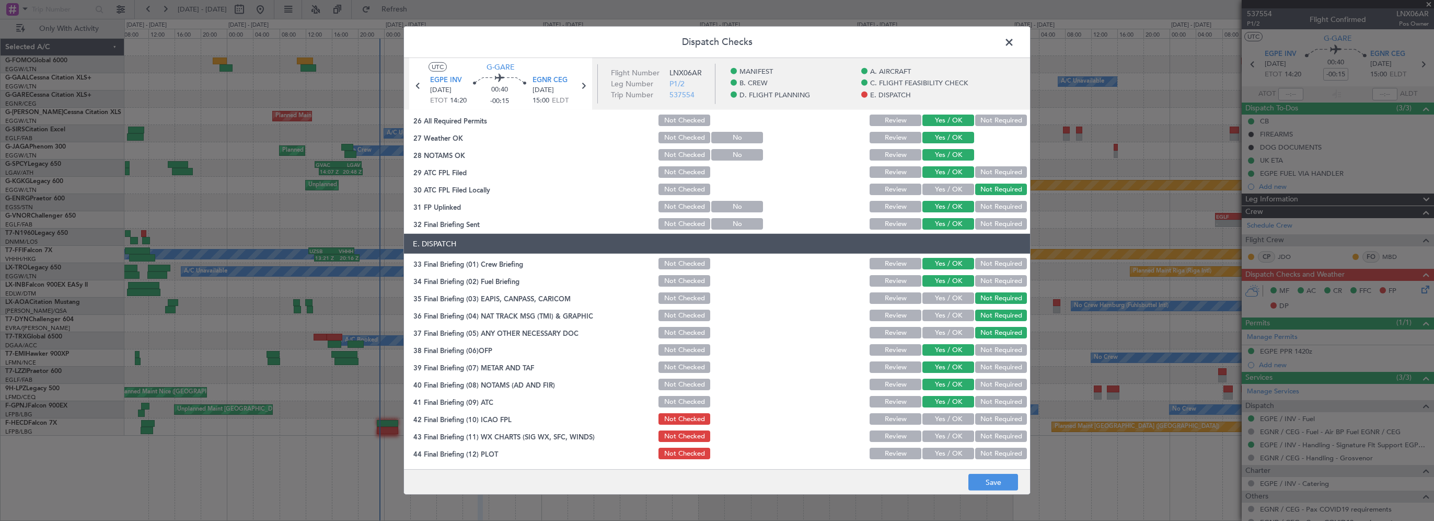
click at [936, 419] on button "Yes / OK" at bounding box center [949, 419] width 52 height 12
click at [938, 432] on button "Yes / OK" at bounding box center [949, 436] width 52 height 12
click at [937, 453] on button "Yes / OK" at bounding box center [949, 453] width 52 height 12
click at [989, 479] on button "Save" at bounding box center [994, 482] width 50 height 17
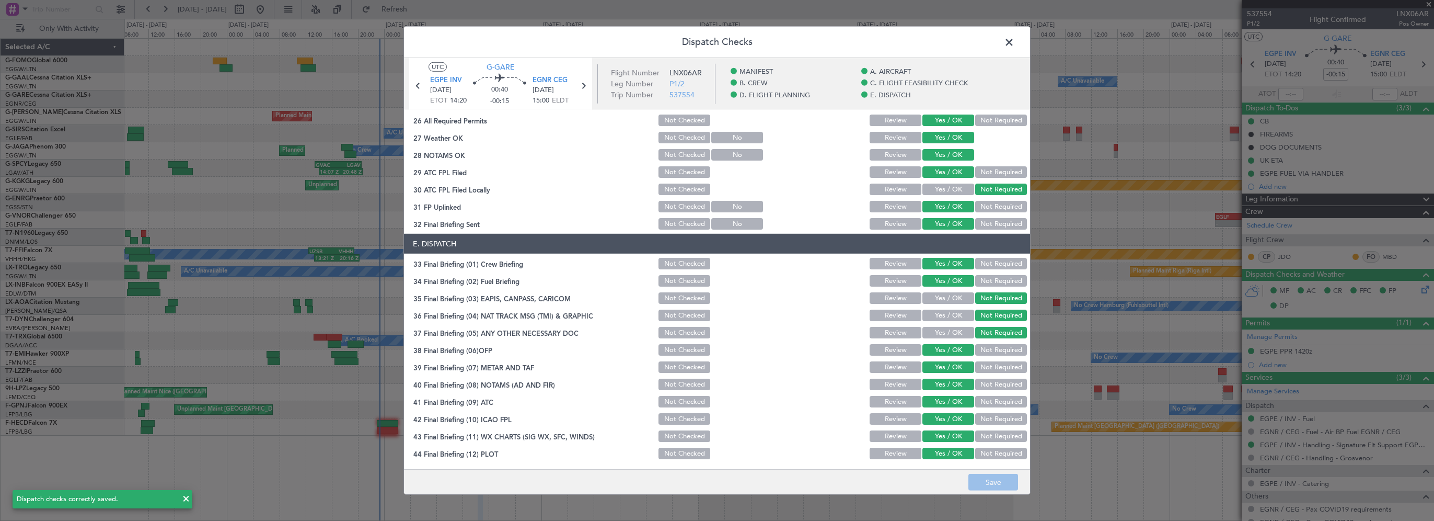
click at [1015, 42] on span at bounding box center [1015, 45] width 0 height 21
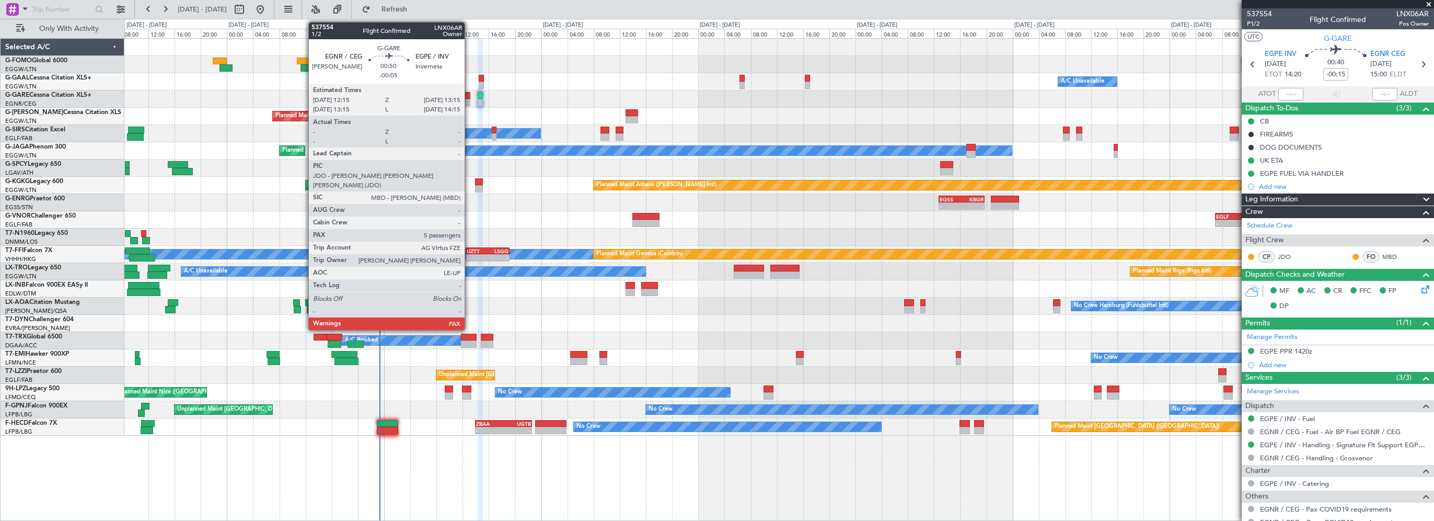
click at [469, 93] on div at bounding box center [467, 95] width 7 height 7
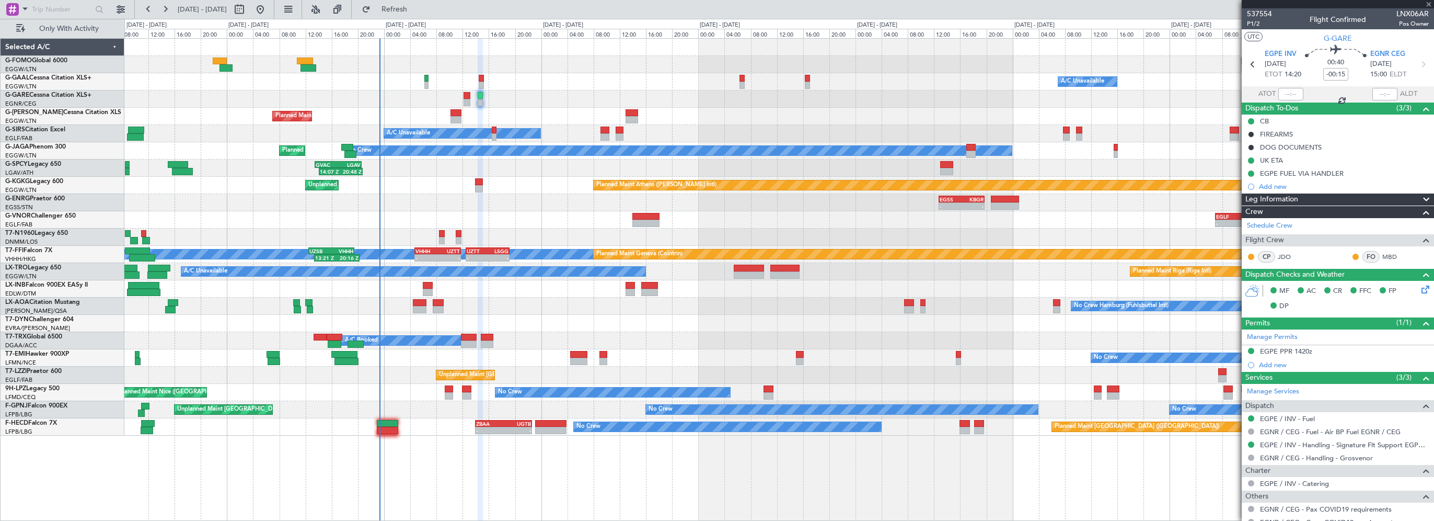
type input "-00:05"
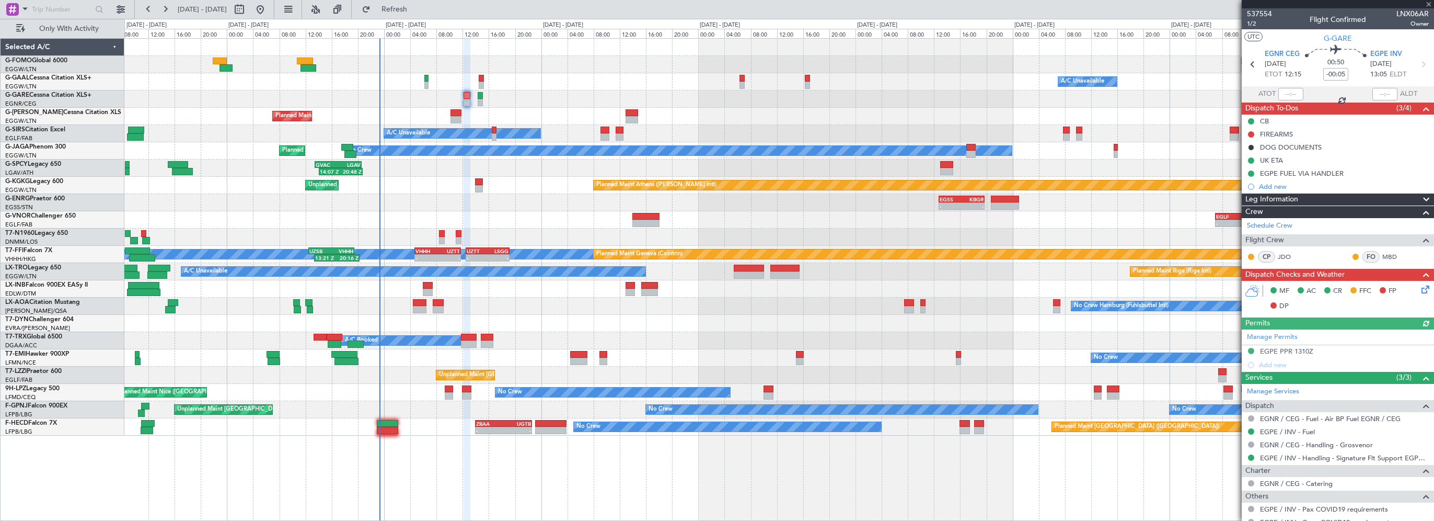
click at [1420, 291] on icon at bounding box center [1424, 287] width 8 height 8
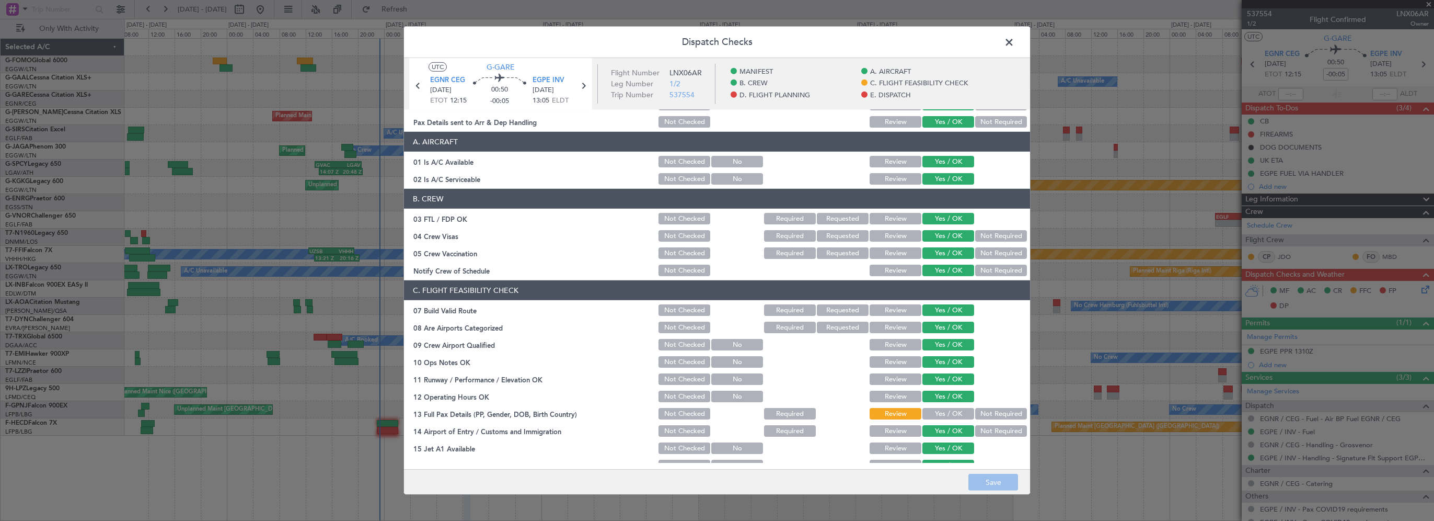
scroll to position [52, 0]
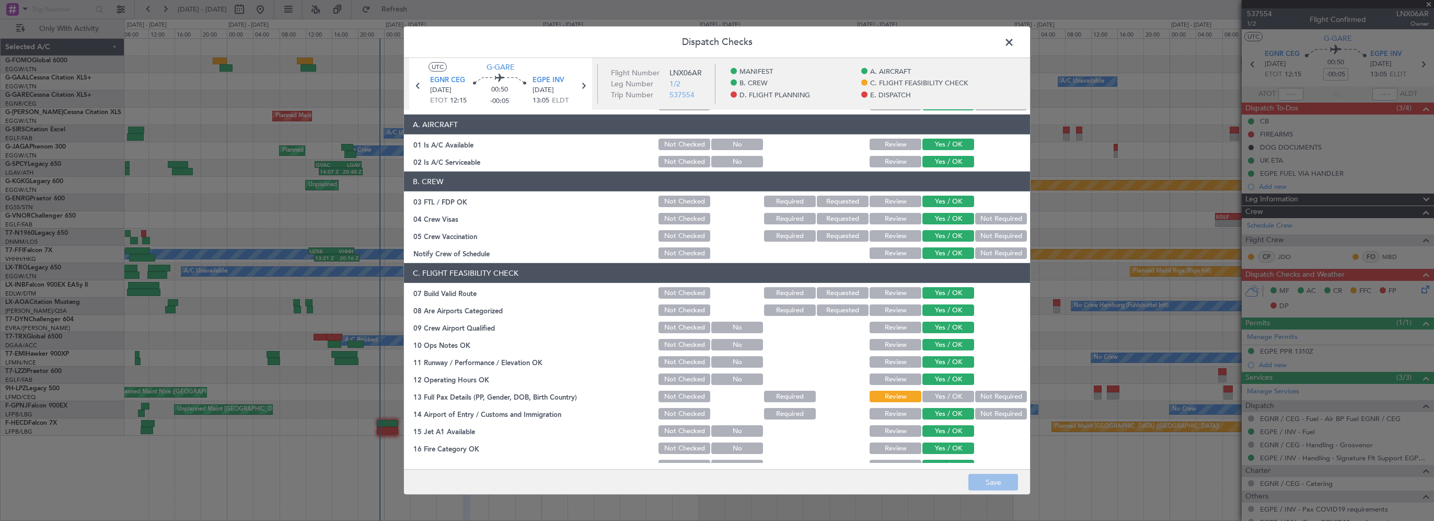
click at [981, 396] on button "Not Required" at bounding box center [1001, 397] width 52 height 12
click at [937, 397] on button "Yes / OK" at bounding box center [949, 397] width 52 height 12
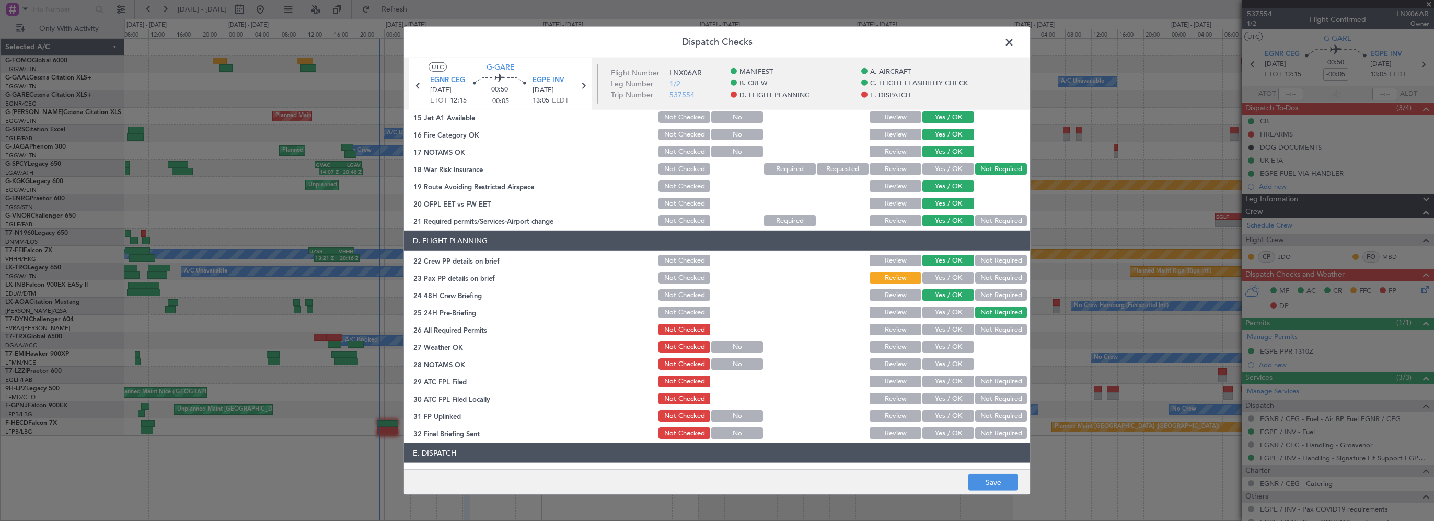
click at [949, 278] on button "Yes / OK" at bounding box center [949, 278] width 52 height 12
click at [945, 330] on button "Yes / OK" at bounding box center [949, 330] width 52 height 12
click at [938, 348] on button "Yes / OK" at bounding box center [949, 347] width 52 height 12
drag, startPoint x: 933, startPoint y: 361, endPoint x: 928, endPoint y: 369, distance: 9.1
click at [933, 361] on button "Yes / OK" at bounding box center [949, 364] width 52 height 12
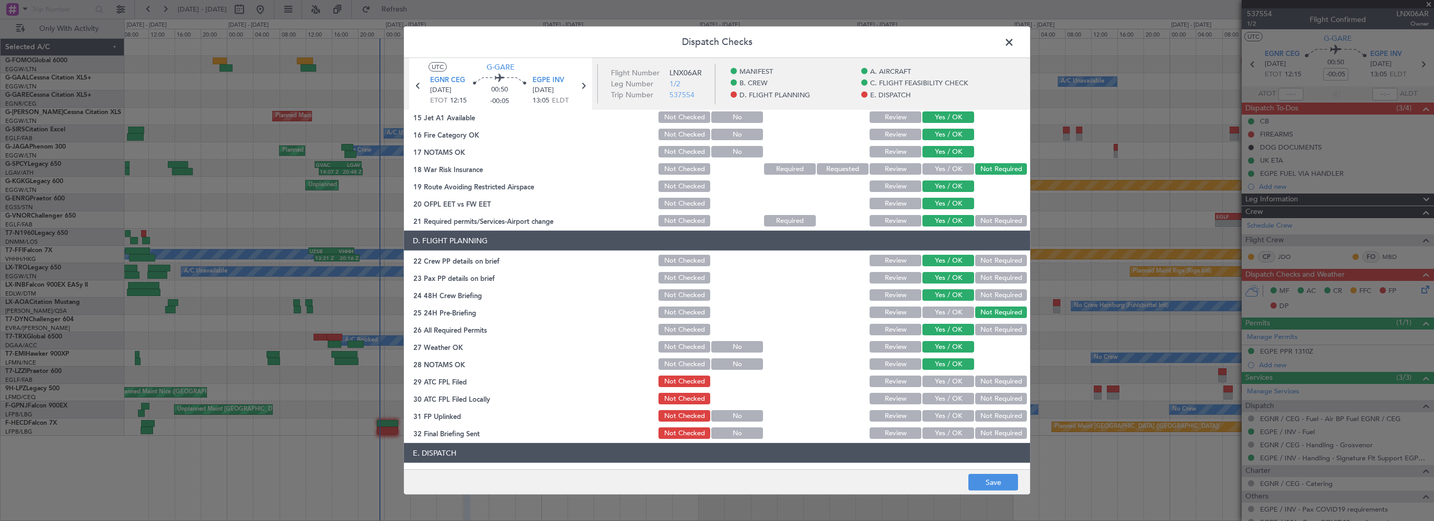
click at [926, 378] on button "Yes / OK" at bounding box center [949, 381] width 52 height 12
click at [924, 393] on button "Yes / OK" at bounding box center [949, 399] width 52 height 12
click at [983, 401] on button "Not Required" at bounding box center [1001, 399] width 52 height 12
click at [944, 416] on button "Yes / OK" at bounding box center [949, 416] width 52 height 12
drag, startPoint x: 938, startPoint y: 429, endPoint x: 945, endPoint y: 419, distance: 12.8
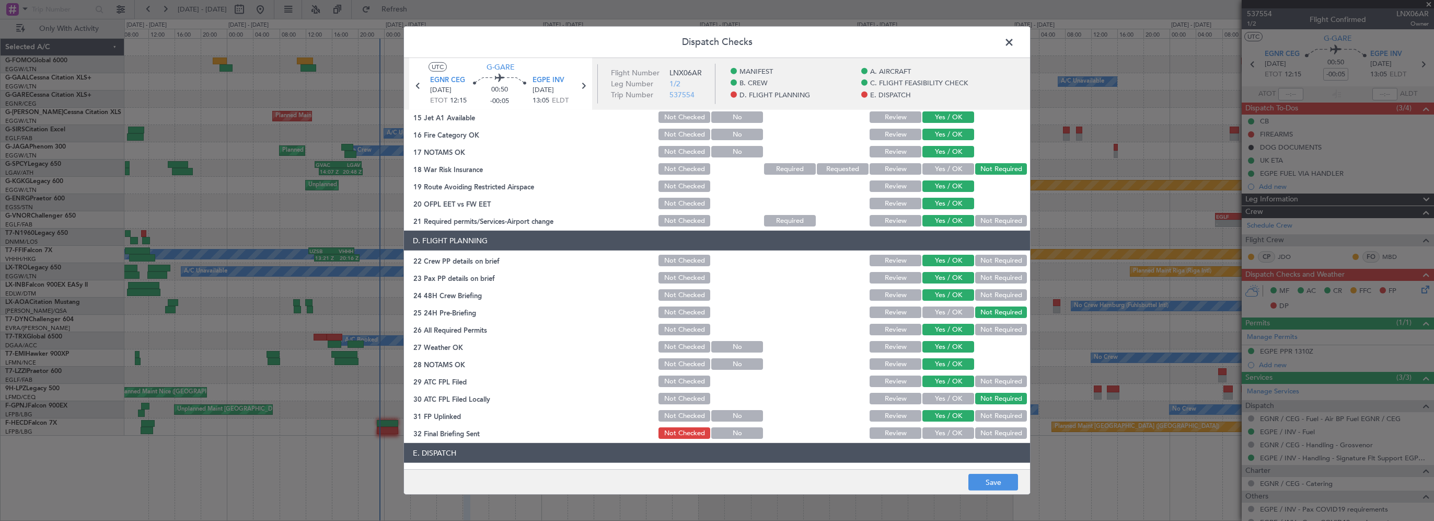
click at [939, 429] on button "Yes / OK" at bounding box center [949, 433] width 52 height 12
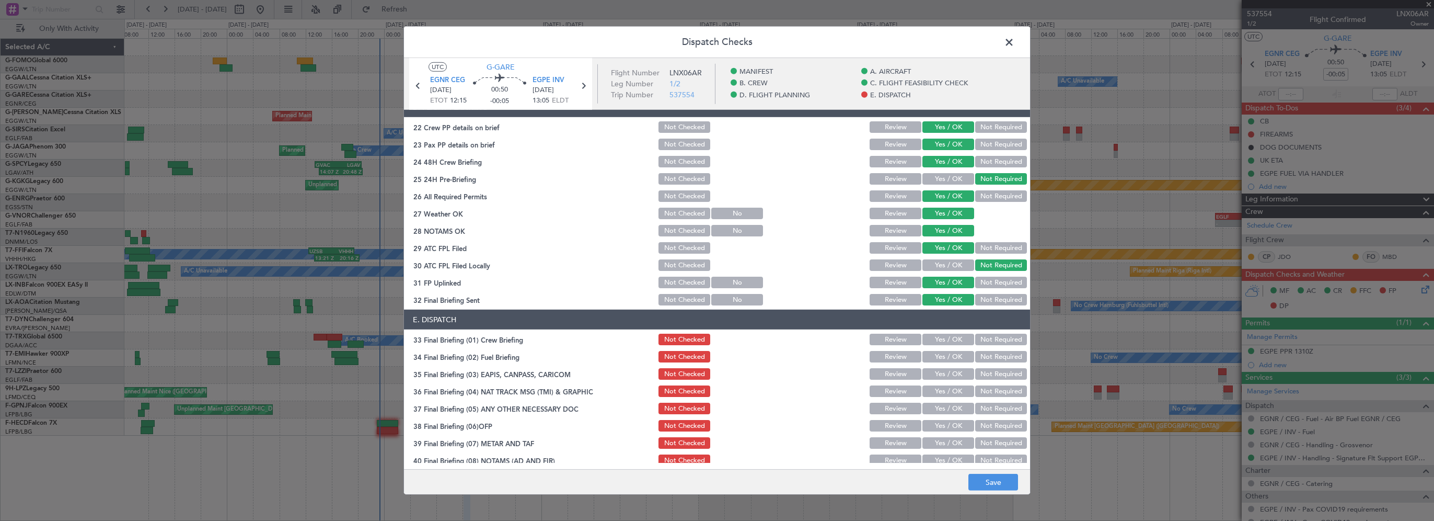
scroll to position [575, 0]
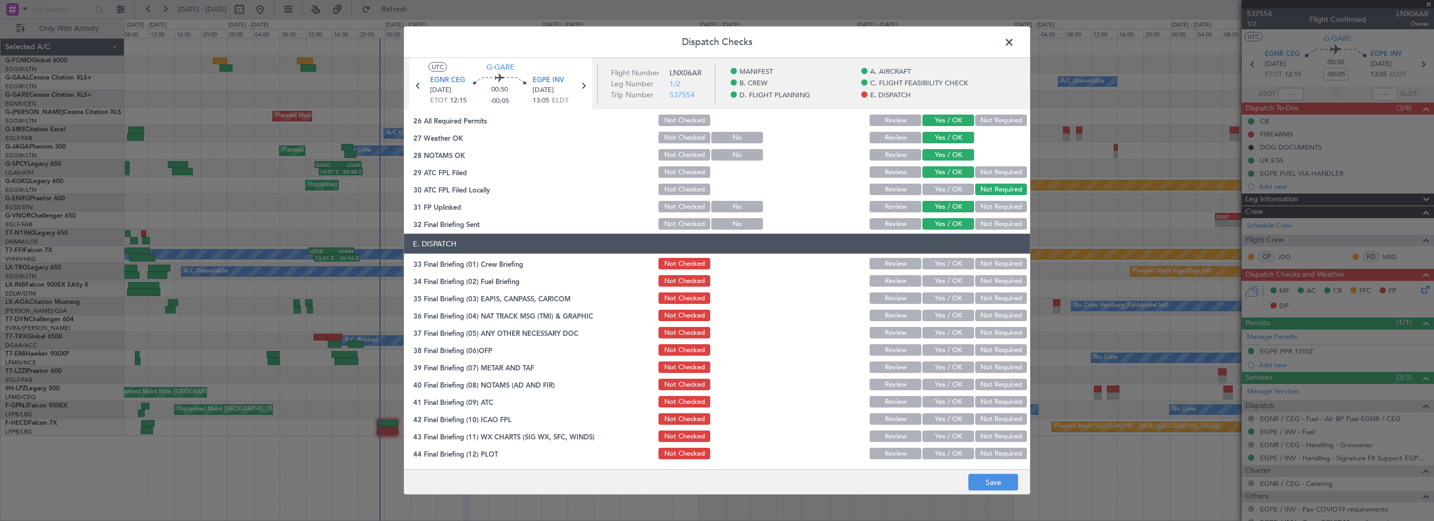
click at [954, 265] on button "Yes / OK" at bounding box center [949, 264] width 52 height 12
click at [944, 281] on button "Yes / OK" at bounding box center [949, 281] width 52 height 12
click at [994, 300] on button "Not Required" at bounding box center [1001, 298] width 52 height 12
click at [984, 320] on button "Not Required" at bounding box center [1001, 315] width 52 height 12
drag, startPoint x: 979, startPoint y: 335, endPoint x: 960, endPoint y: 349, distance: 23.8
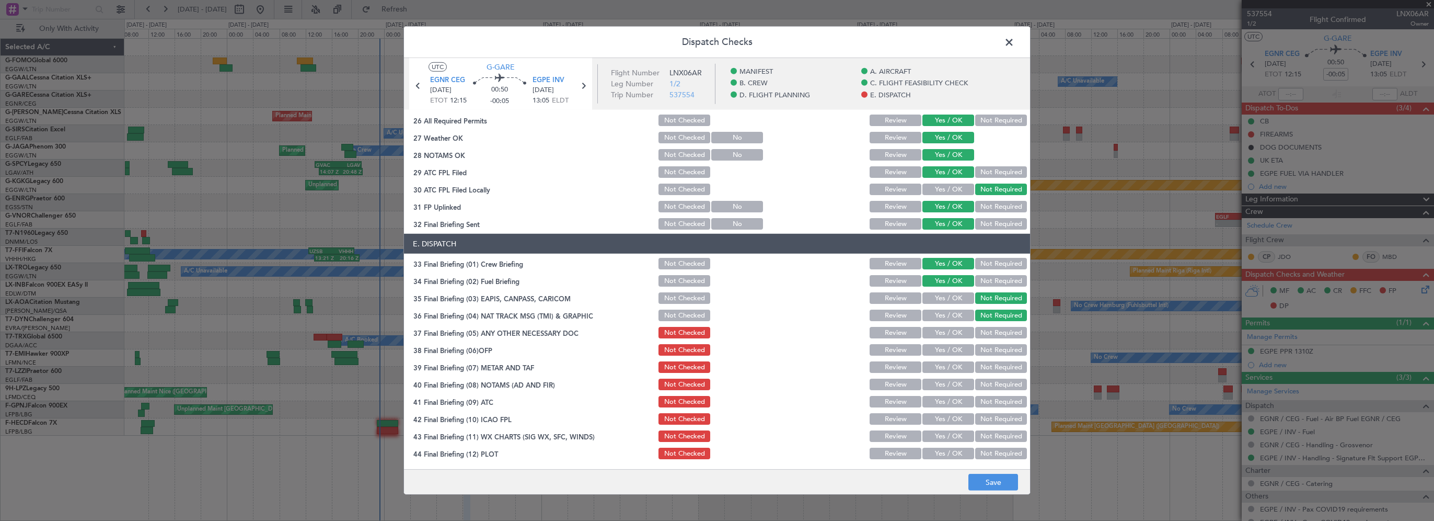
click at [979, 335] on button "Not Required" at bounding box center [1001, 333] width 52 height 12
click at [960, 349] on button "Yes / OK" at bounding box center [949, 350] width 52 height 12
click at [950, 368] on button "Yes / OK" at bounding box center [949, 367] width 52 height 12
click at [944, 387] on button "Yes / OK" at bounding box center [949, 384] width 52 height 12
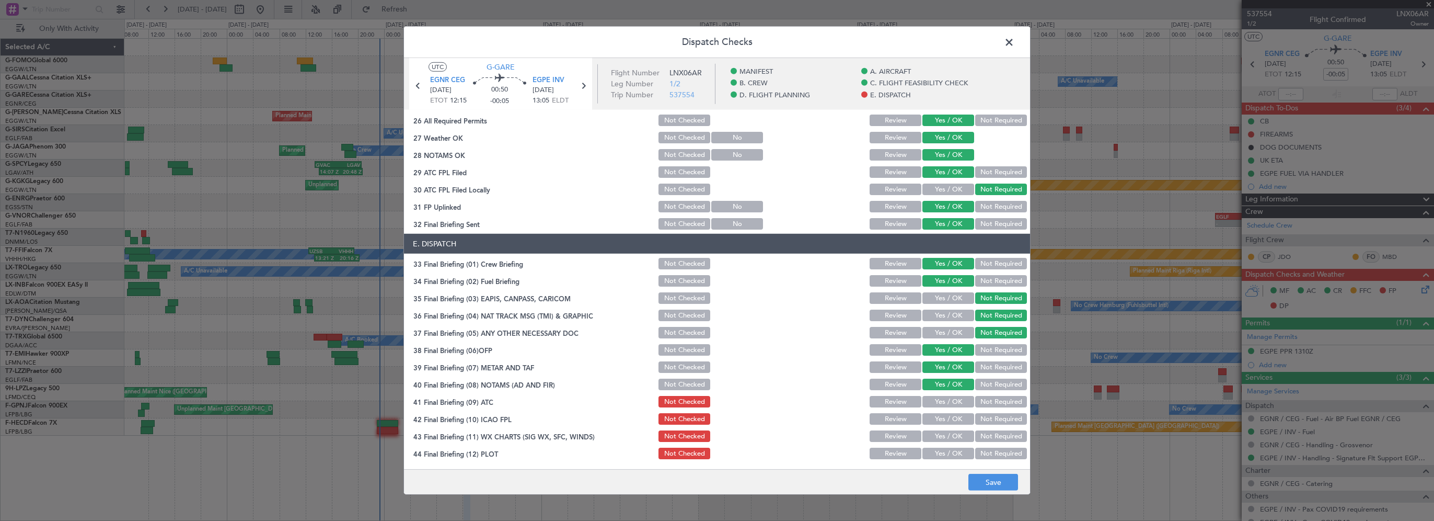
click at [941, 398] on button "Yes / OK" at bounding box center [949, 402] width 52 height 12
drag, startPoint x: 938, startPoint y: 414, endPoint x: 935, endPoint y: 430, distance: 16.5
click at [938, 416] on button "Yes / OK" at bounding box center [949, 419] width 52 height 12
click at [936, 431] on button "Yes / OK" at bounding box center [949, 436] width 52 height 12
drag, startPoint x: 937, startPoint y: 455, endPoint x: 973, endPoint y: 475, distance: 41.2
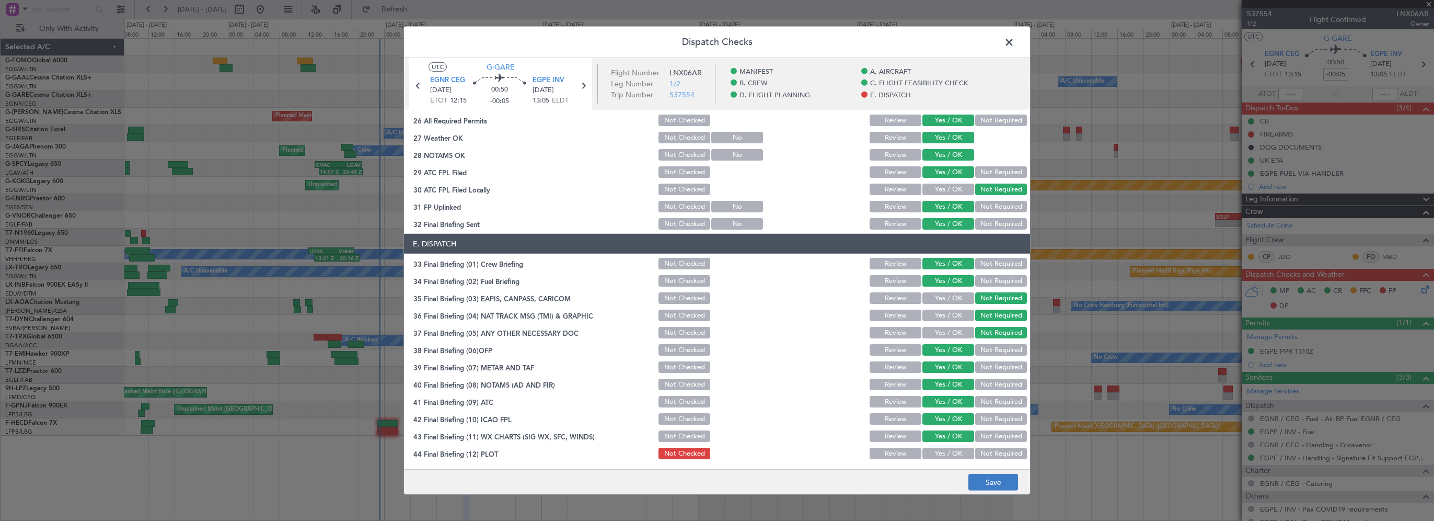
click at [937, 455] on button "Yes / OK" at bounding box center [949, 453] width 52 height 12
click at [1000, 483] on button "Save" at bounding box center [994, 482] width 50 height 17
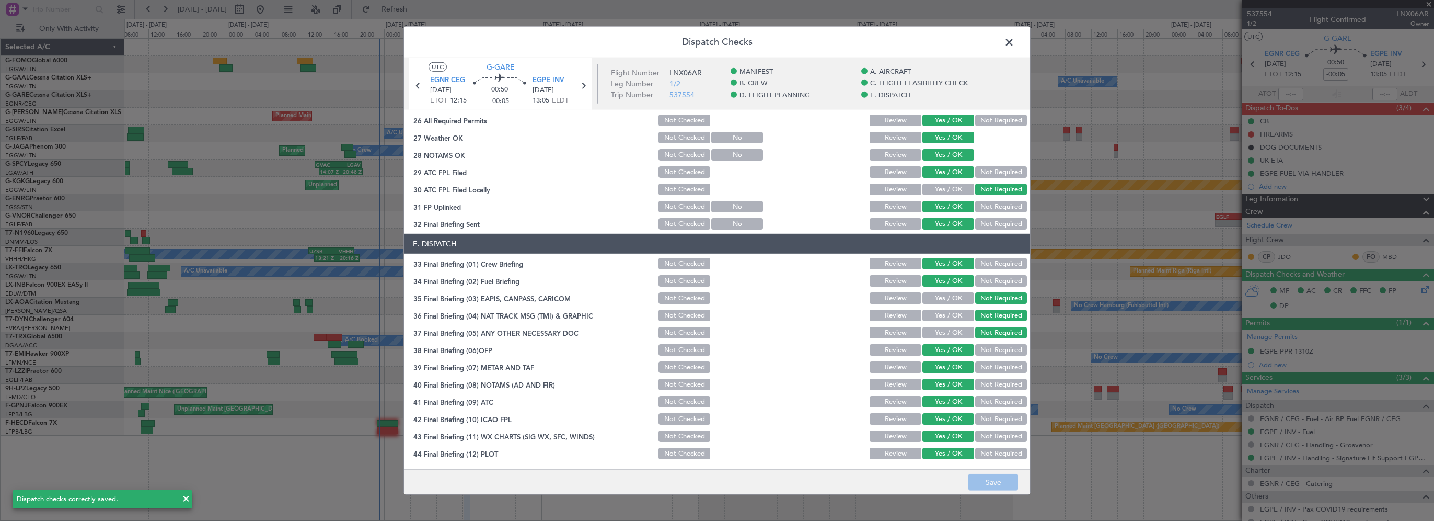
click at [1015, 45] on span at bounding box center [1015, 45] width 0 height 21
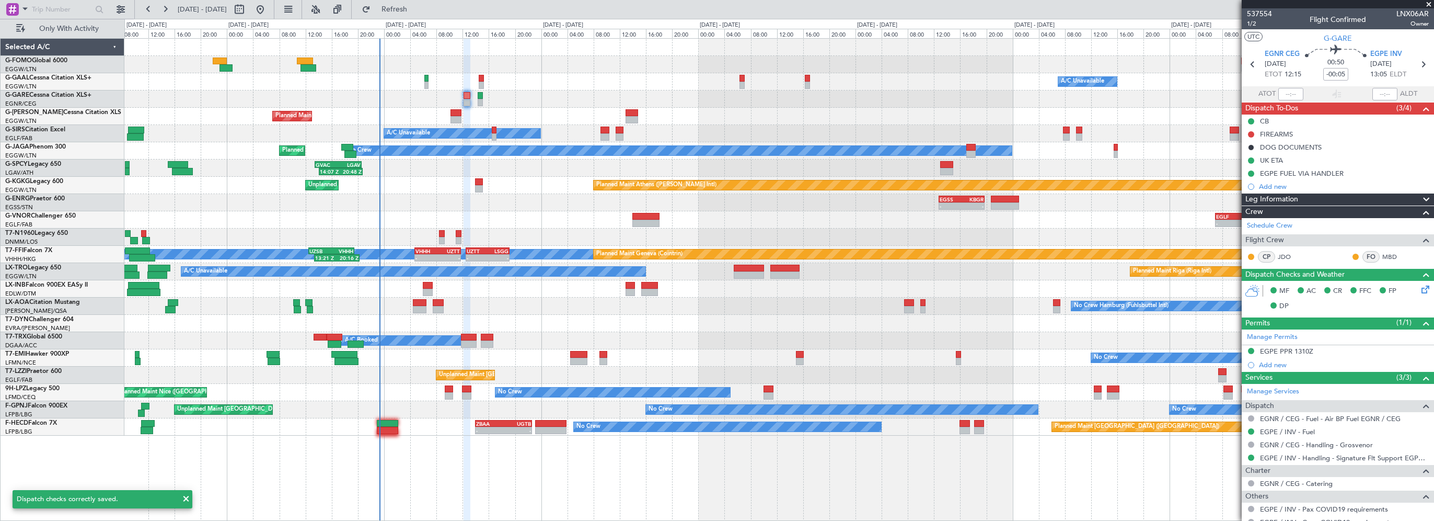
click at [437, 177] on div "Planned Maint Athens ([PERSON_NAME] Intl) Unplanned Maint [GEOGRAPHIC_DATA] (At…" at bounding box center [779, 185] width 1310 height 17
click at [1252, 134] on button at bounding box center [1251, 134] width 6 height 6
click at [1243, 194] on span "Cancelled" at bounding box center [1254, 196] width 30 height 10
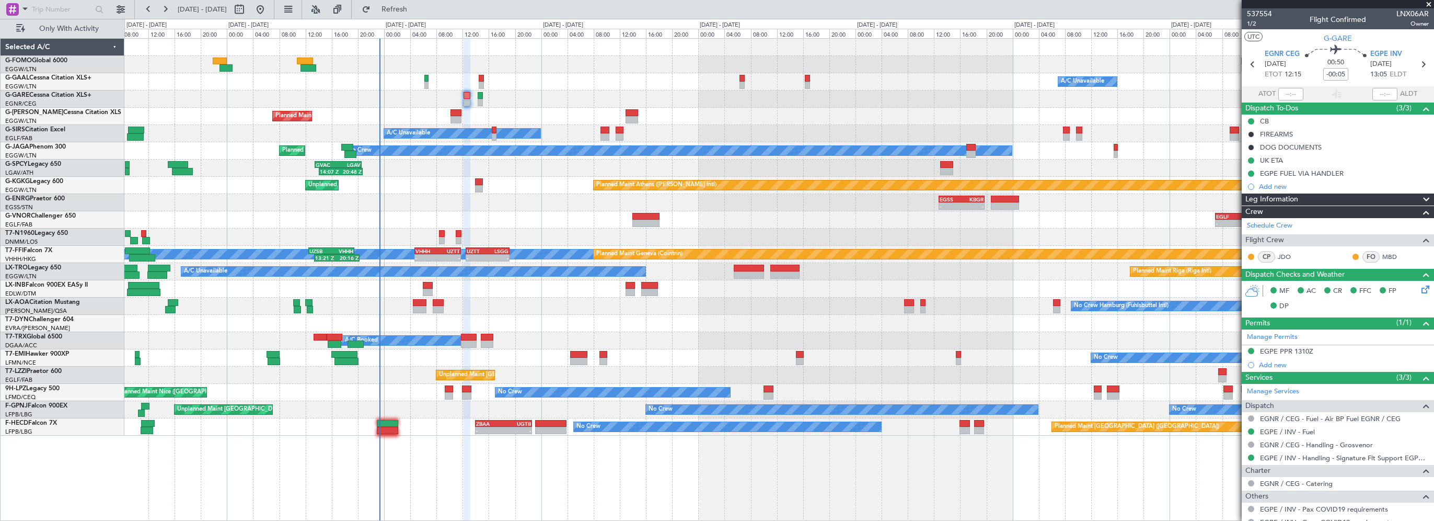
click at [1426, 6] on span at bounding box center [1429, 4] width 10 height 9
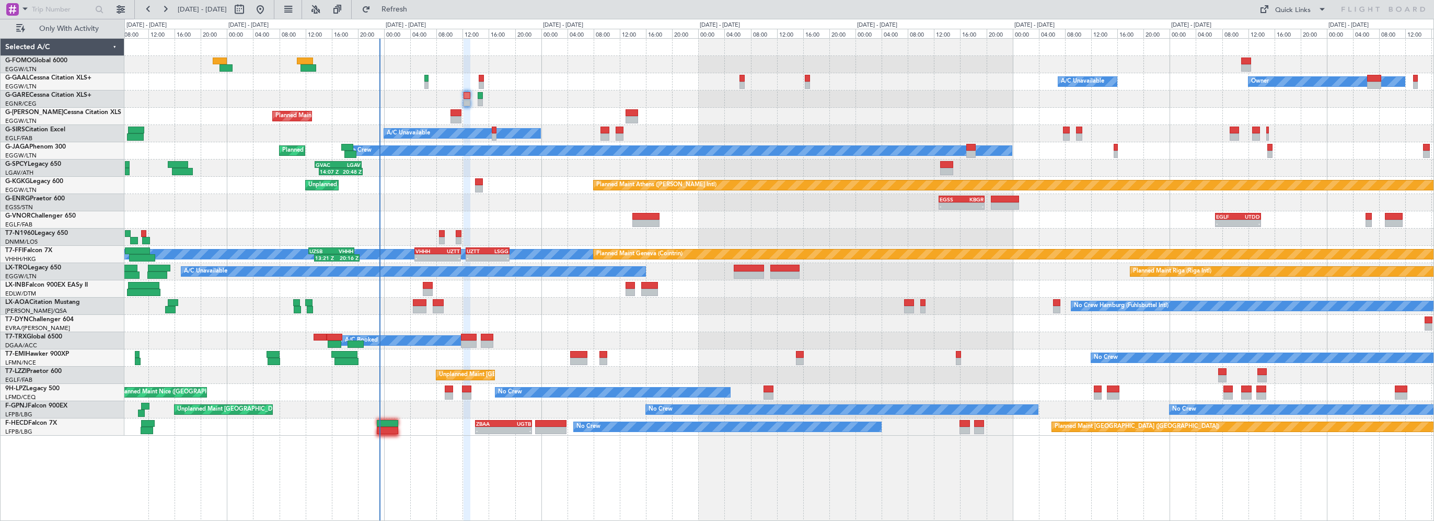
type input "0"
click at [549, 73] on div "Owner A/C Unavailable Owner A/C Unavailable" at bounding box center [779, 81] width 1310 height 17
click at [417, 6] on span "Refresh" at bounding box center [395, 9] width 44 height 7
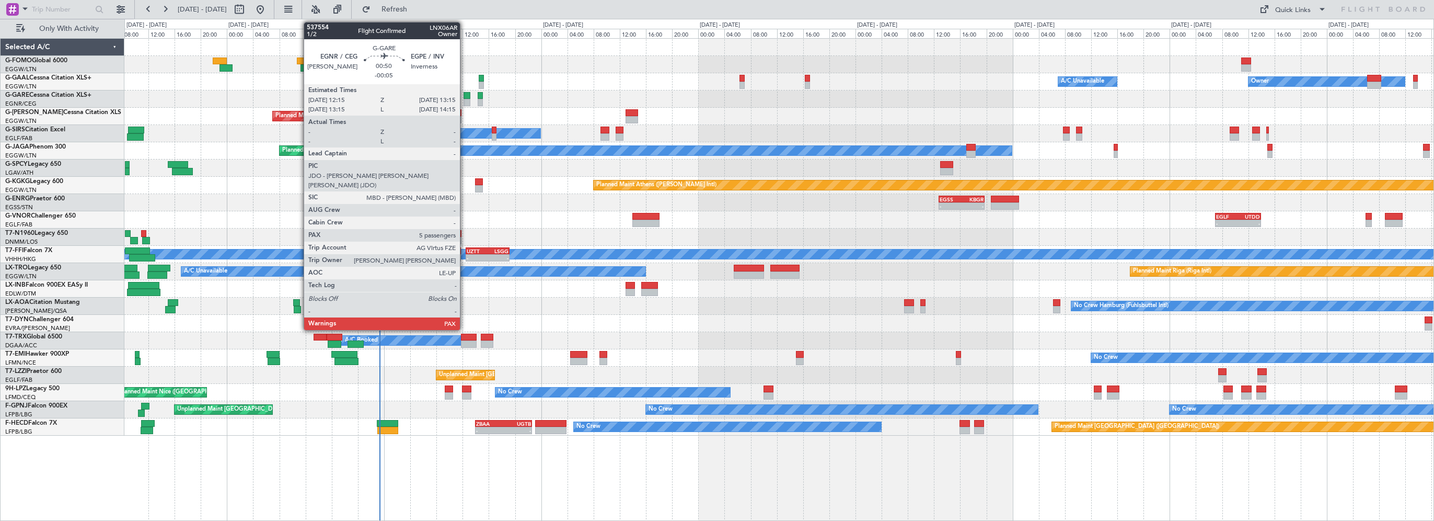
click at [465, 97] on div at bounding box center [467, 95] width 7 height 7
click at [468, 102] on div at bounding box center [467, 102] width 7 height 7
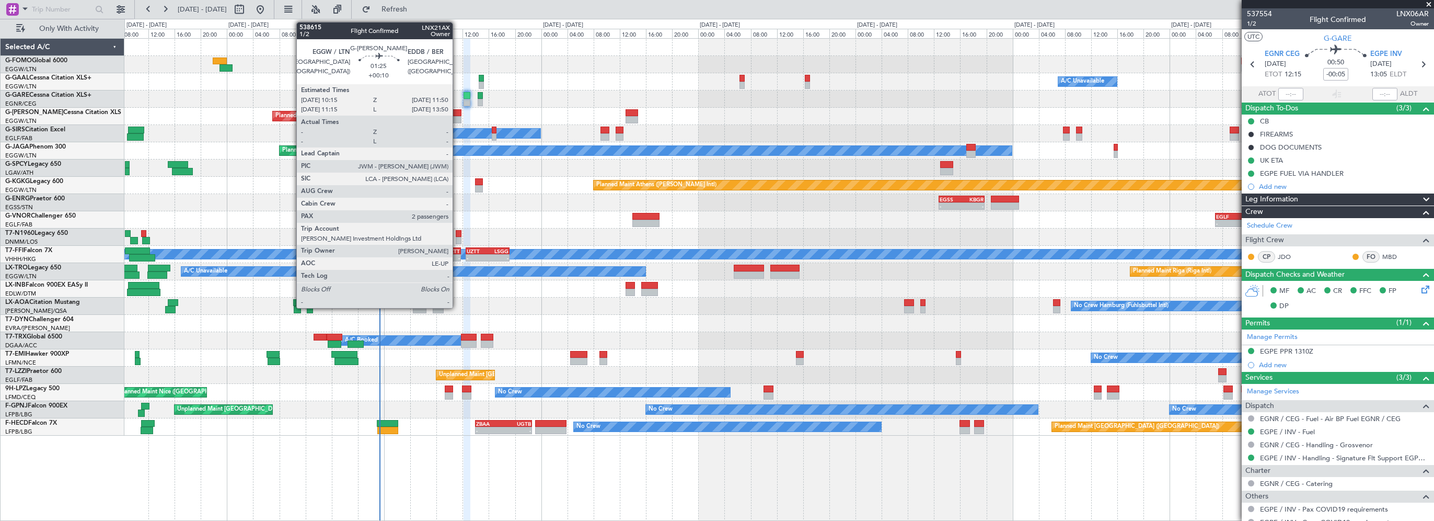
click at [458, 116] on div at bounding box center [456, 119] width 10 height 7
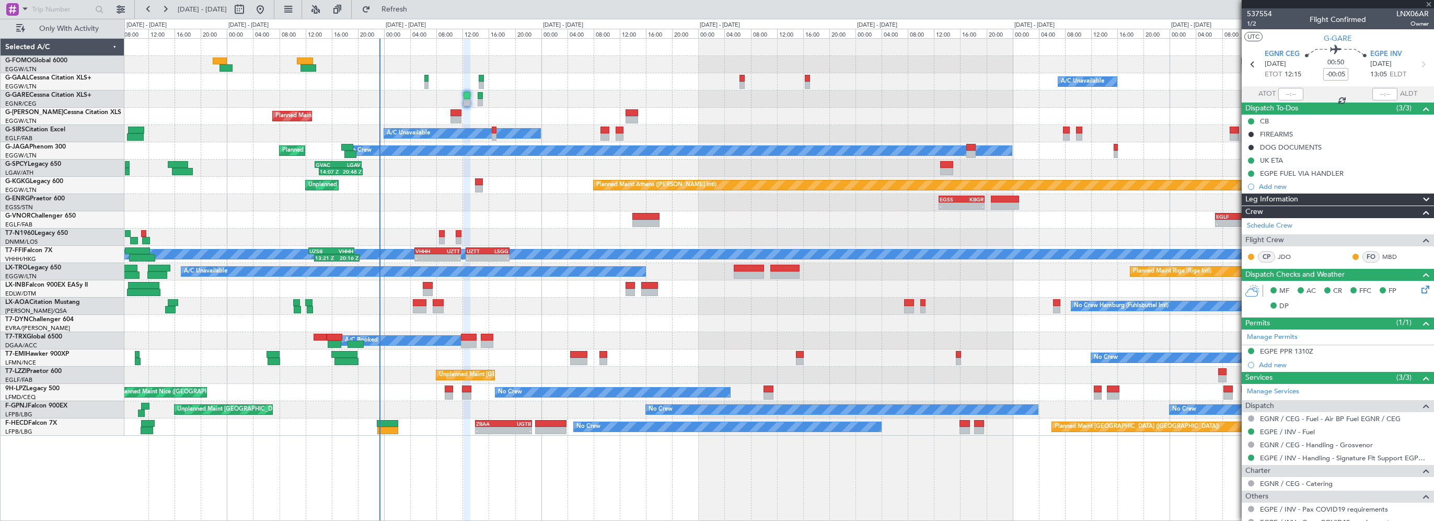
type input "+00:10"
type input "2"
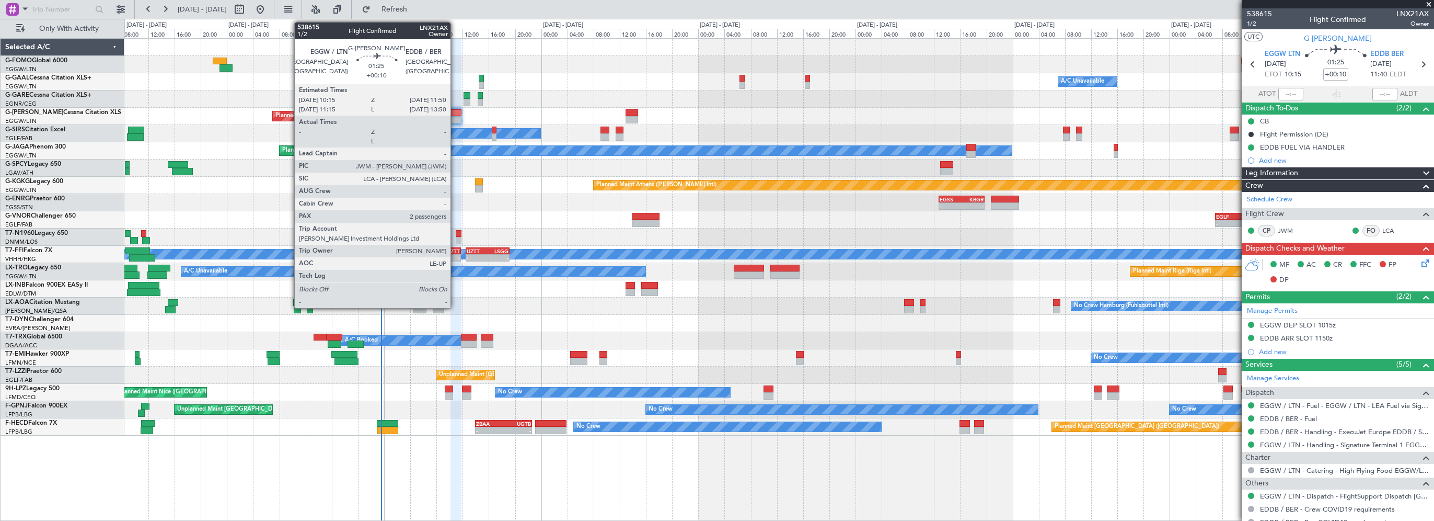
click at [455, 111] on div at bounding box center [456, 112] width 10 height 7
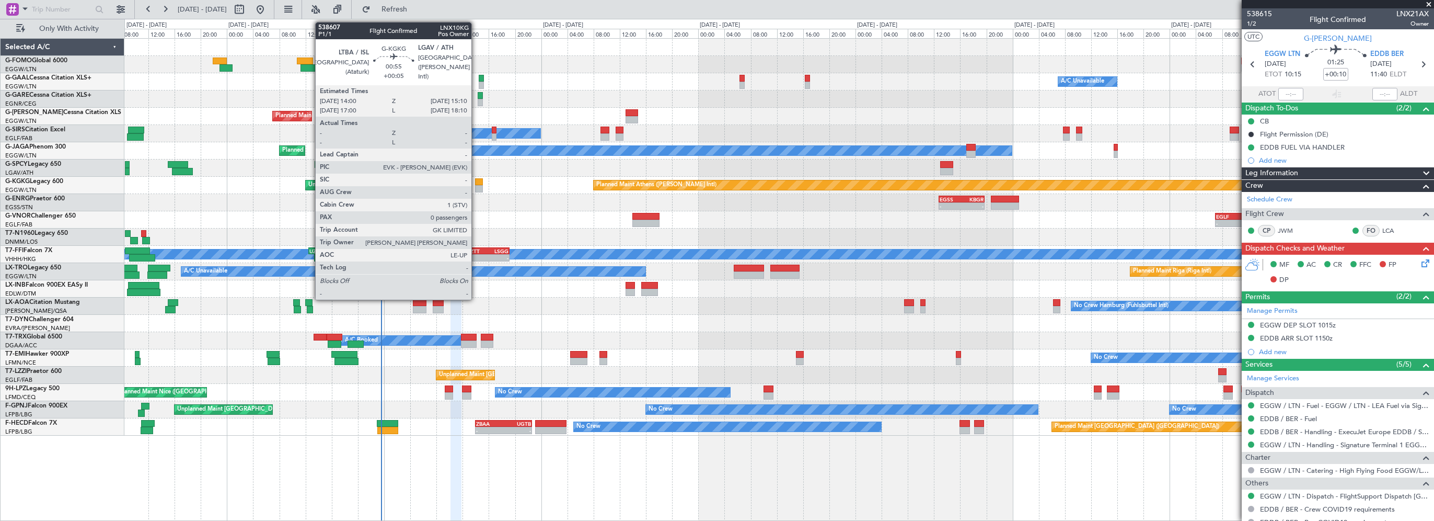
click at [476, 182] on div at bounding box center [479, 181] width 8 height 7
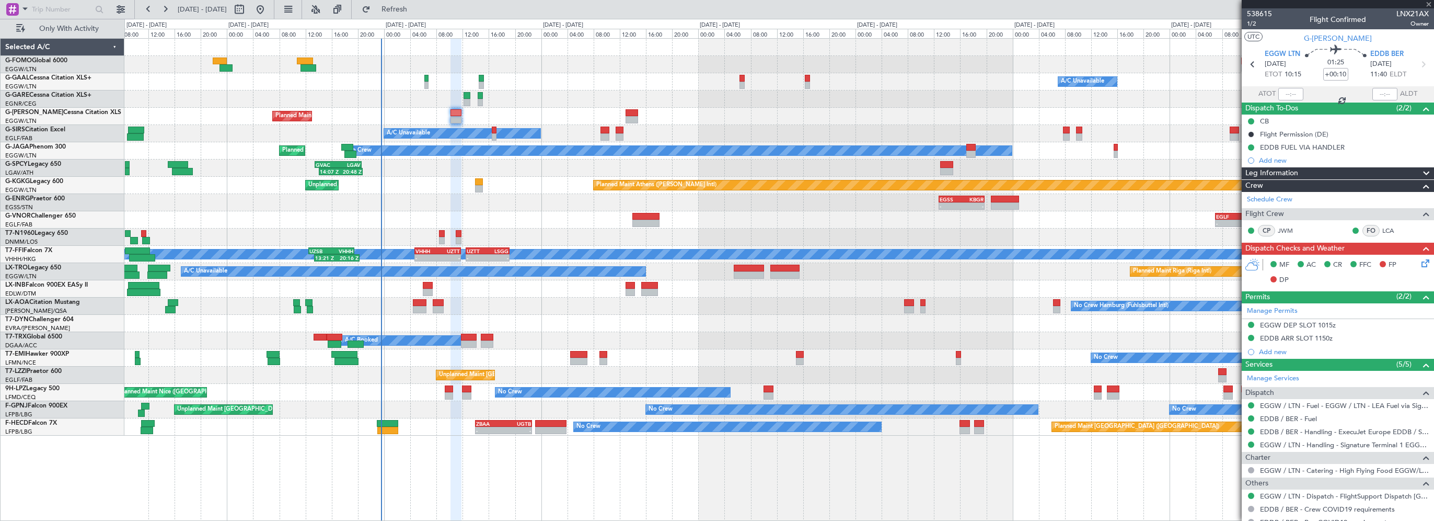
type input "+00:05"
type input "0"
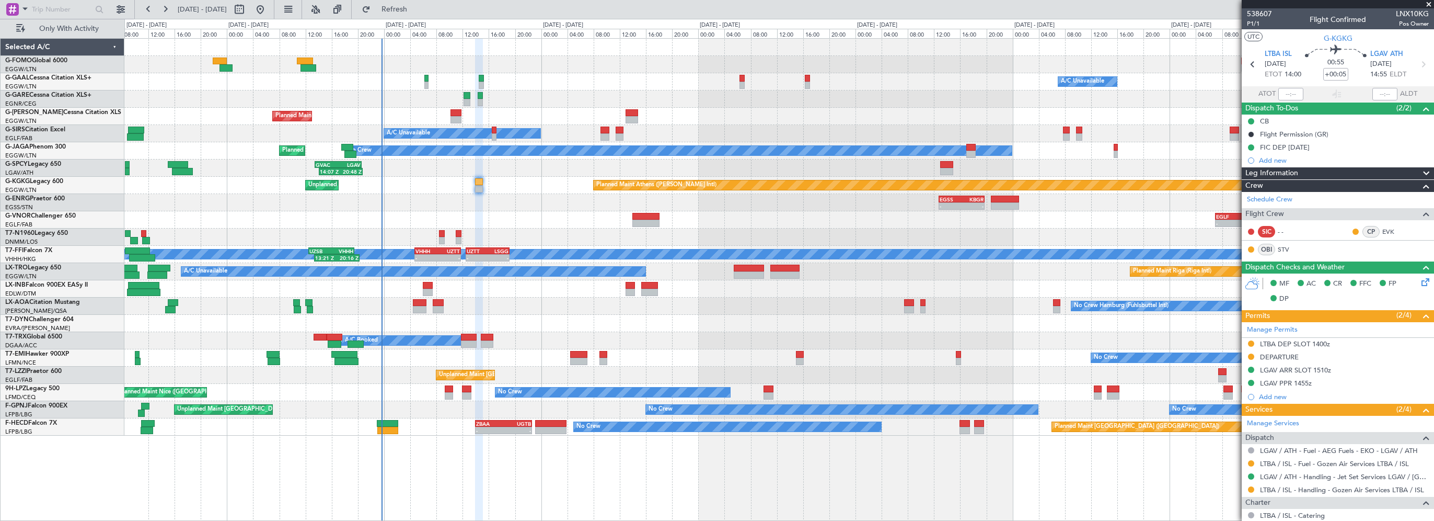
click at [533, 200] on div "- - EGSS 12:45 Z KBGR 19:45 Z" at bounding box center [779, 202] width 1310 height 17
